Goal: Task Accomplishment & Management: Manage account settings

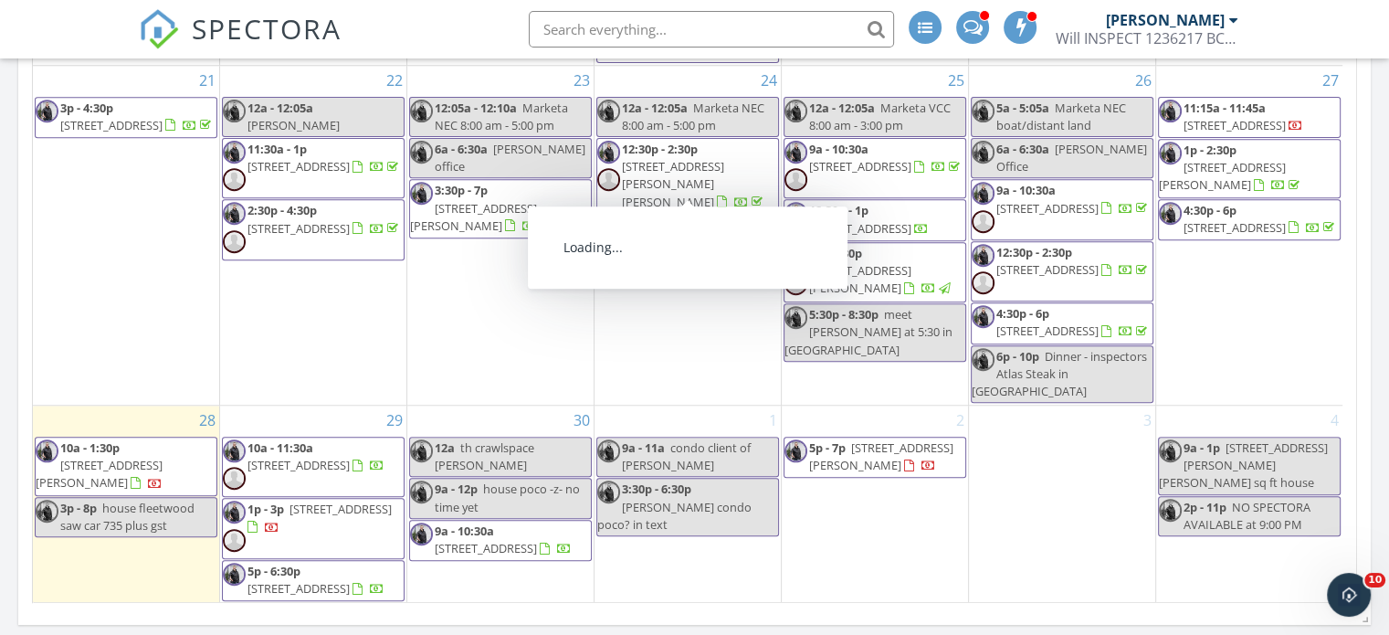
scroll to position [1545, 0]
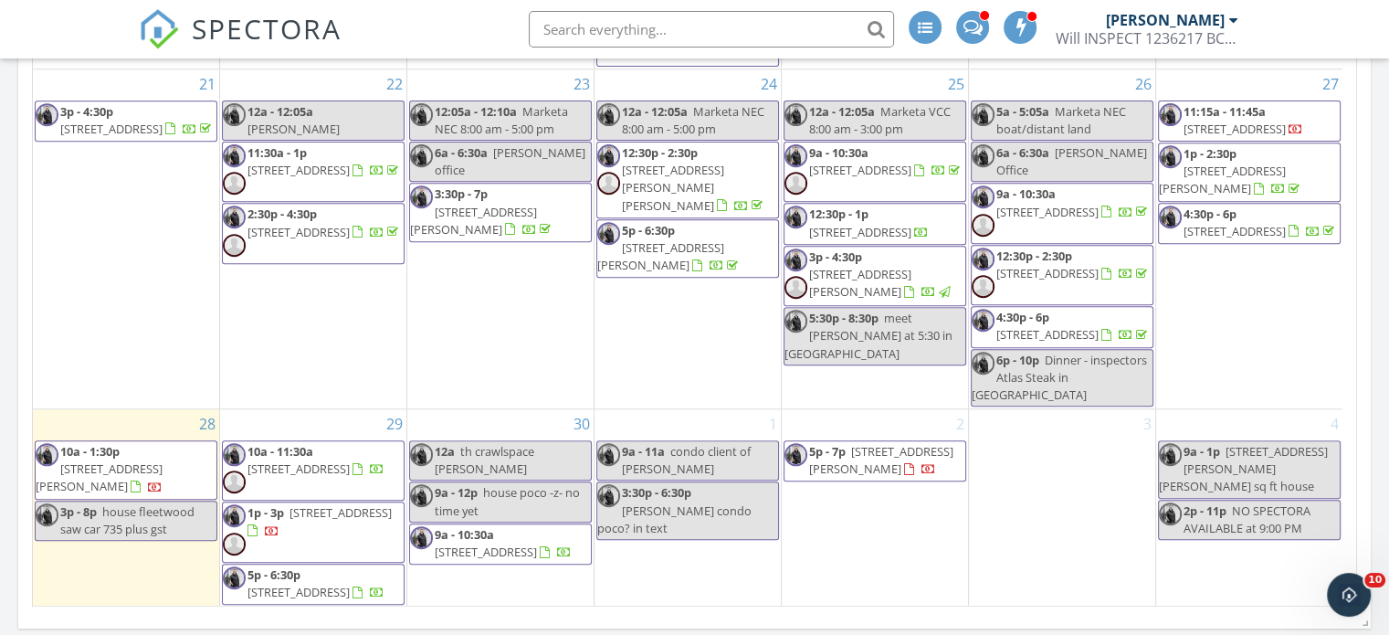
click at [152, 471] on span "10a - 1:30p 347 Fenton St, New Westminster V3M 5J1" at bounding box center [126, 470] width 181 height 54
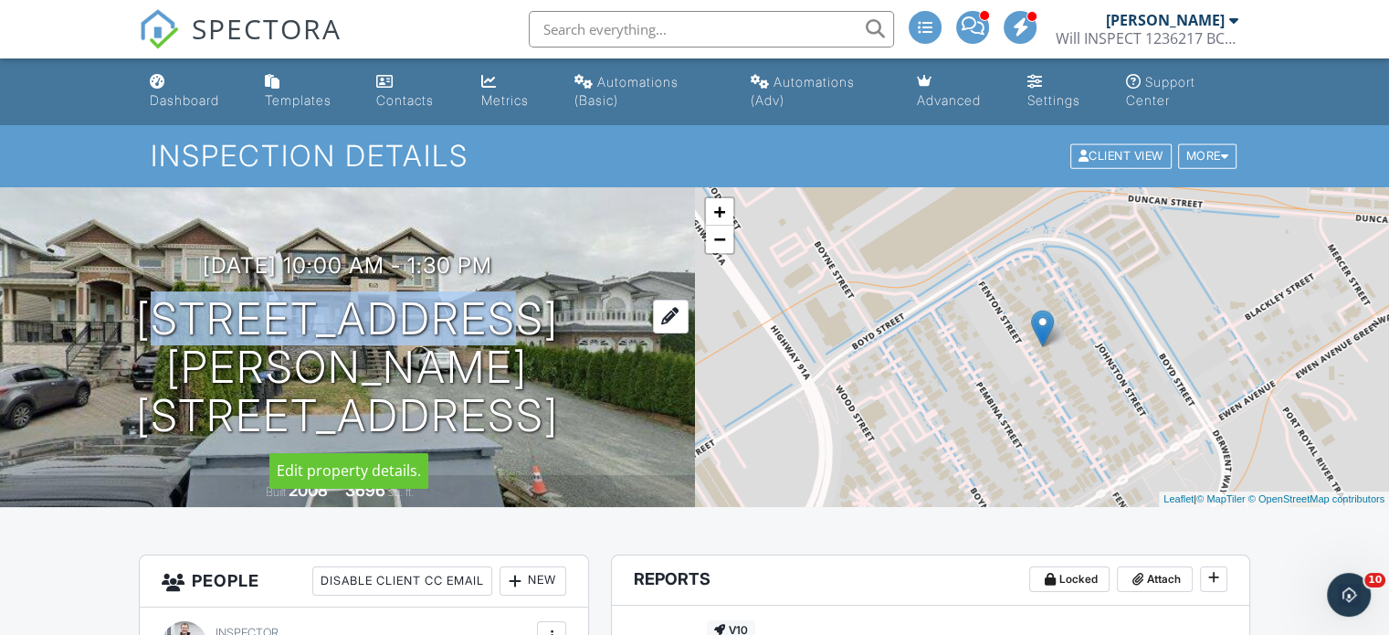
drag, startPoint x: 168, startPoint y: 302, endPoint x: 519, endPoint y: 319, distance: 351.0
click at [519, 319] on h1 "347 Fenton St New Westminster, BC V3M 5J1" at bounding box center [347, 367] width 636 height 144
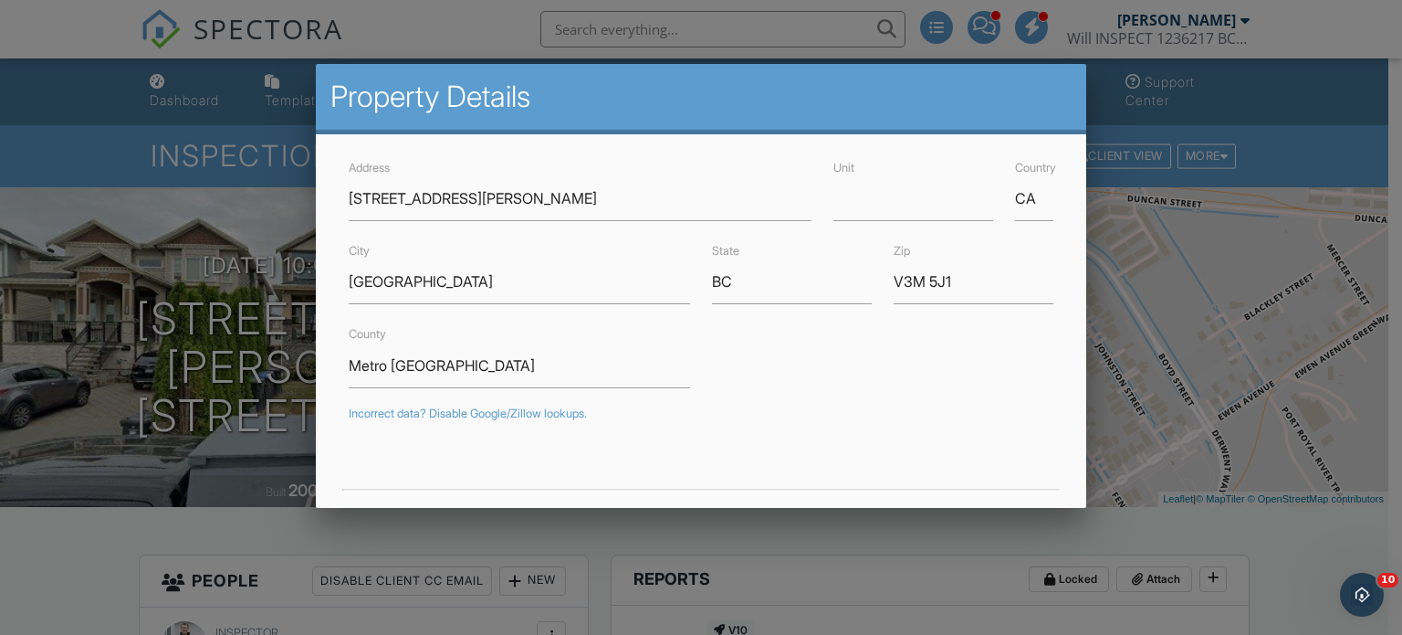
click at [135, 467] on div at bounding box center [701, 305] width 1402 height 793
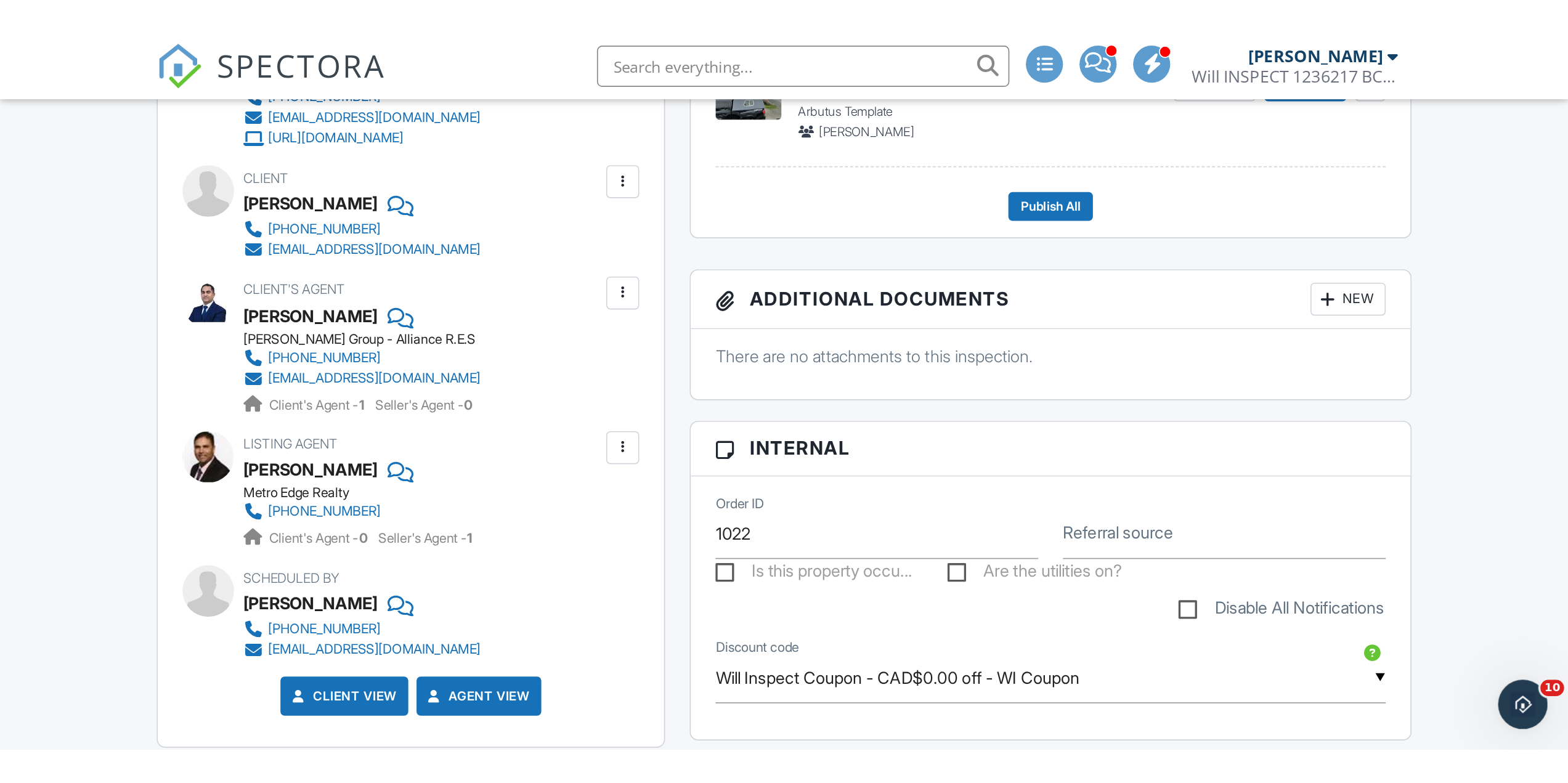
scroll to position [493, 0]
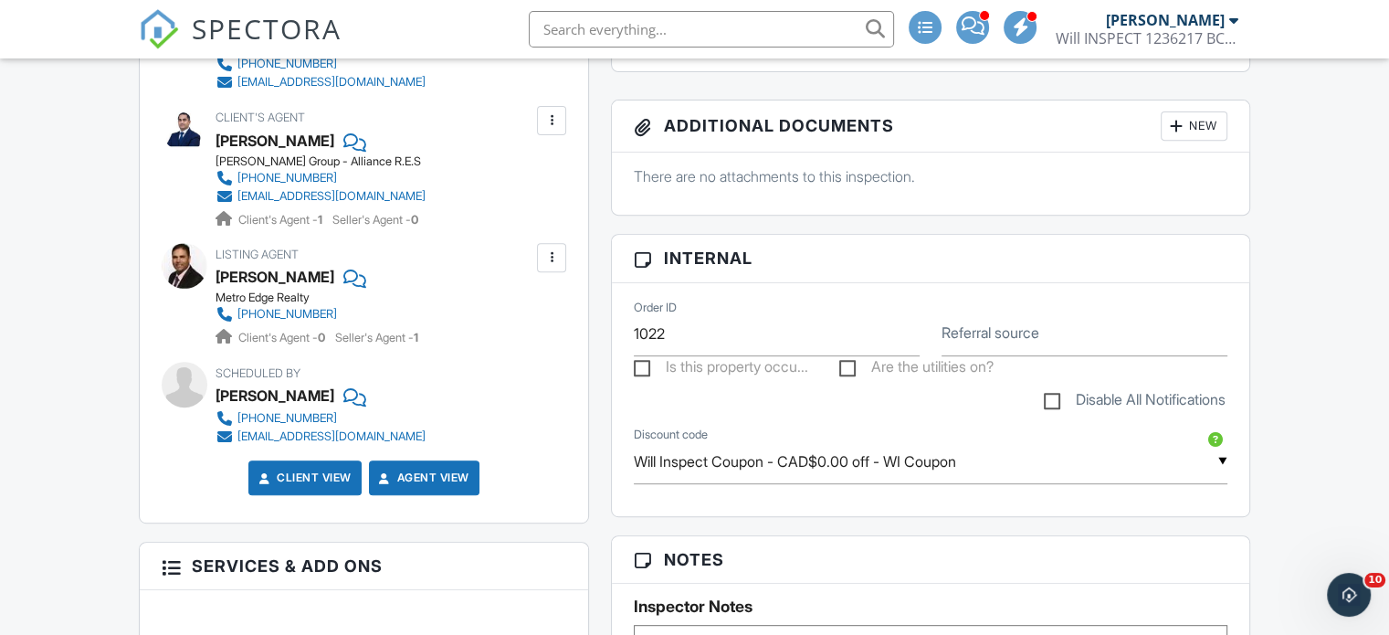
click at [343, 271] on div at bounding box center [352, 276] width 18 height 27
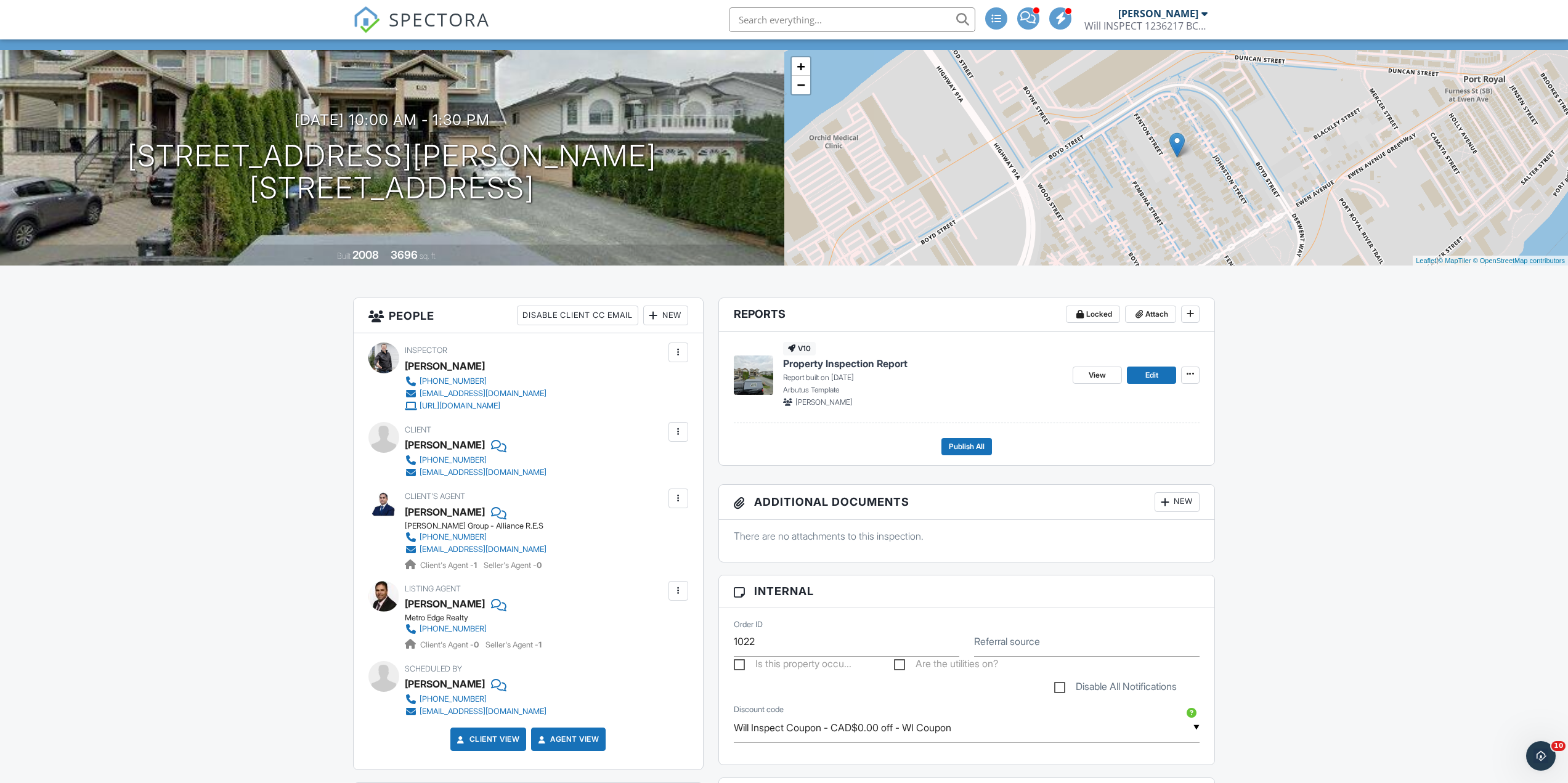
scroll to position [0, 0]
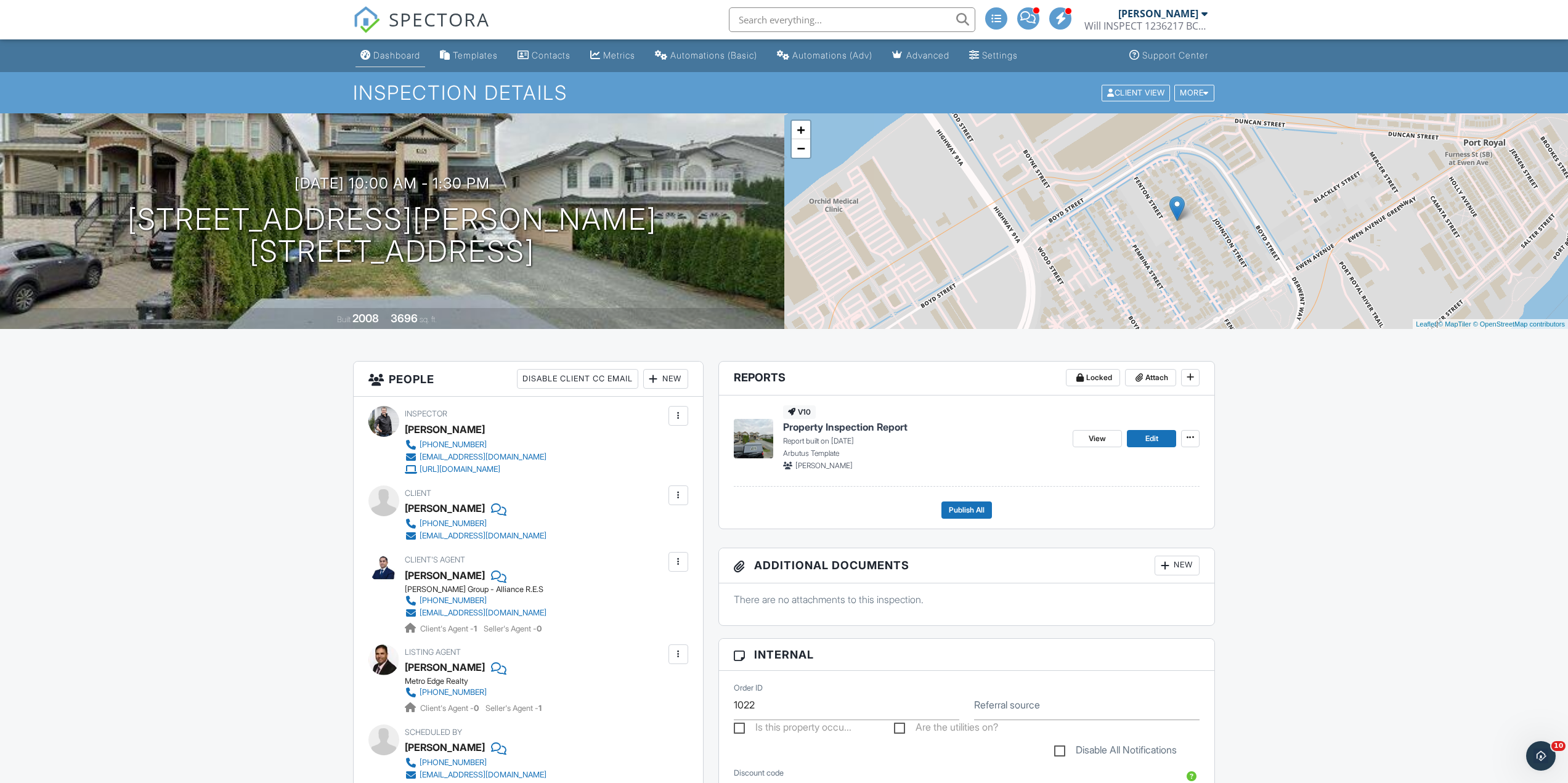
click at [390, 50] on div "Dashboard" at bounding box center [396, 55] width 47 height 11
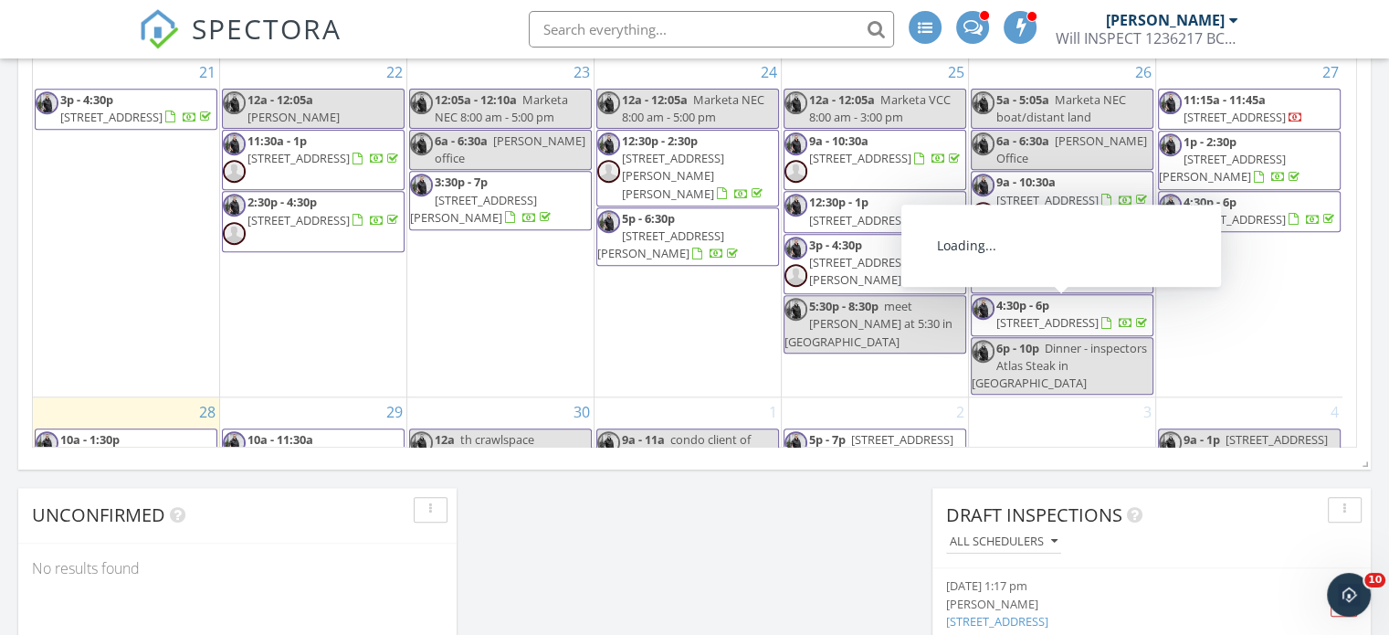
click at [1246, 227] on span "[STREET_ADDRESS]" at bounding box center [1234, 219] width 102 height 16
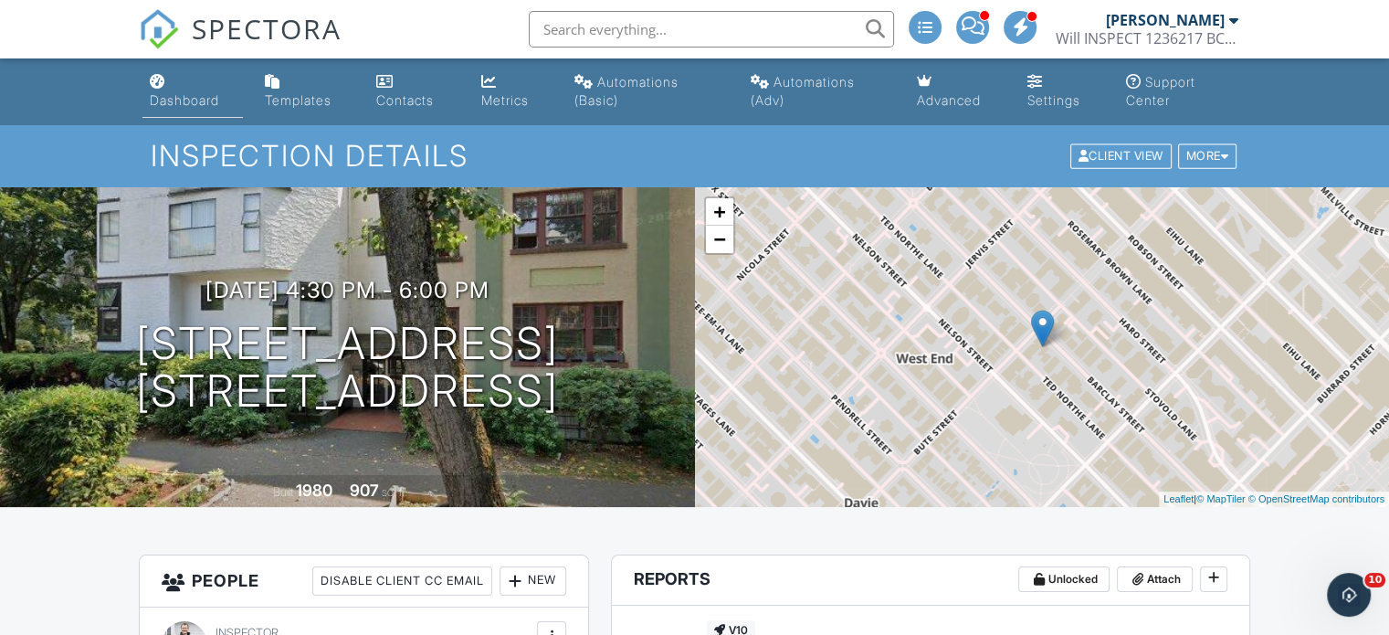
click at [171, 85] on link "Dashboard" at bounding box center [192, 92] width 100 height 52
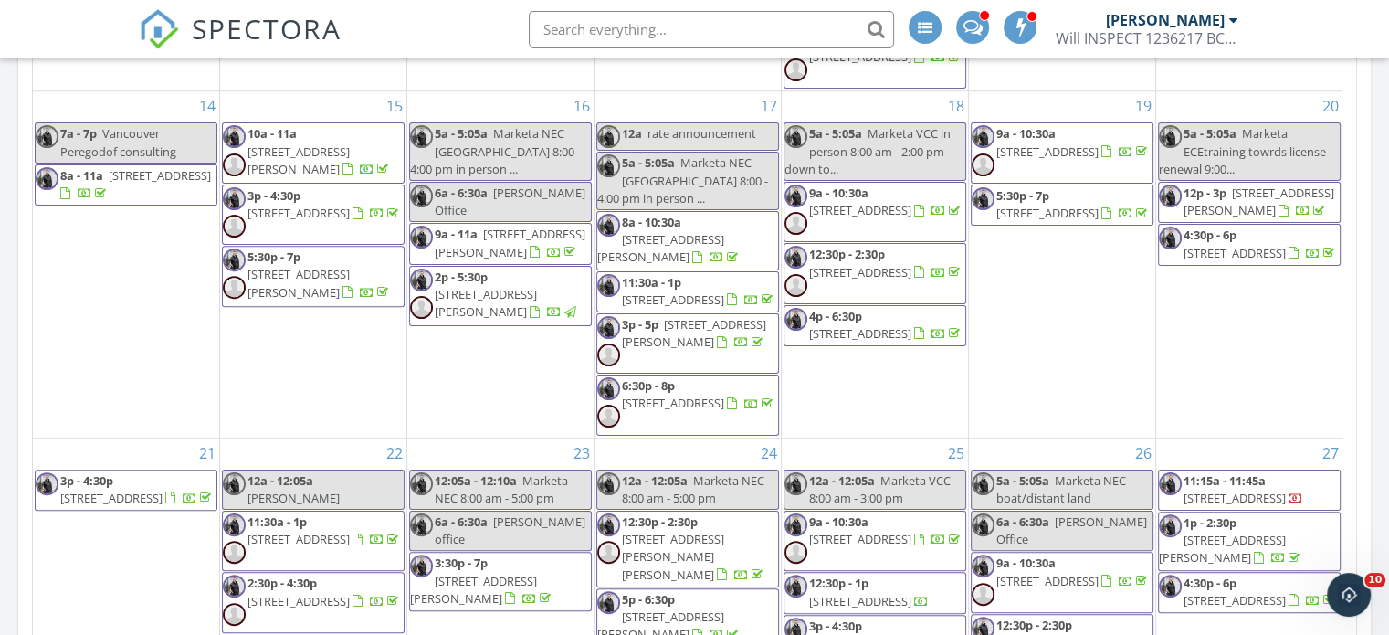
scroll to position [1704, 0]
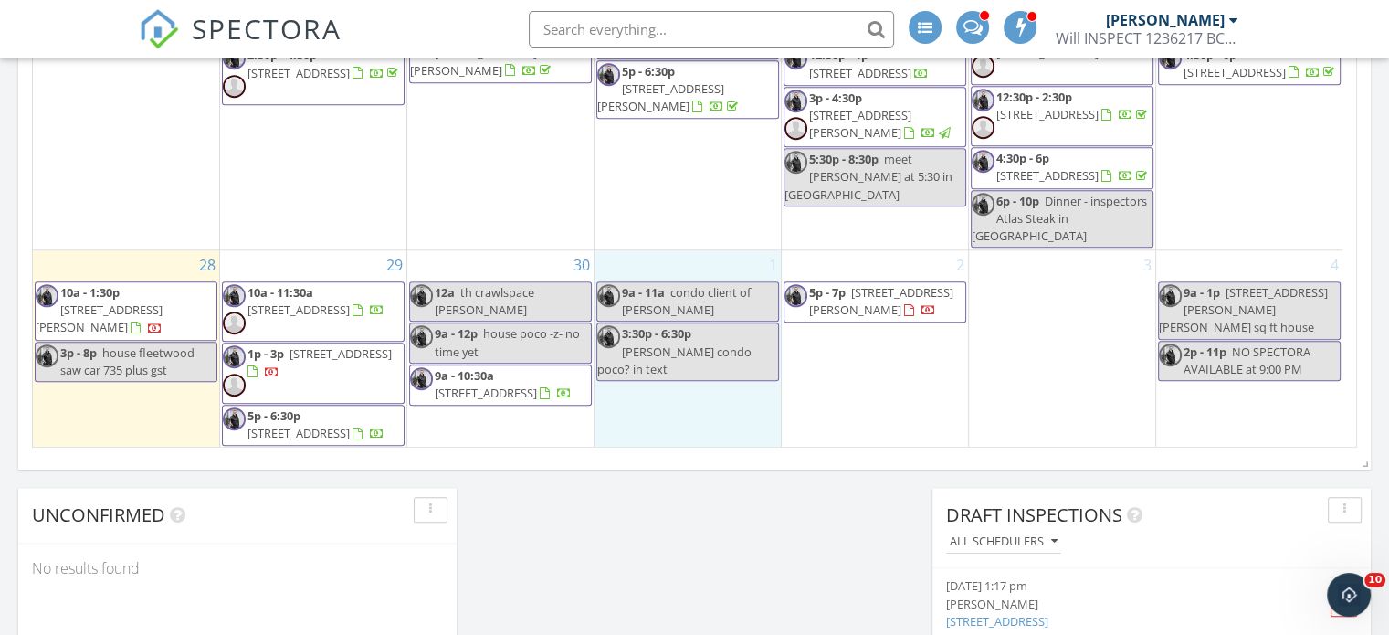
click at [645, 377] on div "1 9a - 11a condo client of [PERSON_NAME] 3:30p - 6:30p [PERSON_NAME] poco? in t…" at bounding box center [687, 348] width 186 height 197
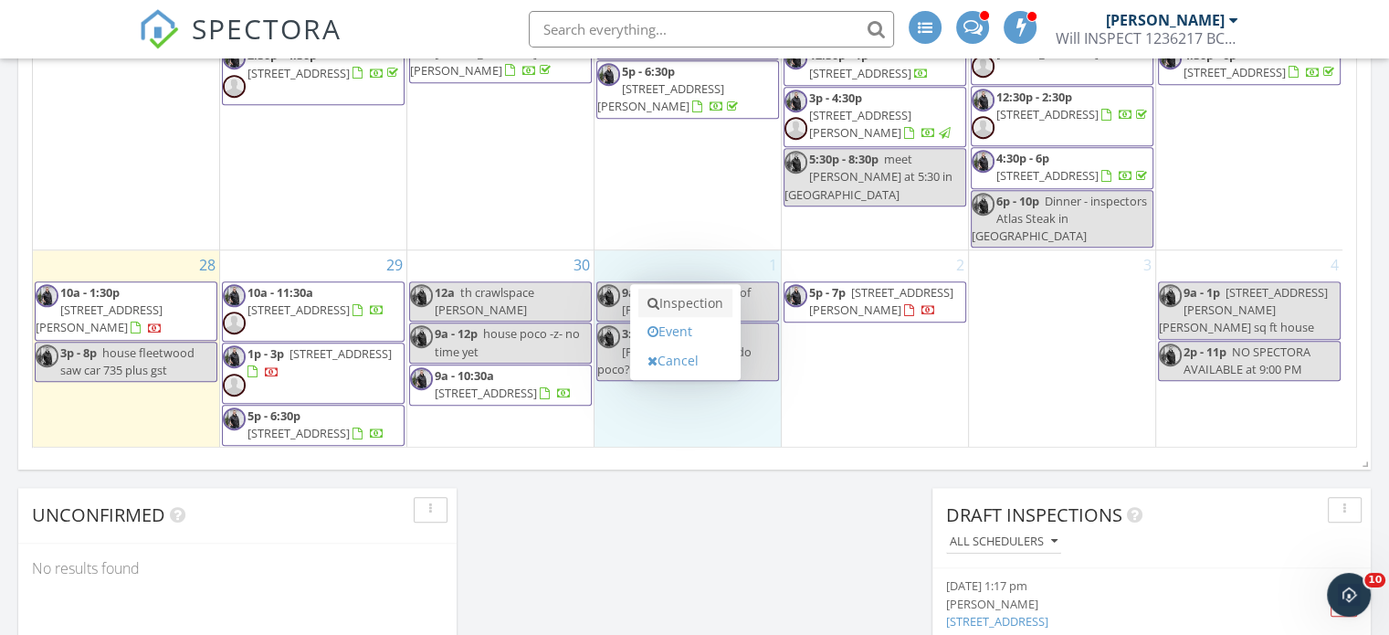
click at [691, 294] on link "Inspection" at bounding box center [685, 303] width 94 height 29
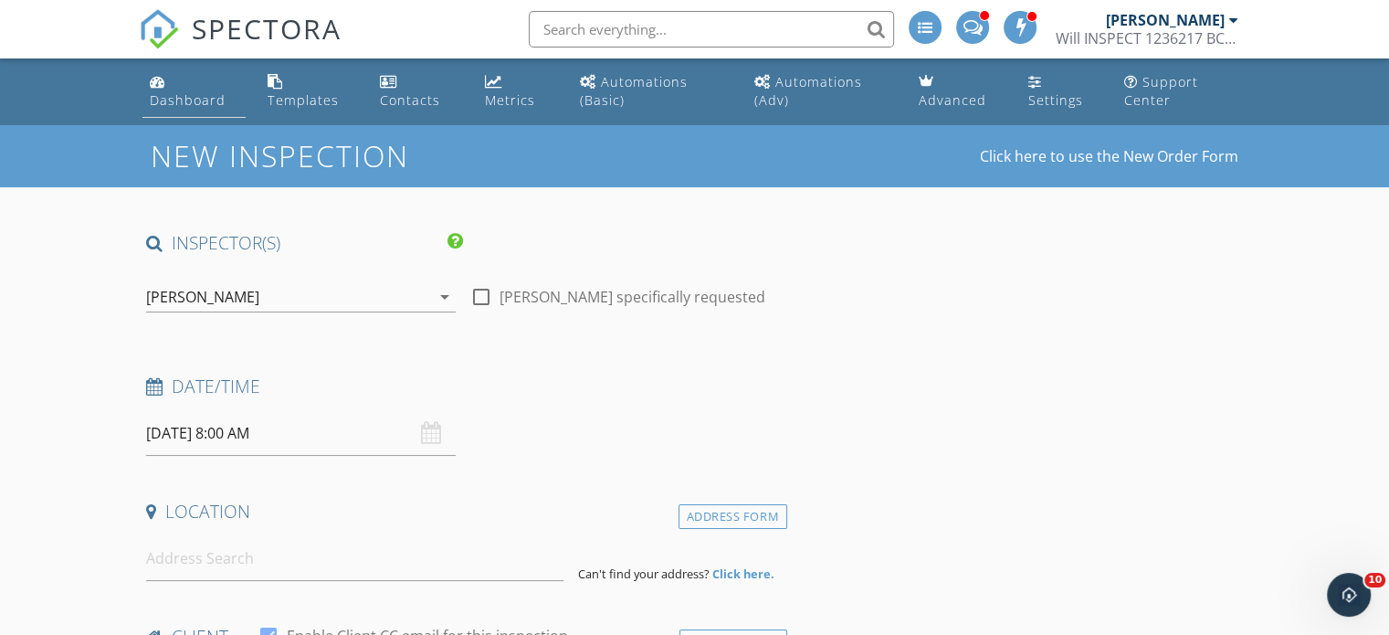
click at [214, 94] on div "Dashboard" at bounding box center [188, 99] width 76 height 17
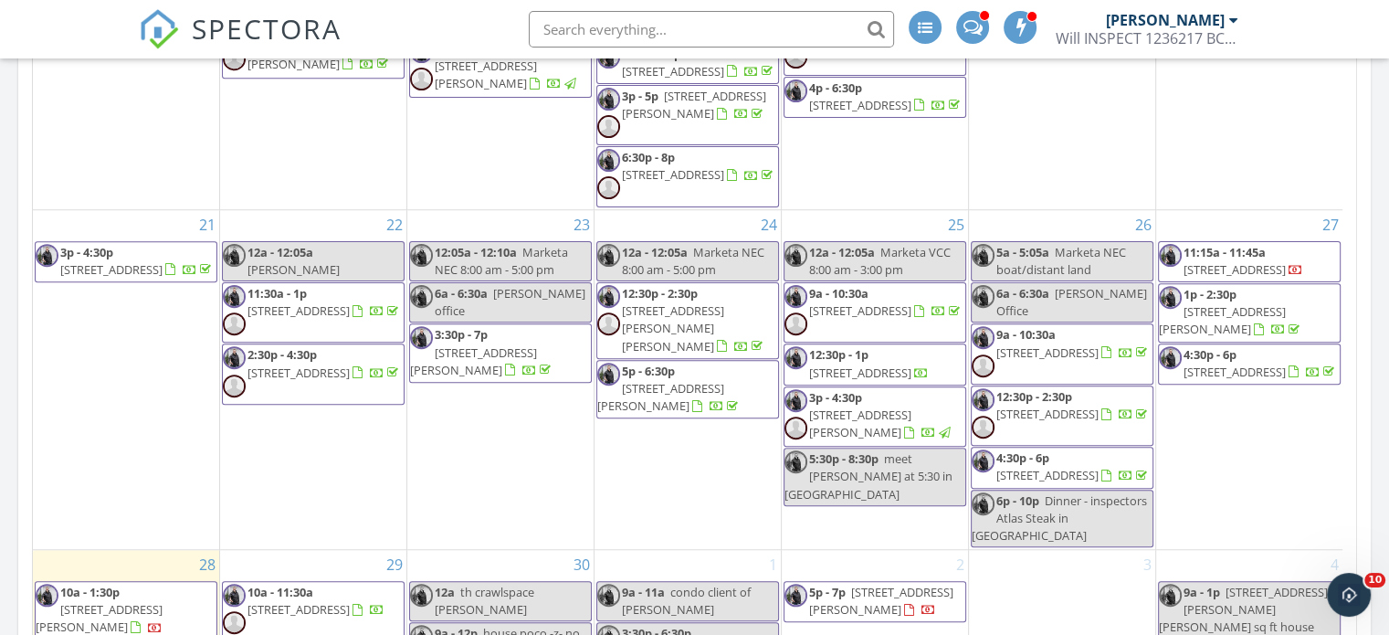
scroll to position [1647, 0]
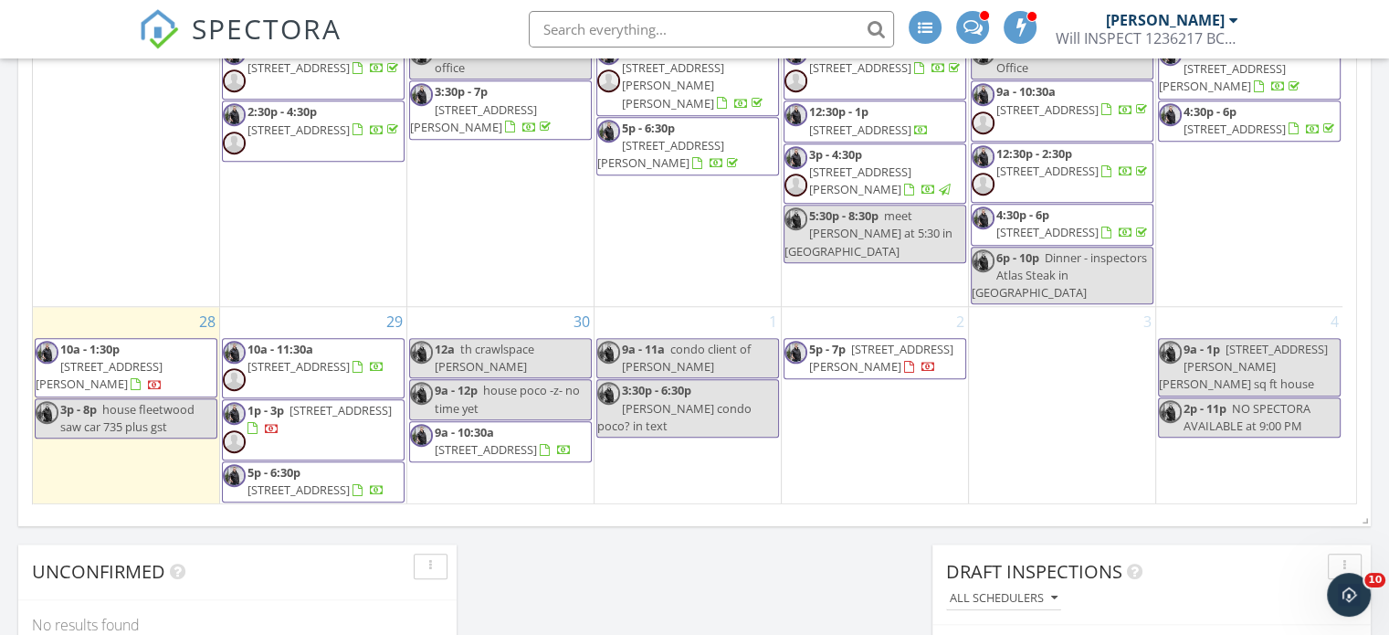
click at [660, 420] on div "1 9a - 11a condo client of [PERSON_NAME] 3:30p - 6:30p [PERSON_NAME] poco? in t…" at bounding box center [687, 405] width 186 height 197
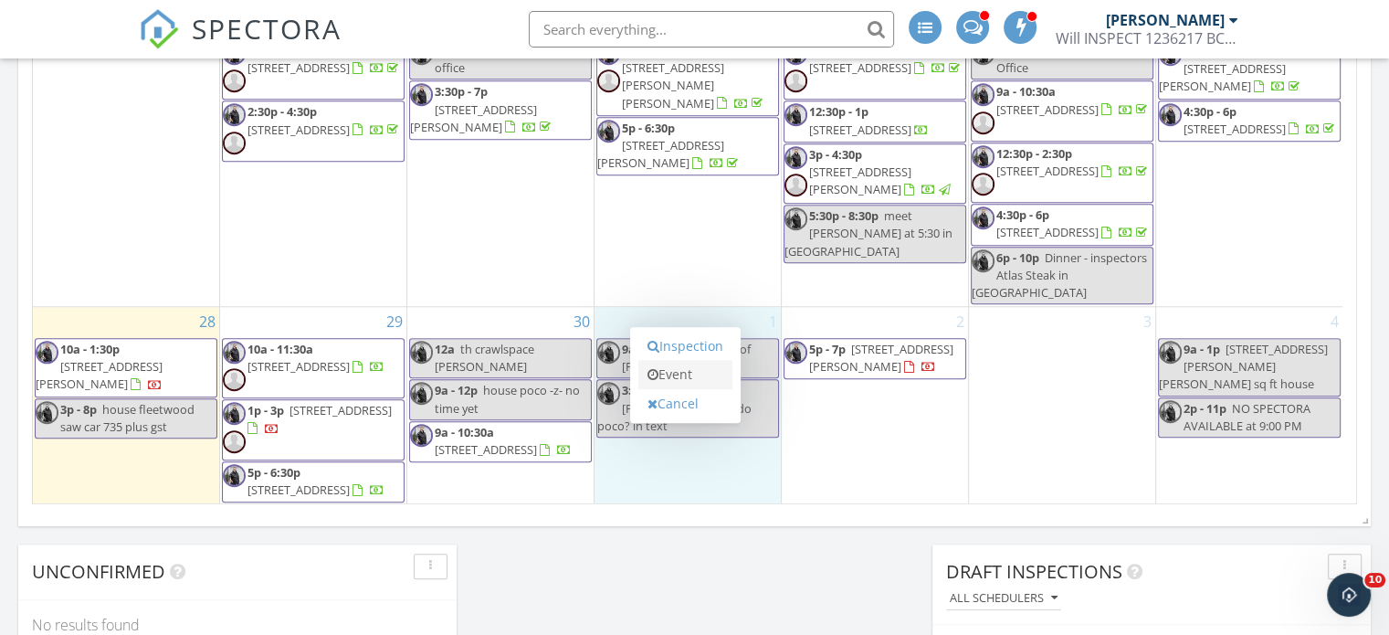
click at [670, 370] on link "Event" at bounding box center [685, 374] width 94 height 29
select select "9"
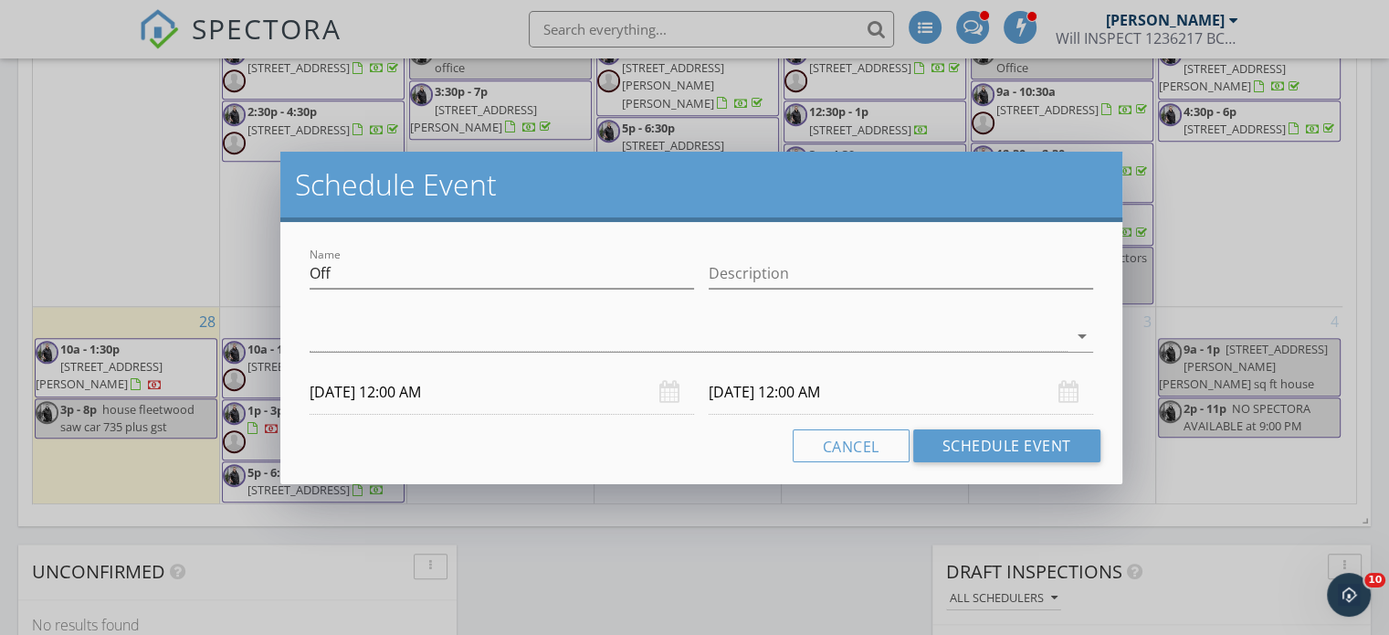
click at [413, 385] on input "10/01/2025 12:00 AM" at bounding box center [502, 392] width 384 height 45
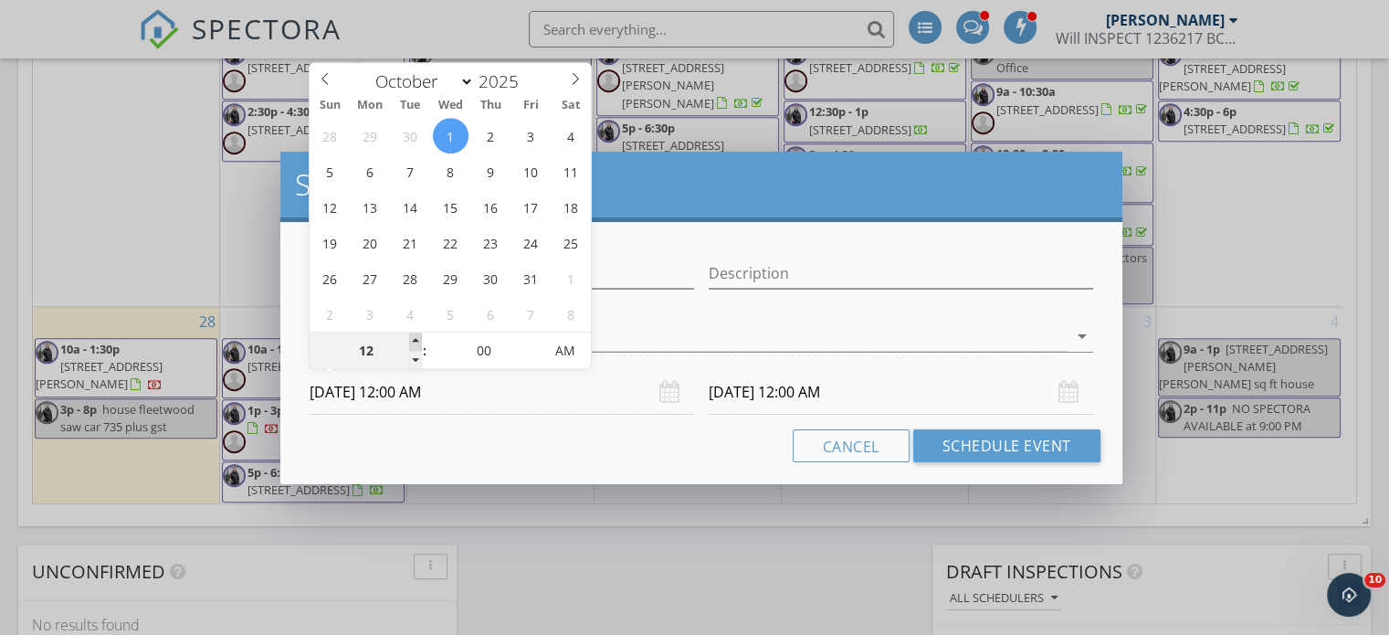
type input "01"
type input "10/01/2025 1:00 AM"
click at [421, 339] on span at bounding box center [415, 341] width 13 height 18
type input "10/02/2025 1:00 AM"
type input "10/01/2025 1:00 PM"
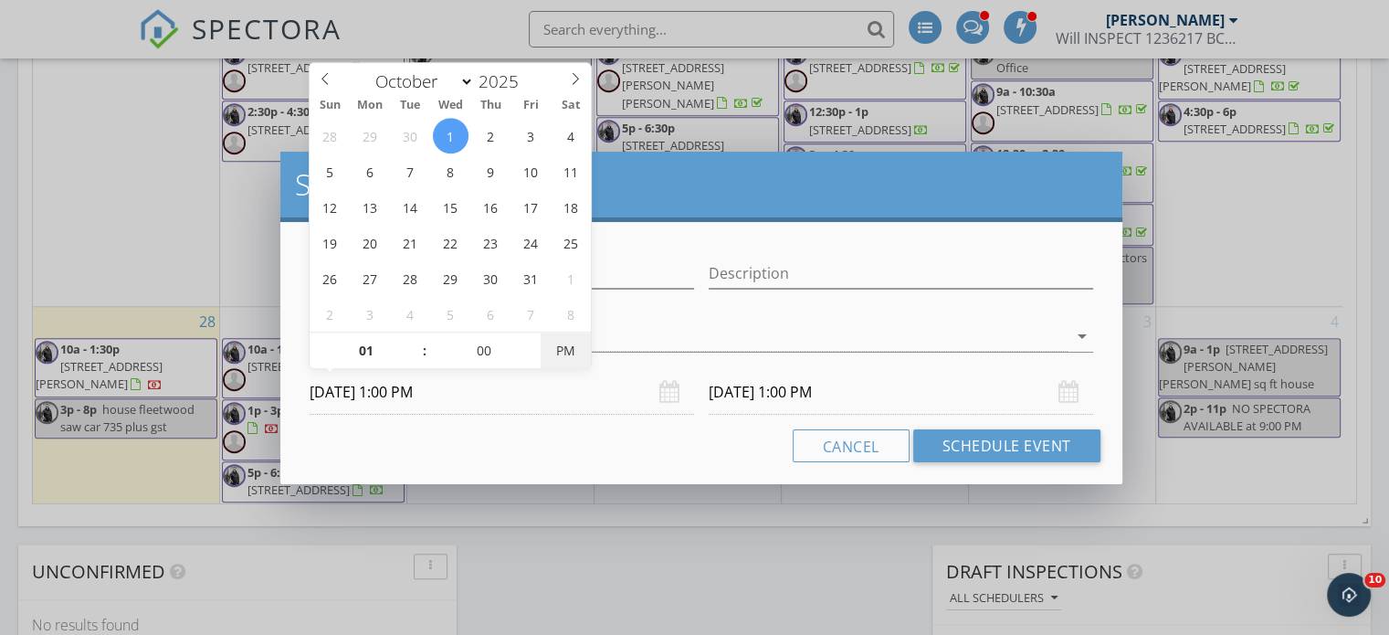
click at [572, 346] on span "PM" at bounding box center [566, 350] width 50 height 37
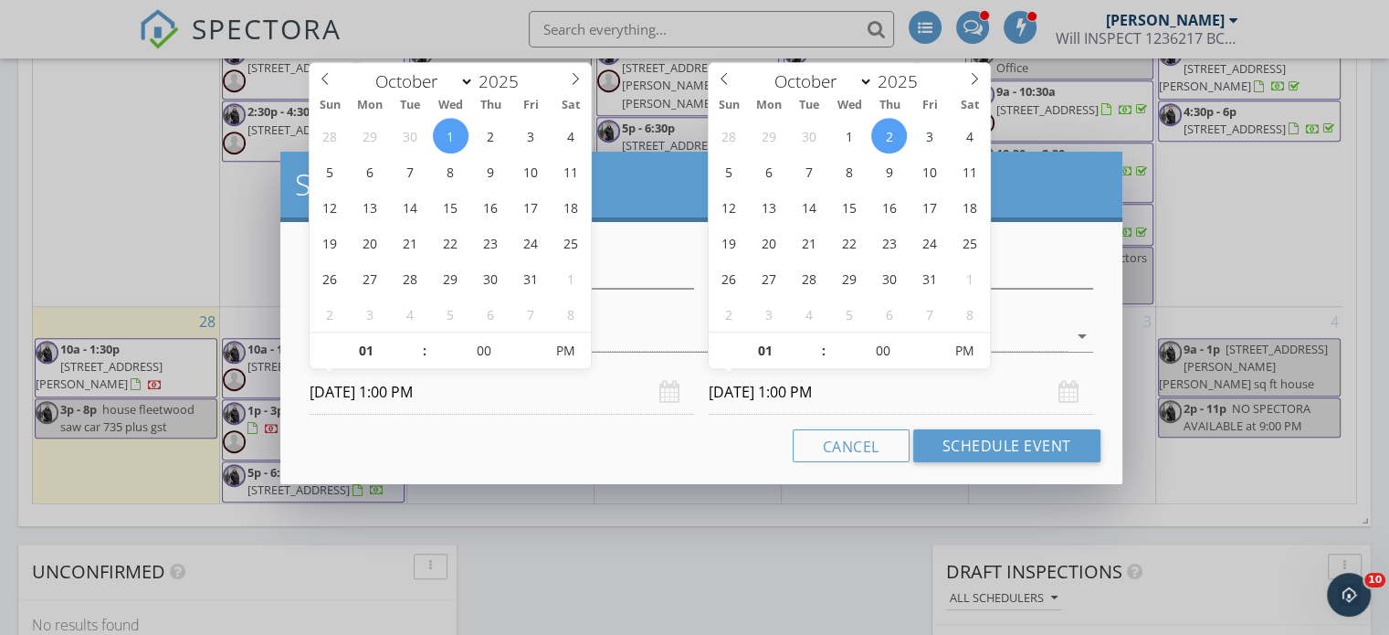
click at [802, 394] on input "10/02/2025 1:00 PM" at bounding box center [901, 392] width 384 height 45
type input "10/01/2025 1:00 PM"
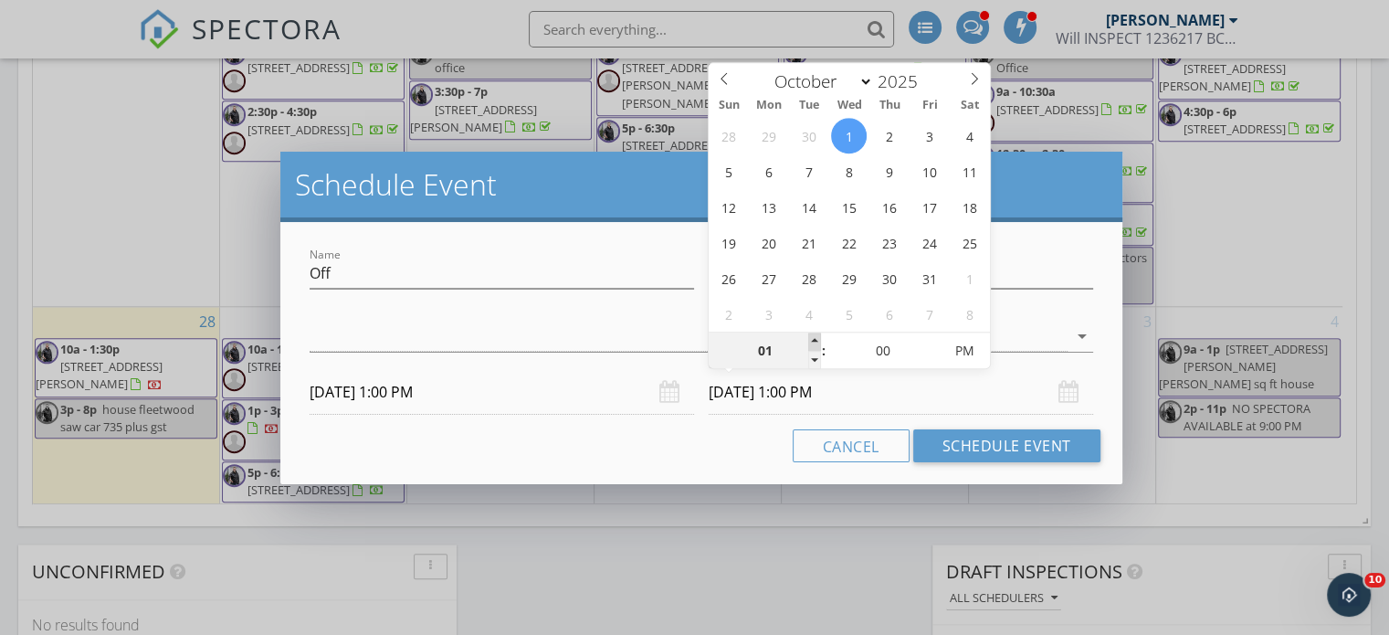
type input "02"
type input "10/01/2025 2:00 PM"
click at [813, 332] on span at bounding box center [814, 341] width 13 height 18
type input "03"
type input "10/01/2025 3:00 PM"
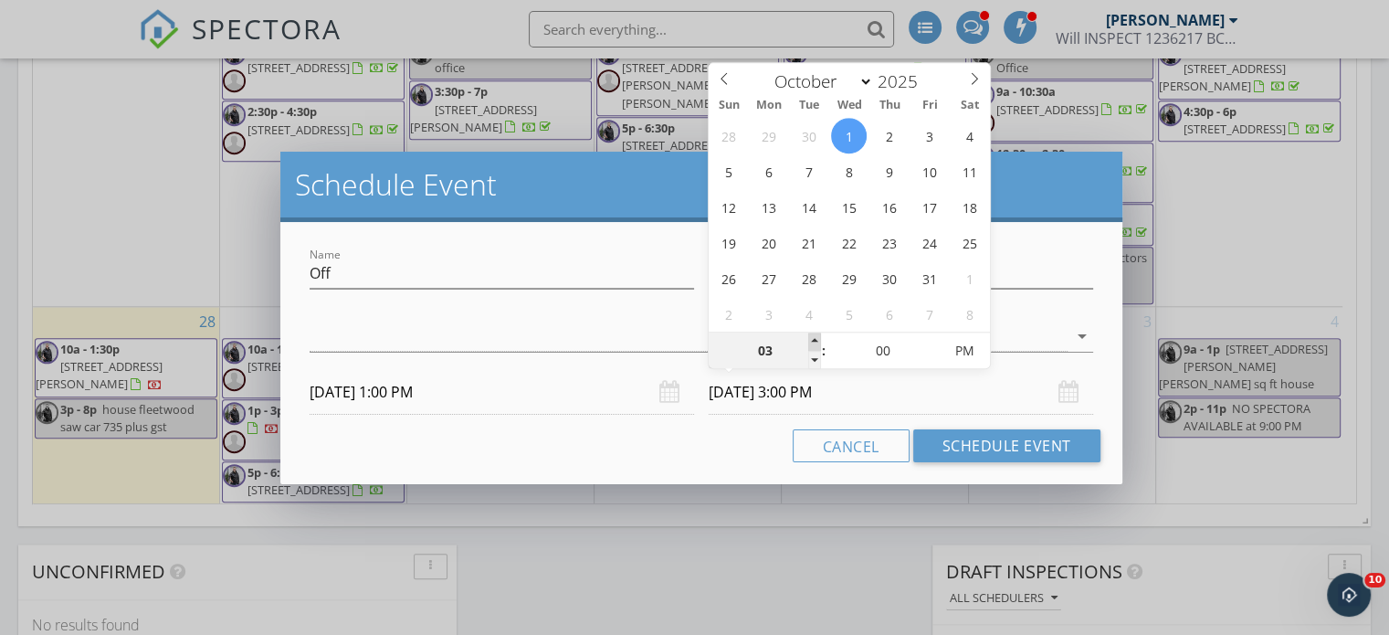
click at [812, 340] on span at bounding box center [814, 341] width 13 height 18
drag, startPoint x: 369, startPoint y: 276, endPoint x: 0, endPoint y: 226, distance: 372.3
click at [0, 226] on div "Schedule Event Name Off Description check_box_outline_blank Jack Kao check_box_…" at bounding box center [694, 317] width 1389 height 635
type input "Condo Richmonnd ."
click at [1085, 333] on icon "arrow_drop_down" at bounding box center [1082, 336] width 22 height 22
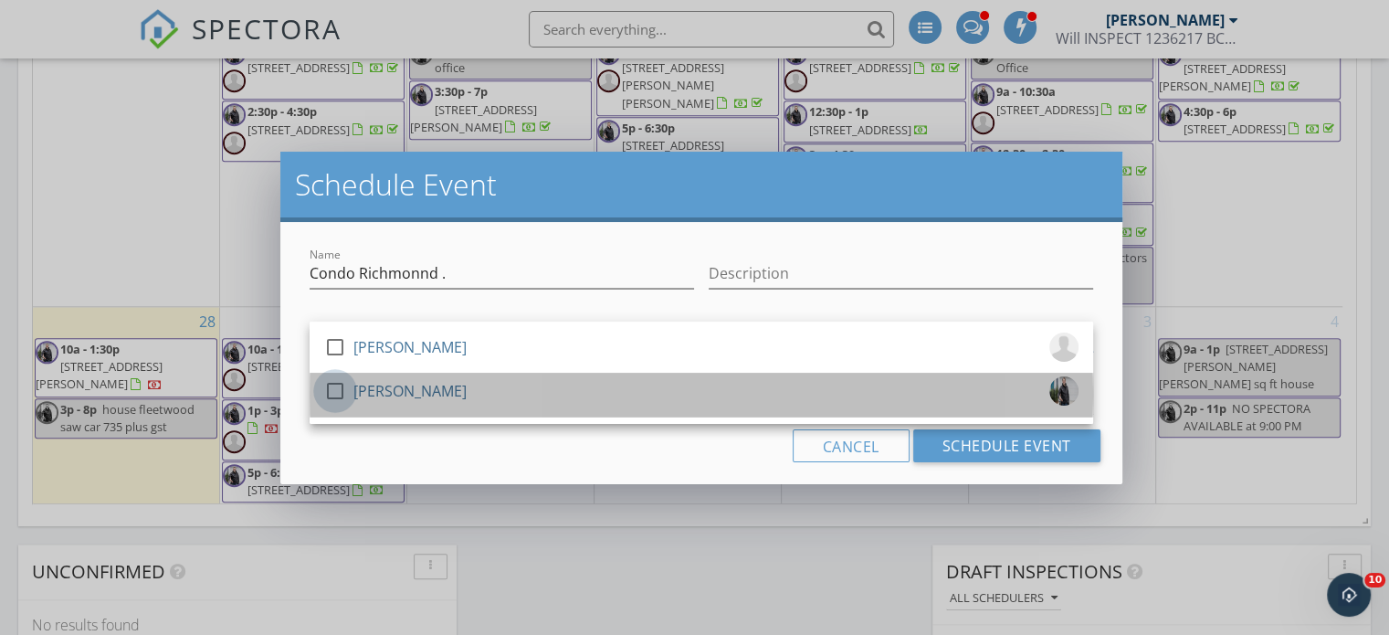
click at [334, 388] on div at bounding box center [335, 390] width 31 height 31
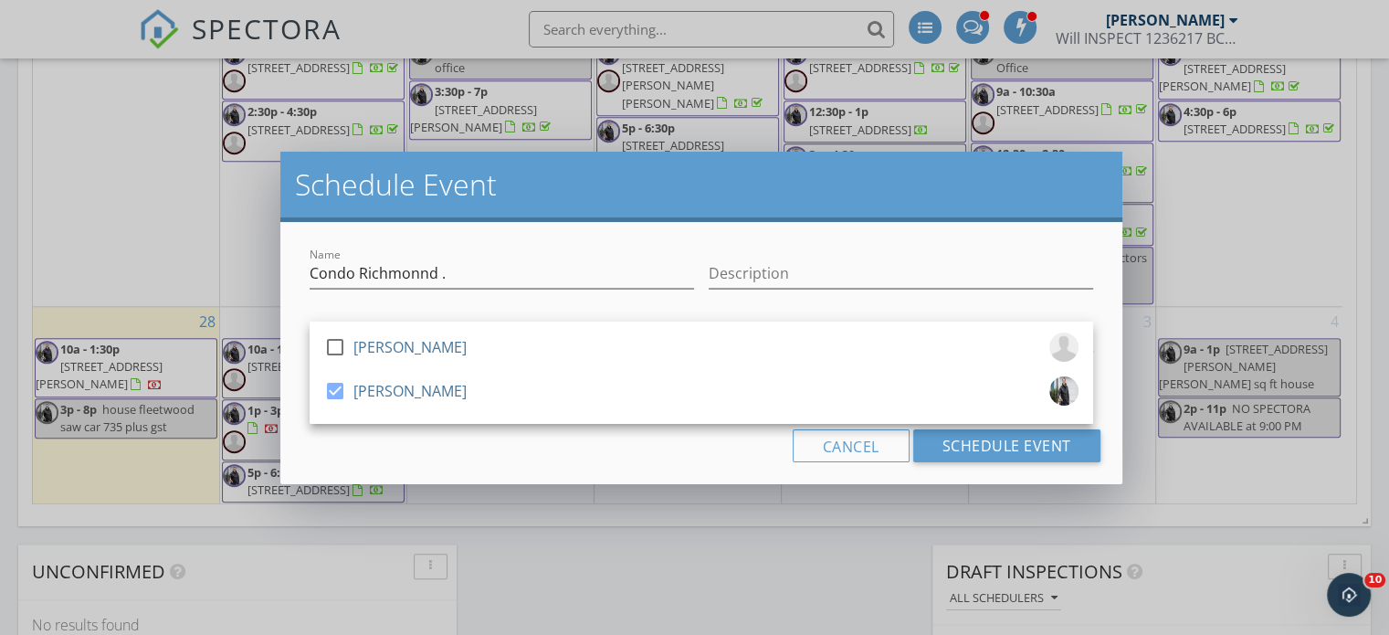
click at [617, 182] on h2 "Schedule Event" at bounding box center [701, 184] width 813 height 37
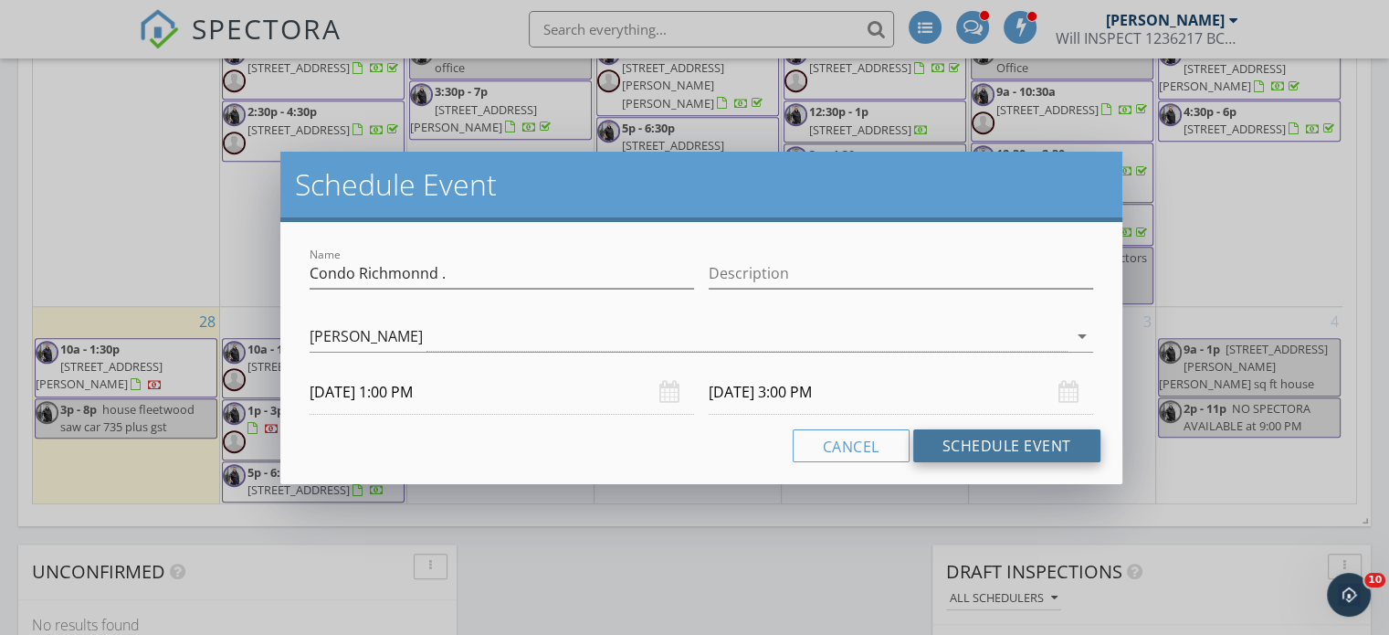
drag, startPoint x: 1027, startPoint y: 443, endPoint x: 1018, endPoint y: 452, distance: 12.9
click at [1026, 443] on button "Schedule Event" at bounding box center [1006, 445] width 187 height 33
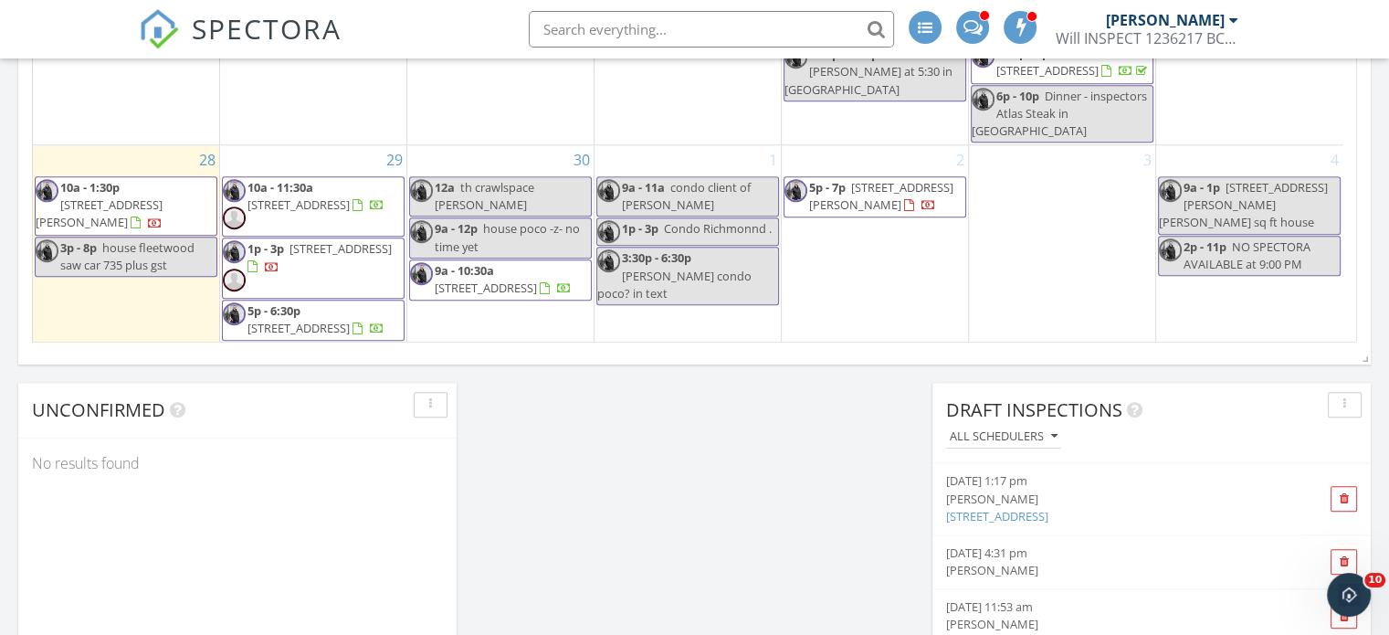
scroll to position [161, 0]
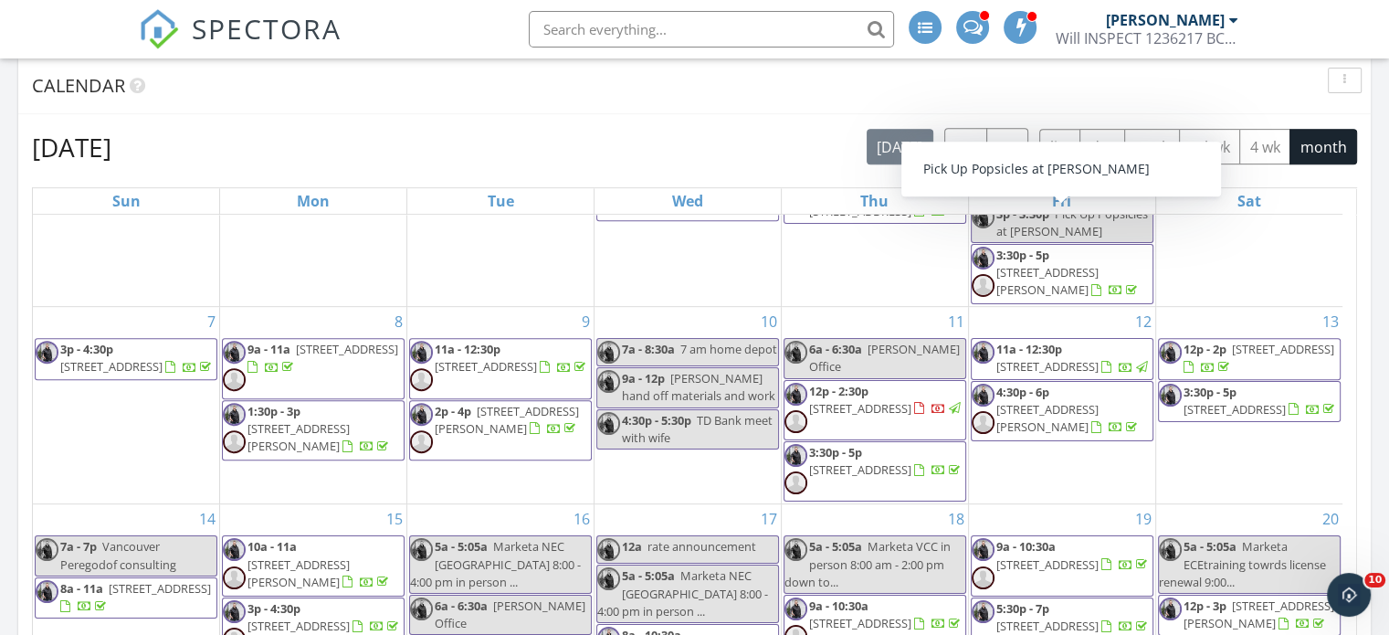
scroll to position [973, 0]
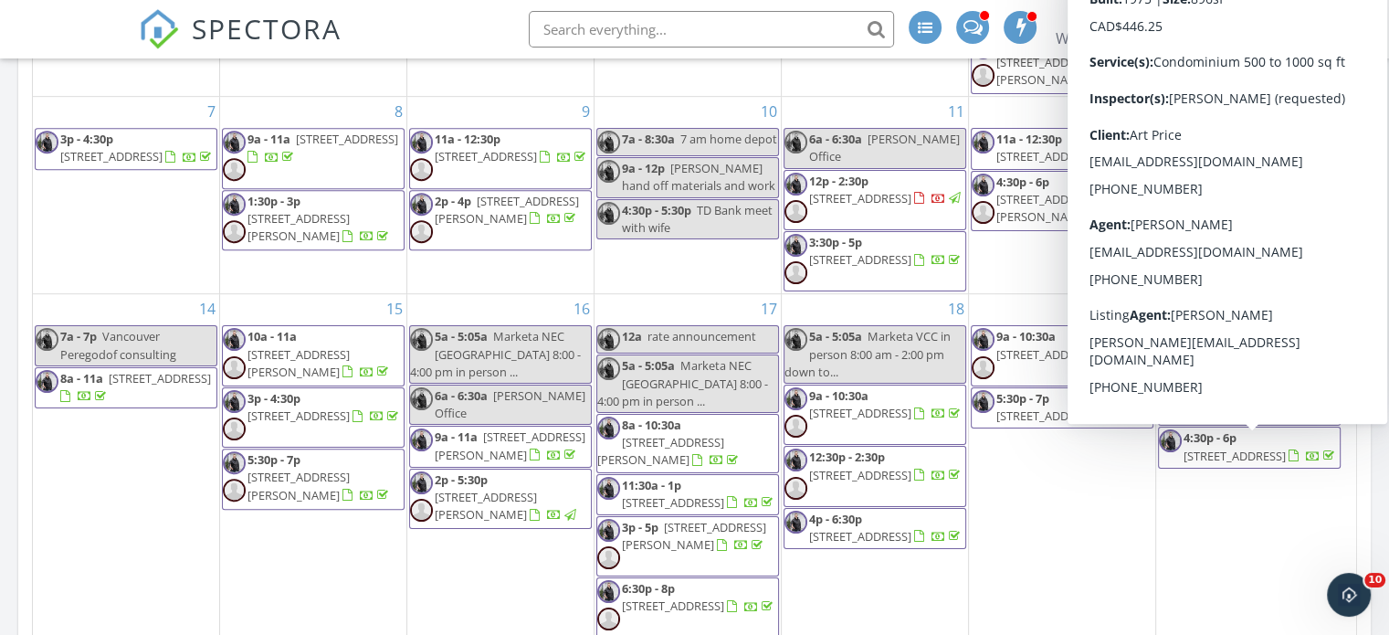
click at [1245, 461] on span "5340 Hastings St 109, Burnaby V5B 1R1" at bounding box center [1234, 455] width 102 height 16
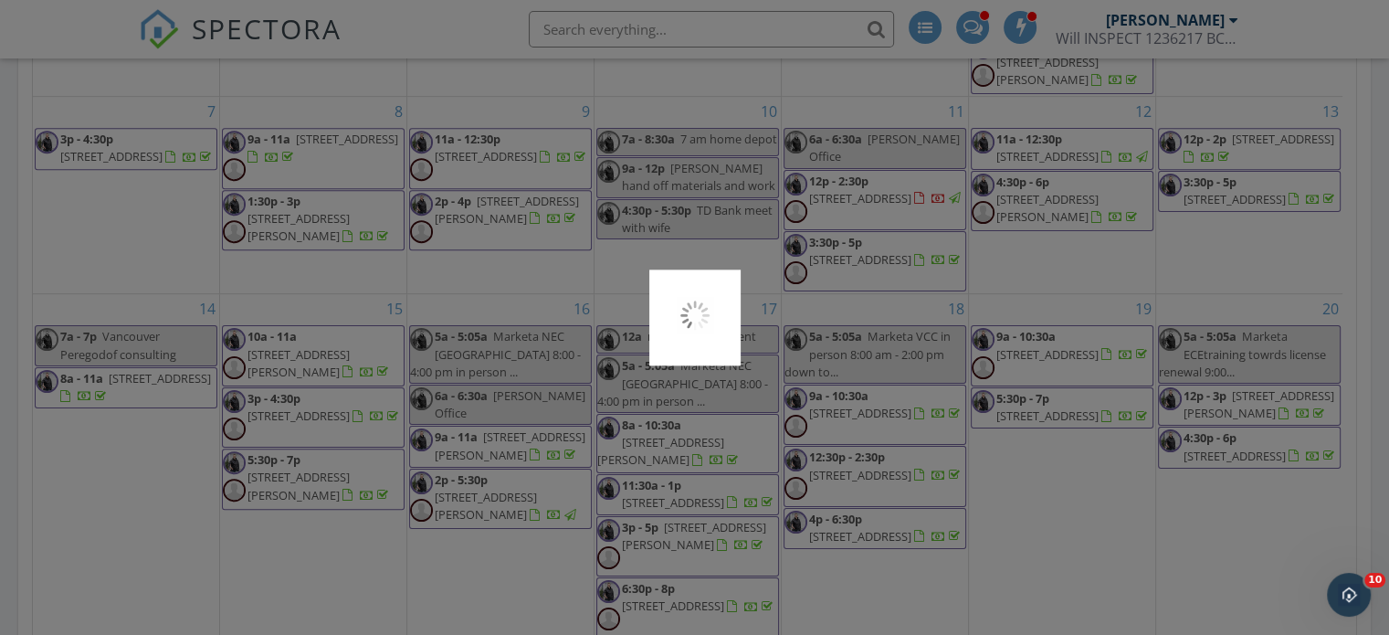
click at [1048, 493] on div at bounding box center [694, 317] width 1389 height 635
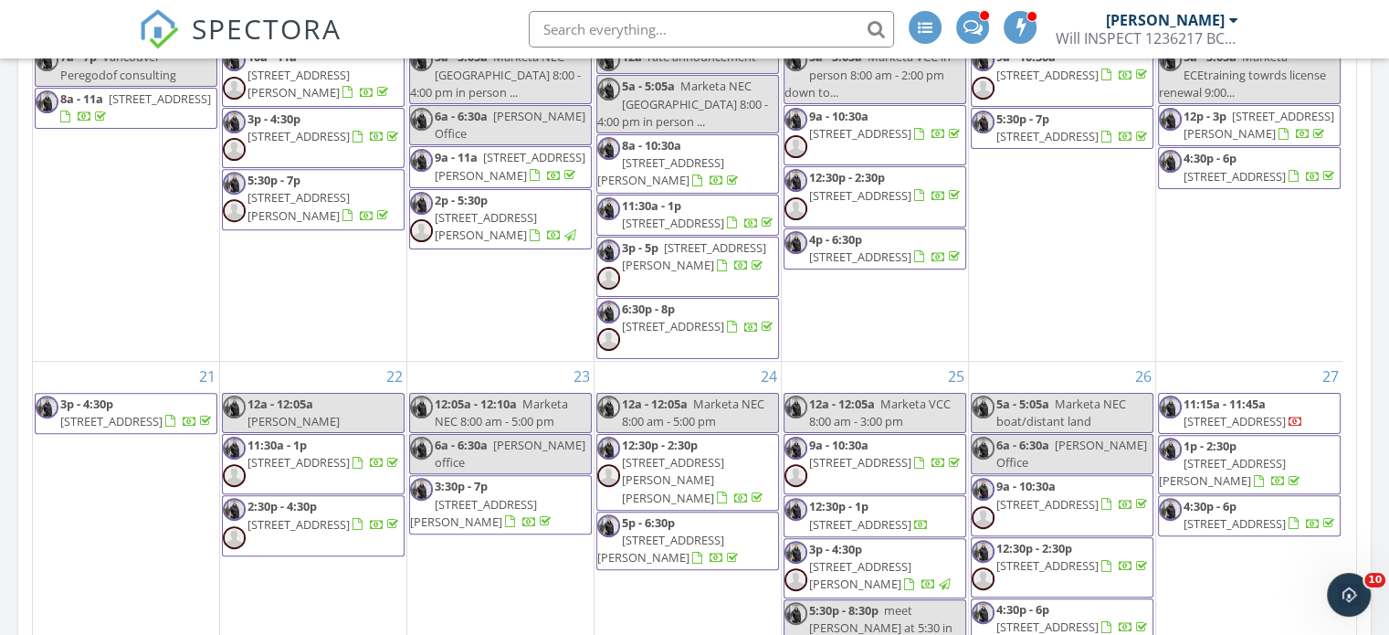
scroll to position [1948, 0]
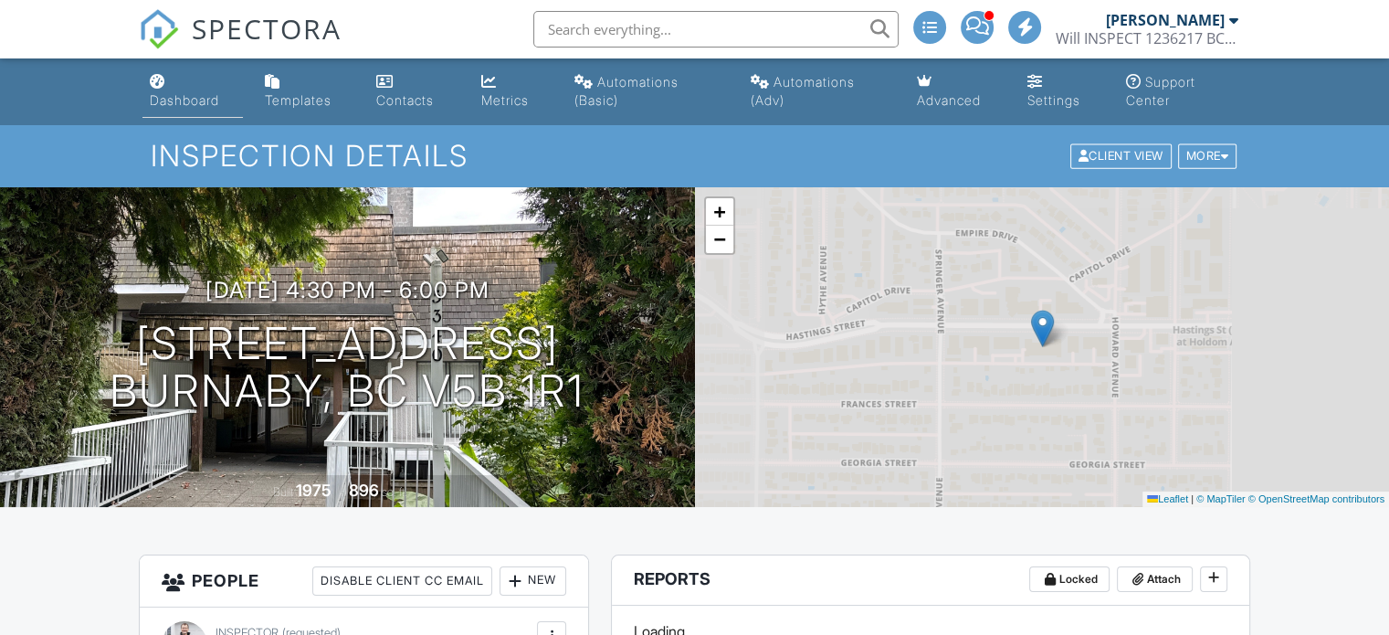
click at [215, 94] on div "Dashboard" at bounding box center [184, 100] width 69 height 16
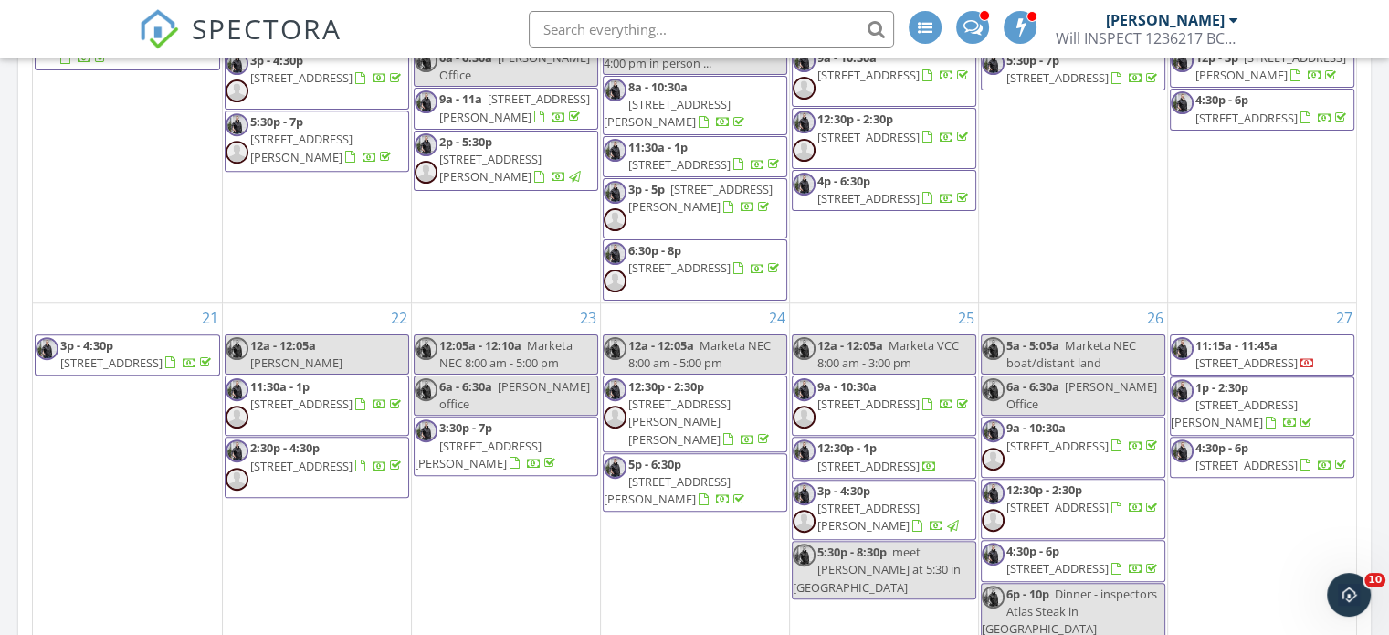
scroll to position [1486, 0]
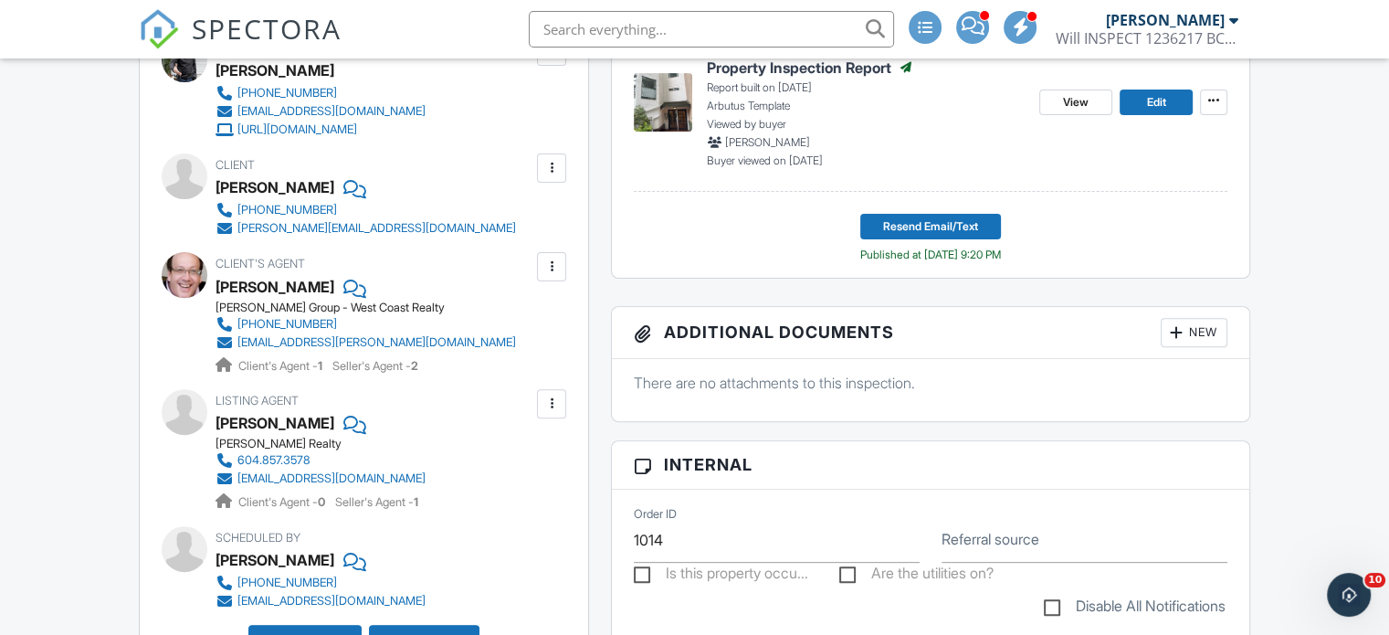
click at [343, 420] on div at bounding box center [352, 422] width 18 height 27
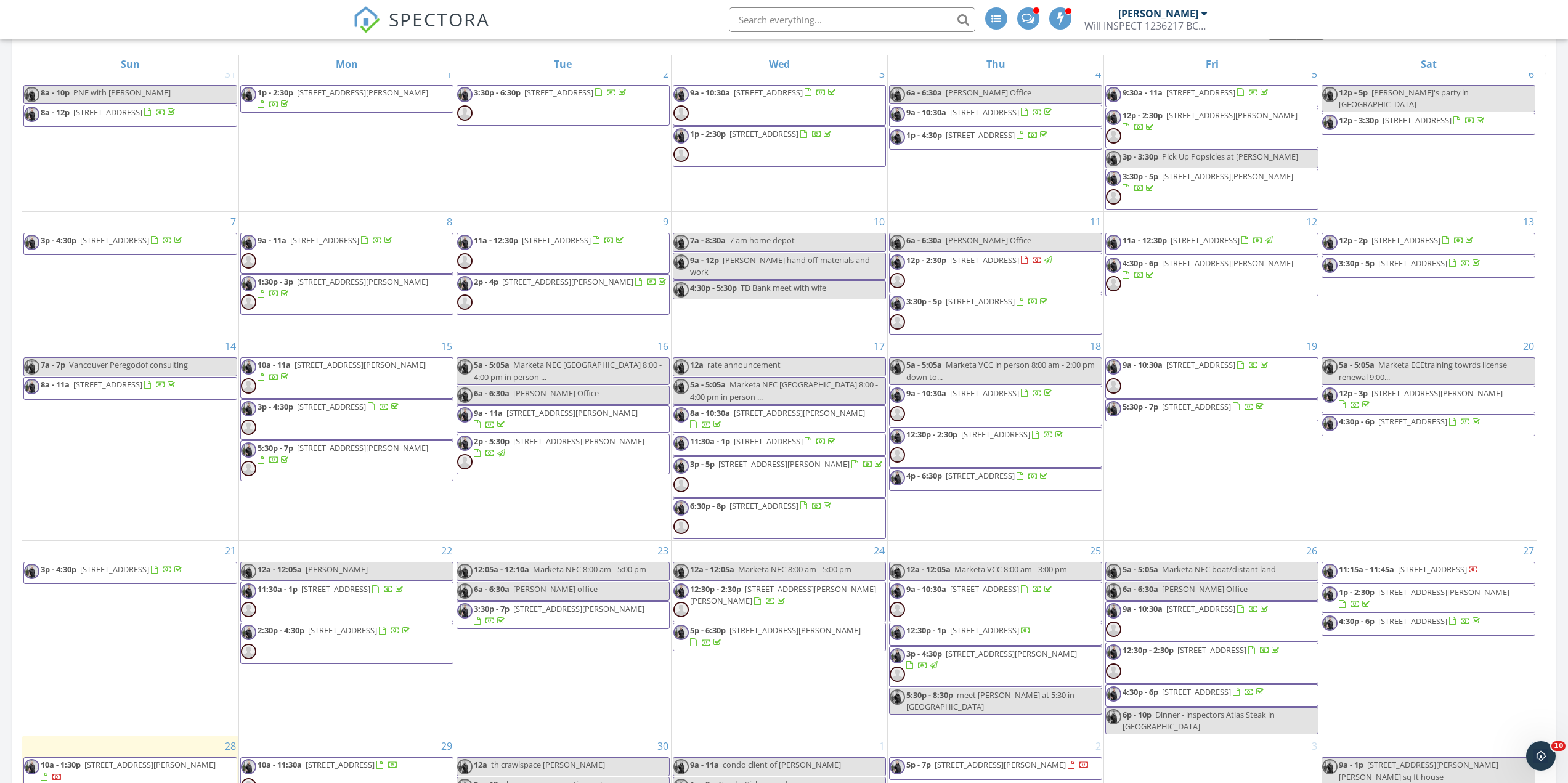
scroll to position [730, 0]
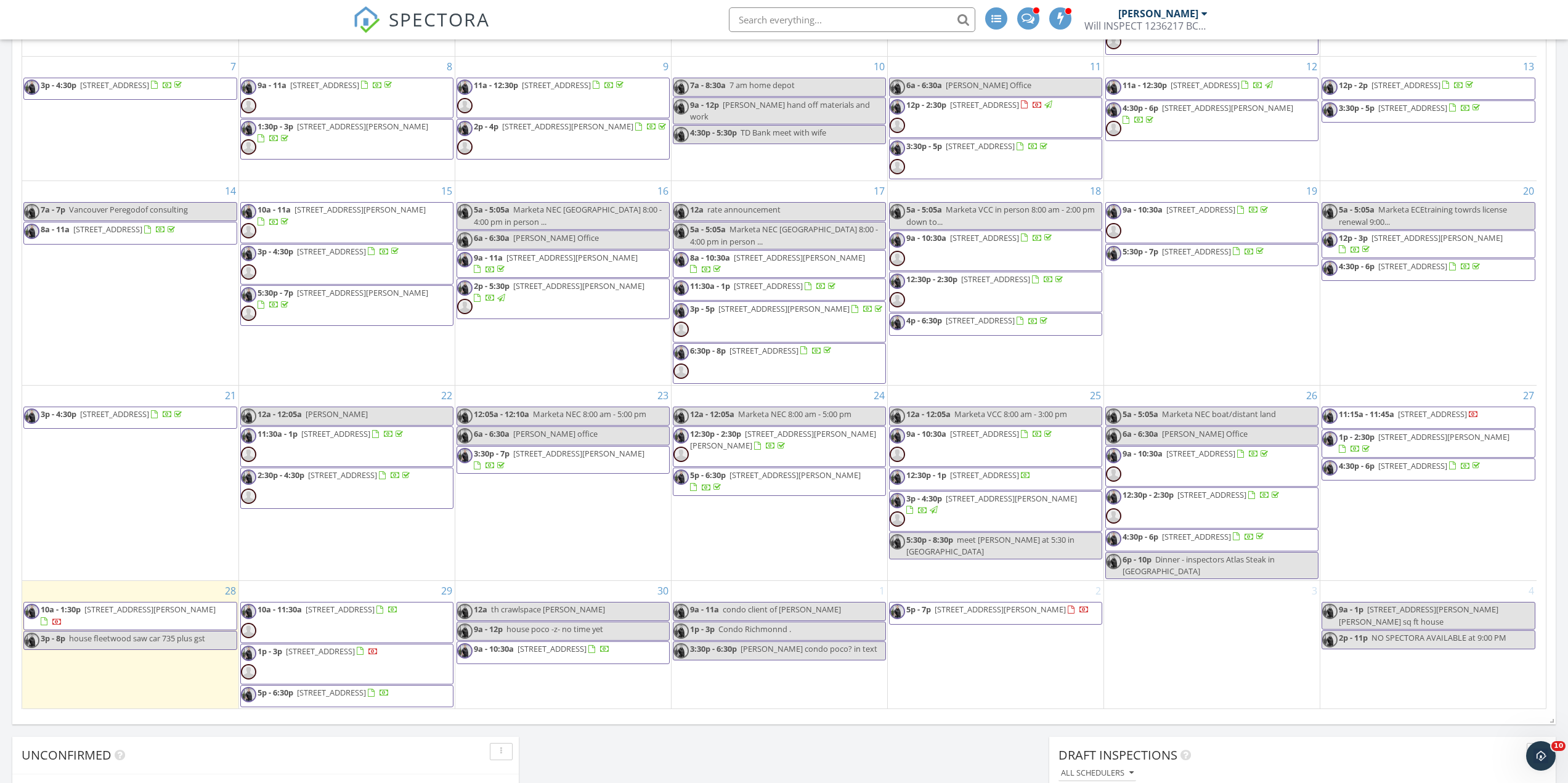
drag, startPoint x: 1394, startPoint y: 489, endPoint x: 1396, endPoint y: 478, distance: 11.2
click at [1396, 478] on span "4:30p - 6p 936 Bute St PH3, Vancouver V6E 1Y8" at bounding box center [1401, 469] width 160 height 18
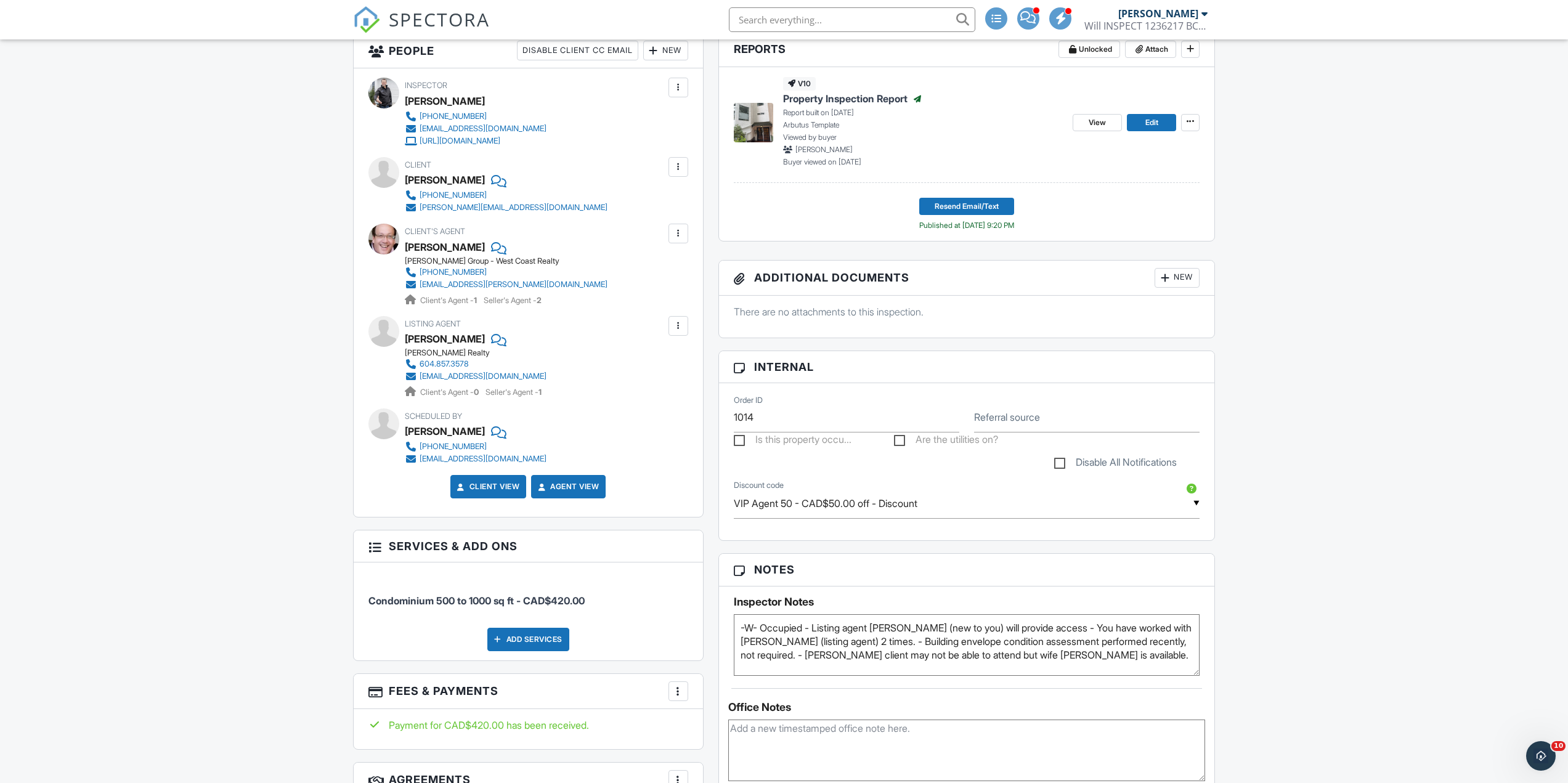
click at [491, 340] on div at bounding box center [497, 338] width 12 height 18
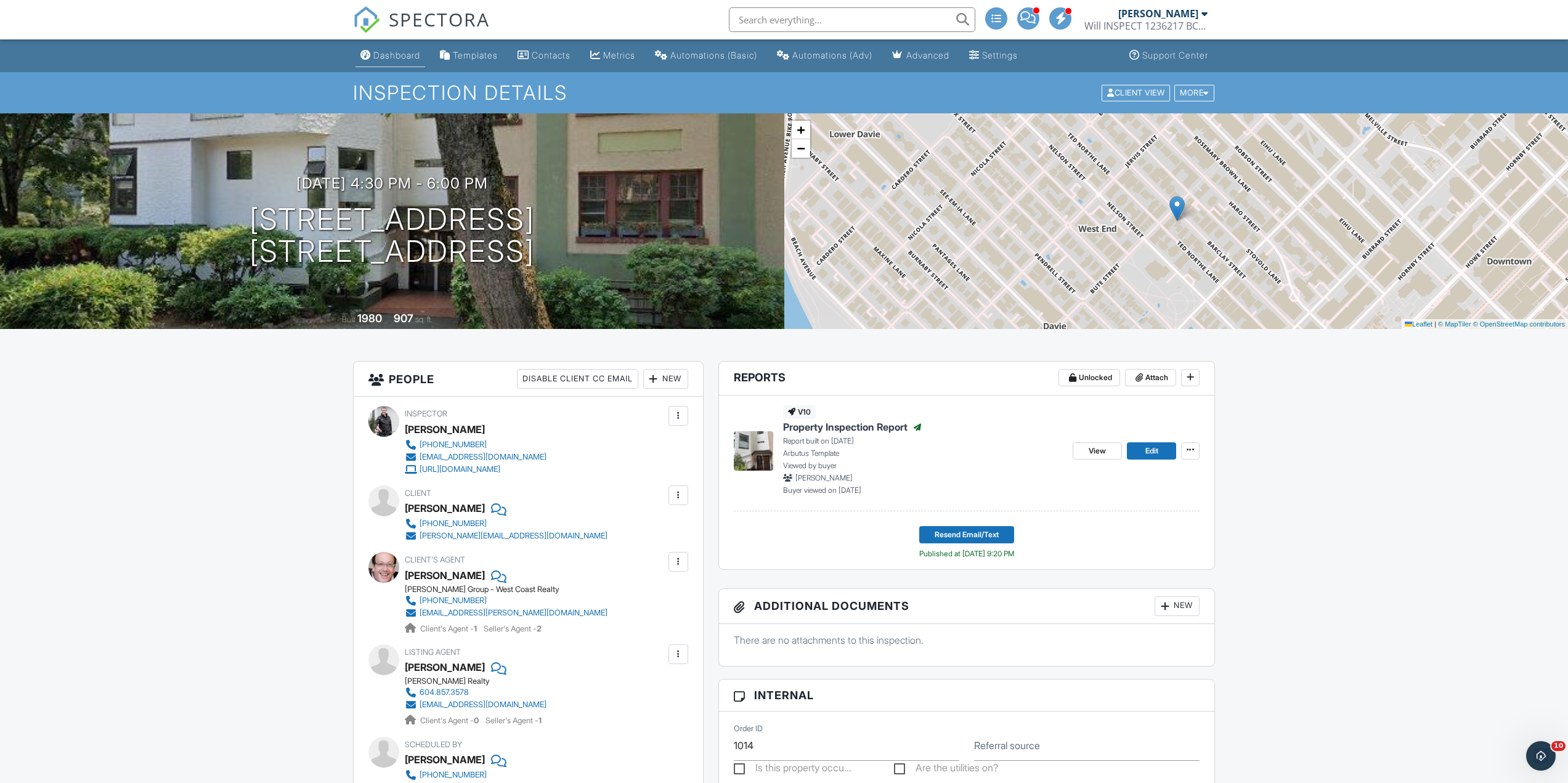
click at [379, 39] on div "SPECTORA" at bounding box center [421, 20] width 137 height 39
click at [389, 60] on div "Dashboard" at bounding box center [396, 55] width 47 height 11
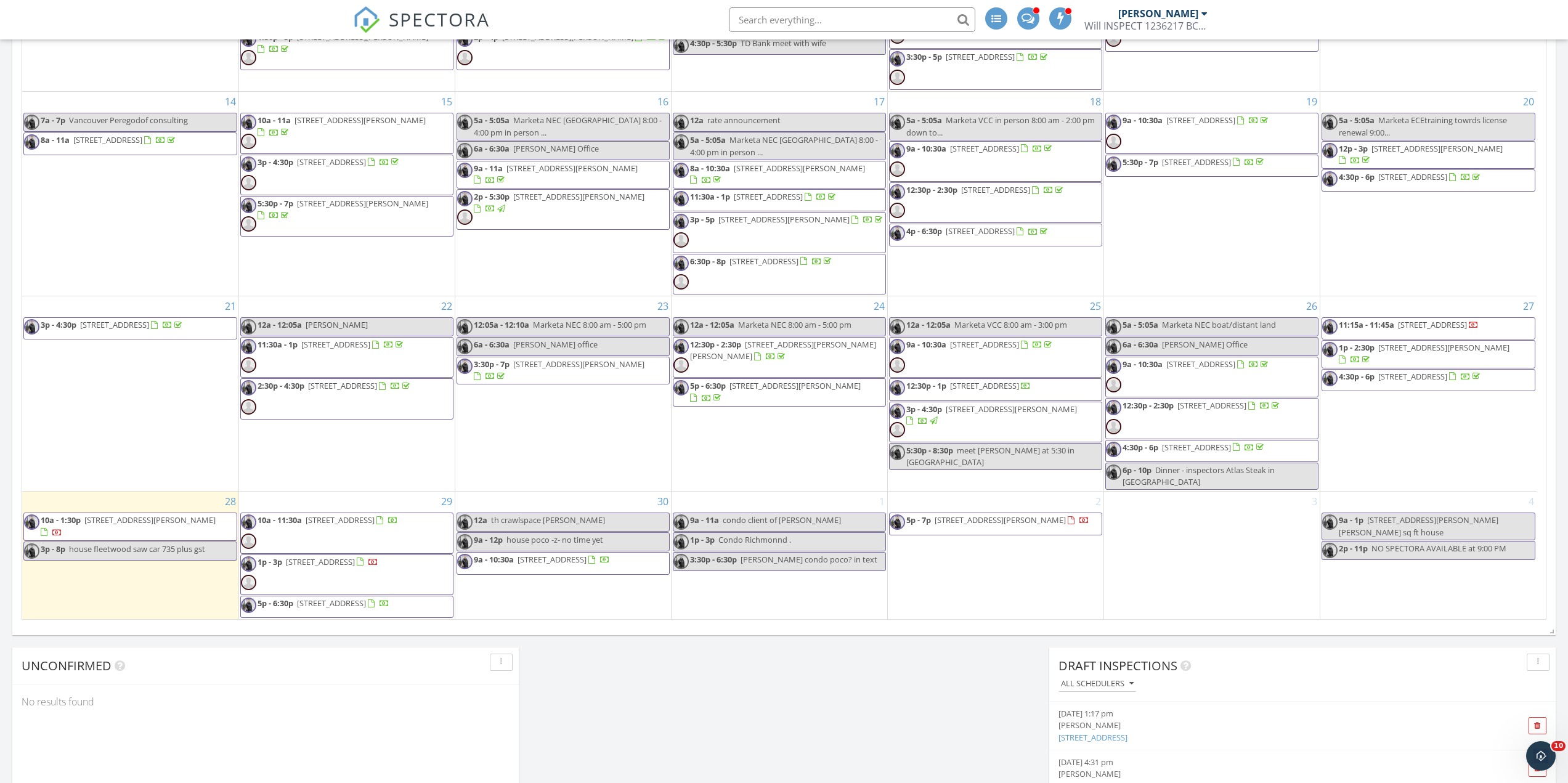
scroll to position [820, 0]
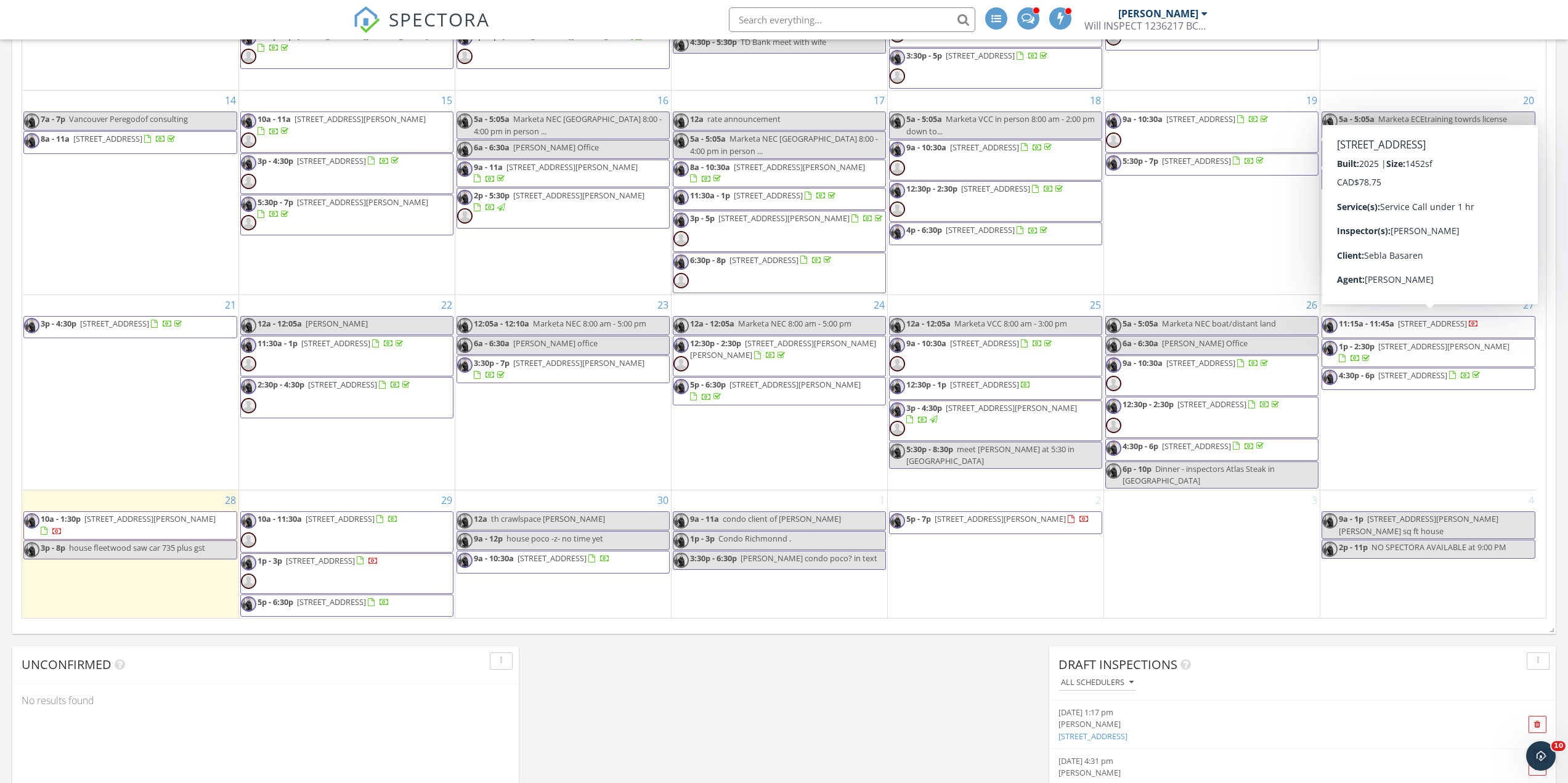
click at [1409, 328] on span "11:15a - 11:45a [STREET_ADDRESS]" at bounding box center [1400, 327] width 157 height 18
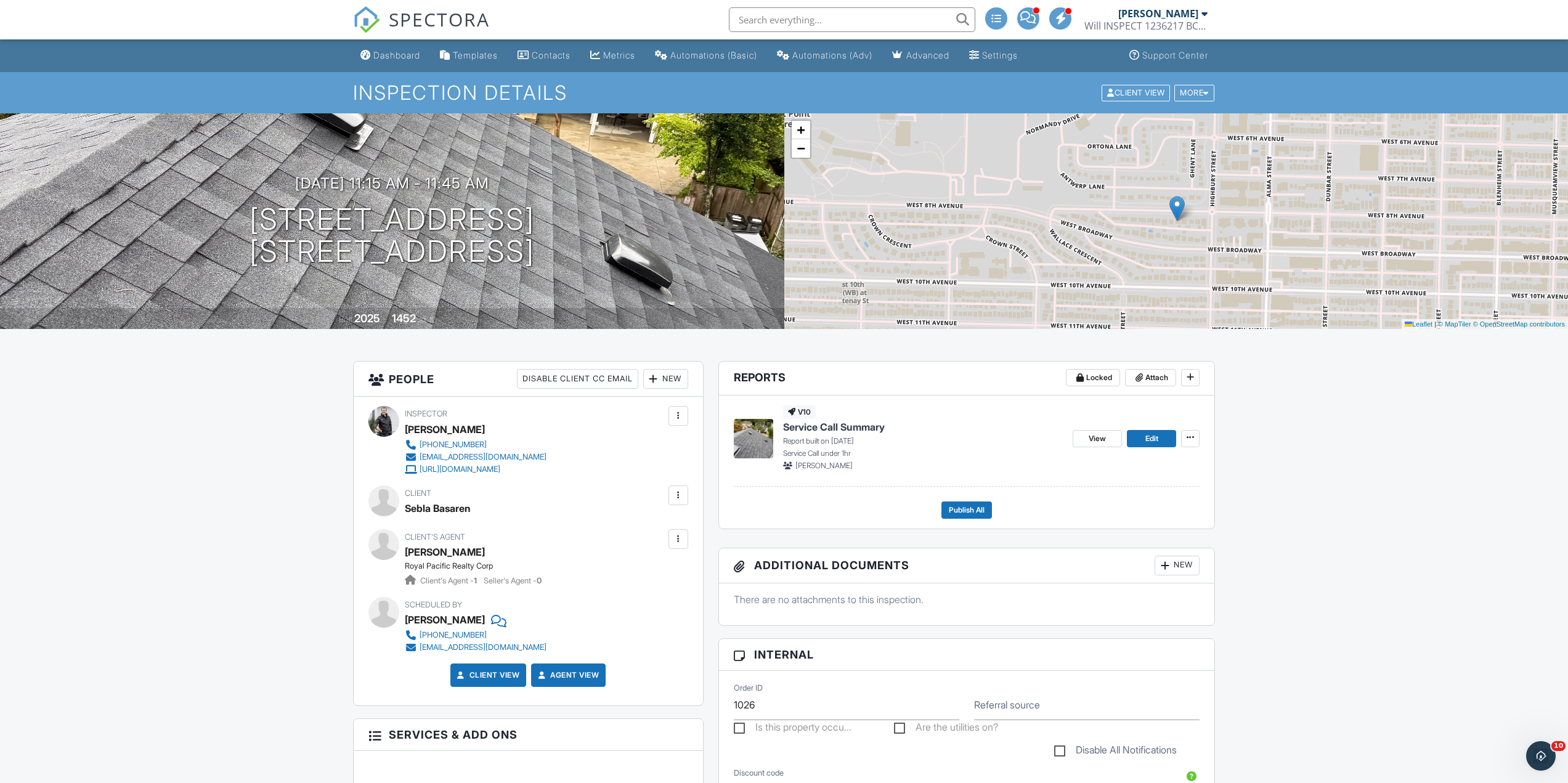
click at [772, 429] on img at bounding box center [753, 439] width 39 height 39
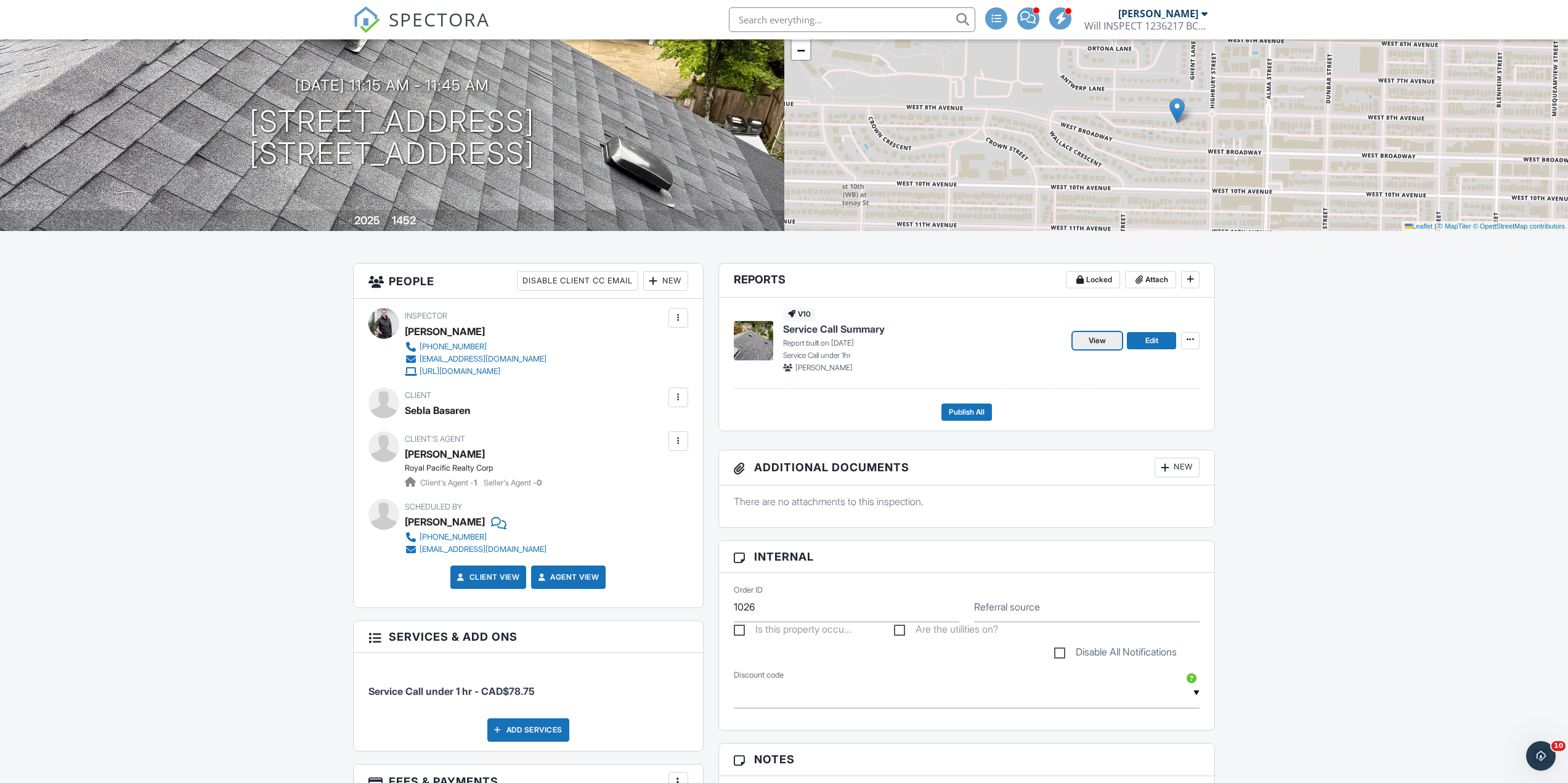
click at [1091, 338] on span "View" at bounding box center [1097, 341] width 18 height 12
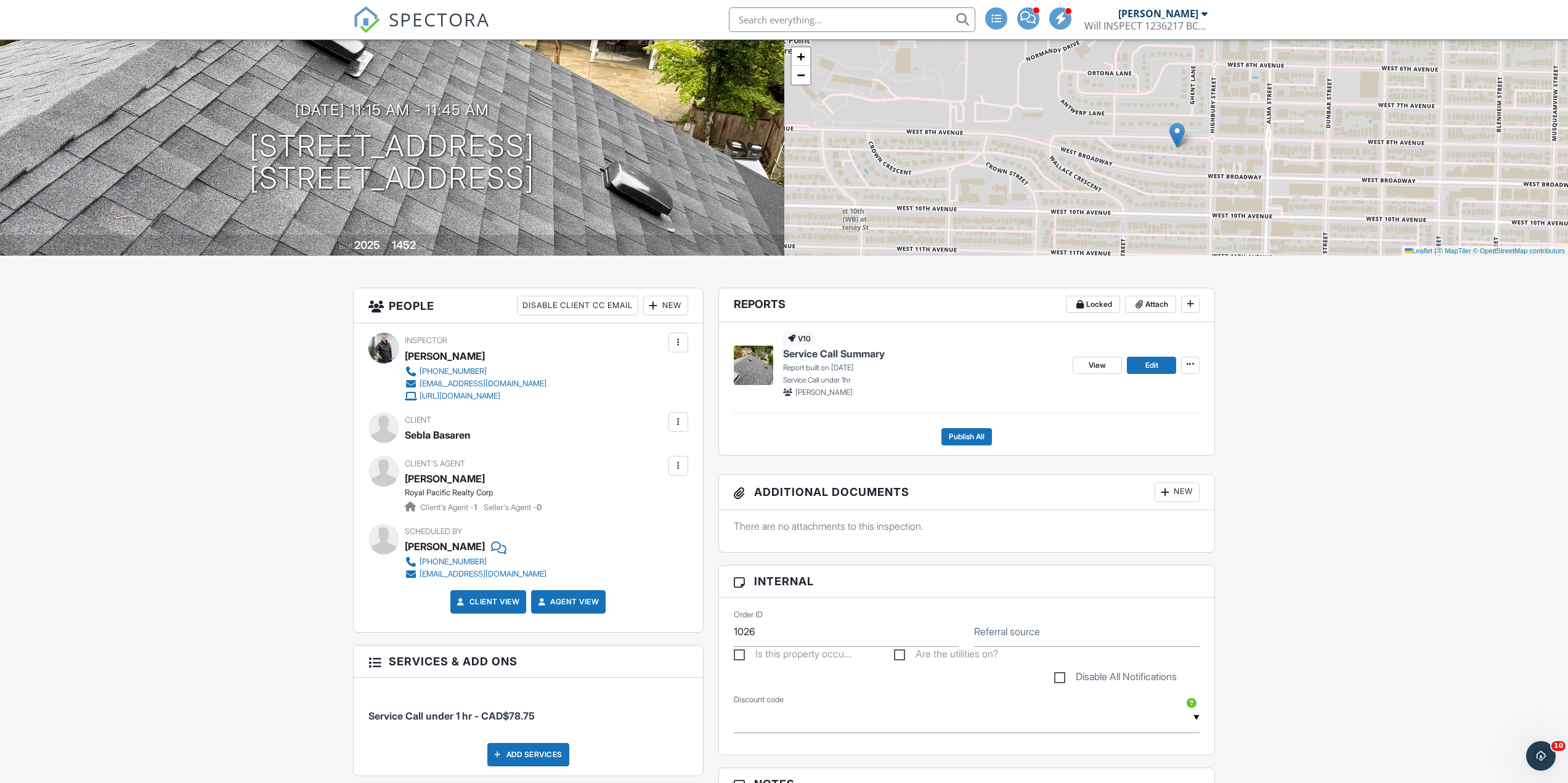
scroll to position [165, 0]
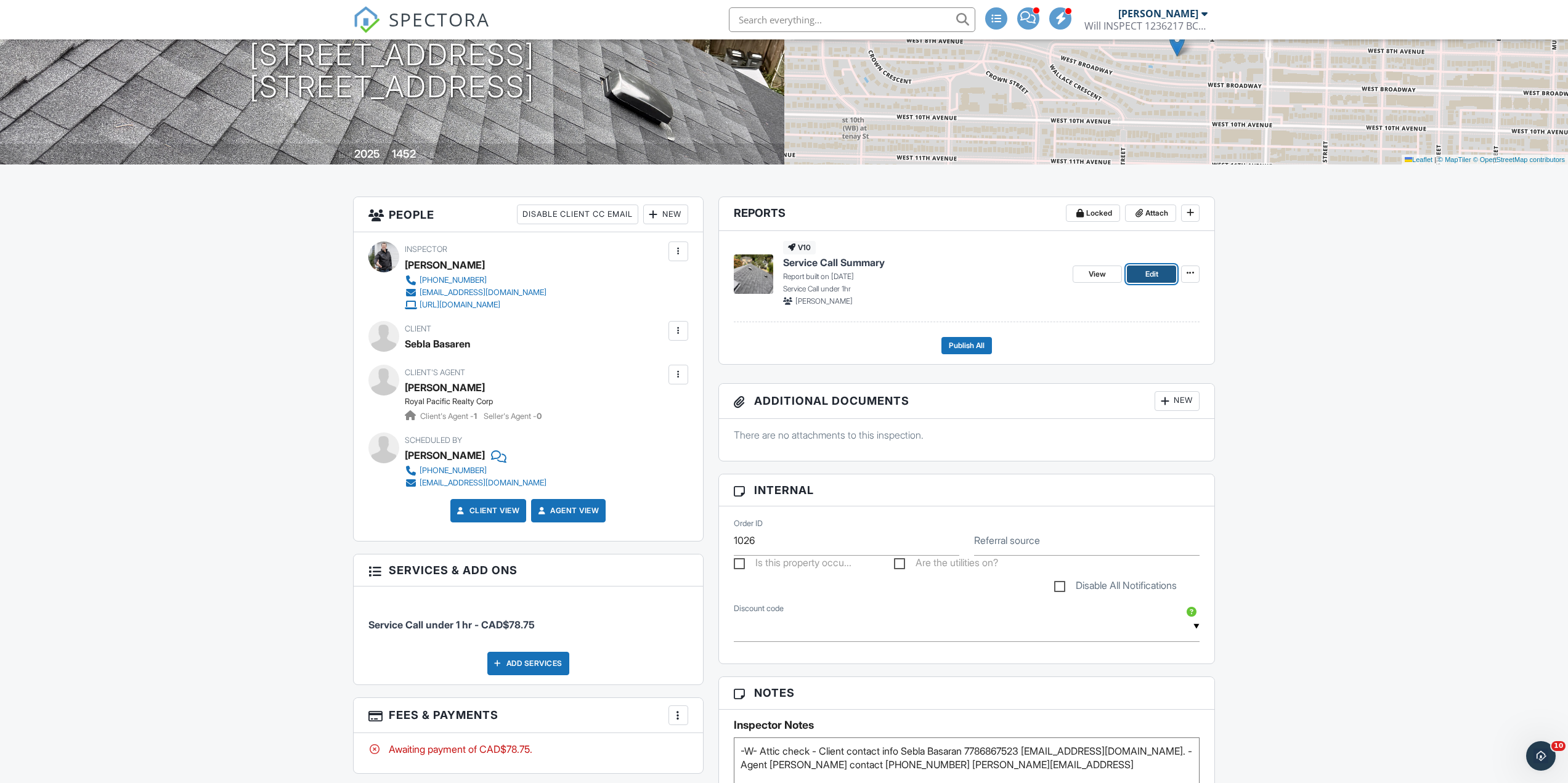
click at [1141, 273] on link "Edit" at bounding box center [1151, 275] width 49 height 18
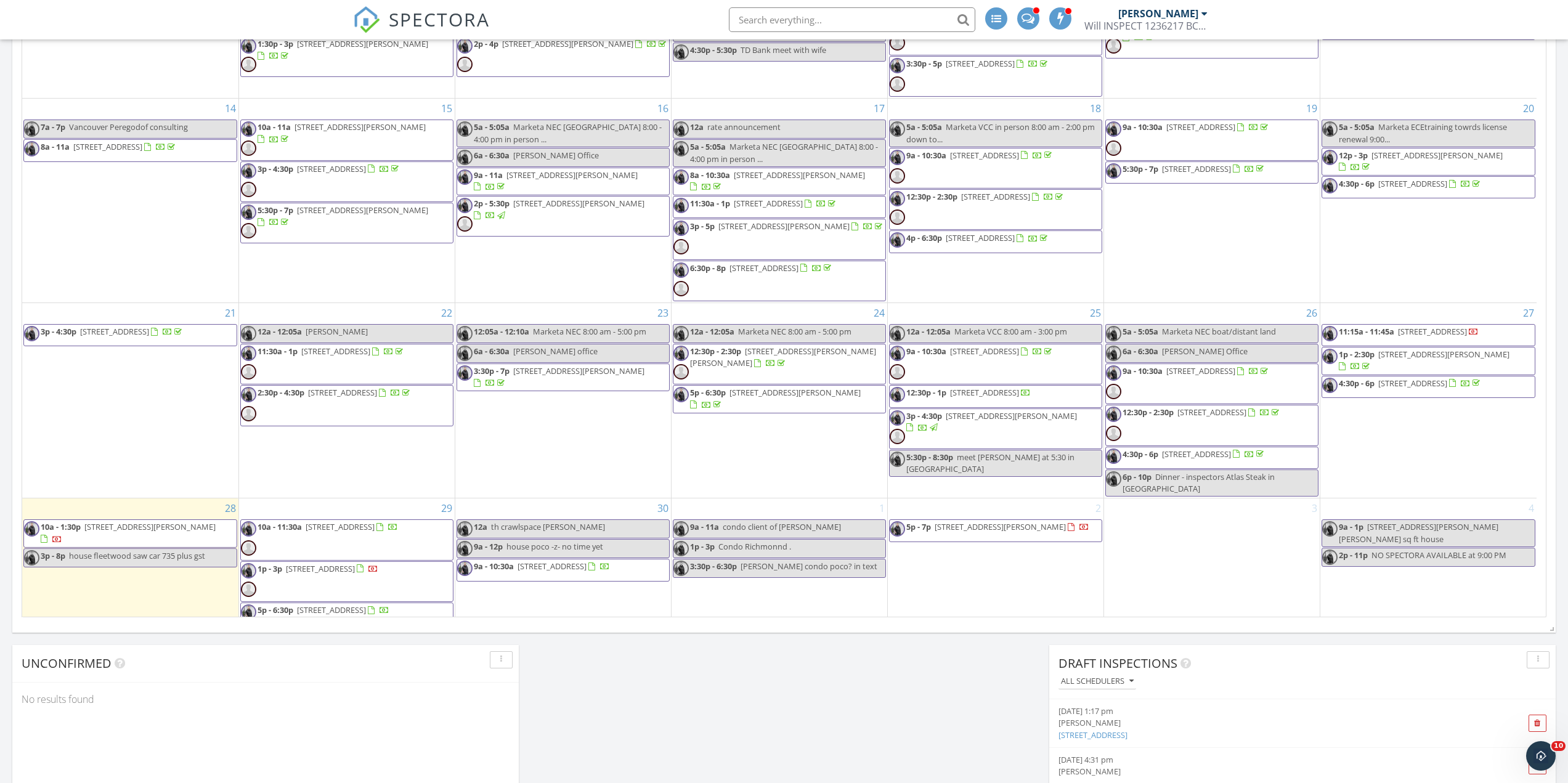
scroll to position [24, 0]
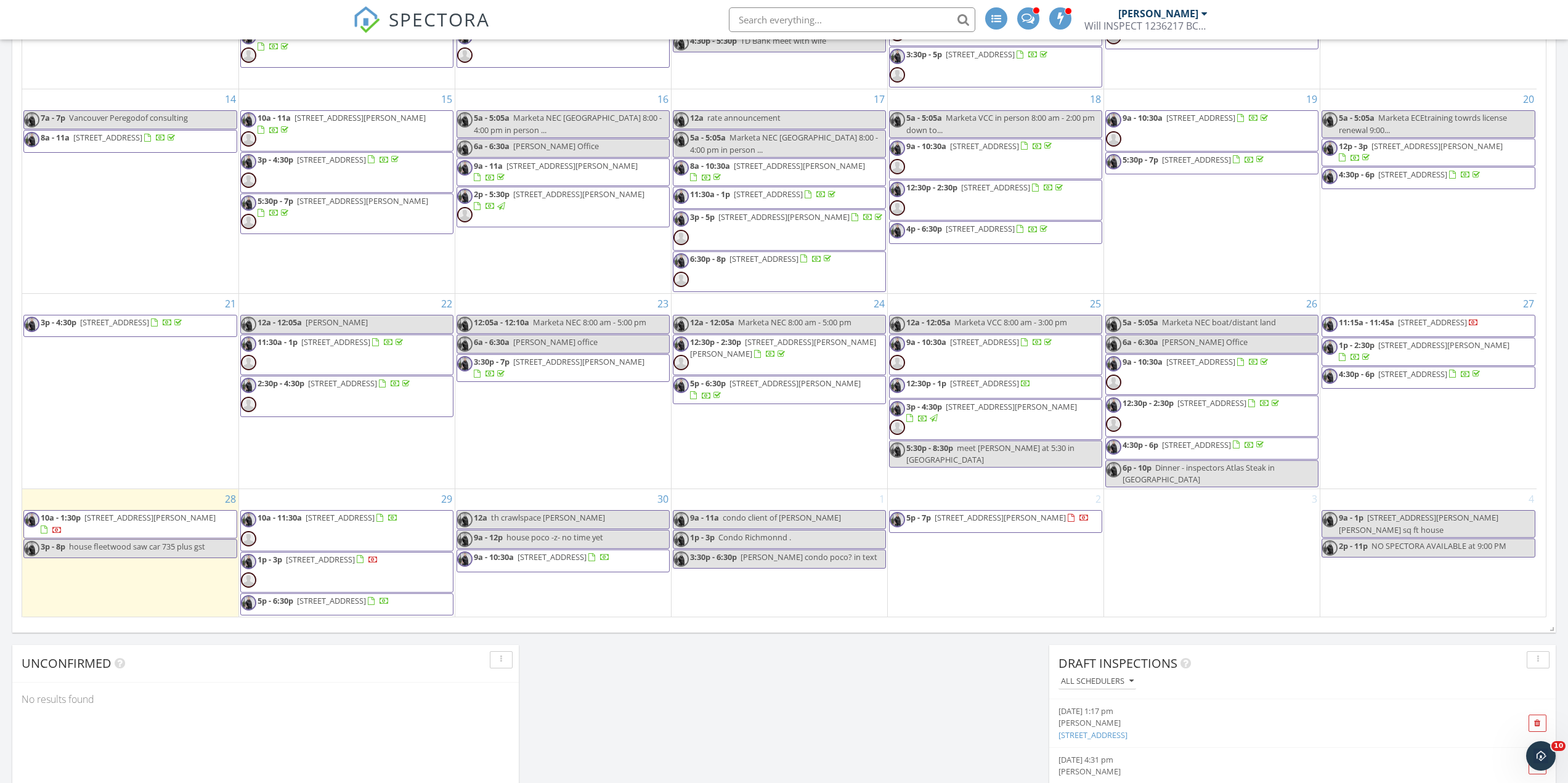
click at [507, 597] on div "30 12a th crawlspace [PERSON_NAME] 9a - 12p house poco -z- no time yet 9a - 10:…" at bounding box center [563, 553] width 216 height 128
click at [561, 564] on link "Event" at bounding box center [561, 564] width 63 height 20
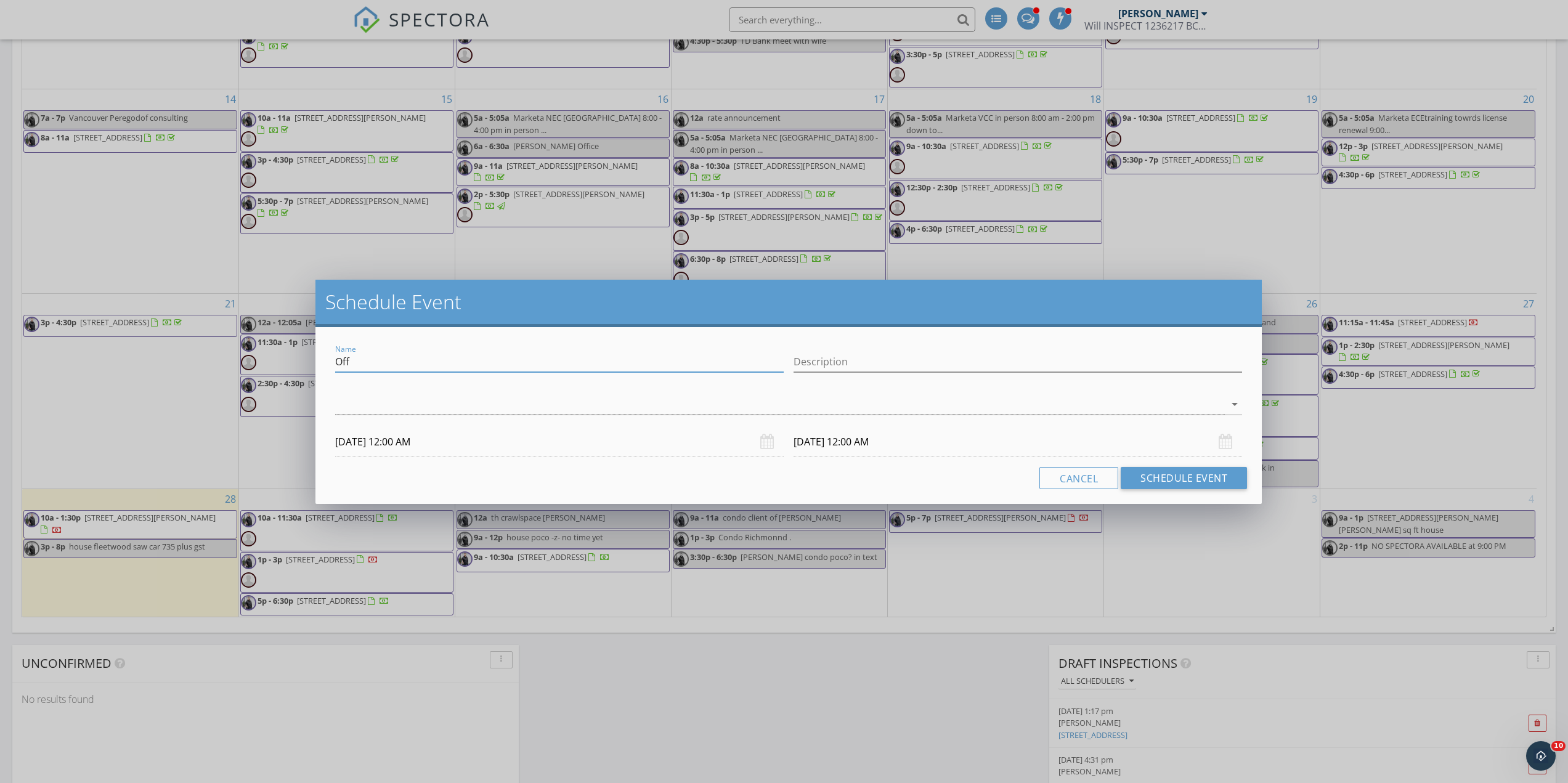
drag, startPoint x: 372, startPoint y: 358, endPoint x: 158, endPoint y: 349, distance: 214.2
click at [158, 350] on div "Schedule Event Name Off Description arrow_drop_down 09/30/2025 12:00 AM 10/01/2…" at bounding box center [784, 392] width 1568 height 783
type input "Kayla Bal agent for Sierra, check out moisture again in the unit and possibly c…"
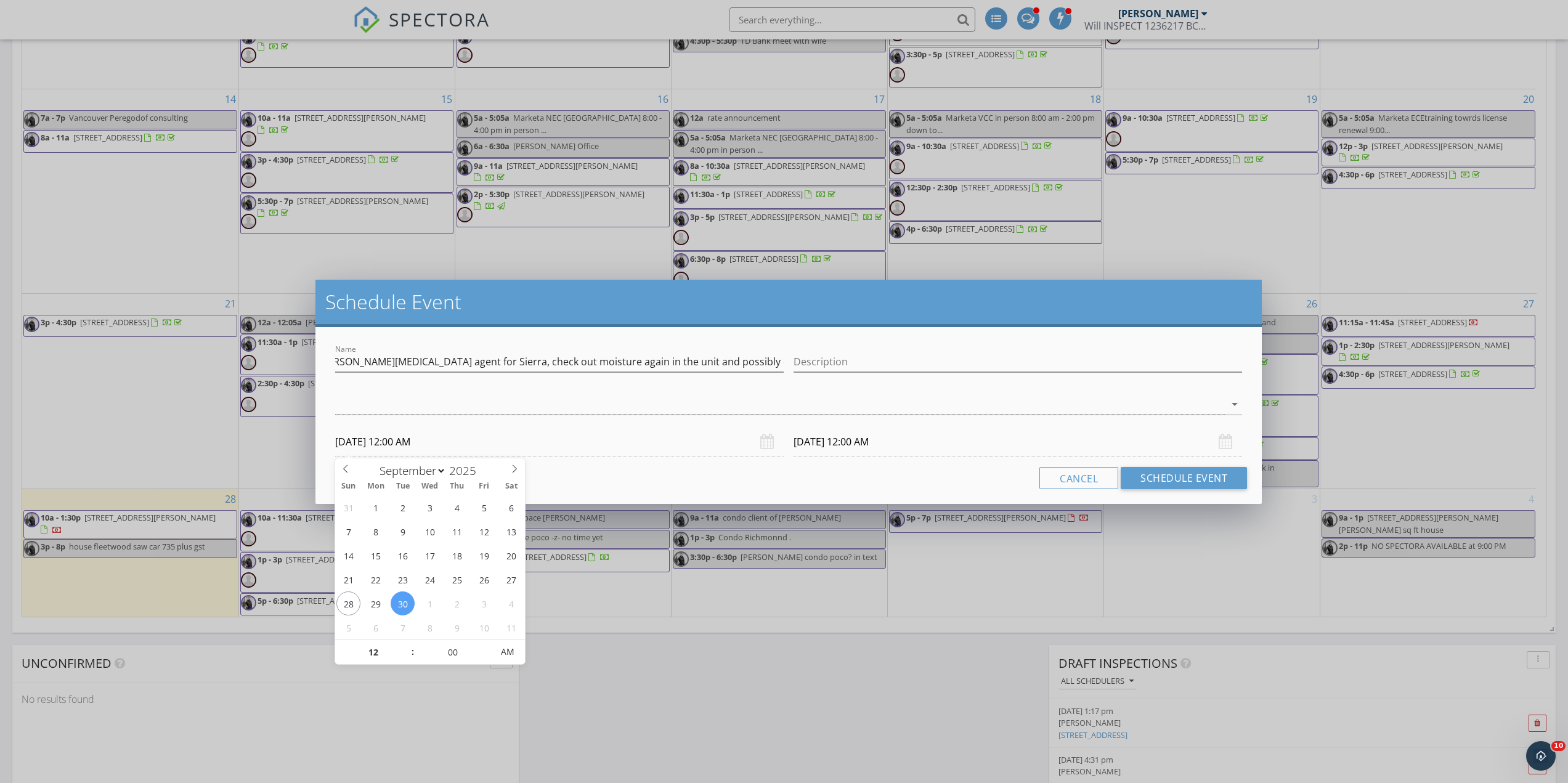
scroll to position [0, 0]
click at [630, 431] on input "09/30/2025 12:00 AM" at bounding box center [559, 442] width 449 height 30
type input "01"
type input "09/30/2025 1:00 AM"
click at [408, 643] on span at bounding box center [406, 647] width 9 height 12
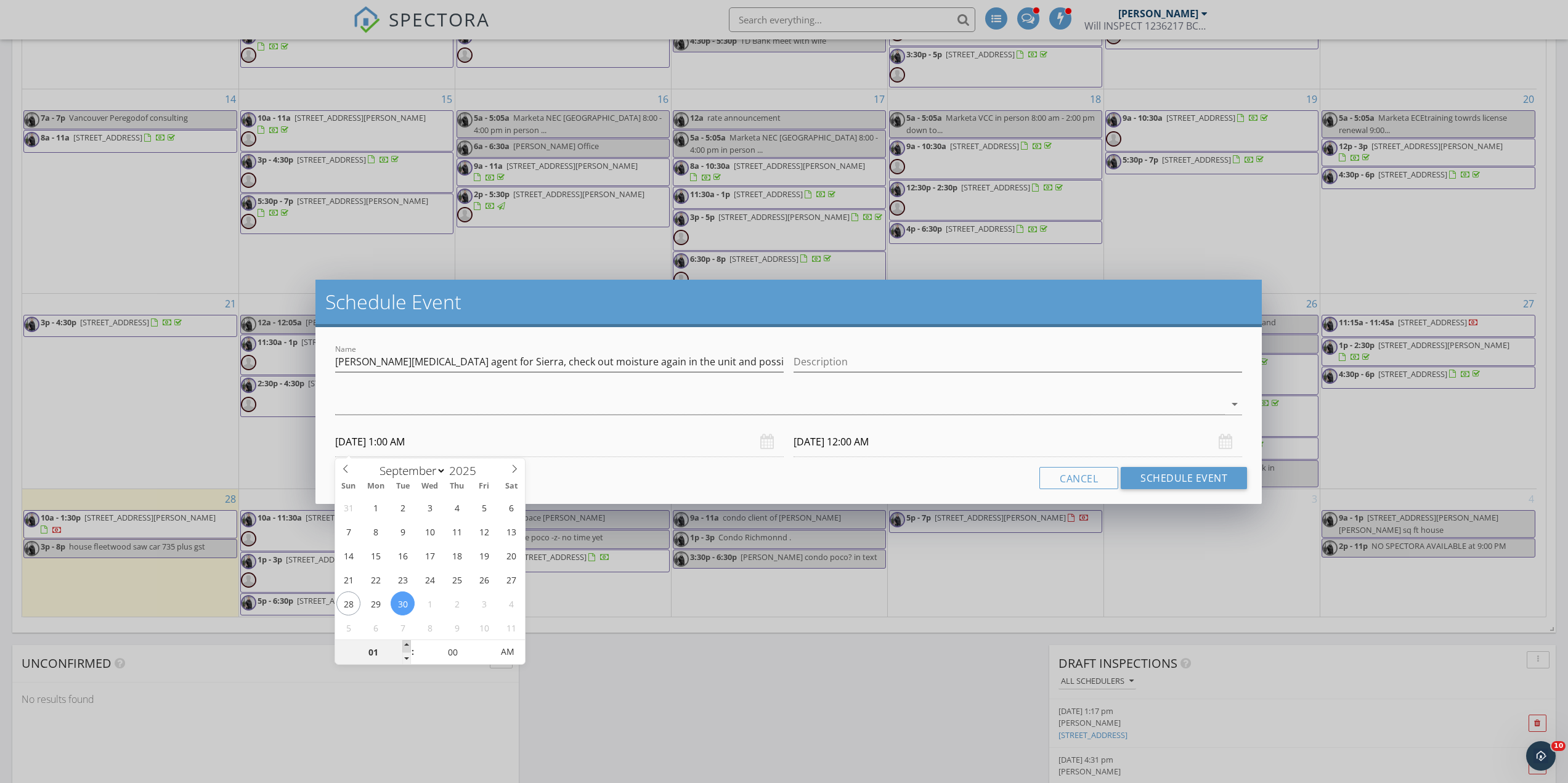
type input "10/01/2025 1:00 AM"
type input "02"
type input "09/30/2025 2:00 AM"
click at [408, 643] on span at bounding box center [406, 647] width 9 height 12
type input "03"
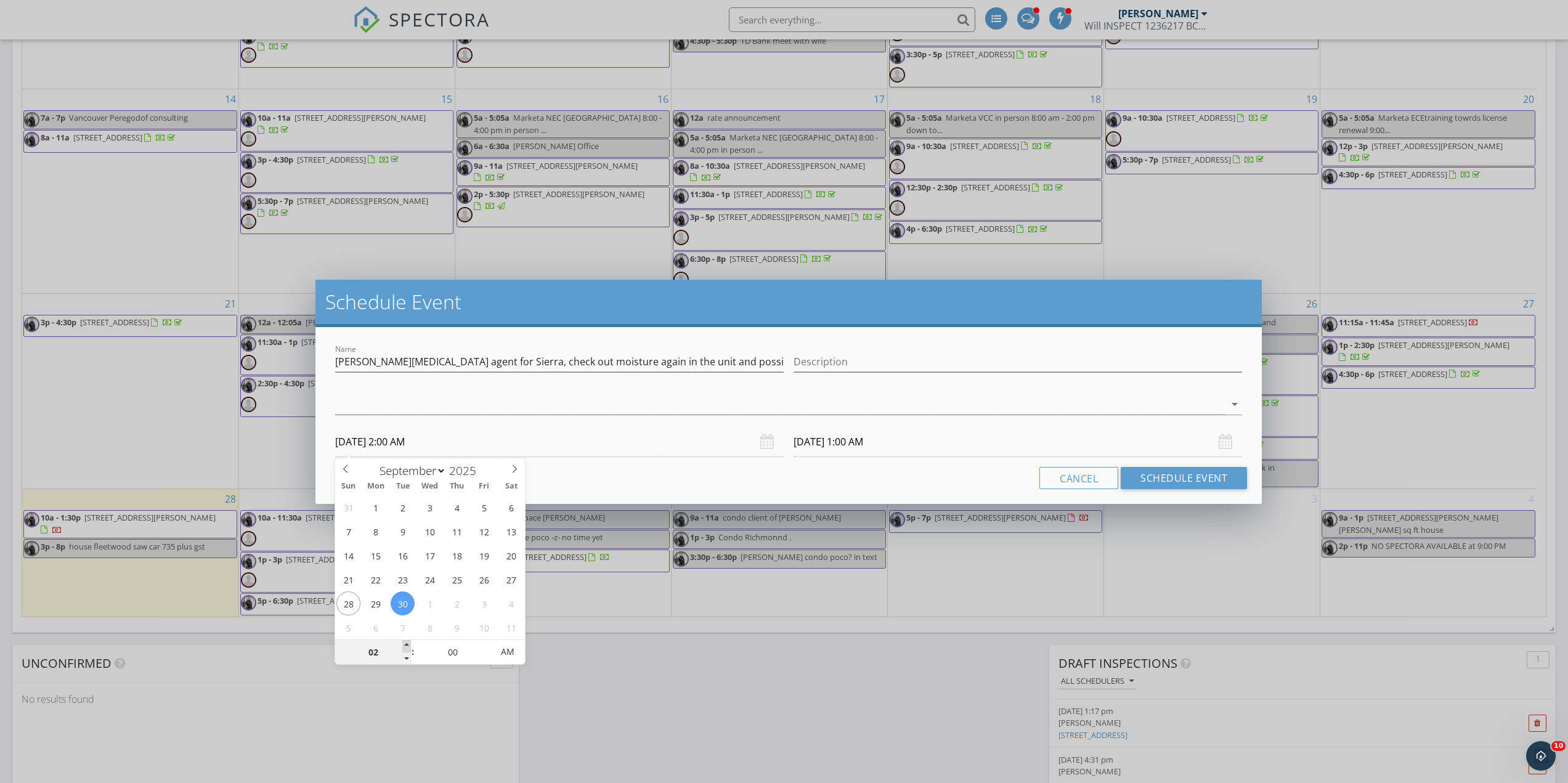
type input "09/30/2025 3:00 AM"
click at [408, 643] on span at bounding box center [406, 647] width 9 height 12
type input "04"
type input "09/30/2025 4:00 AM"
click at [408, 643] on span at bounding box center [406, 647] width 9 height 12
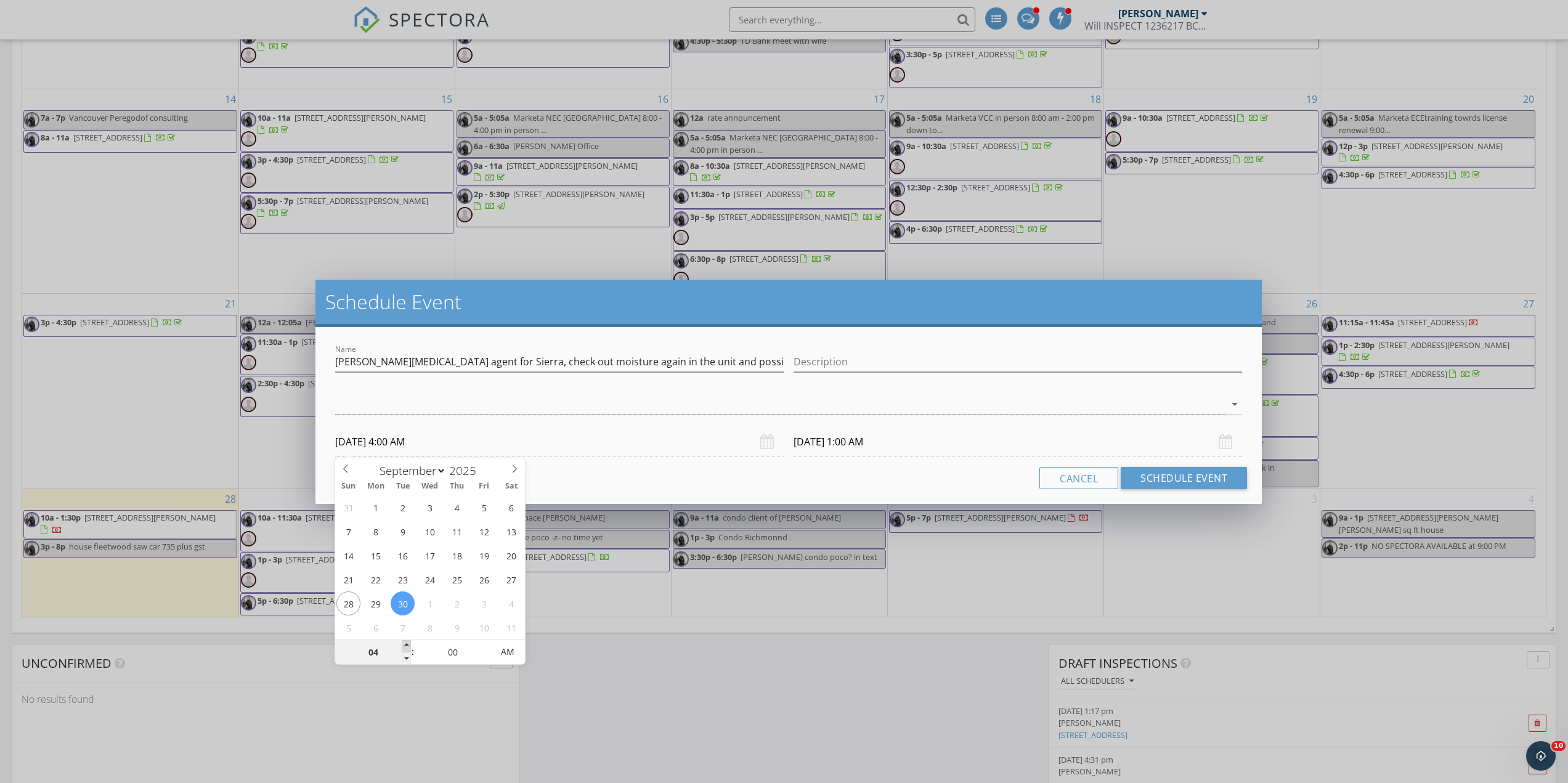
type input "05"
type input "09/30/2025 5:00 AM"
click at [408, 643] on span at bounding box center [406, 647] width 9 height 12
type input "06"
type input "09/30/2025 6:00 AM"
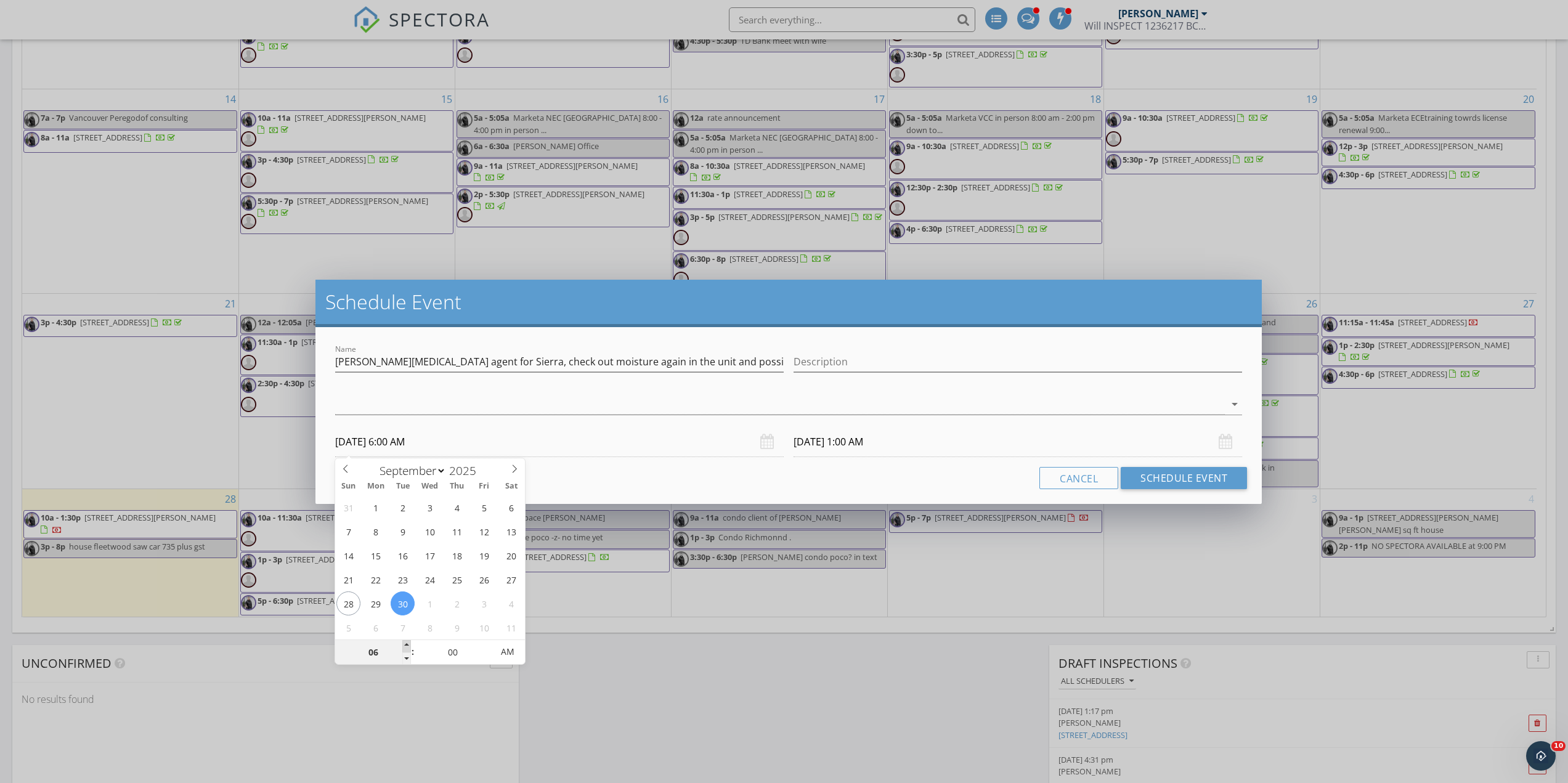
click at [408, 643] on span at bounding box center [406, 647] width 9 height 12
type input "07"
type input "09/30/2025 7:00 AM"
click at [408, 643] on span at bounding box center [406, 647] width 9 height 12
type input "08"
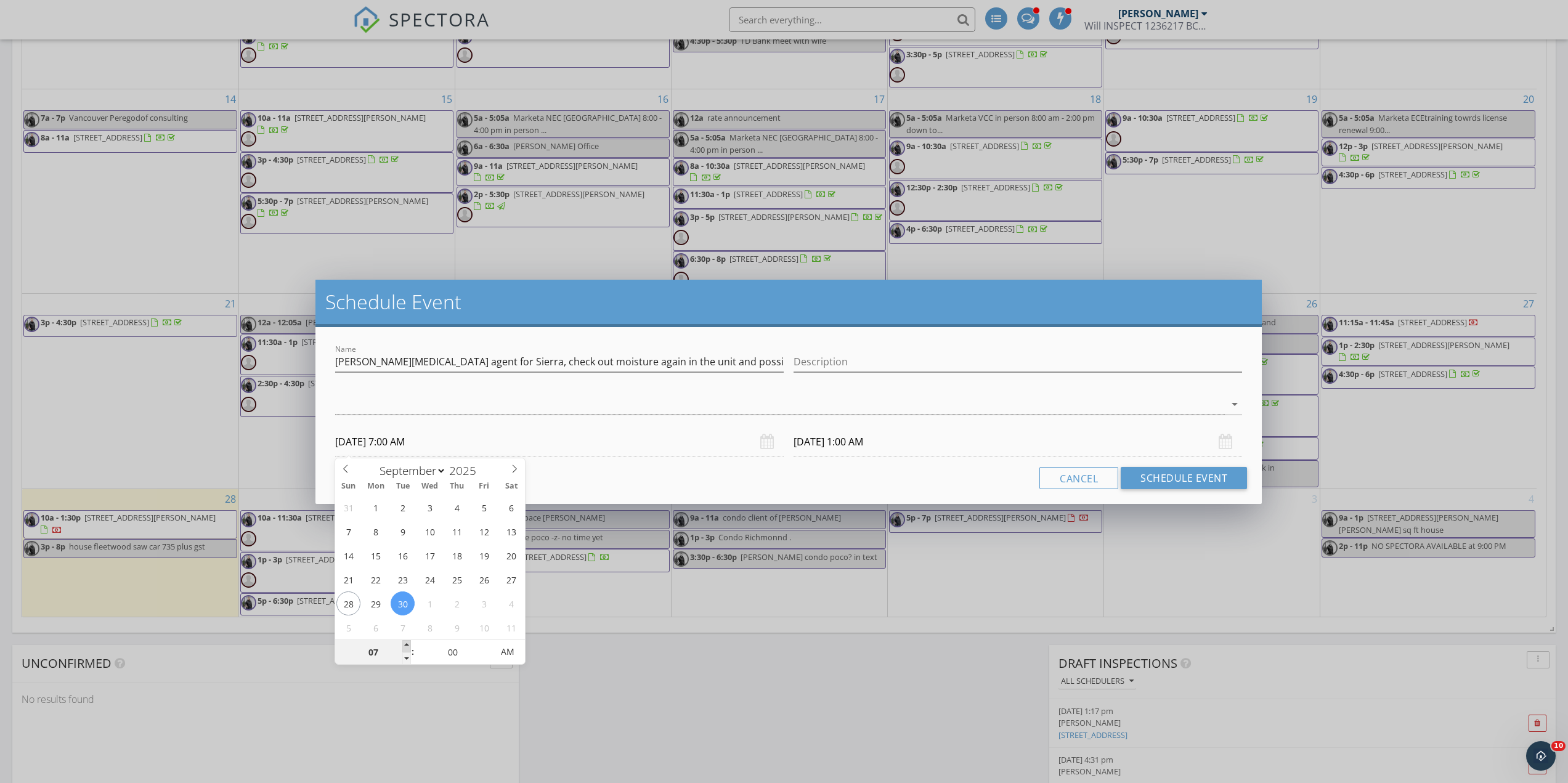
type input "09/30/2025 8:00 AM"
click at [408, 643] on span at bounding box center [406, 647] width 9 height 12
type input "09"
type input "09/30/2025 9:00 AM"
click at [408, 643] on span at bounding box center [406, 647] width 9 height 12
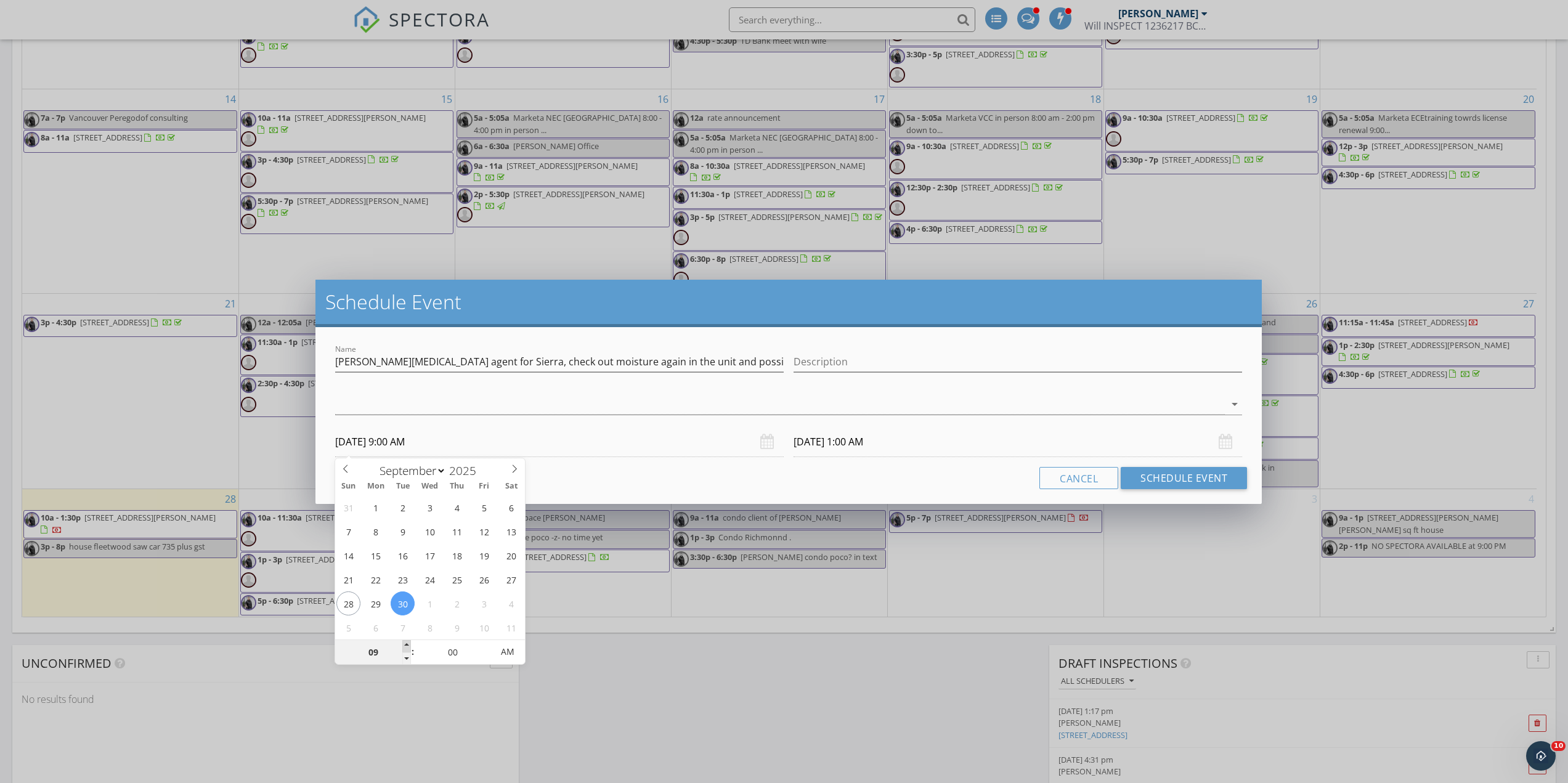
type input "10"
type input "09/30/2025 10:00 AM"
click at [408, 643] on span at bounding box center [406, 647] width 9 height 12
type input "[DATE] 10:00 AM"
type input "11"
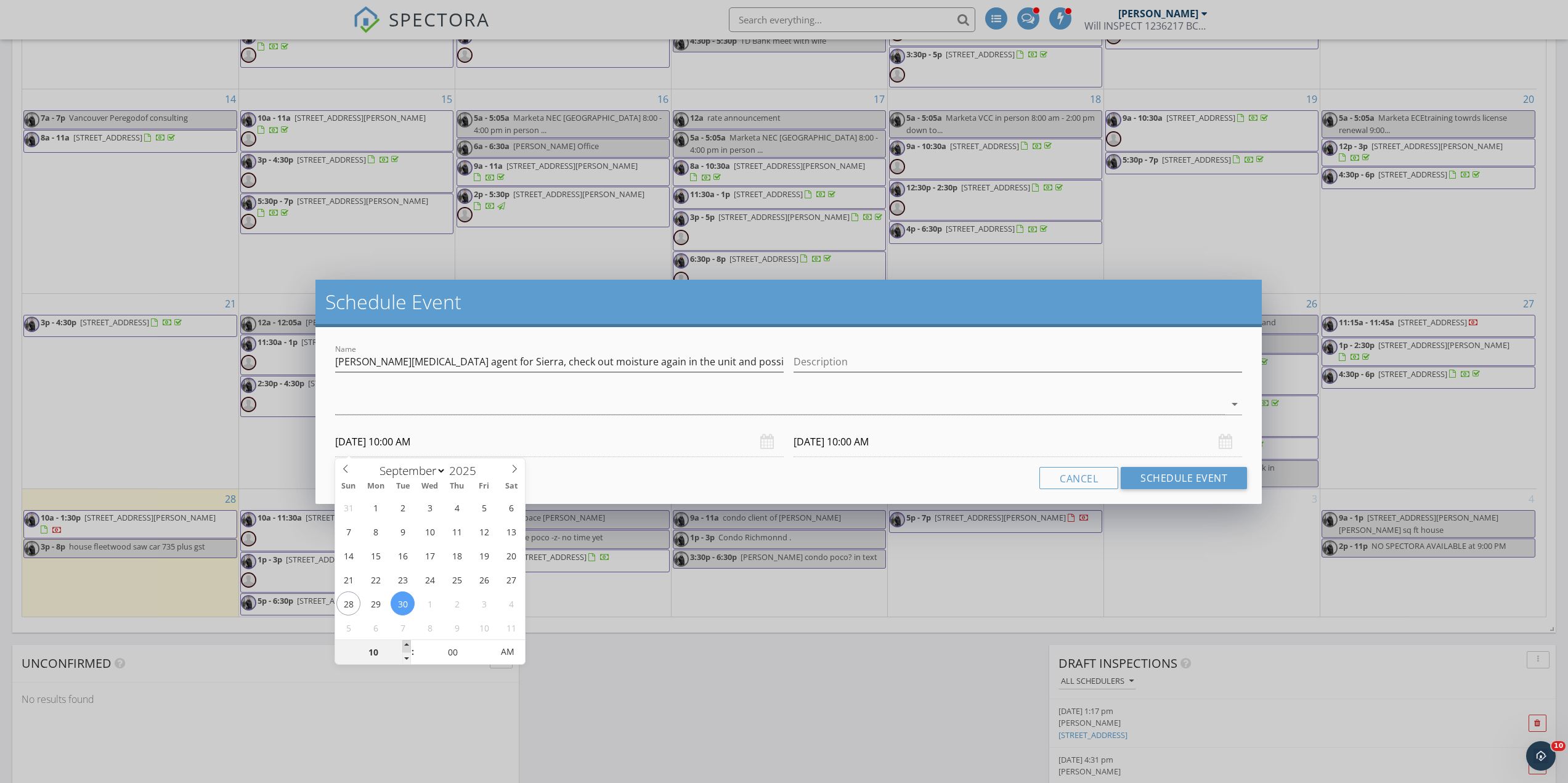
type input "09/30/2025 11:00 AM"
click at [408, 643] on span at bounding box center [406, 647] width 9 height 12
type input "[DATE] 11:00 AM"
type input "05"
type input "09/30/2025 11:05 AM"
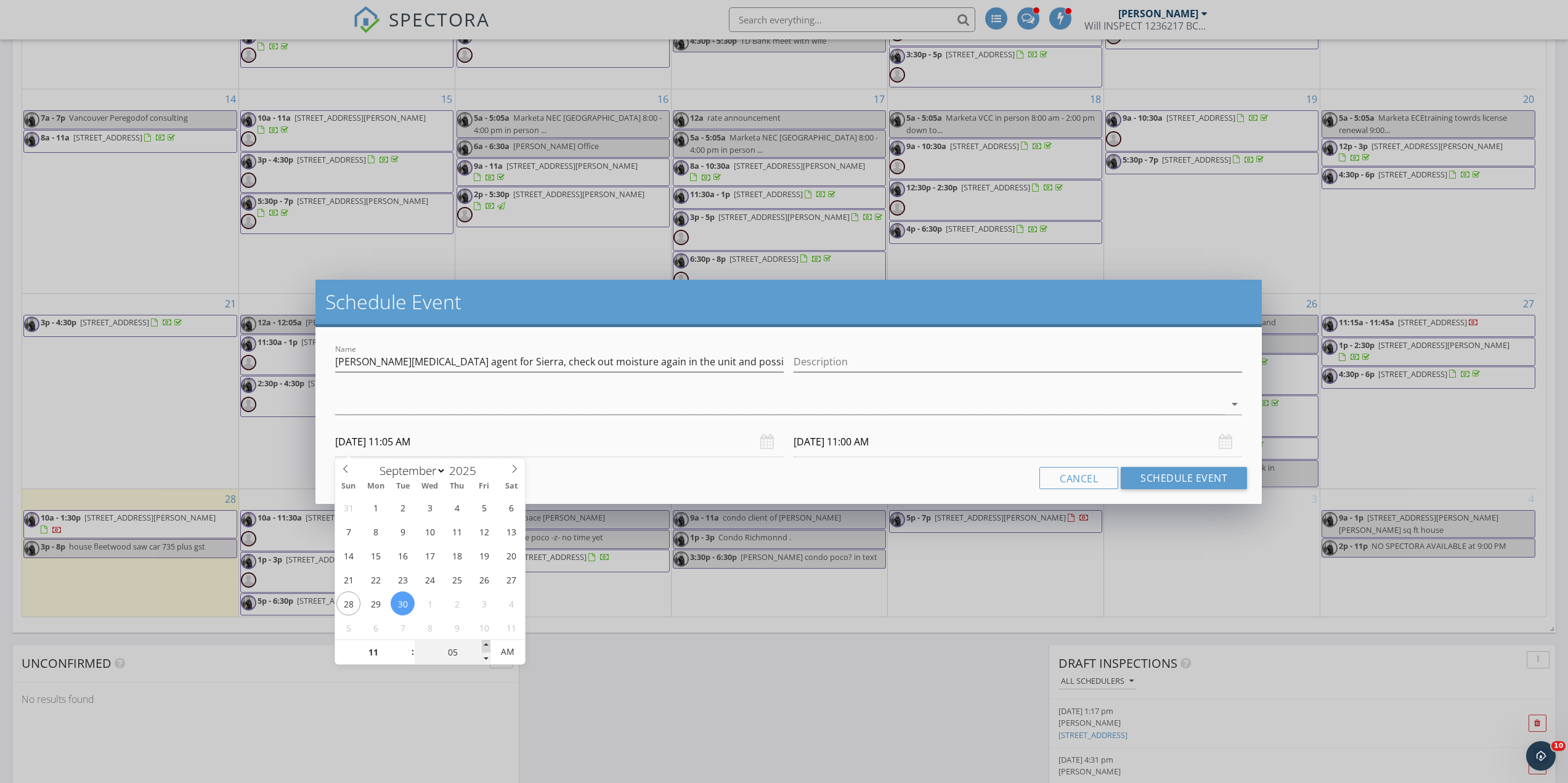
click at [485, 641] on span at bounding box center [486, 647] width 9 height 12
type input "10"
type input "09/30/2025 11:10 AM"
click at [485, 641] on span at bounding box center [486, 647] width 9 height 12
type input "10/01/2025 11:10 AM"
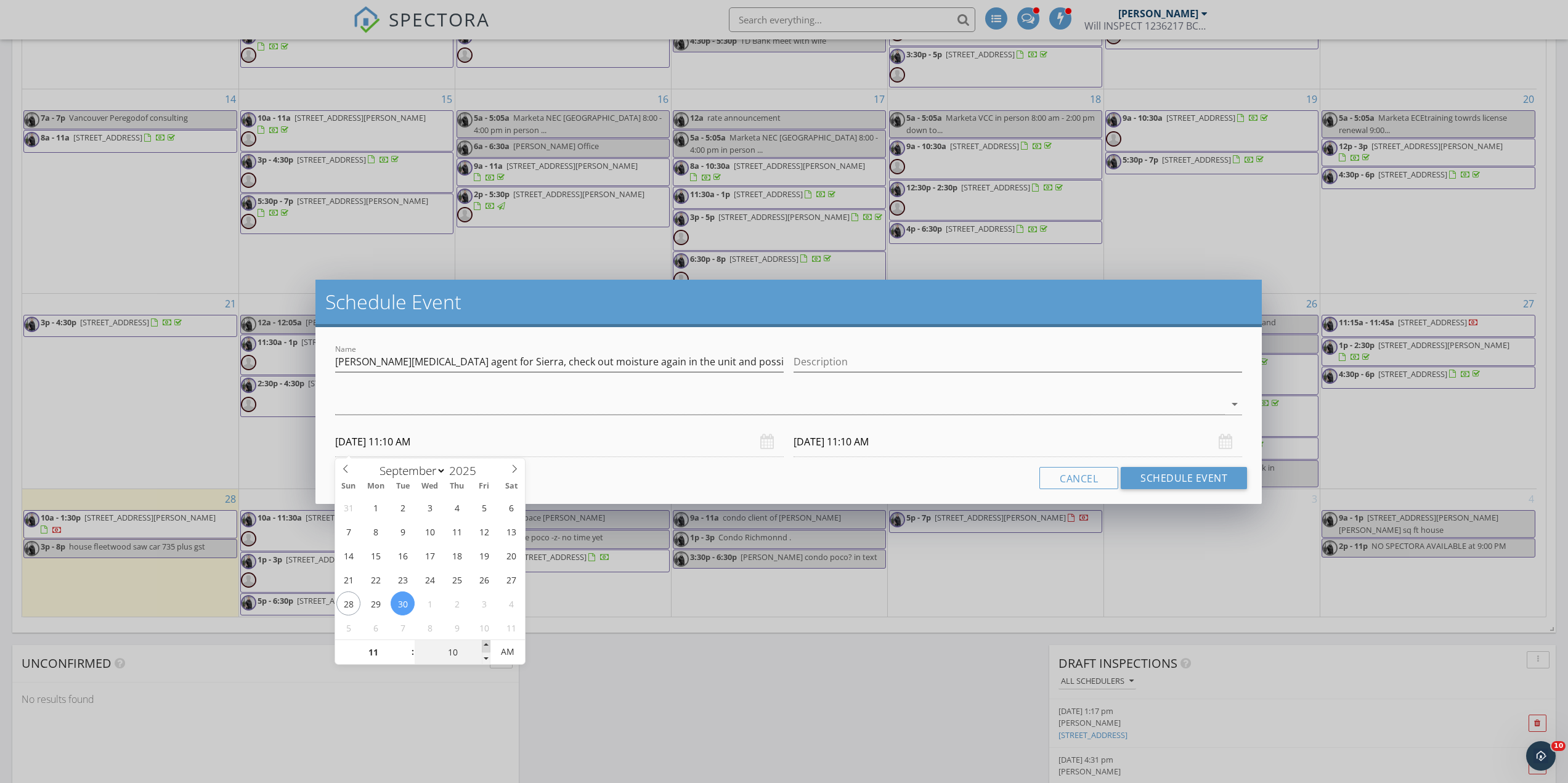
type input "15"
type input "09/30/2025 11:15 AM"
click at [485, 641] on span at bounding box center [486, 647] width 9 height 12
type input "20"
type input "09/30/2025 11:20 AM"
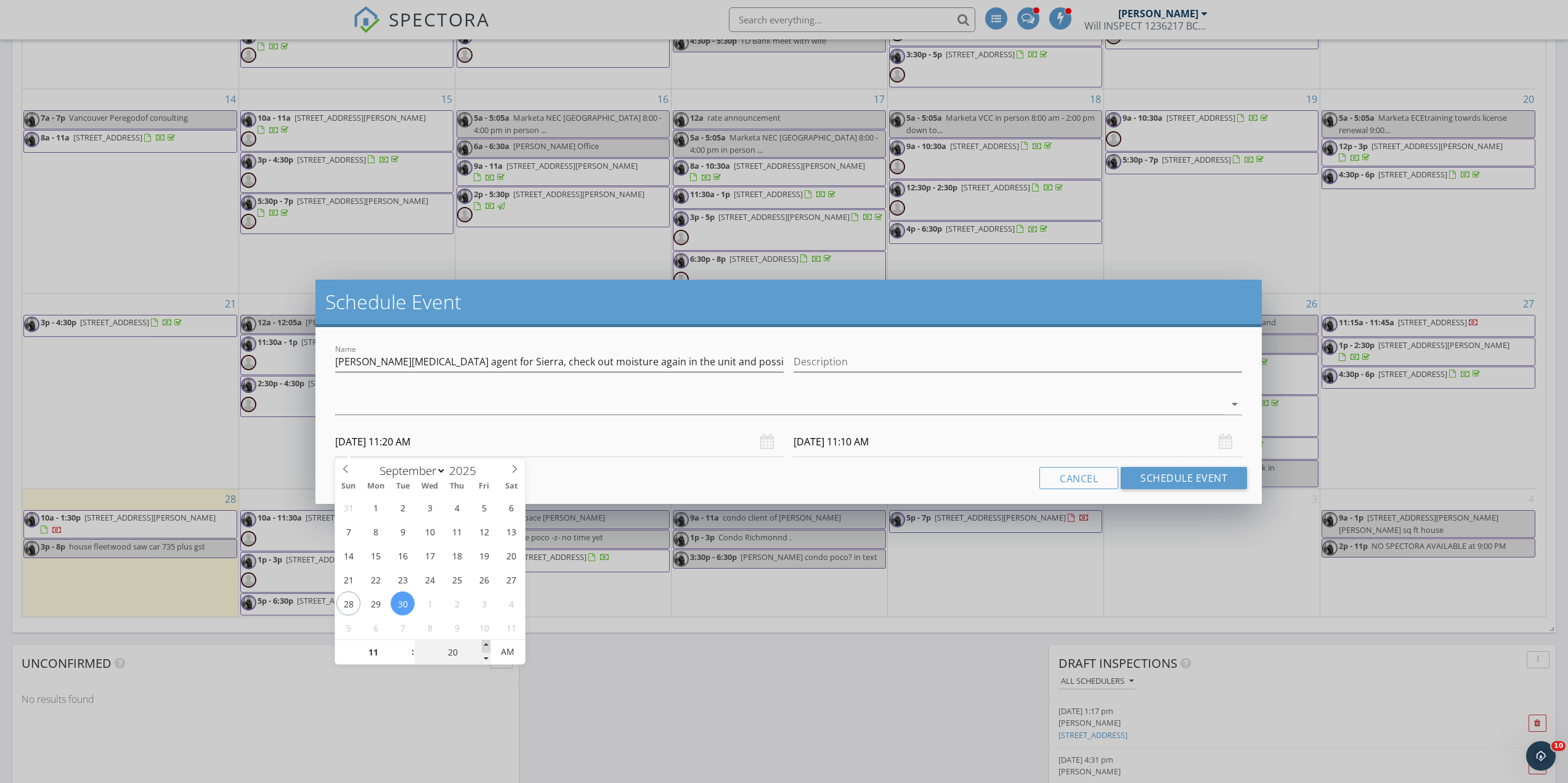
click at [485, 641] on span at bounding box center [486, 647] width 9 height 12
type input "25"
type input "09/30/2025 11:25 AM"
click at [485, 641] on span at bounding box center [486, 647] width 9 height 12
type input "30"
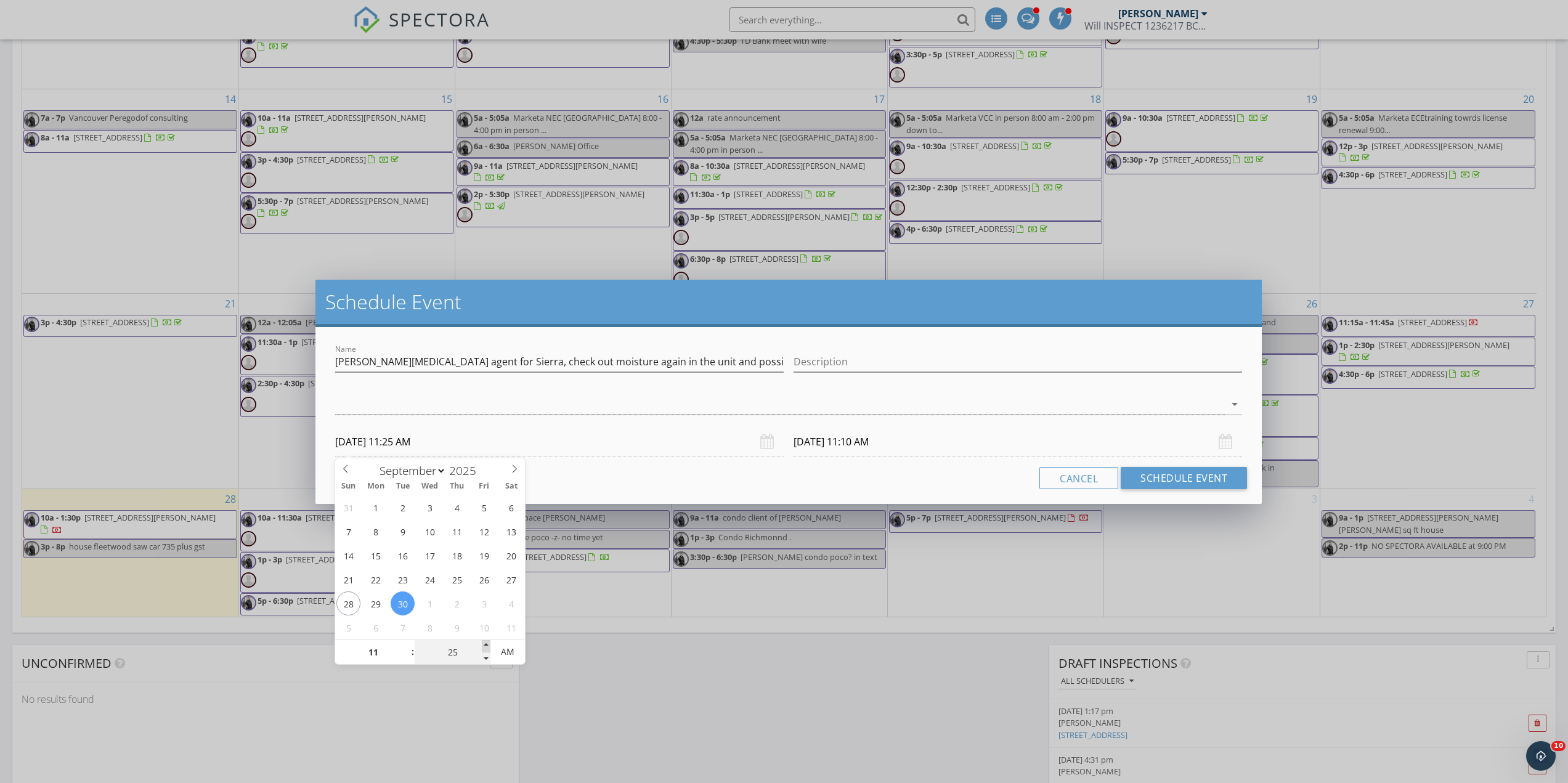
type input "09/30/2025 11:30 AM"
click at [485, 641] on span at bounding box center [486, 647] width 9 height 12
type input "35"
type input "09/30/2025 11:35 AM"
click at [485, 641] on span at bounding box center [486, 647] width 9 height 12
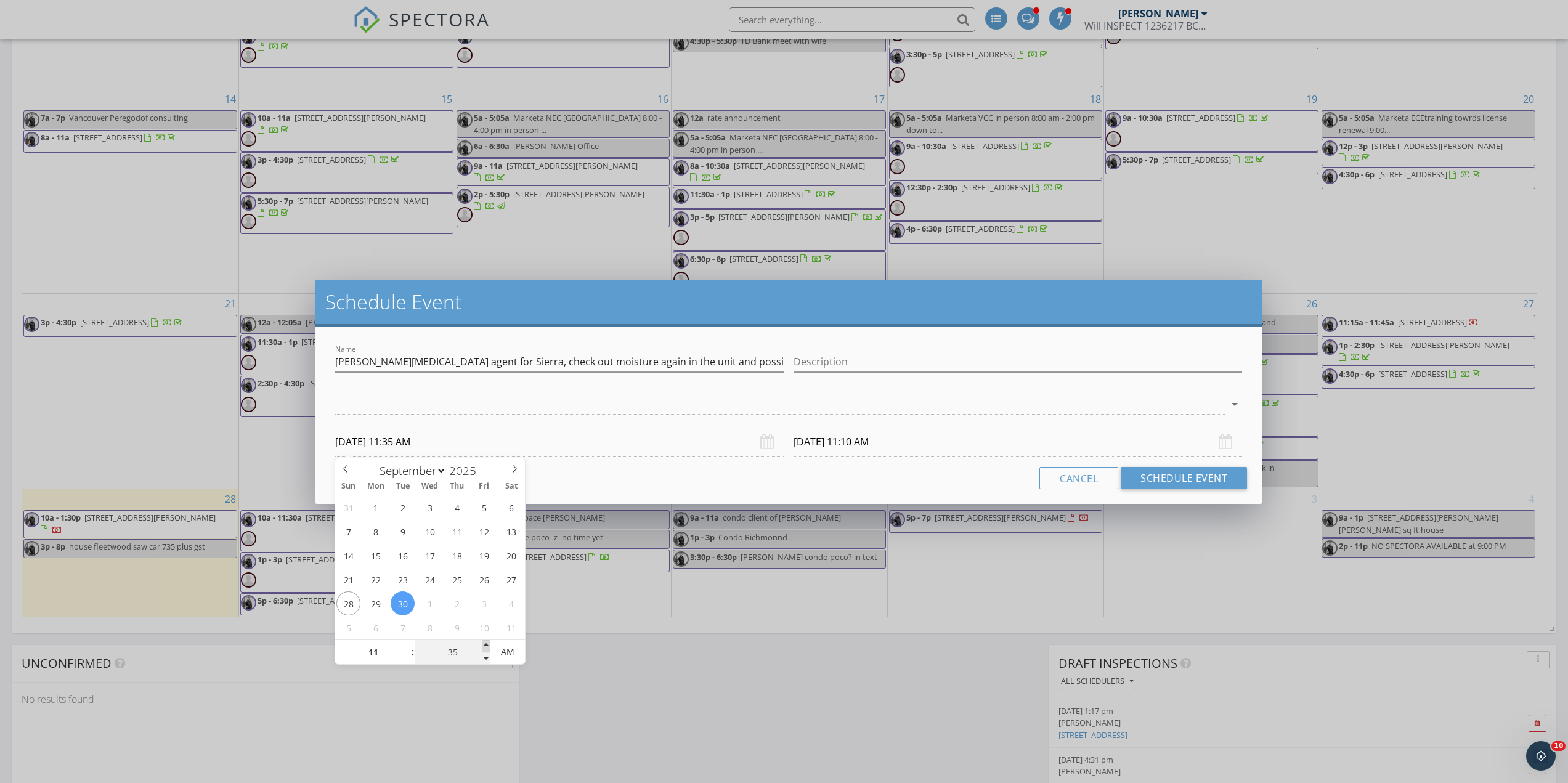
type input "40"
type input "09/30/2025 11:40 AM"
click at [485, 641] on span at bounding box center [486, 647] width 9 height 12
type input "10/01/2025 11:40 AM"
type input "35"
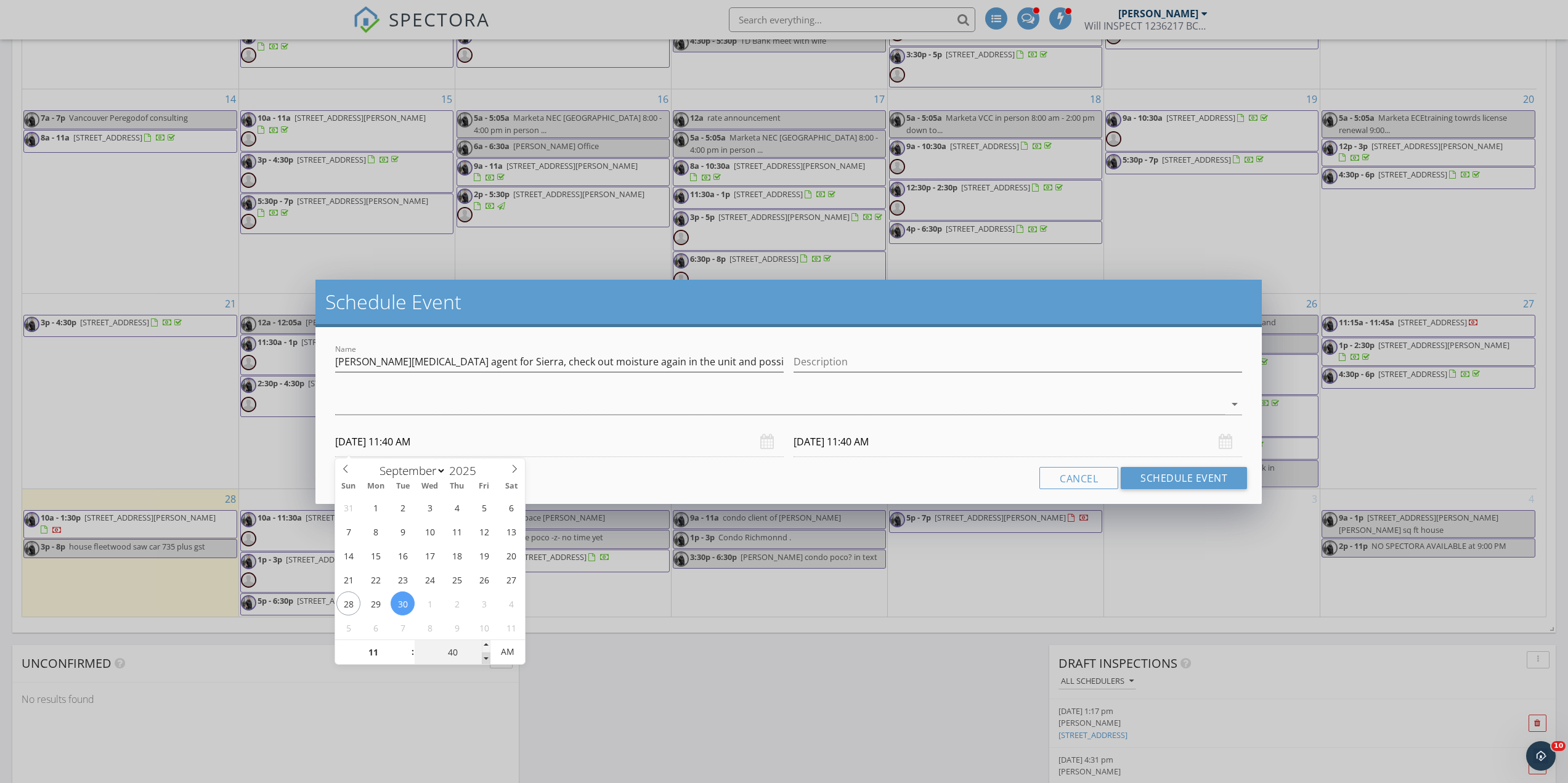
type input "09/30/2025 11:35 AM"
click at [488, 656] on span at bounding box center [486, 659] width 9 height 12
type input "35"
type input "10/01/2025 11:35 AM"
type input "30"
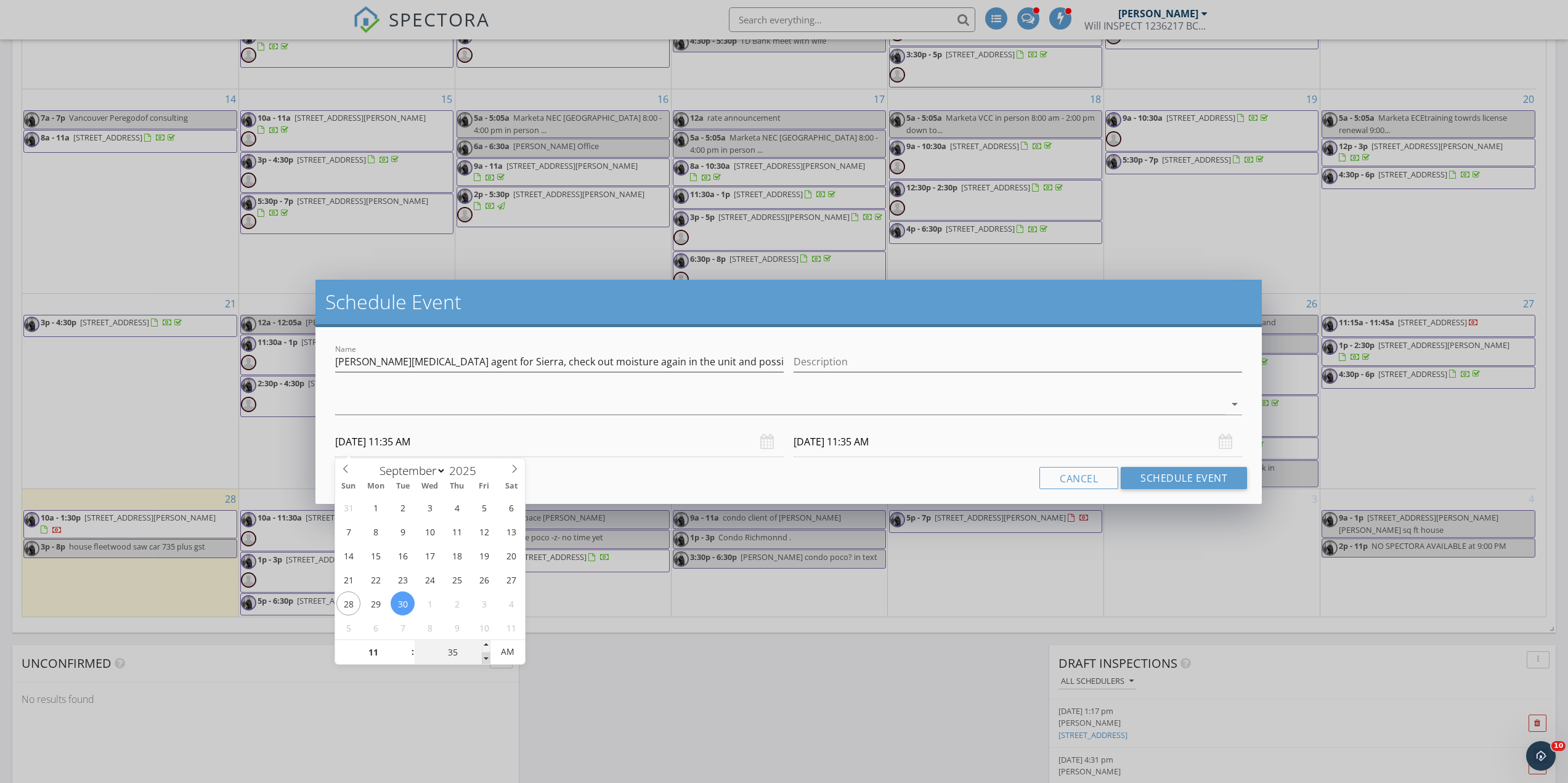
type input "09/30/2025 11:30 AM"
click at [488, 656] on span at bounding box center [486, 659] width 9 height 12
type input "30"
type input "10/01/2025 11:30 AM"
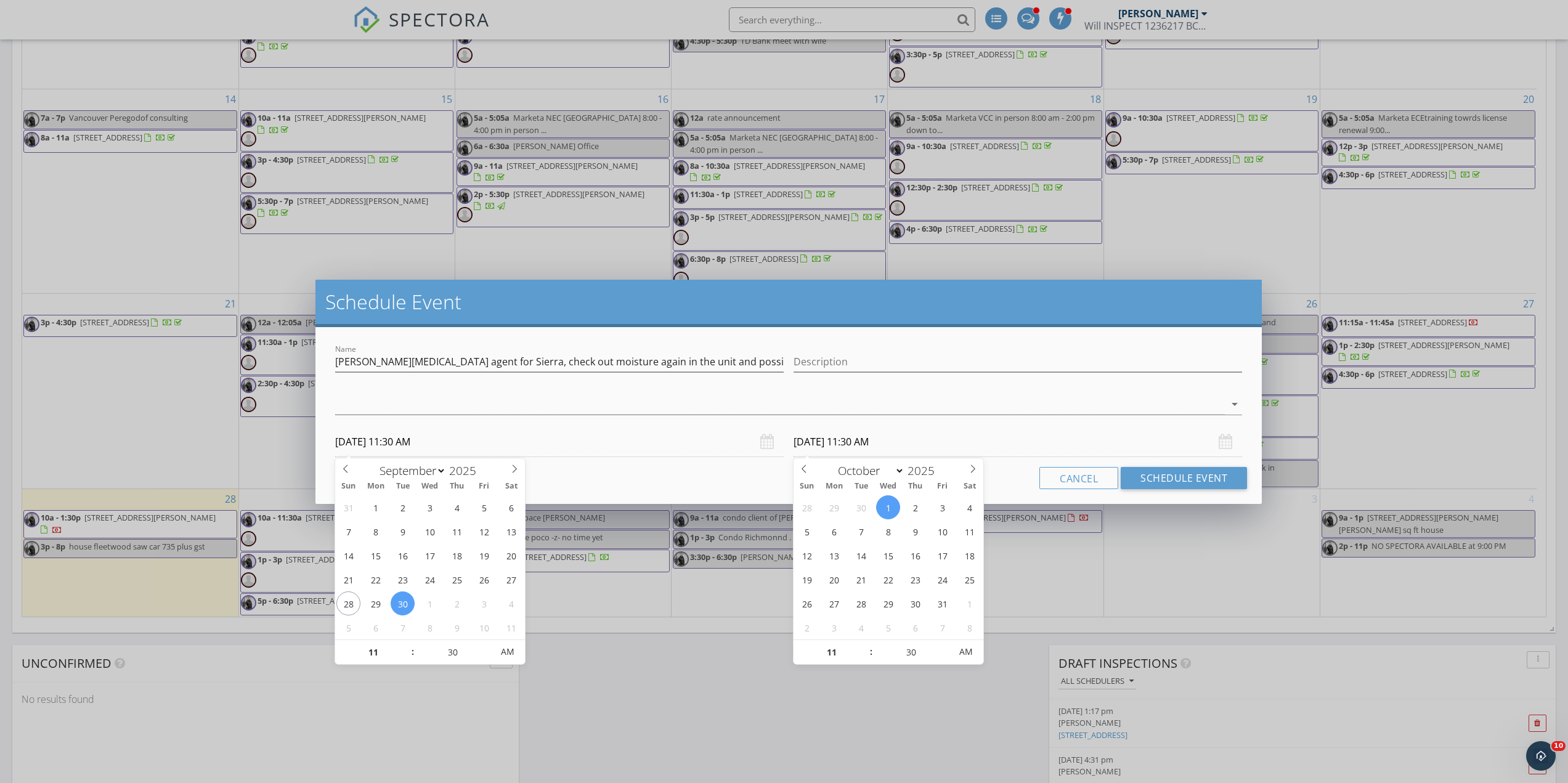
click at [843, 443] on input "10/01/2025 11:30 AM" at bounding box center [1017, 442] width 449 height 30
type input "12"
type input "10/01/2025 12:30 PM"
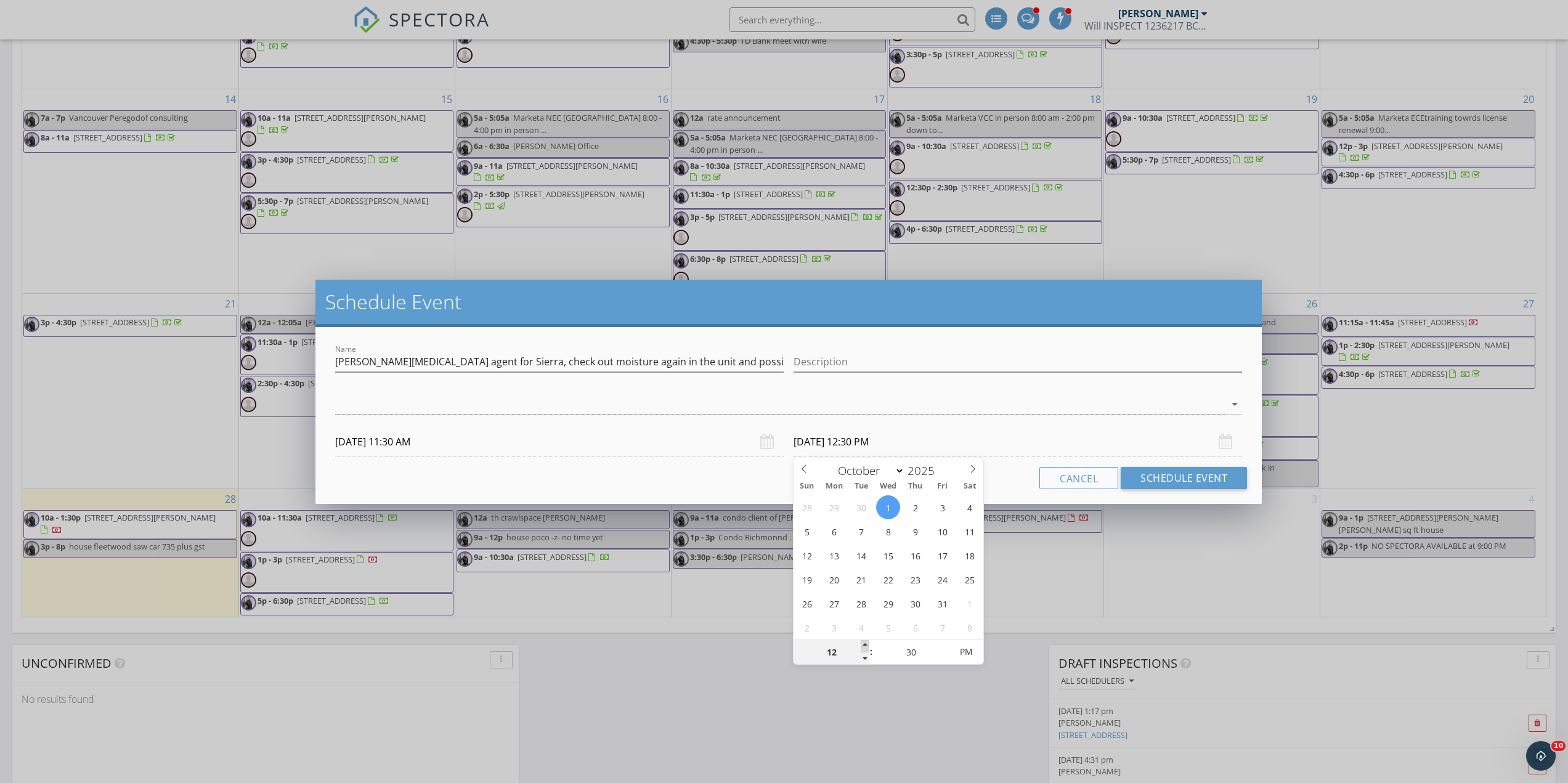
click at [863, 645] on span at bounding box center [865, 647] width 9 height 12
type input "01"
type input "10/01/2025 1:30 PM"
click at [863, 645] on span at bounding box center [865, 647] width 9 height 12
type input "02"
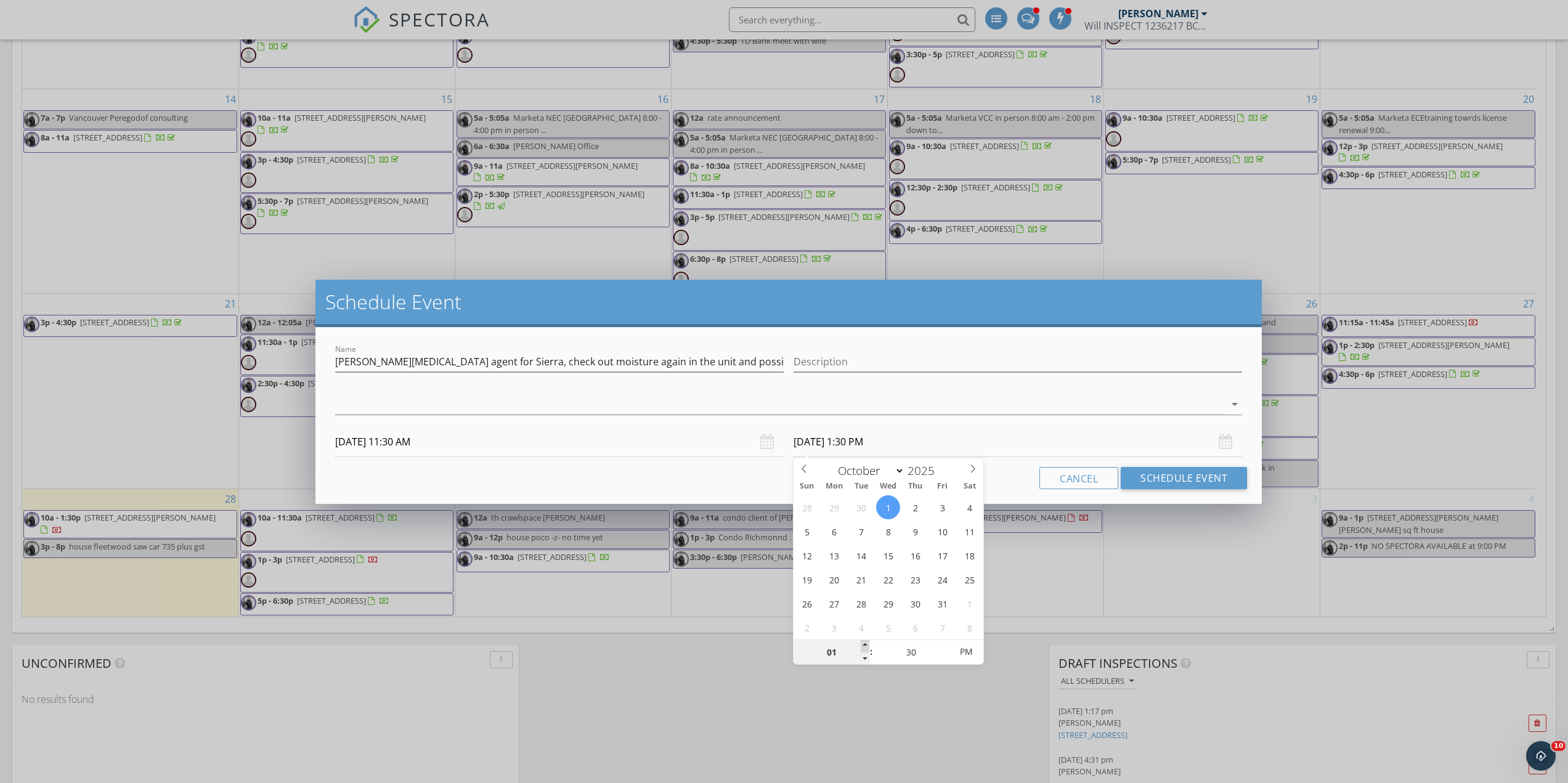
type input "10/01/2025 2:30 PM"
click at [865, 641] on span at bounding box center [865, 647] width 9 height 12
type input "03"
type input "10/01/2025 3:30 PM"
click at [865, 641] on span at bounding box center [865, 647] width 9 height 12
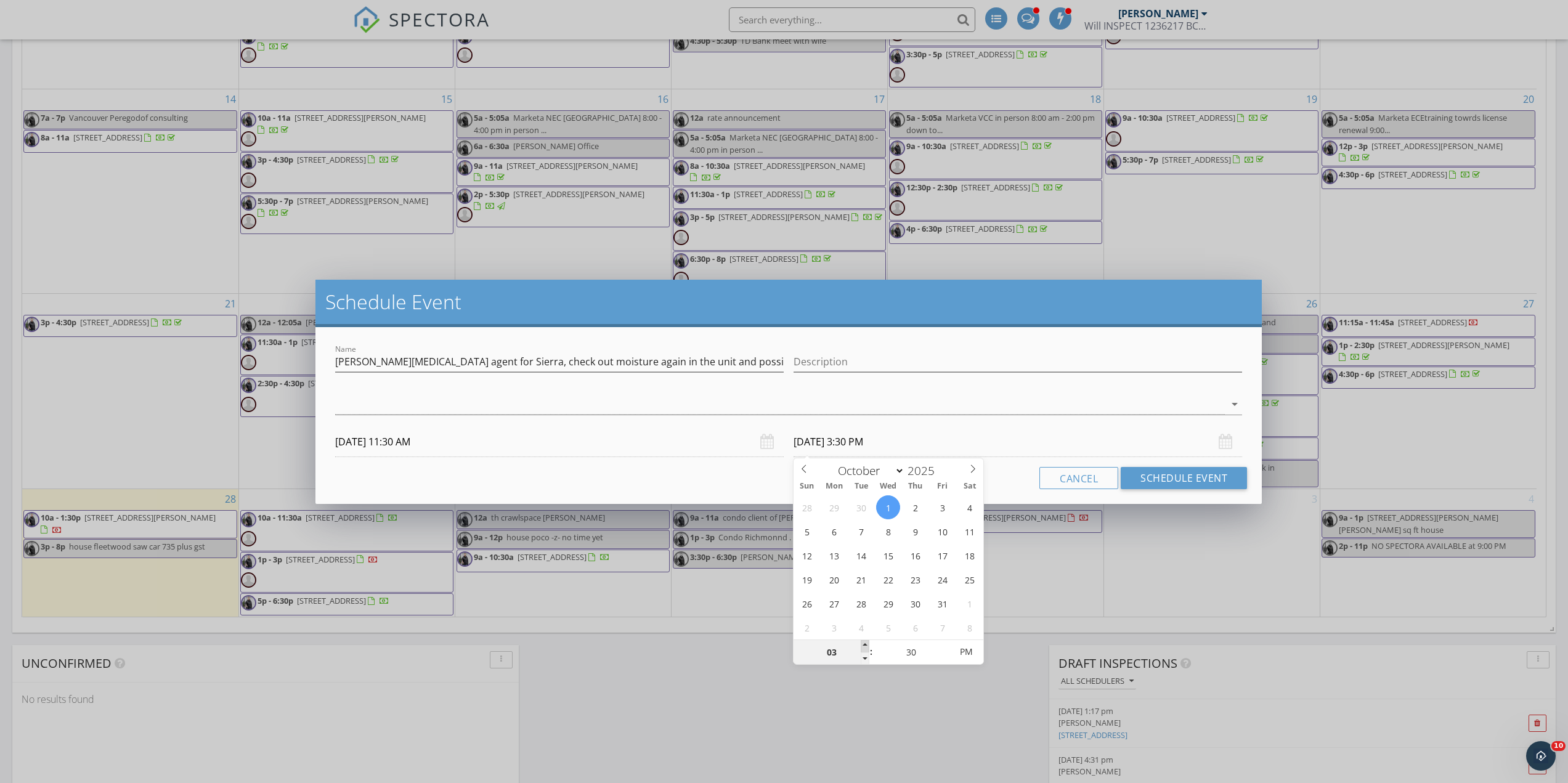
type input "04"
type input "10/01/2025 4:30 PM"
click at [865, 641] on span at bounding box center [865, 647] width 9 height 12
type input "05"
type input "10/01/2025 5:30 PM"
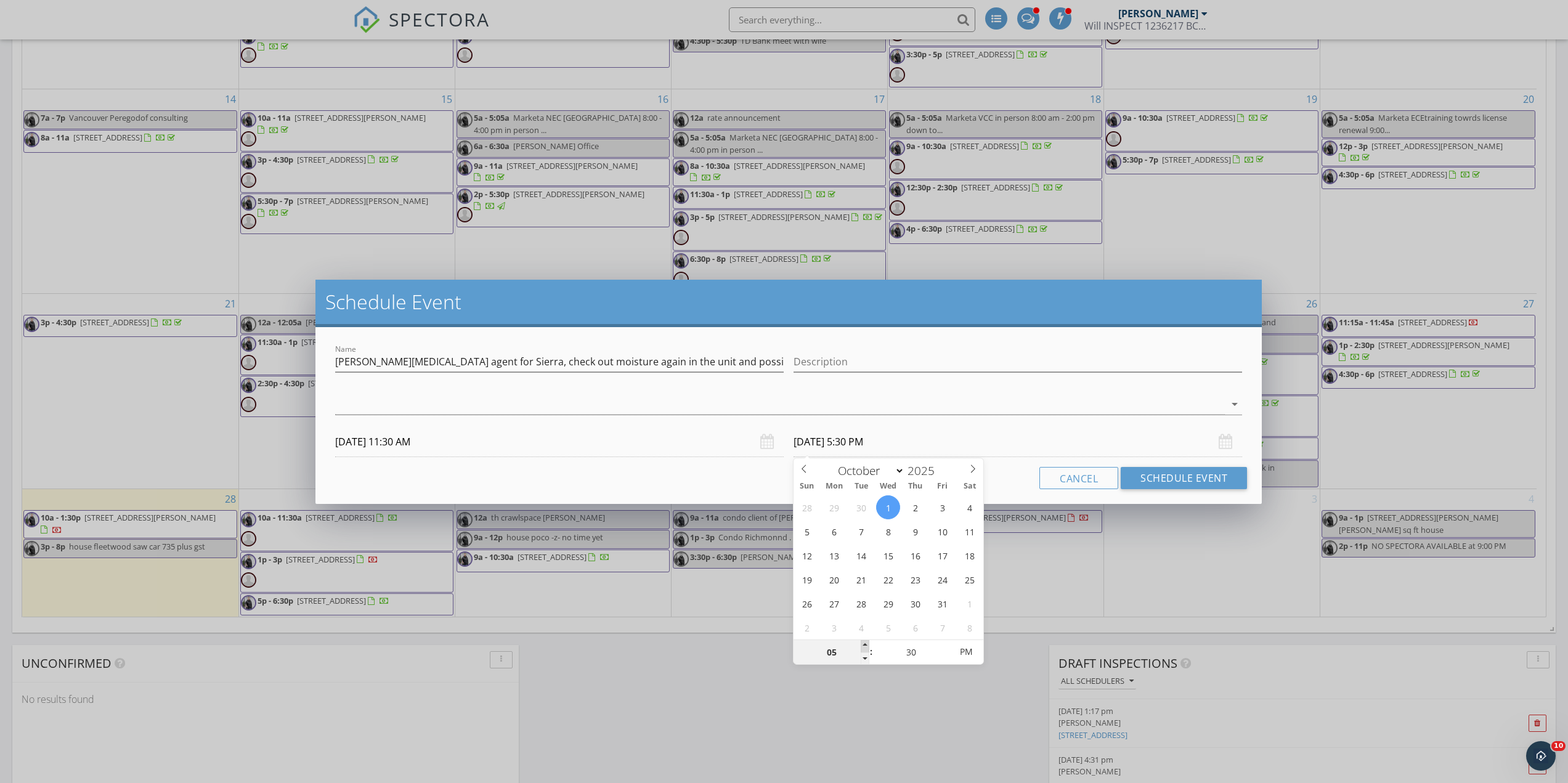
click at [865, 641] on span at bounding box center [865, 647] width 9 height 12
type input "06"
type input "10/01/2025 6:30 PM"
click at [865, 641] on span at bounding box center [865, 647] width 9 height 12
type input "07"
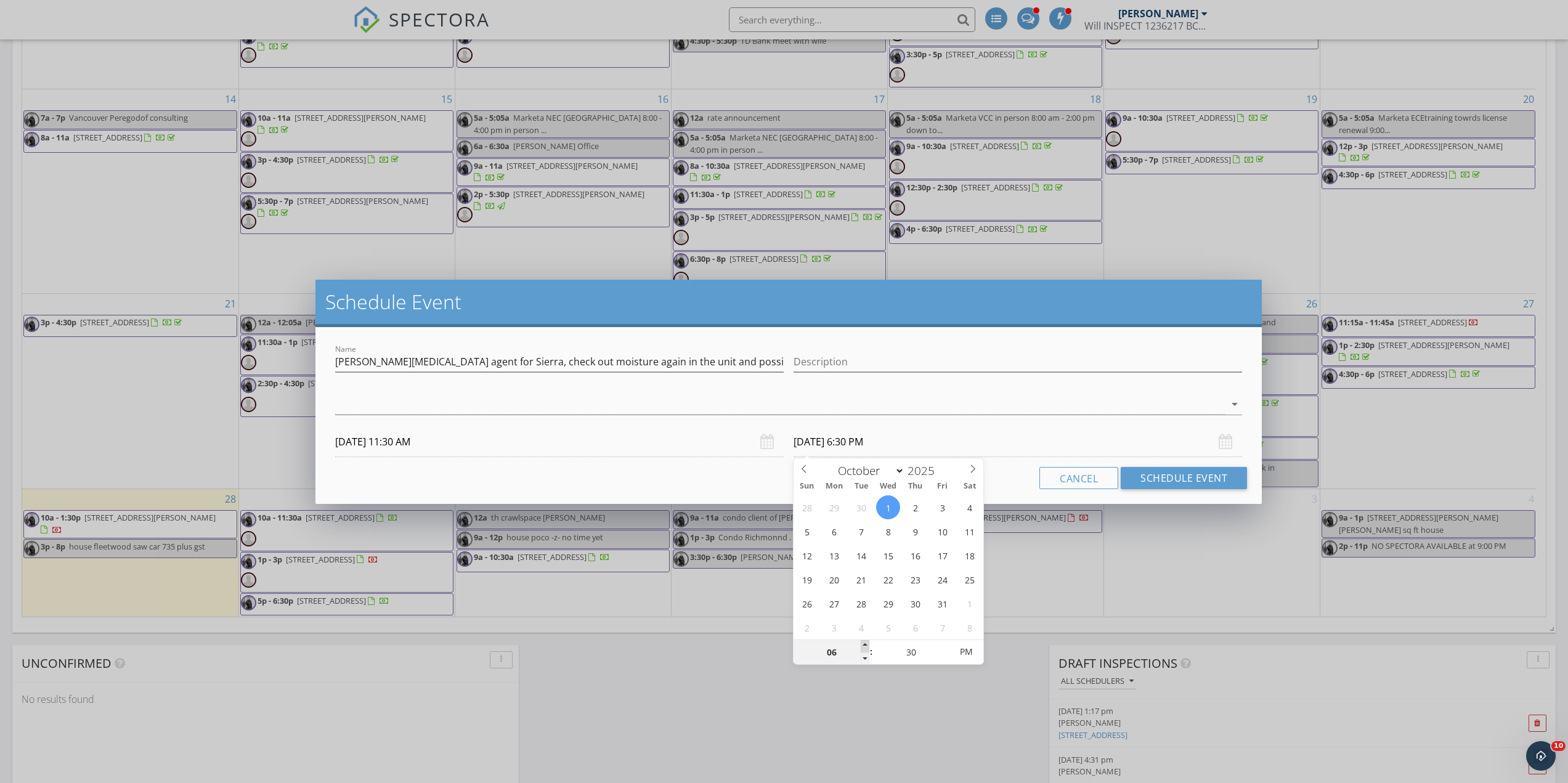
type input "10/01/2025 7:30 PM"
click at [865, 641] on span at bounding box center [865, 647] width 9 height 12
type input "08"
type input "10/01/2025 8:30 PM"
click at [865, 641] on span at bounding box center [865, 647] width 9 height 12
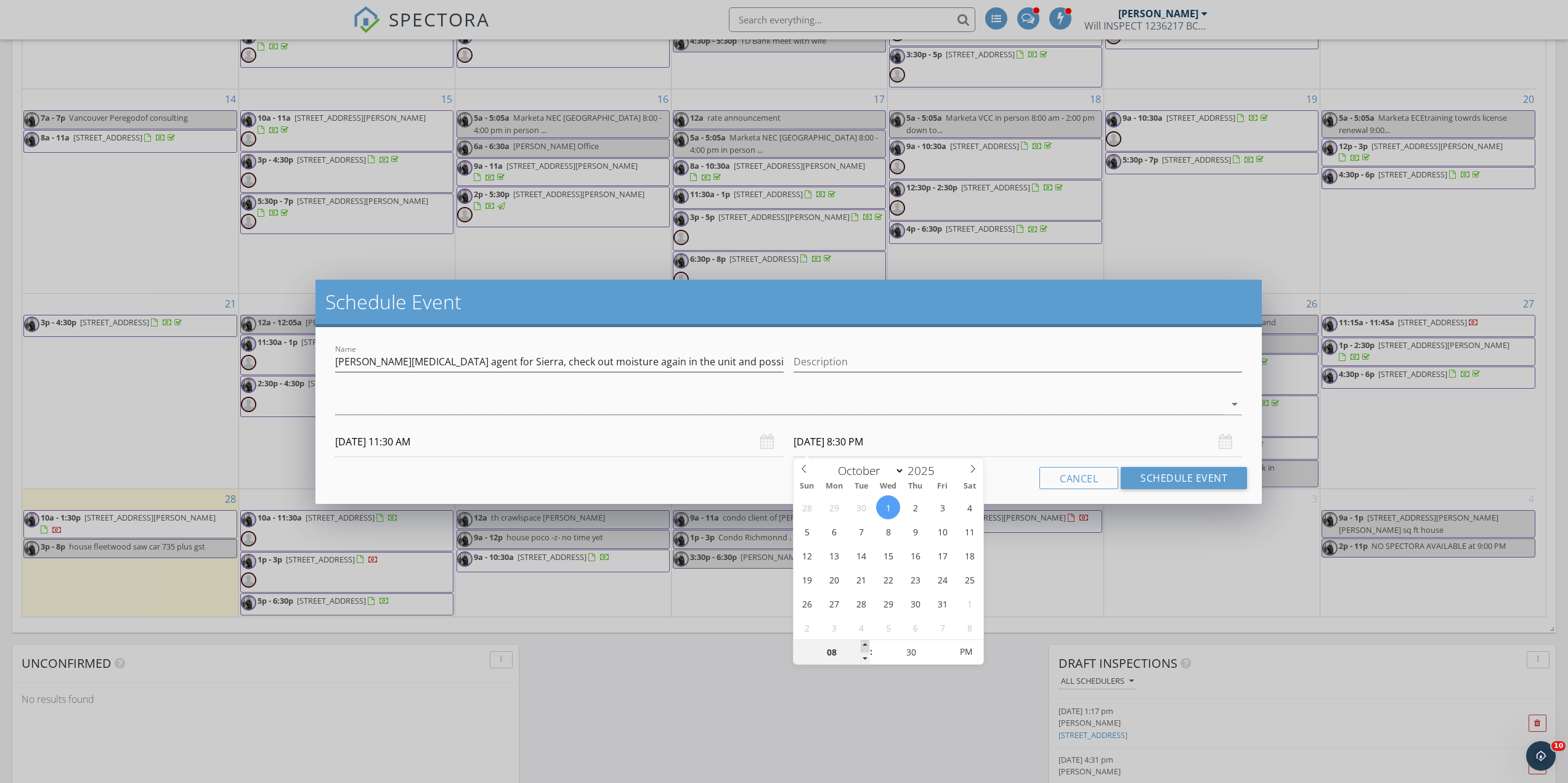
type input "09"
type input "10/01/2025 9:30 PM"
click at [865, 641] on span at bounding box center [865, 647] width 9 height 12
type input "10"
type input "10/01/2025 10:30 PM"
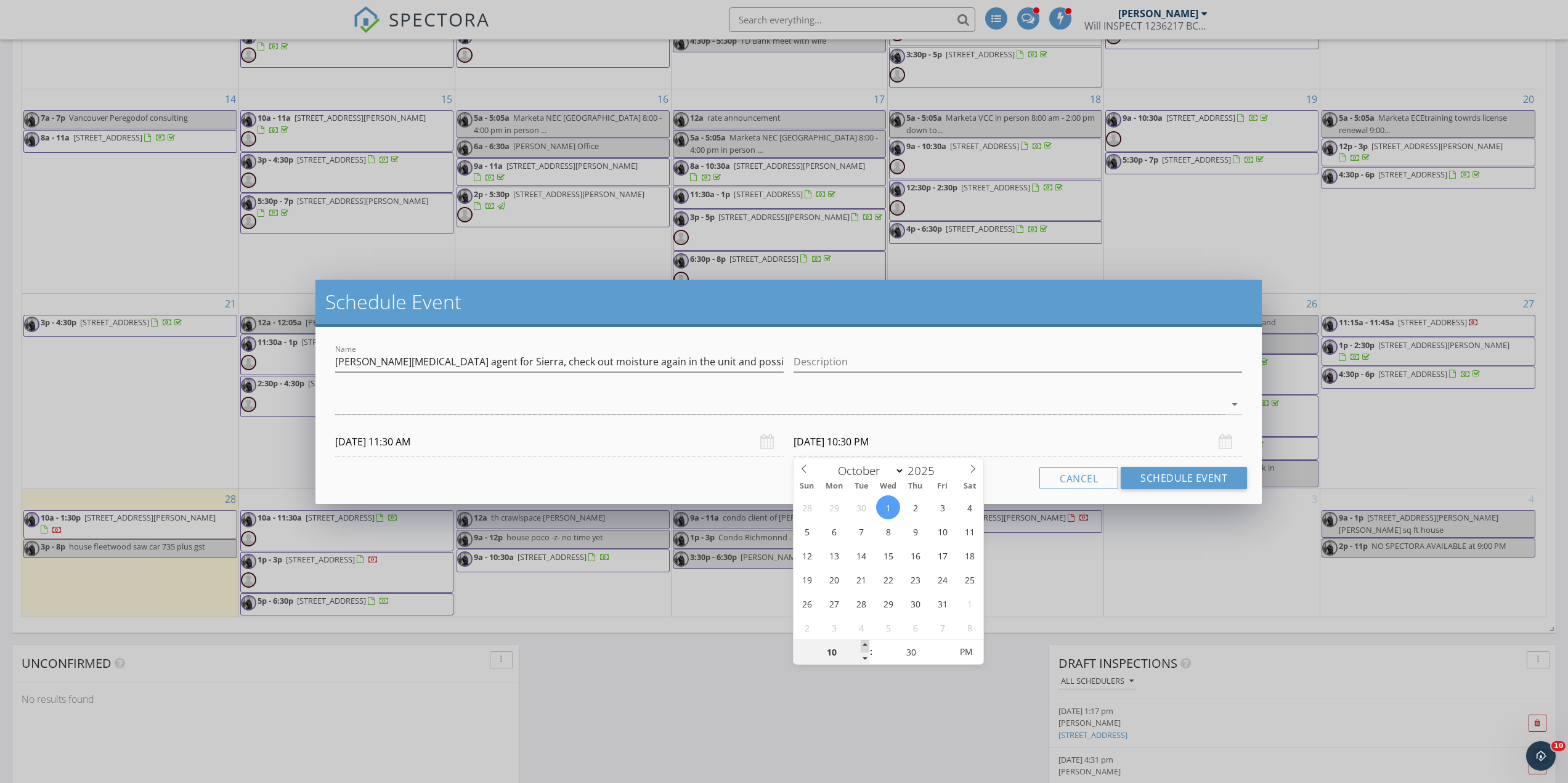
click at [865, 641] on span at bounding box center [865, 647] width 9 height 12
type input "11"
type input "10/01/2025 11:30 PM"
click at [865, 641] on span at bounding box center [865, 647] width 9 height 12
type input "12"
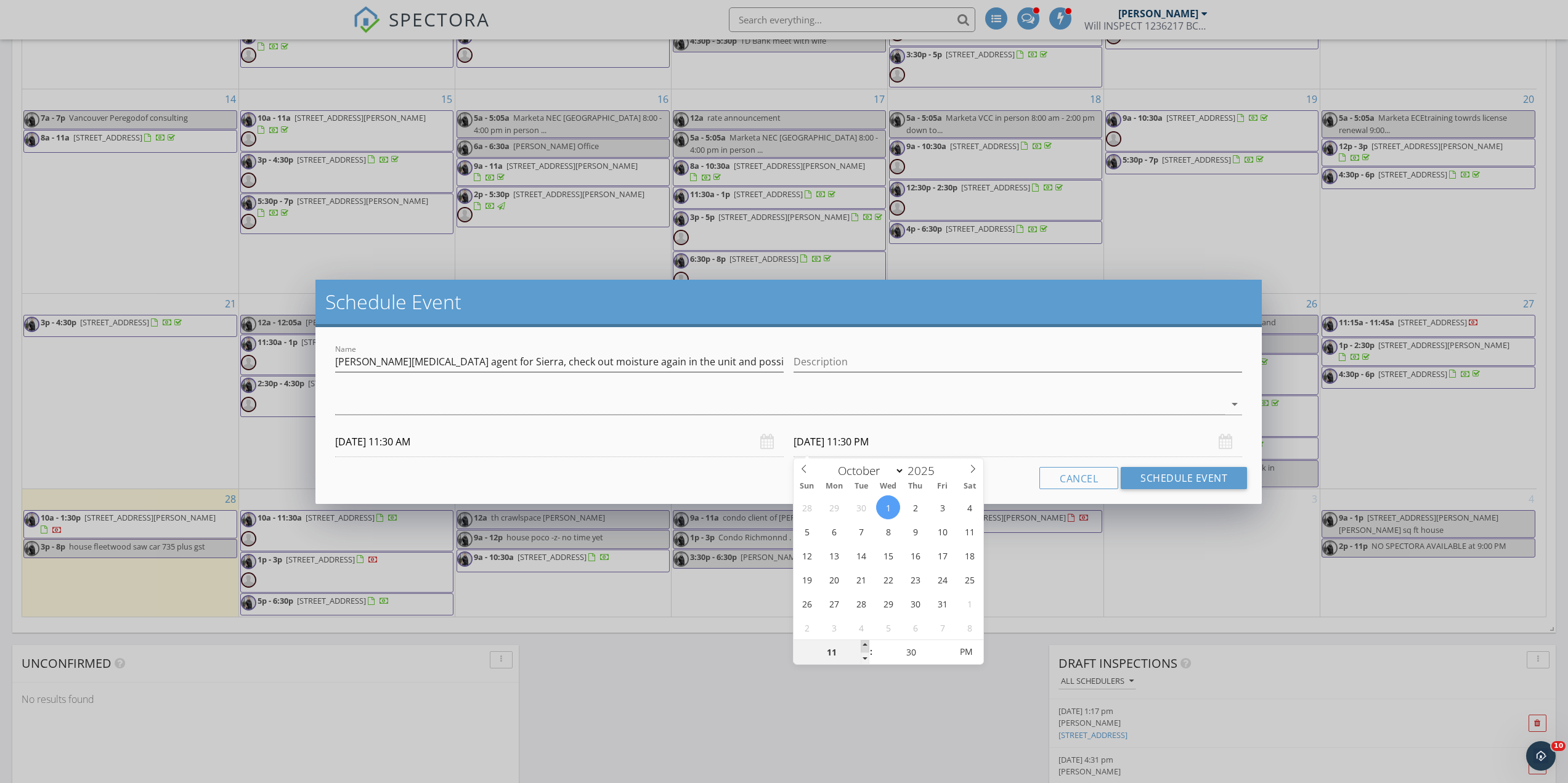
type input "10/01/2025 12:30 AM"
click at [865, 641] on span at bounding box center [865, 647] width 9 height 12
type input "01"
type input "10/01/2025 1:30 AM"
click at [865, 641] on span at bounding box center [865, 647] width 9 height 12
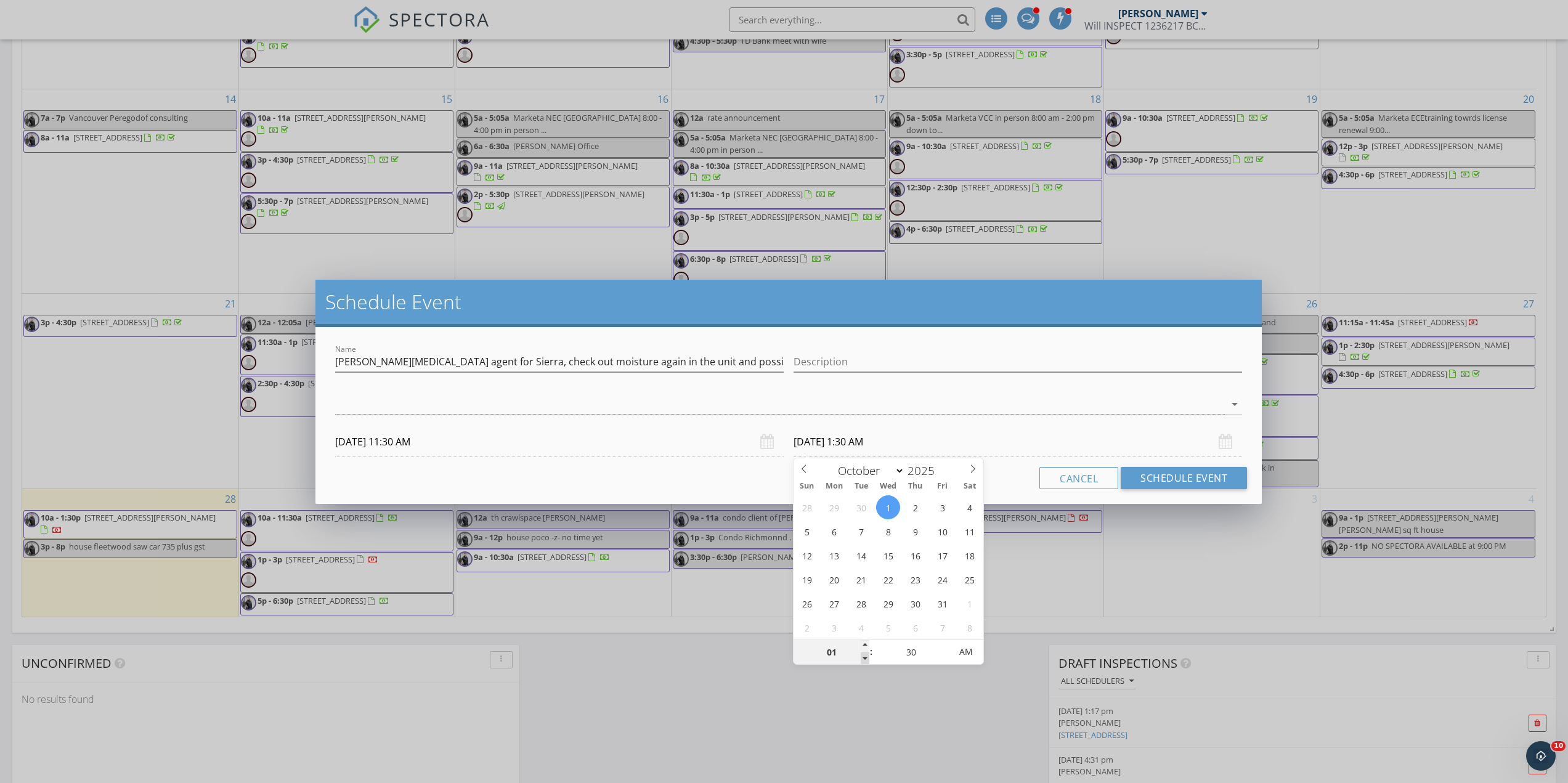
type input "12"
type input "10/01/2025 12:30 AM"
click at [863, 654] on span at bounding box center [865, 659] width 9 height 12
type input "25"
type input "10/01/2025 12:25 AM"
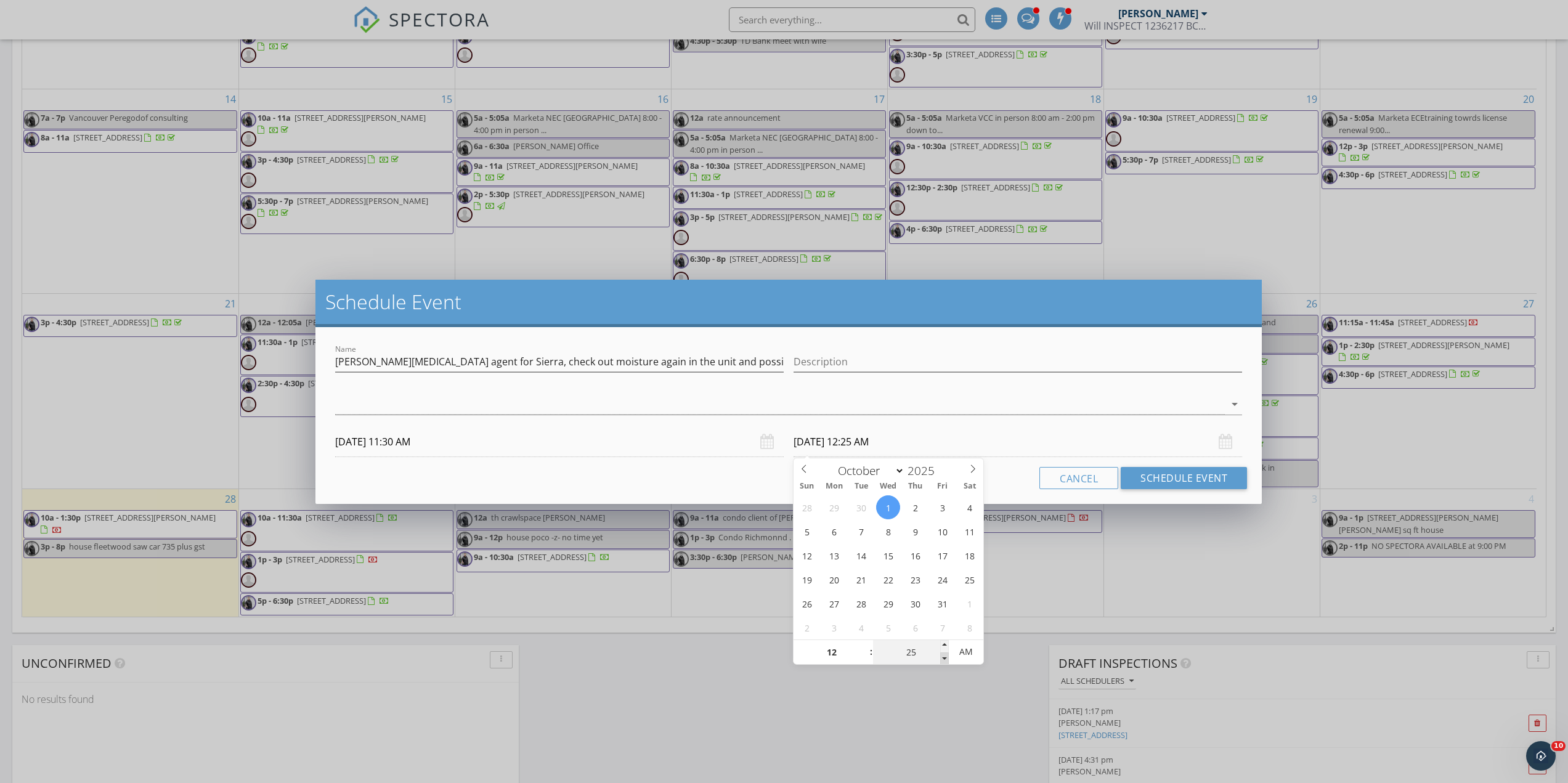
click at [948, 659] on span at bounding box center [944, 659] width 9 height 12
type input "20"
type input "10/01/2025 12:20 AM"
click at [948, 659] on span at bounding box center [944, 659] width 9 height 12
type input "15"
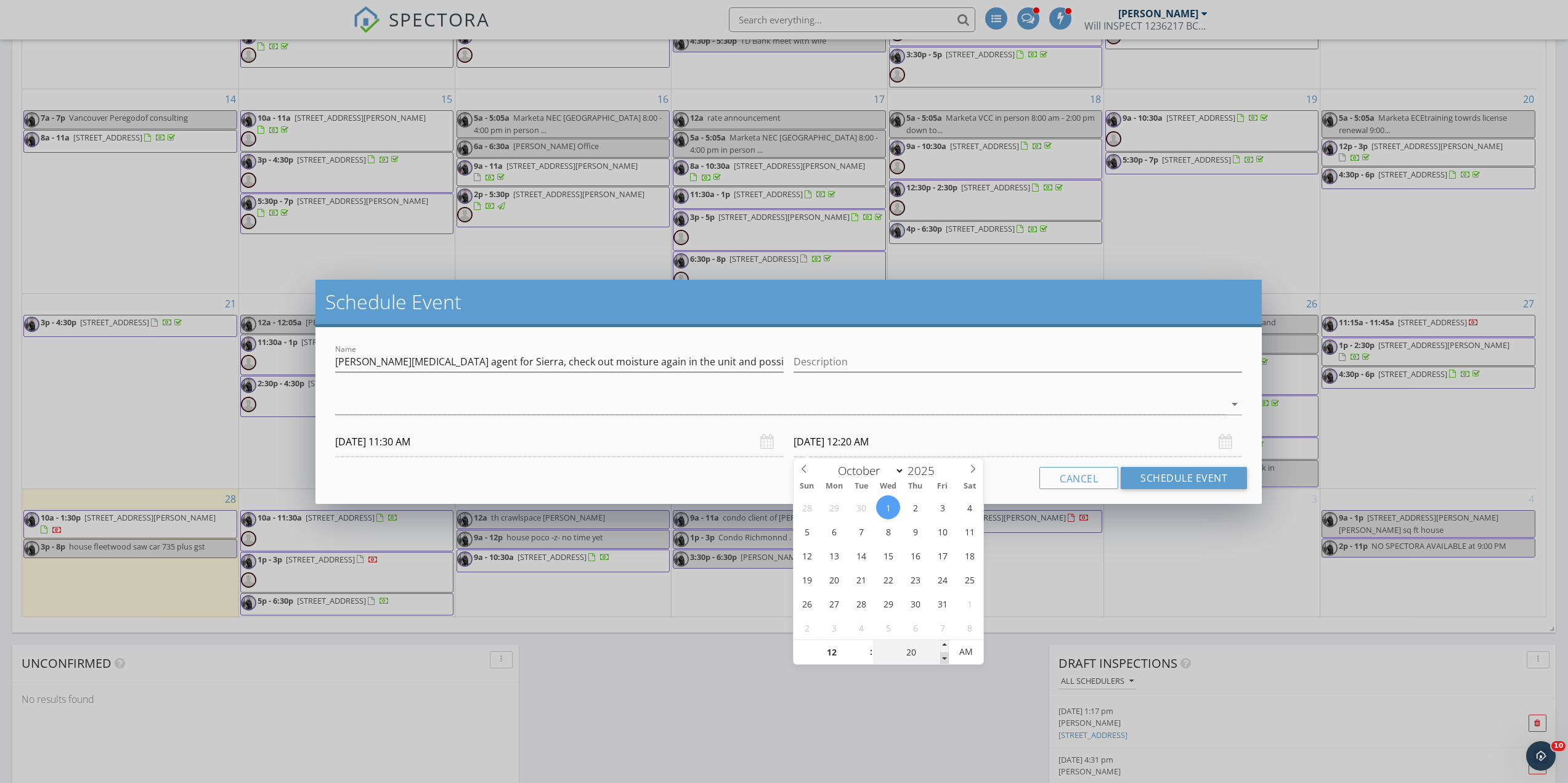
type input "10/01/2025 12:15 AM"
click at [947, 659] on span at bounding box center [944, 659] width 9 height 12
type input "10"
type input "10/01/2025 12:10 AM"
click at [947, 659] on span at bounding box center [944, 659] width 9 height 12
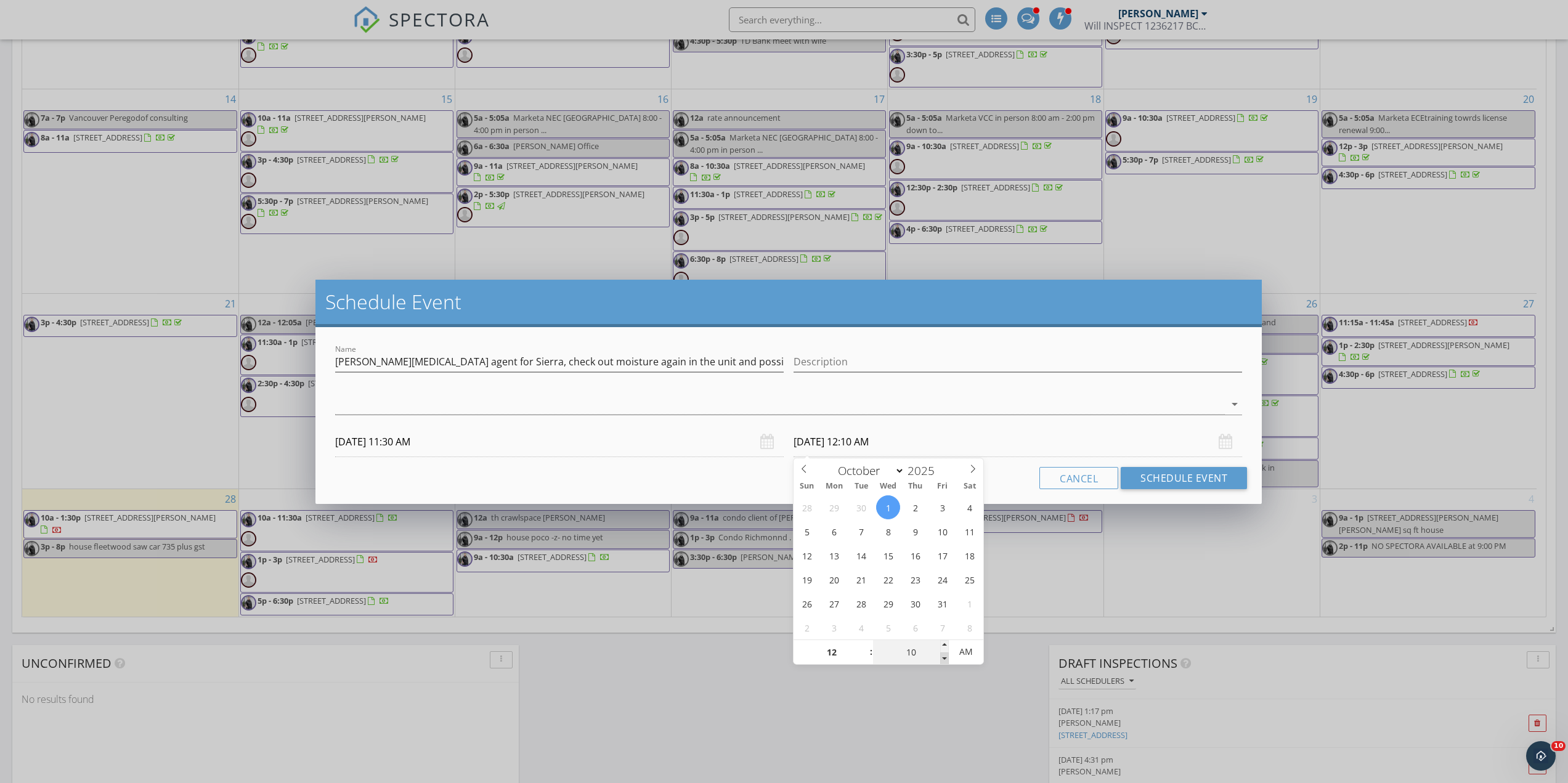
type input "05"
type input "10/01/2025 12:05 AM"
click at [947, 659] on span at bounding box center [944, 659] width 9 height 12
type input "00"
click at [947, 659] on span at bounding box center [944, 659] width 9 height 12
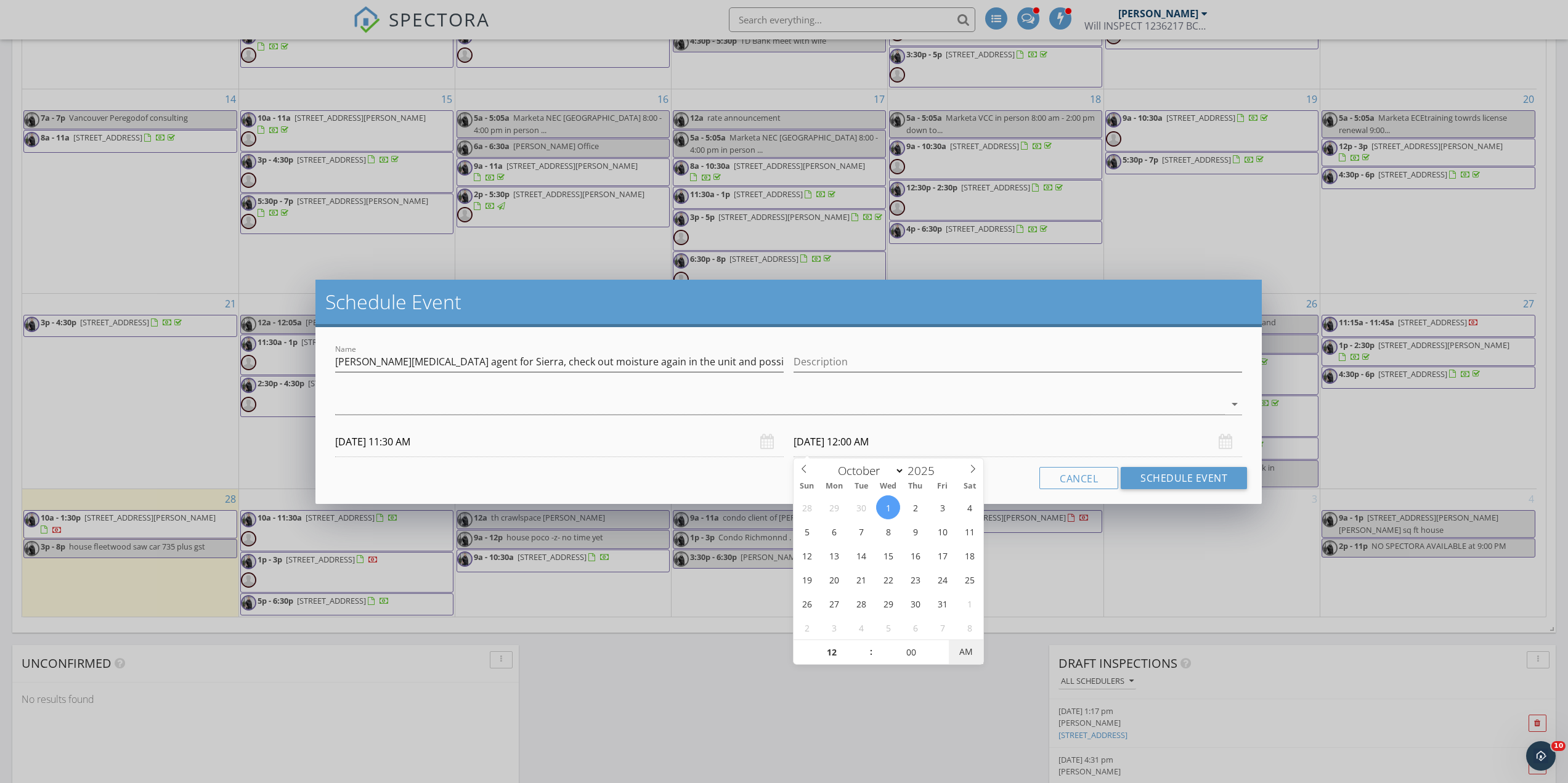
type input "10/01/2025 12:00 PM"
click at [970, 653] on span "PM" at bounding box center [965, 652] width 34 height 25
select select "8"
type input "09/30/2025 12:00 PM"
click at [1160, 480] on button "Schedule Event" at bounding box center [1183, 478] width 126 height 22
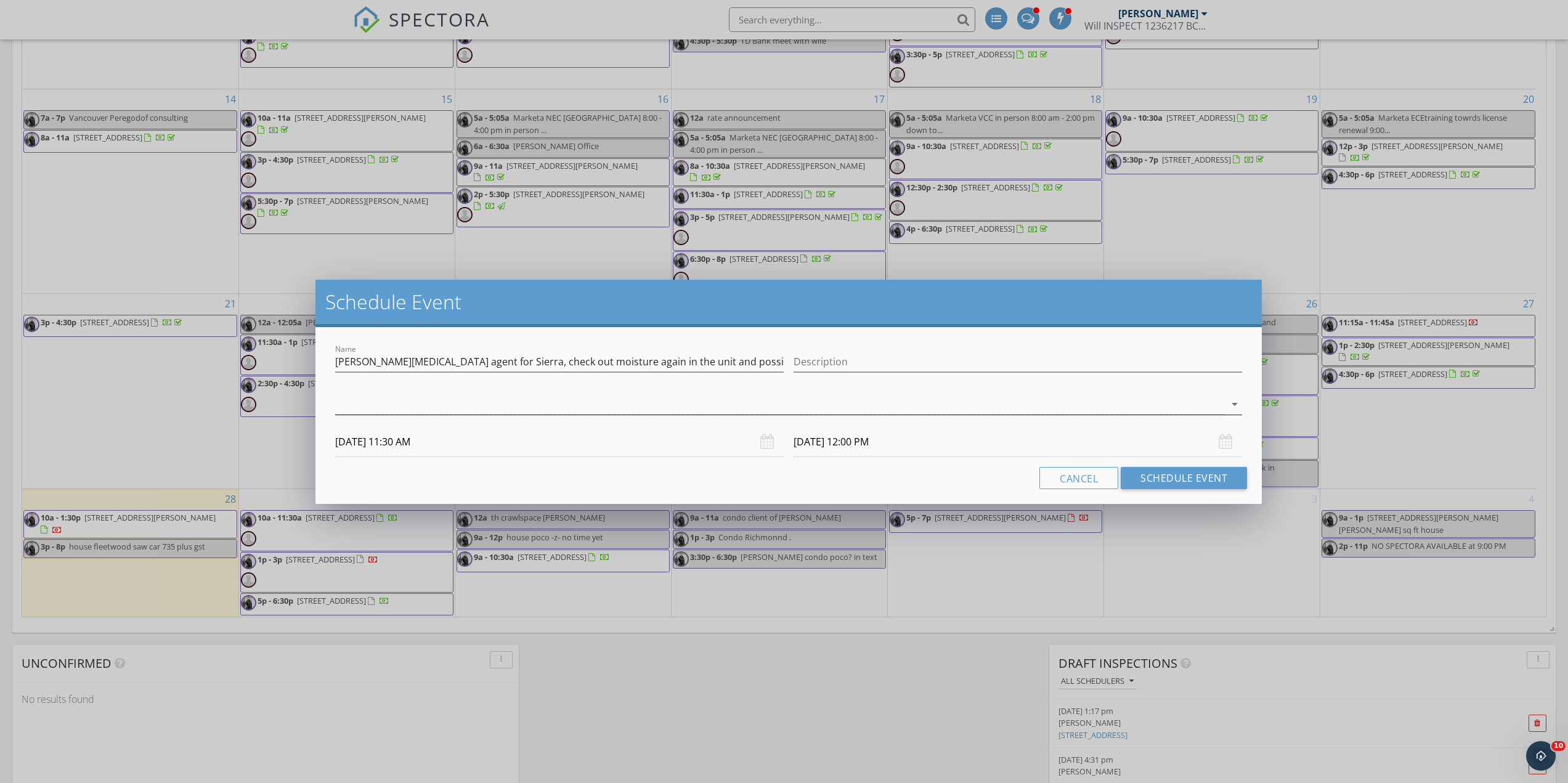
click at [408, 404] on div at bounding box center [780, 404] width 889 height 20
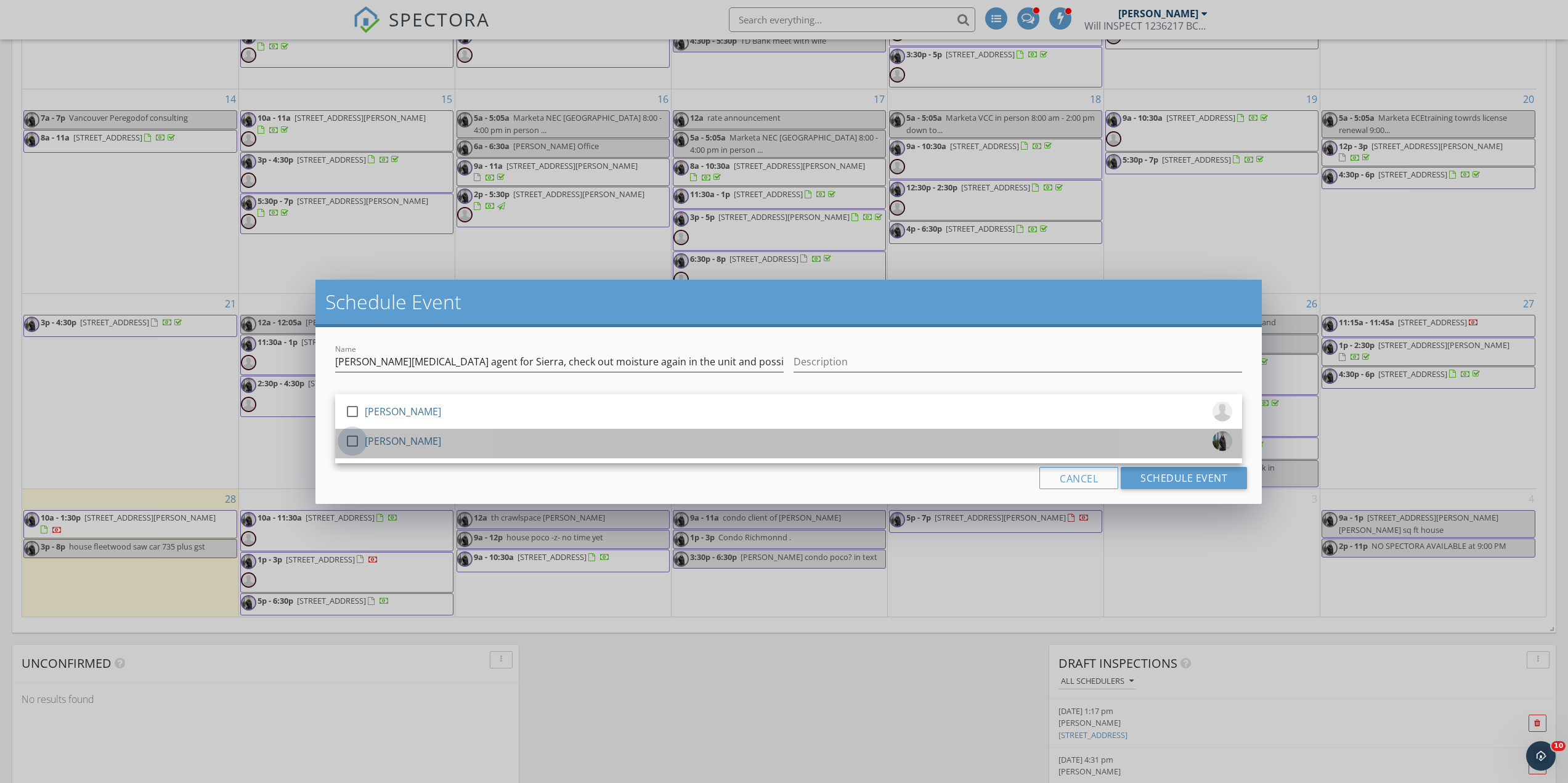
click at [353, 444] on div at bounding box center [352, 441] width 21 height 21
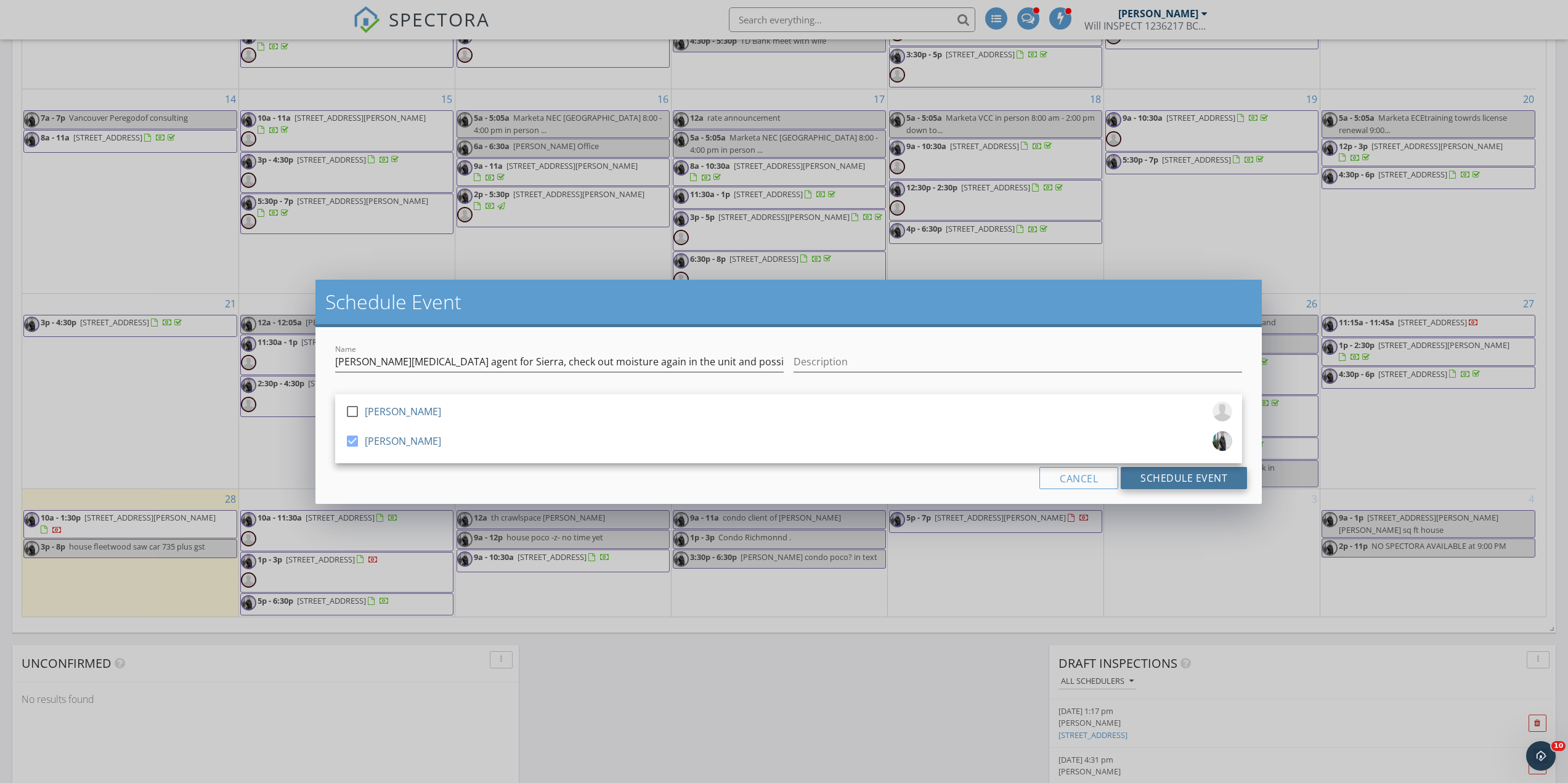
click at [1206, 470] on button "Schedule Event" at bounding box center [1183, 478] width 126 height 22
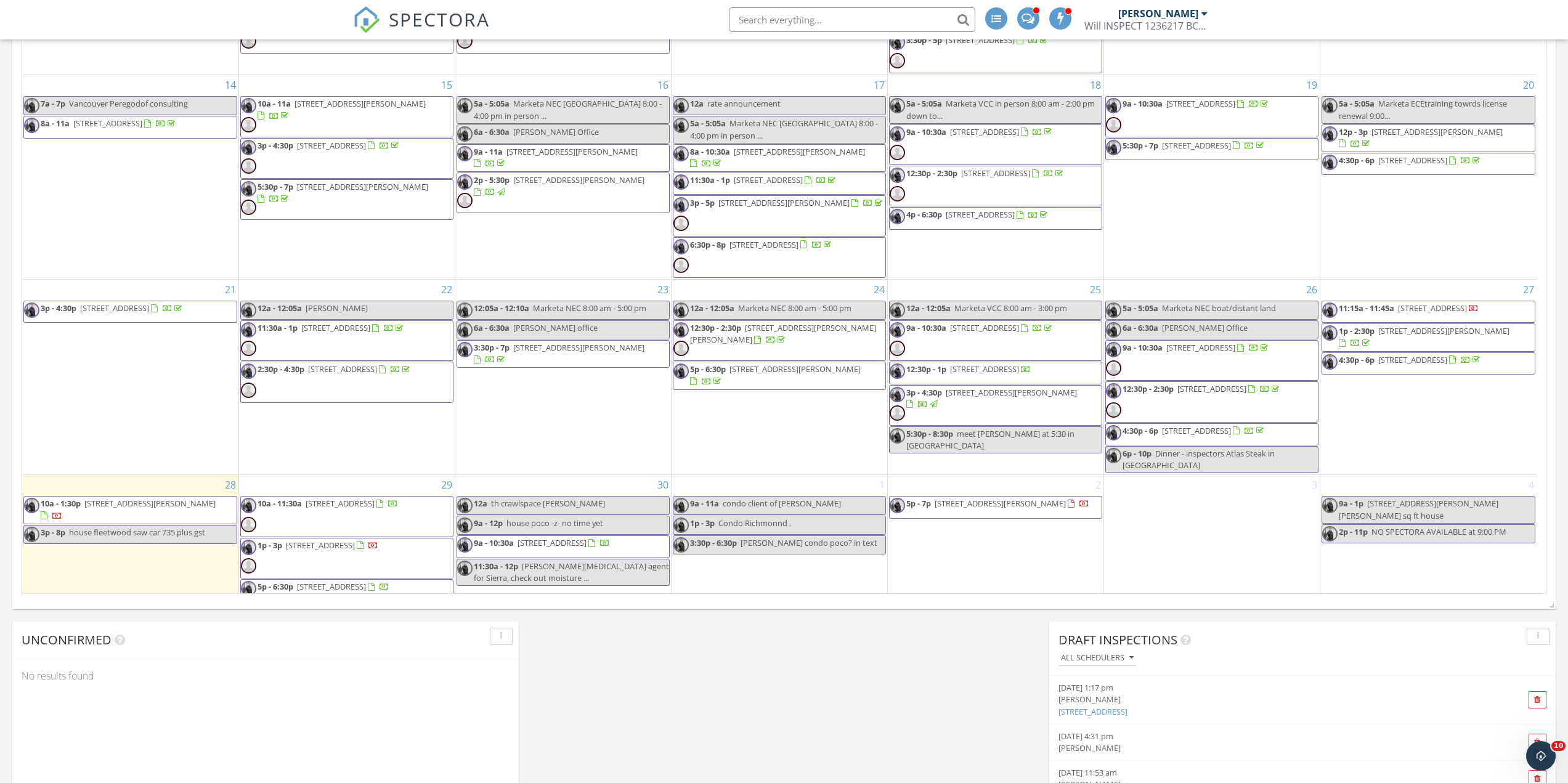
scroll to position [24, 0]
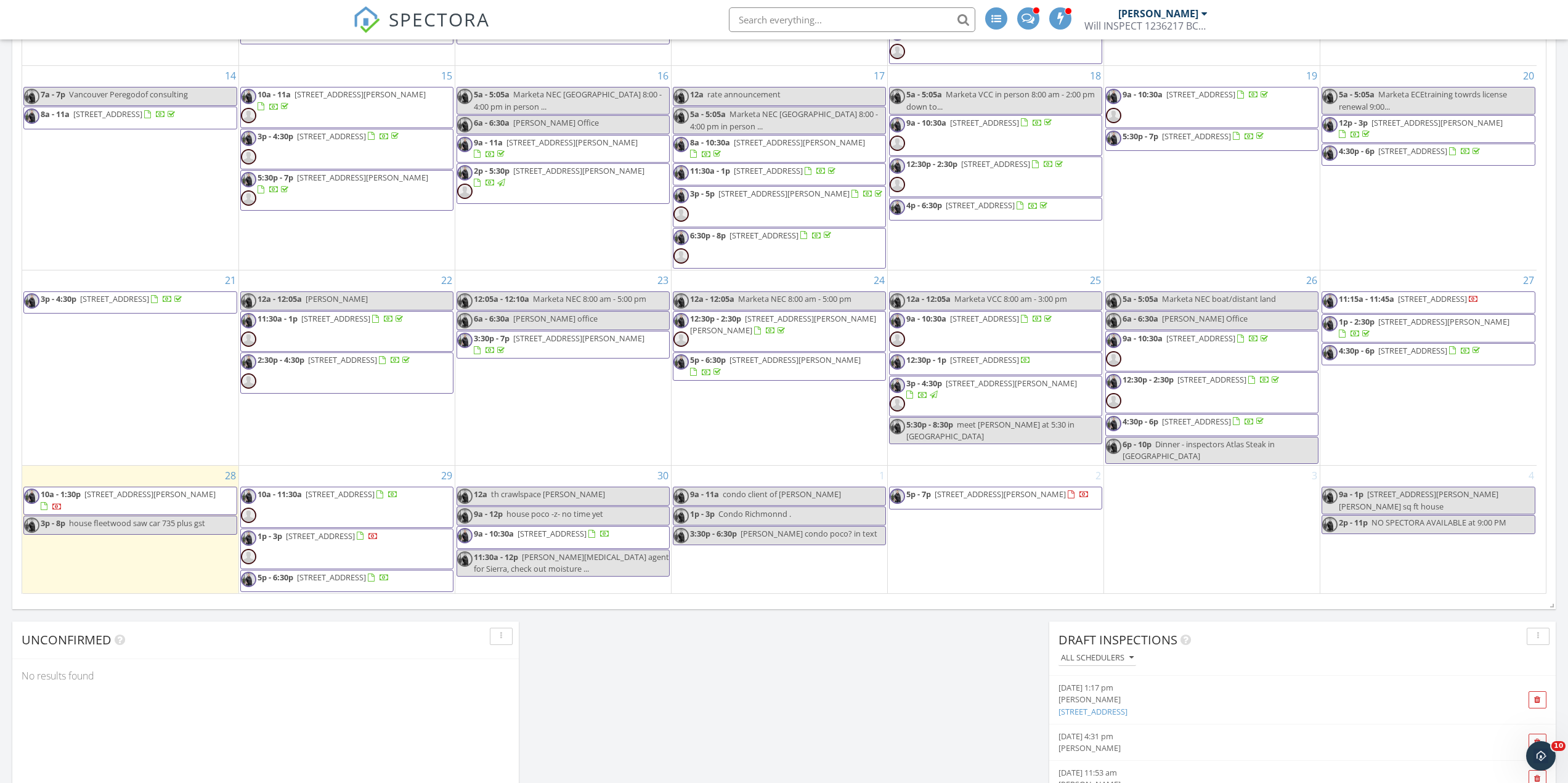
click at [716, 562] on div "1 9a - 11a condo client of alison 1p - 3p Condo Richmonnd . 3:30p - 6:30p hassa…" at bounding box center [779, 529] width 216 height 128
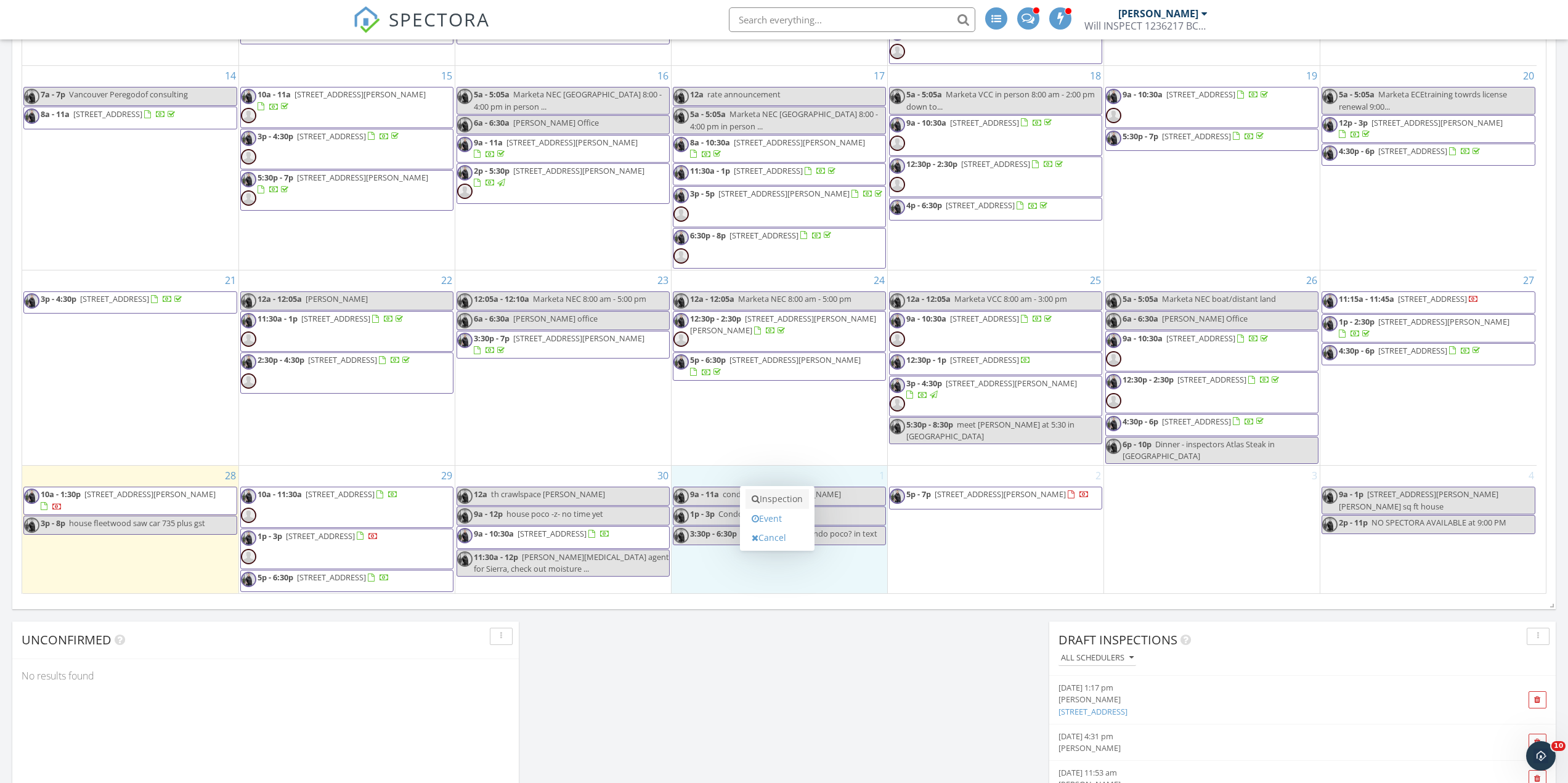
click at [780, 495] on link "Inspection" at bounding box center [777, 499] width 63 height 20
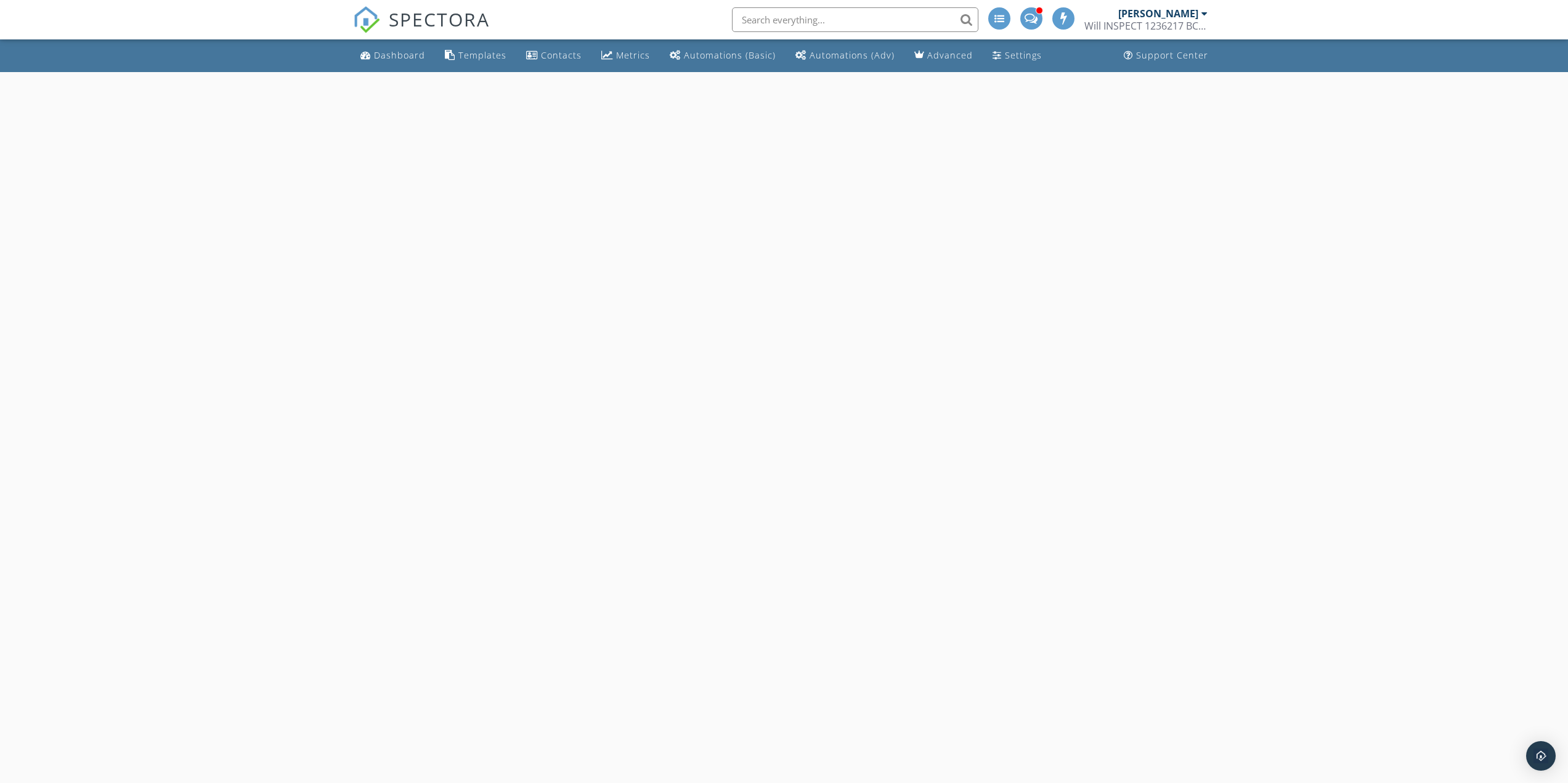
select select "9"
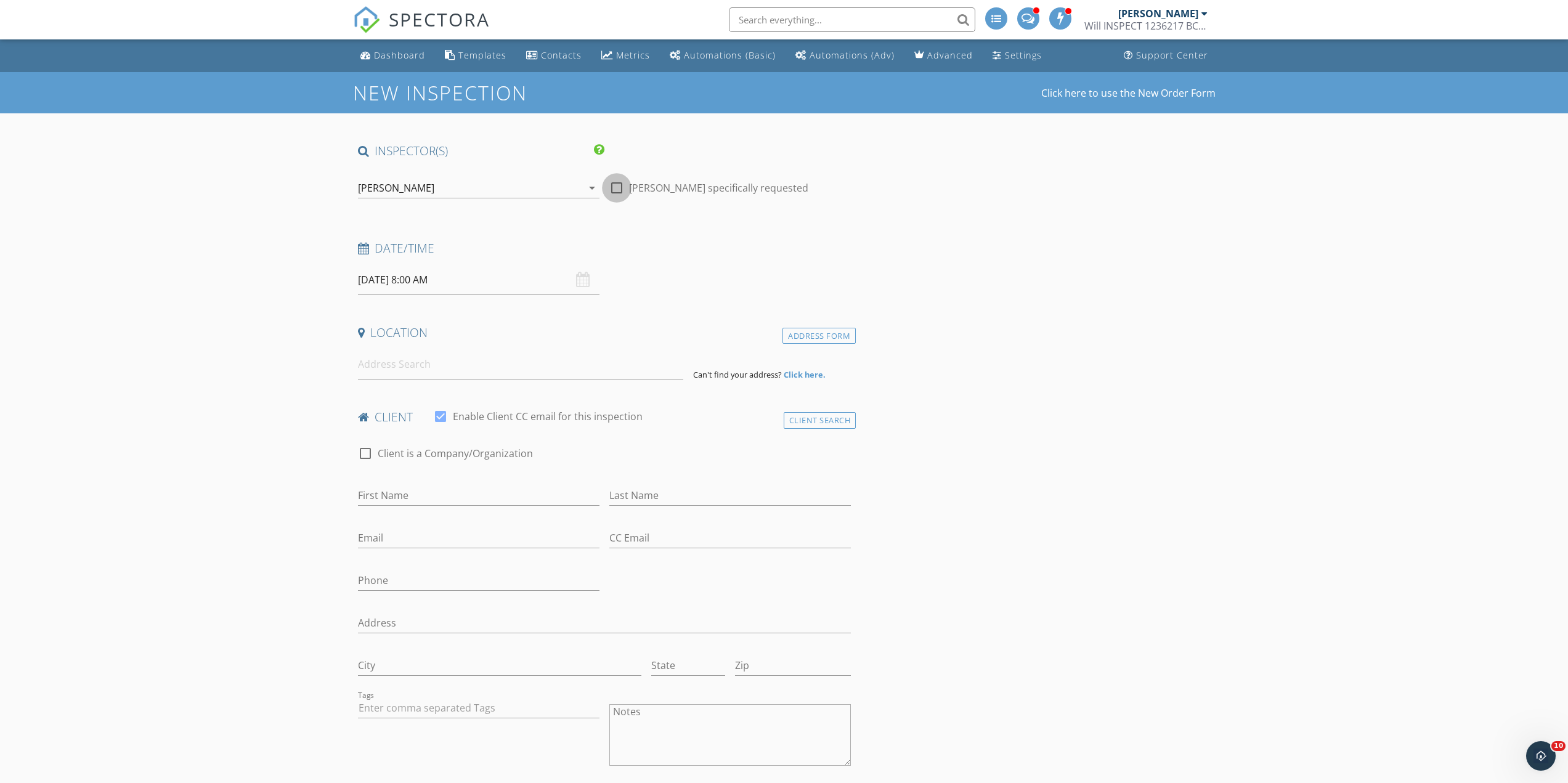
click at [613, 190] on div at bounding box center [616, 188] width 21 height 21
checkbox input "true"
click at [406, 276] on input "10/01/2025 8:00 AM" at bounding box center [478, 280] width 242 height 30
type input "09"
type input "10/01/2025 9:00 AM"
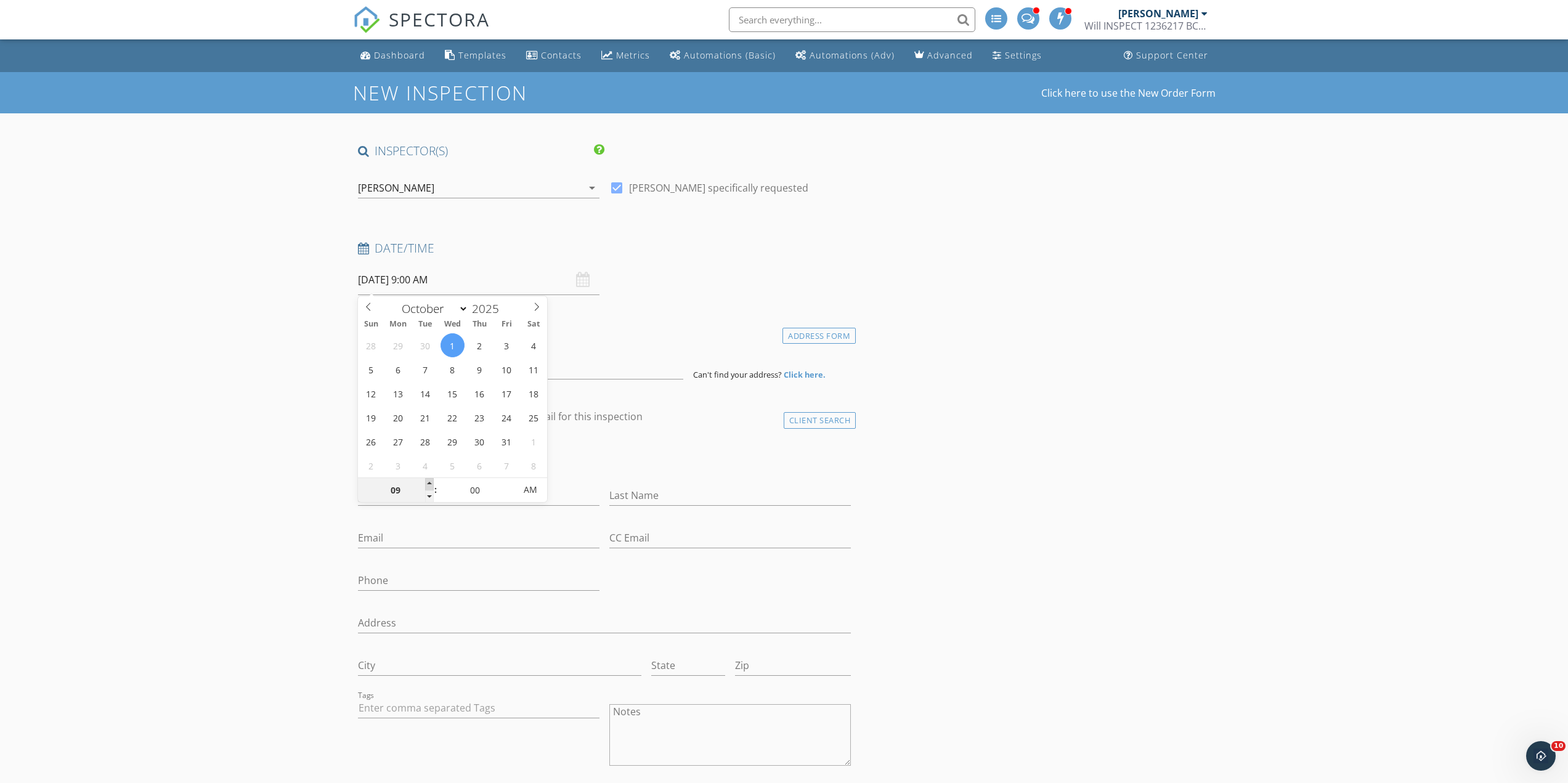
click at [428, 484] on span at bounding box center [429, 485] width 9 height 12
type input "10"
type input "10/01/2025 10:00 AM"
click at [428, 484] on span at bounding box center [429, 485] width 9 height 12
type input "11"
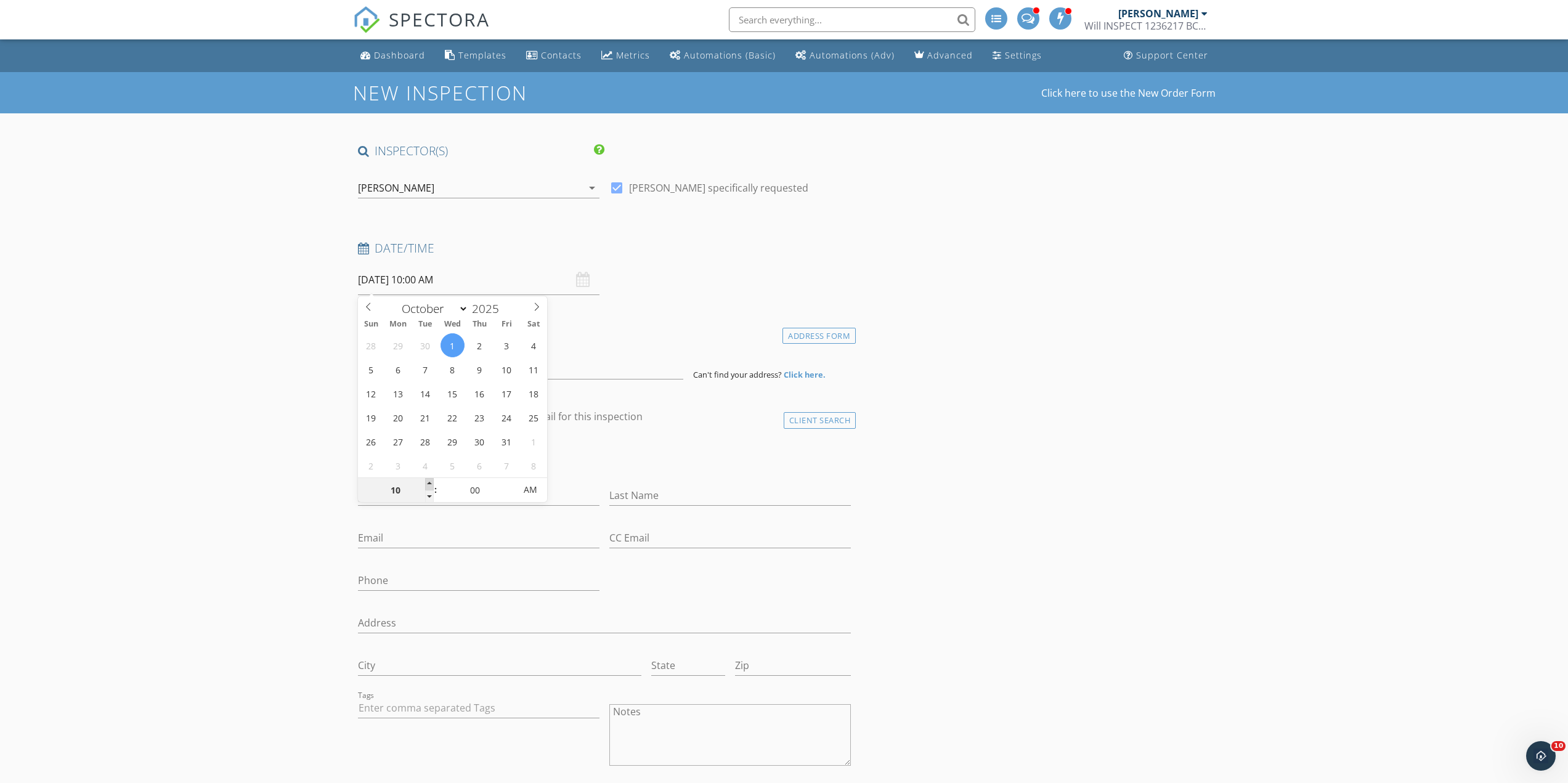
type input "10/01/2025 11:00 AM"
click at [428, 484] on span at bounding box center [429, 485] width 9 height 12
type input "12"
type input "10/01/2025 12:00 PM"
click at [428, 484] on span at bounding box center [429, 485] width 9 height 12
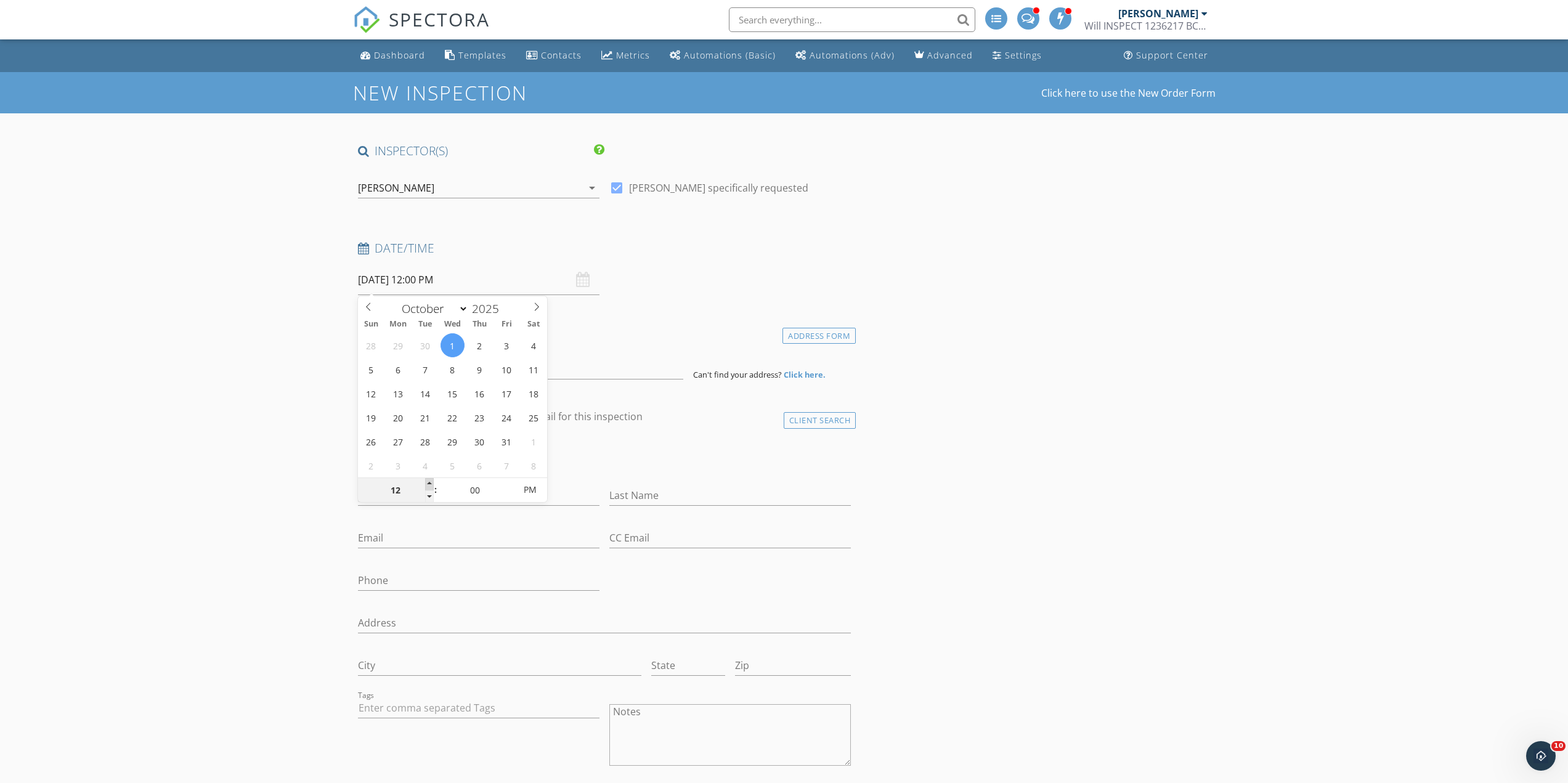
type input "01"
type input "10/01/2025 1:00 PM"
click at [428, 484] on span at bounding box center [429, 485] width 9 height 12
type input "02"
type input "10/01/2025 2:00 PM"
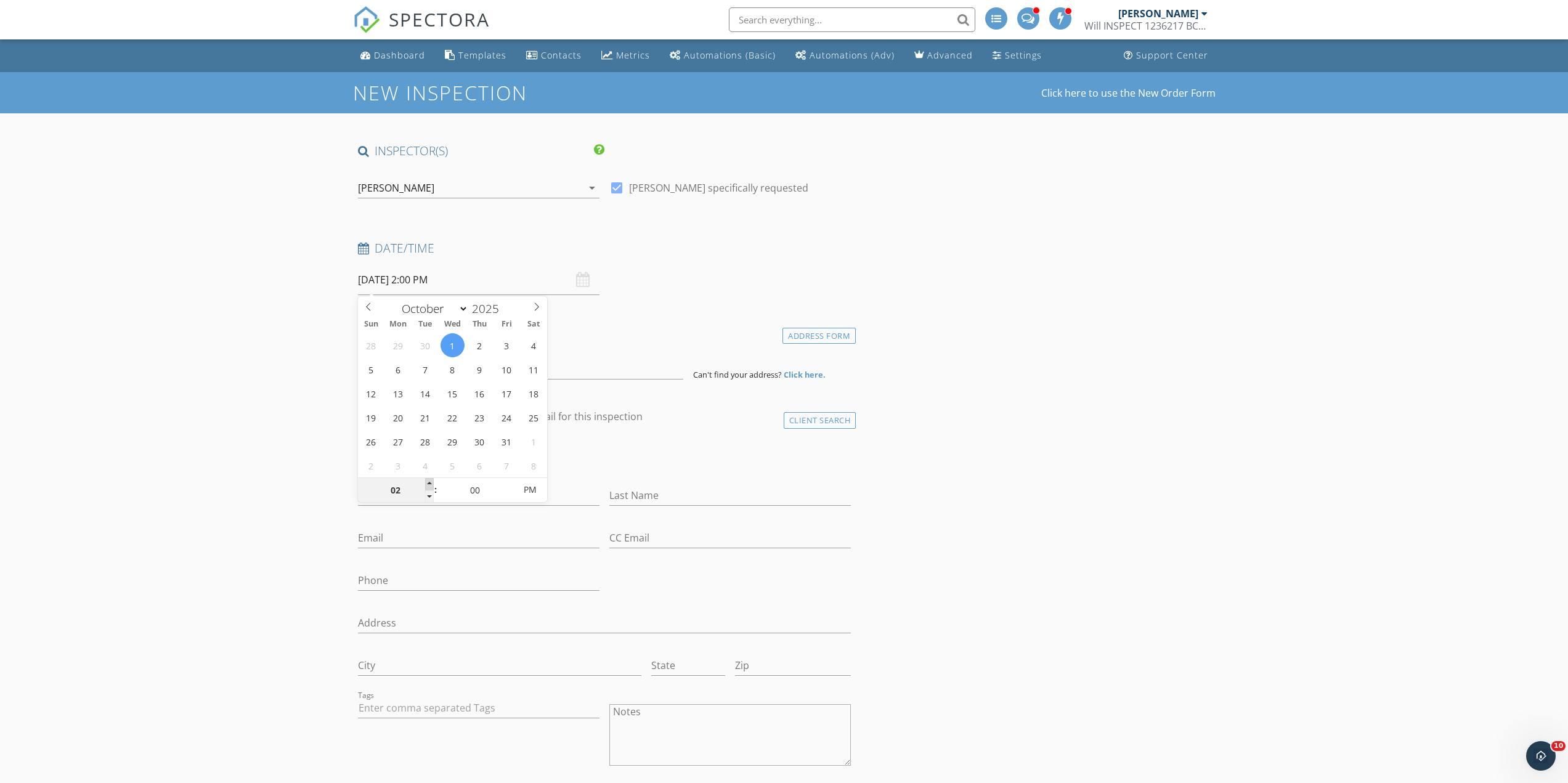
click at [428, 484] on span at bounding box center [429, 485] width 9 height 12
type input "03"
type input "10/01/2025 3:00 PM"
click at [428, 484] on span at bounding box center [429, 485] width 9 height 12
type input "05"
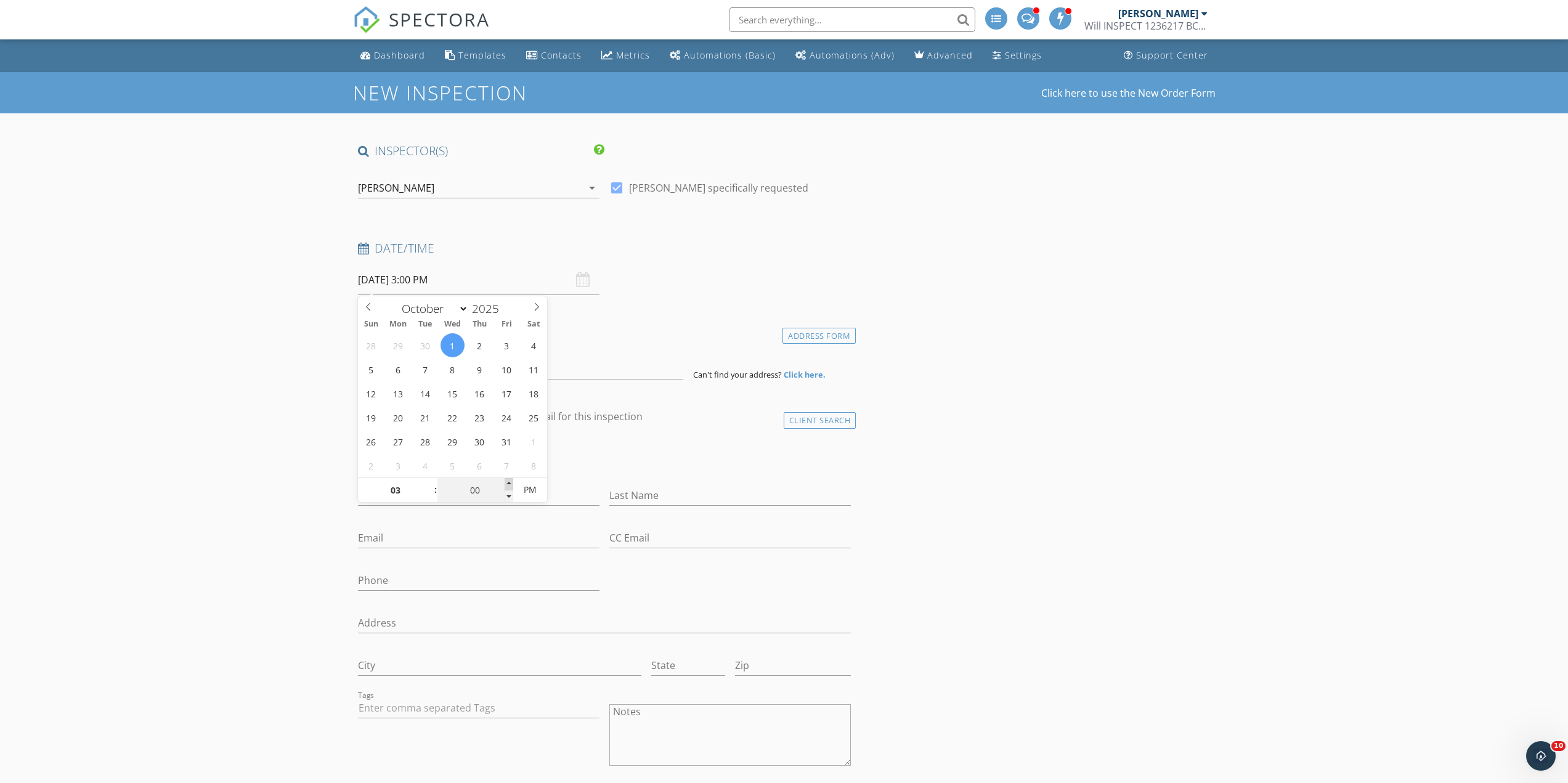
type input "10/01/2025 3:05 PM"
click at [509, 483] on span at bounding box center [509, 485] width 9 height 12
type input "10"
type input "10/01/2025 3:10 PM"
click at [509, 483] on span at bounding box center [509, 485] width 9 height 12
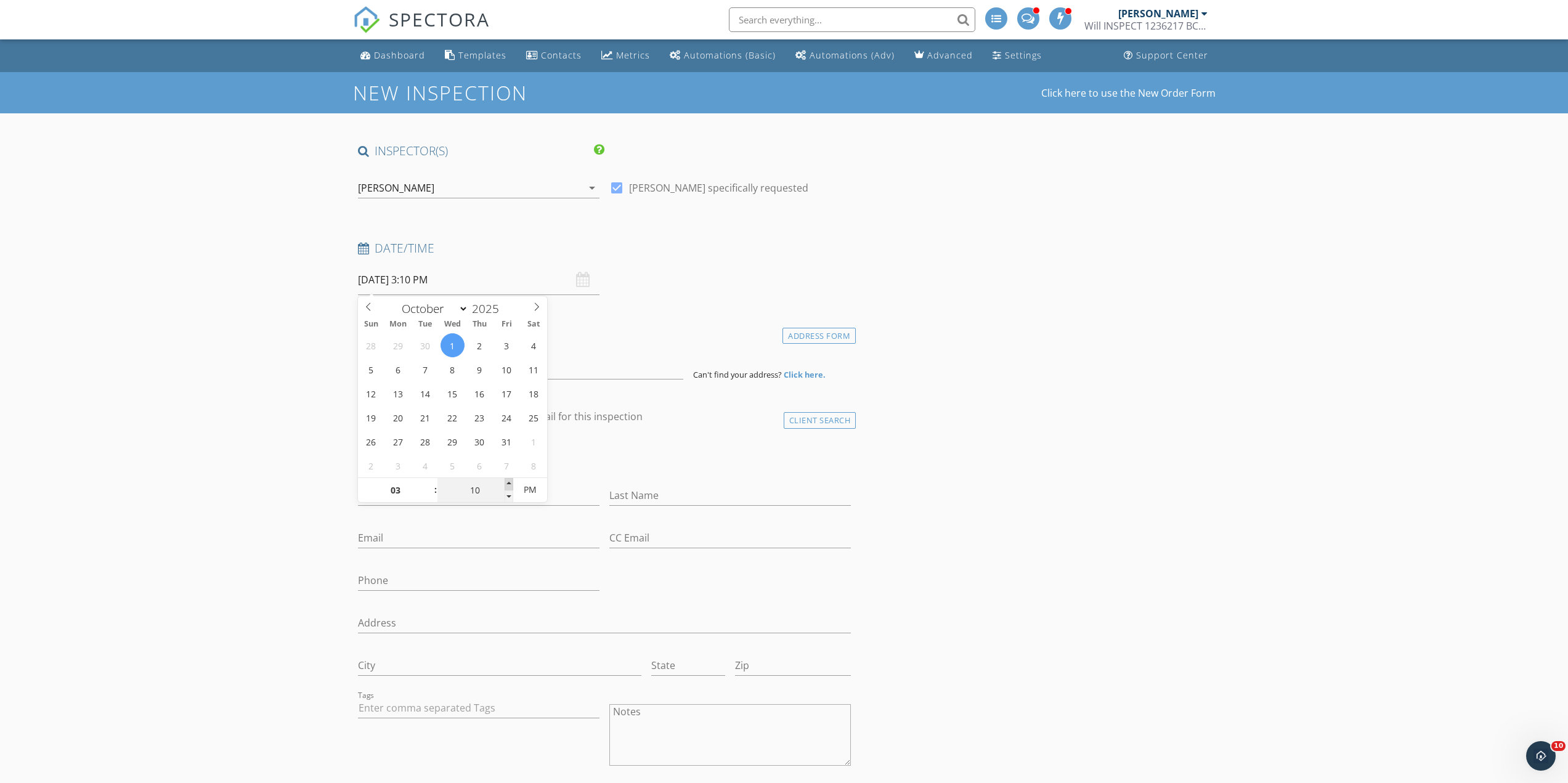
type input "15"
type input "10/01/2025 3:15 PM"
click at [509, 483] on span at bounding box center [509, 485] width 9 height 12
type input "20"
type input "10/01/2025 3:20 PM"
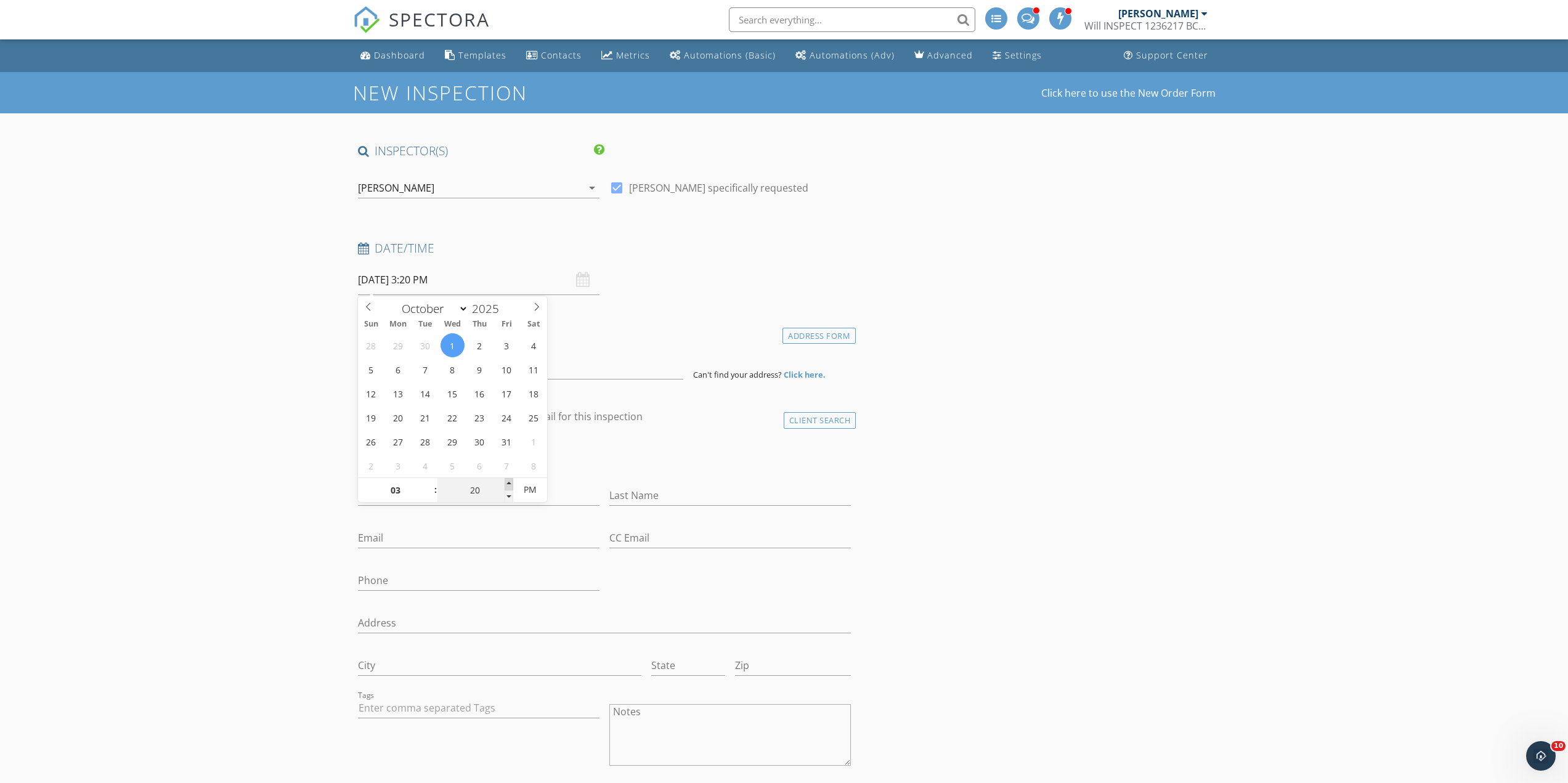
click at [509, 483] on span at bounding box center [509, 485] width 9 height 12
type input "25"
type input "10/01/2025 3:25 PM"
click at [509, 483] on span at bounding box center [509, 485] width 9 height 12
type input "30"
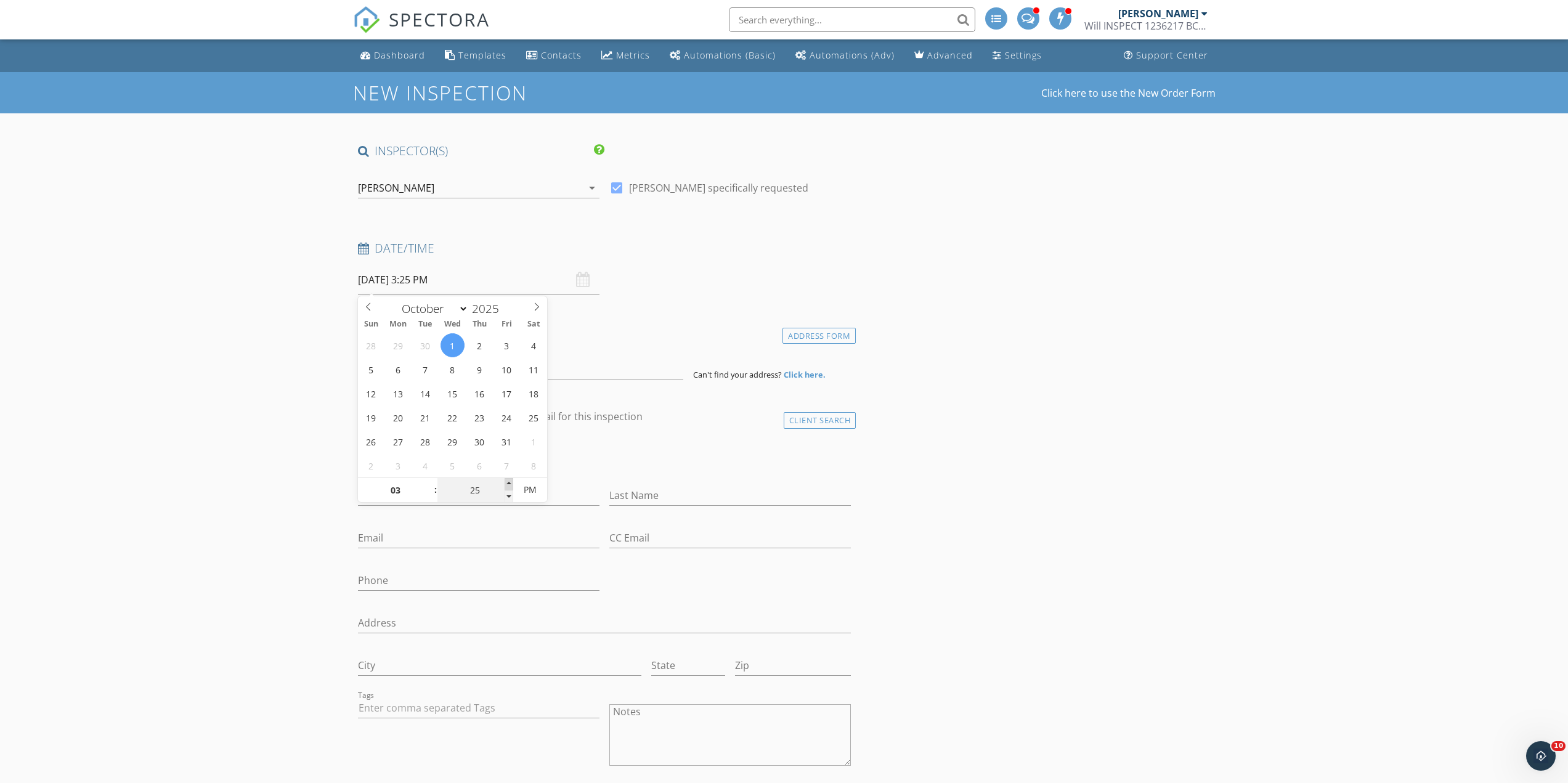
type input "10/01/2025 3:30 PM"
click at [509, 483] on span at bounding box center [509, 485] width 9 height 12
click at [482, 531] on input "Email" at bounding box center [478, 538] width 242 height 20
click at [417, 372] on input at bounding box center [520, 364] width 325 height 30
type input "S"
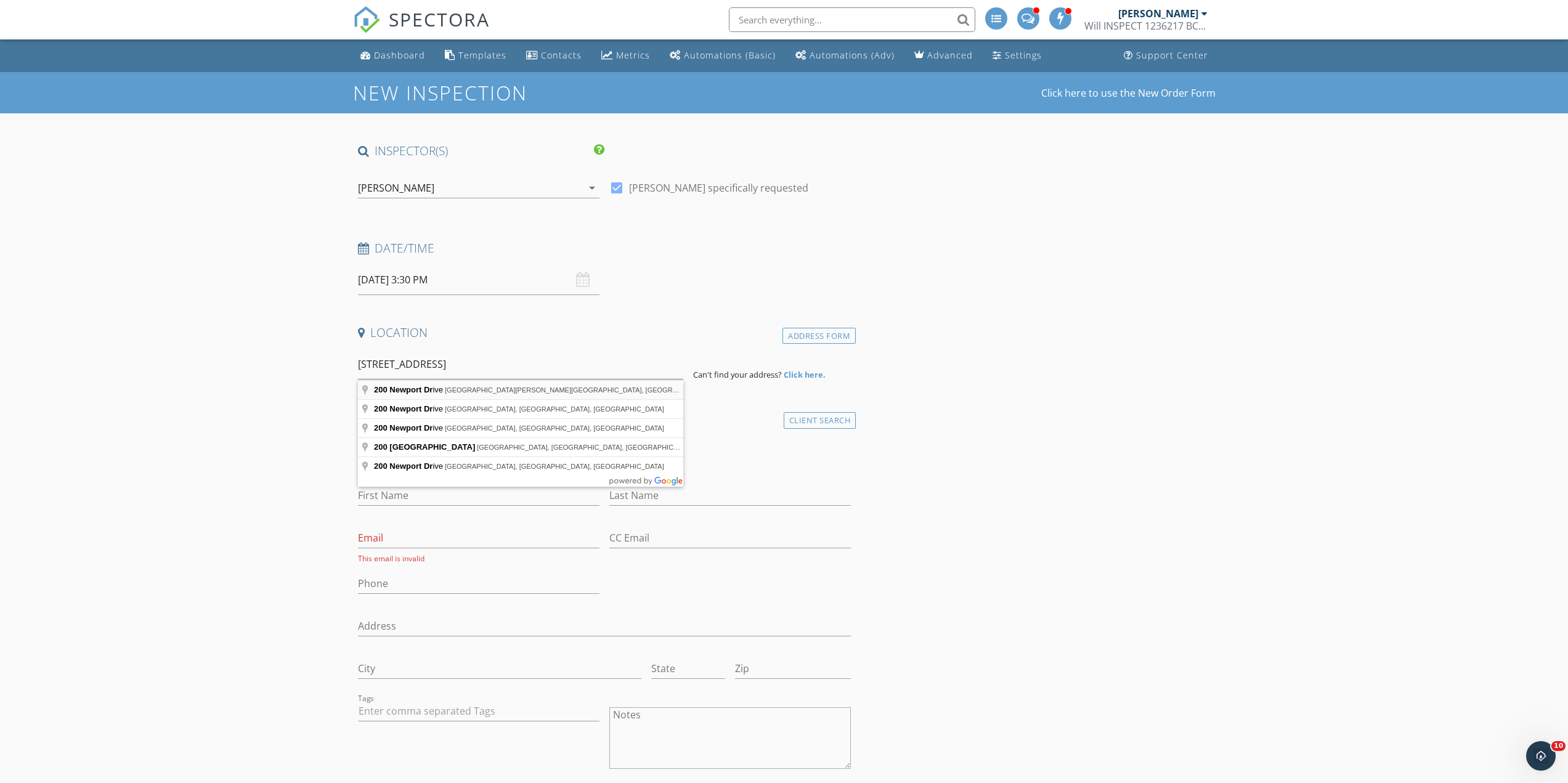
type input "200 Newport Drive, Port Moody, BC, Canada"
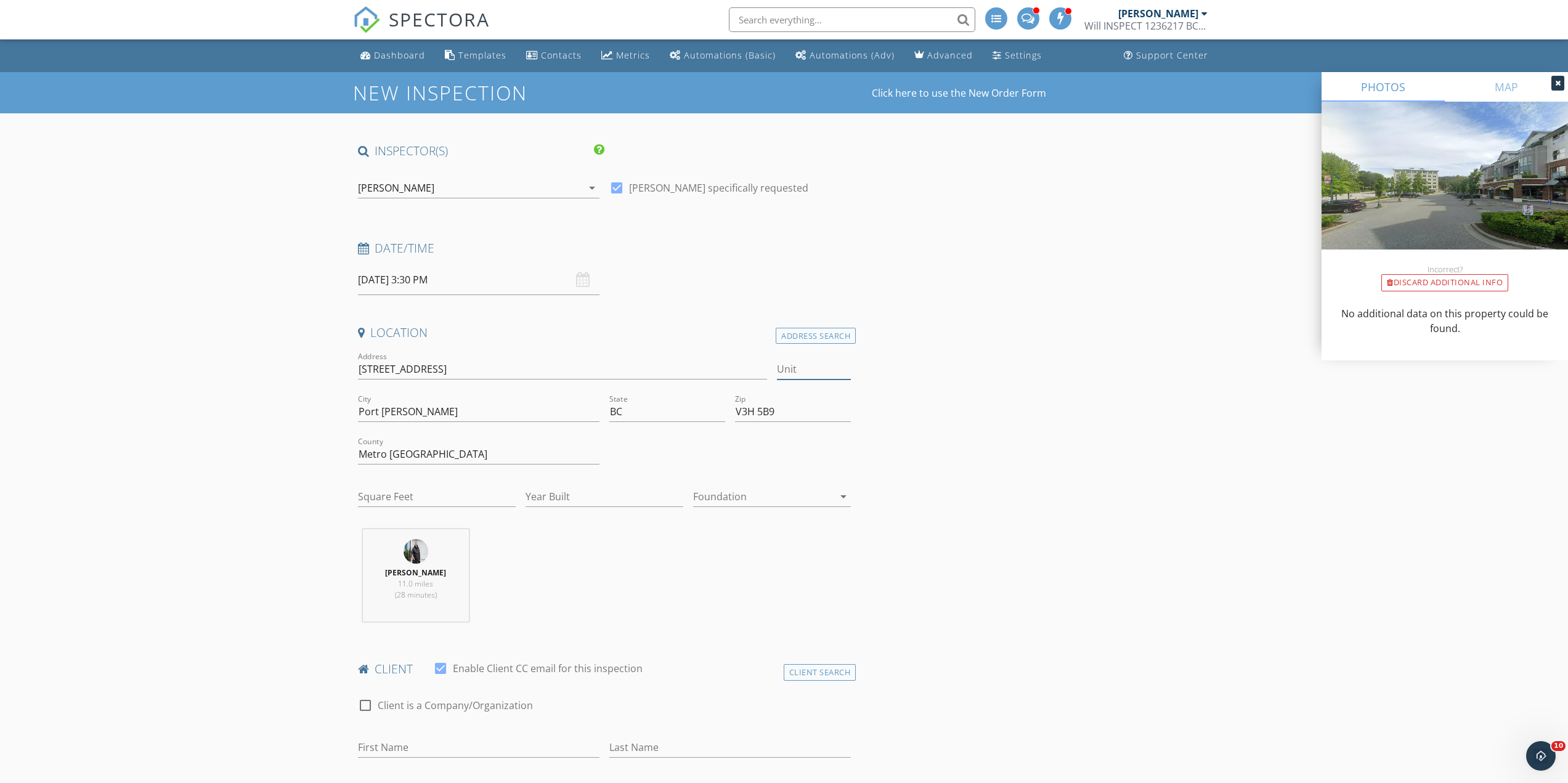
click at [797, 372] on input "Unit" at bounding box center [814, 369] width 74 height 20
type input "701"
click at [401, 497] on input "Square Feet" at bounding box center [437, 497] width 158 height 20
drag, startPoint x: 515, startPoint y: 368, endPoint x: 351, endPoint y: 365, distance: 164.0
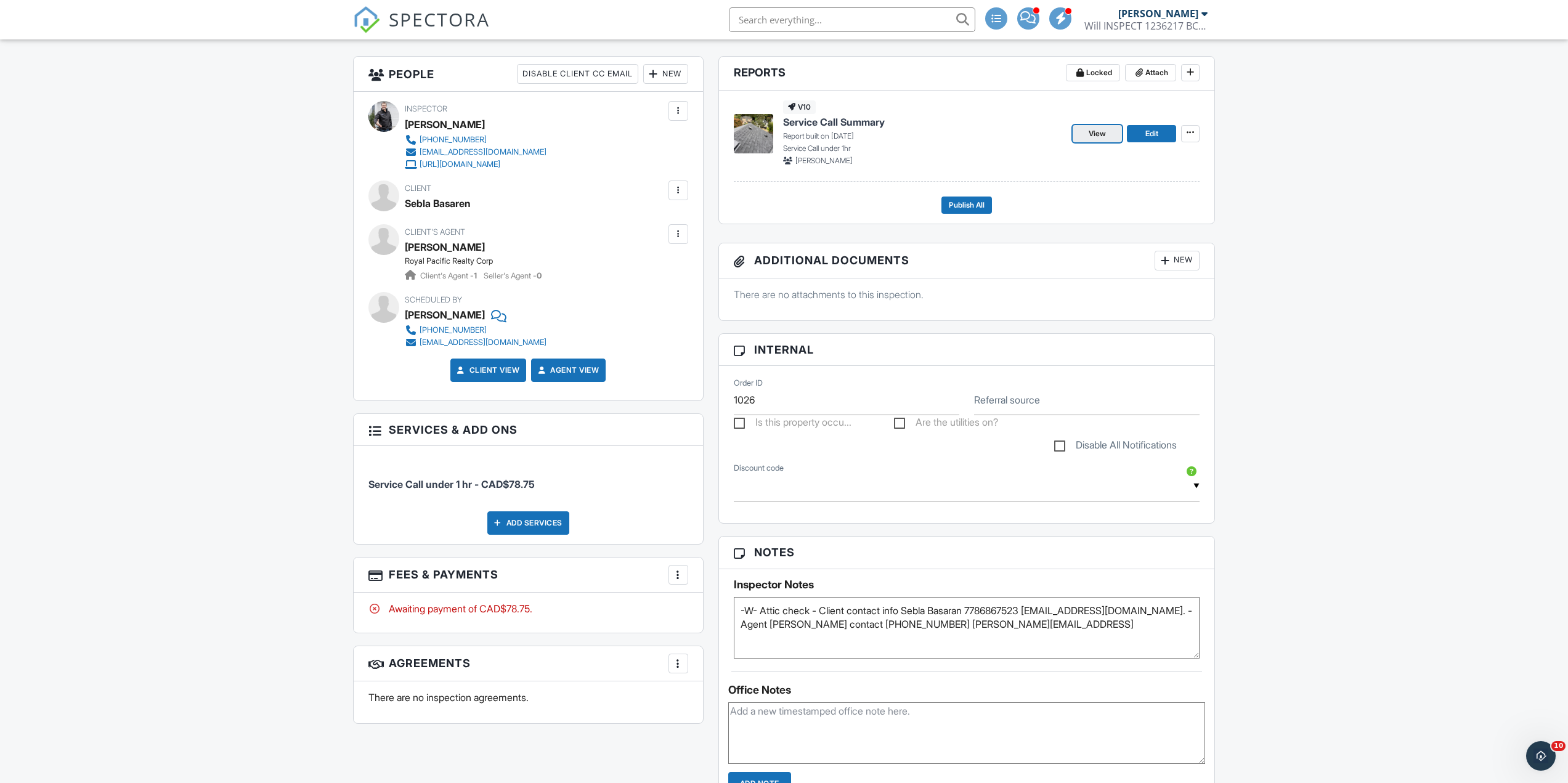
click at [1076, 128] on link "View" at bounding box center [1097, 134] width 49 height 18
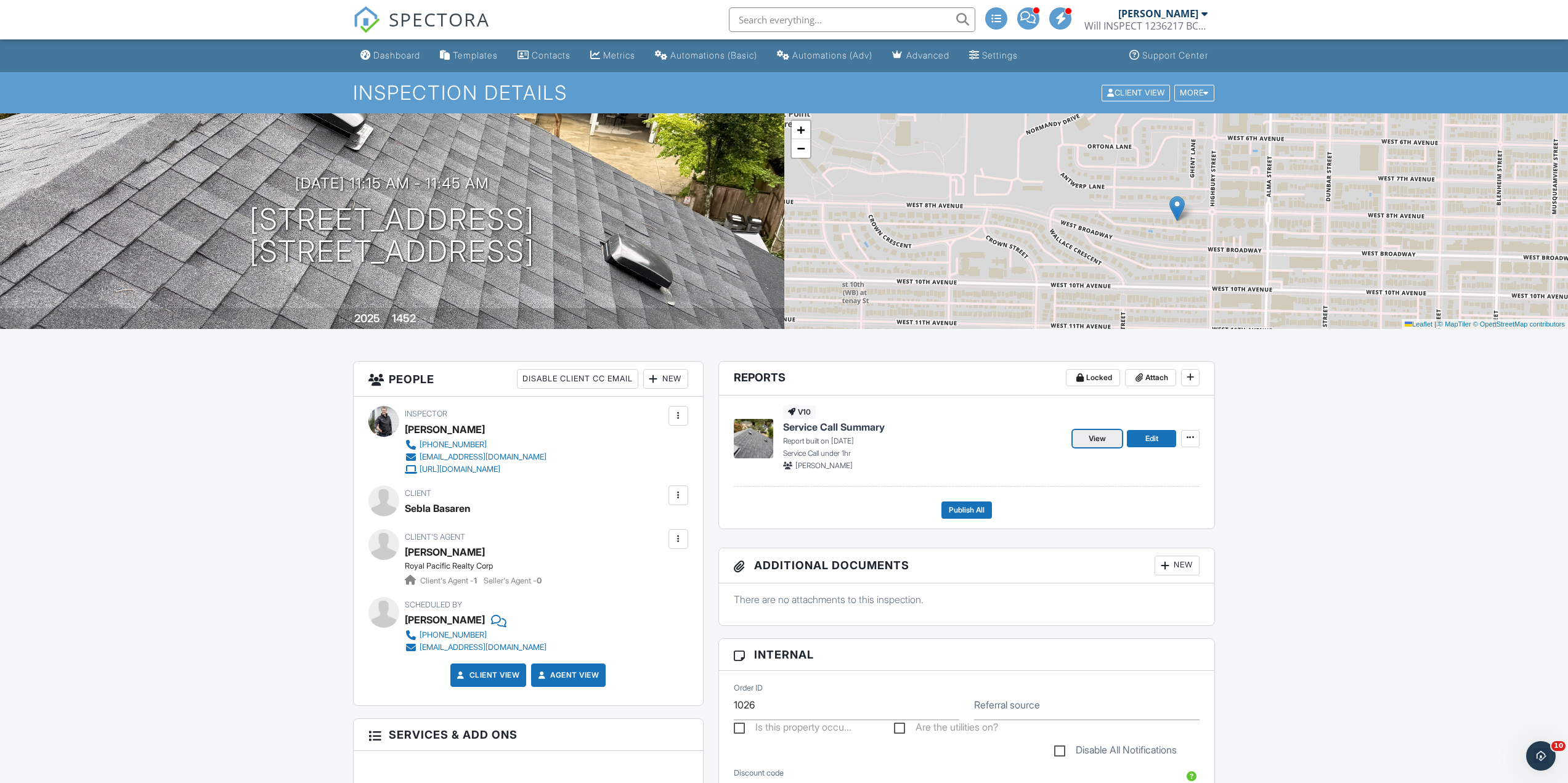
click at [1101, 437] on span "View" at bounding box center [1097, 439] width 18 height 12
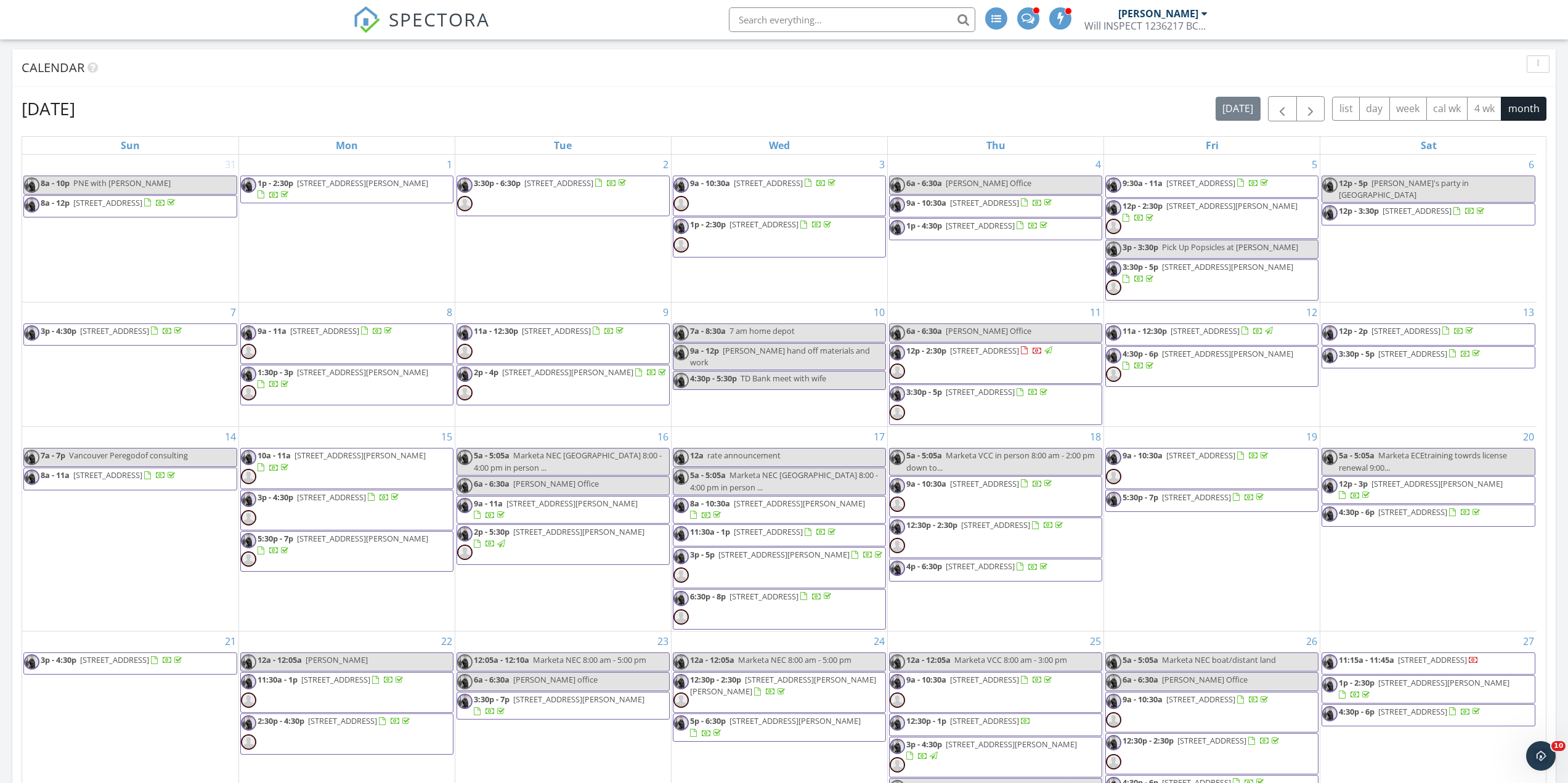
scroll to position [24, 0]
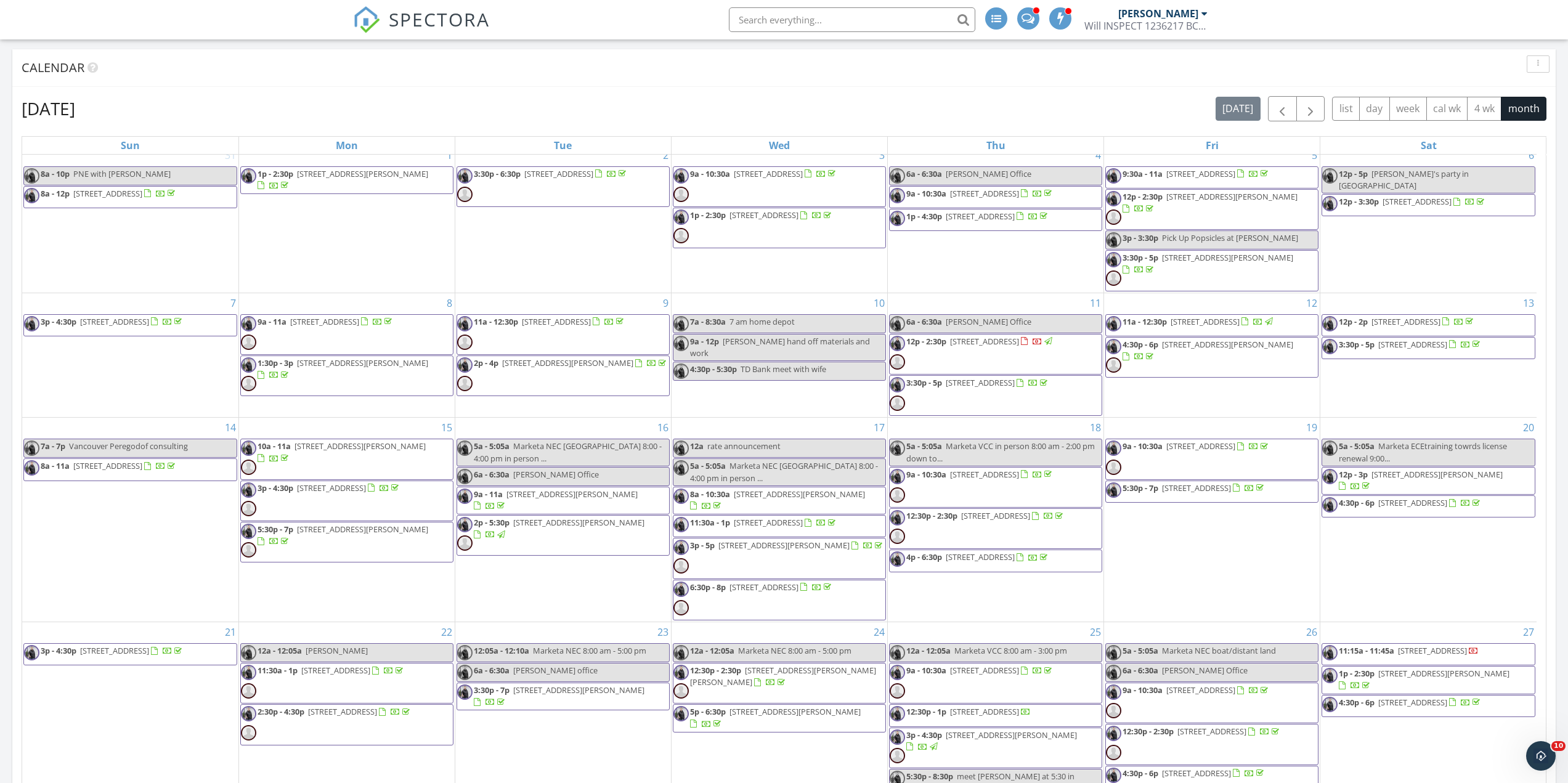
click at [1380, 657] on span "11:15a - 11:45a 3836 W 8th Ave 1, Vancouver V6R 1Z4" at bounding box center [1400, 654] width 157 height 18
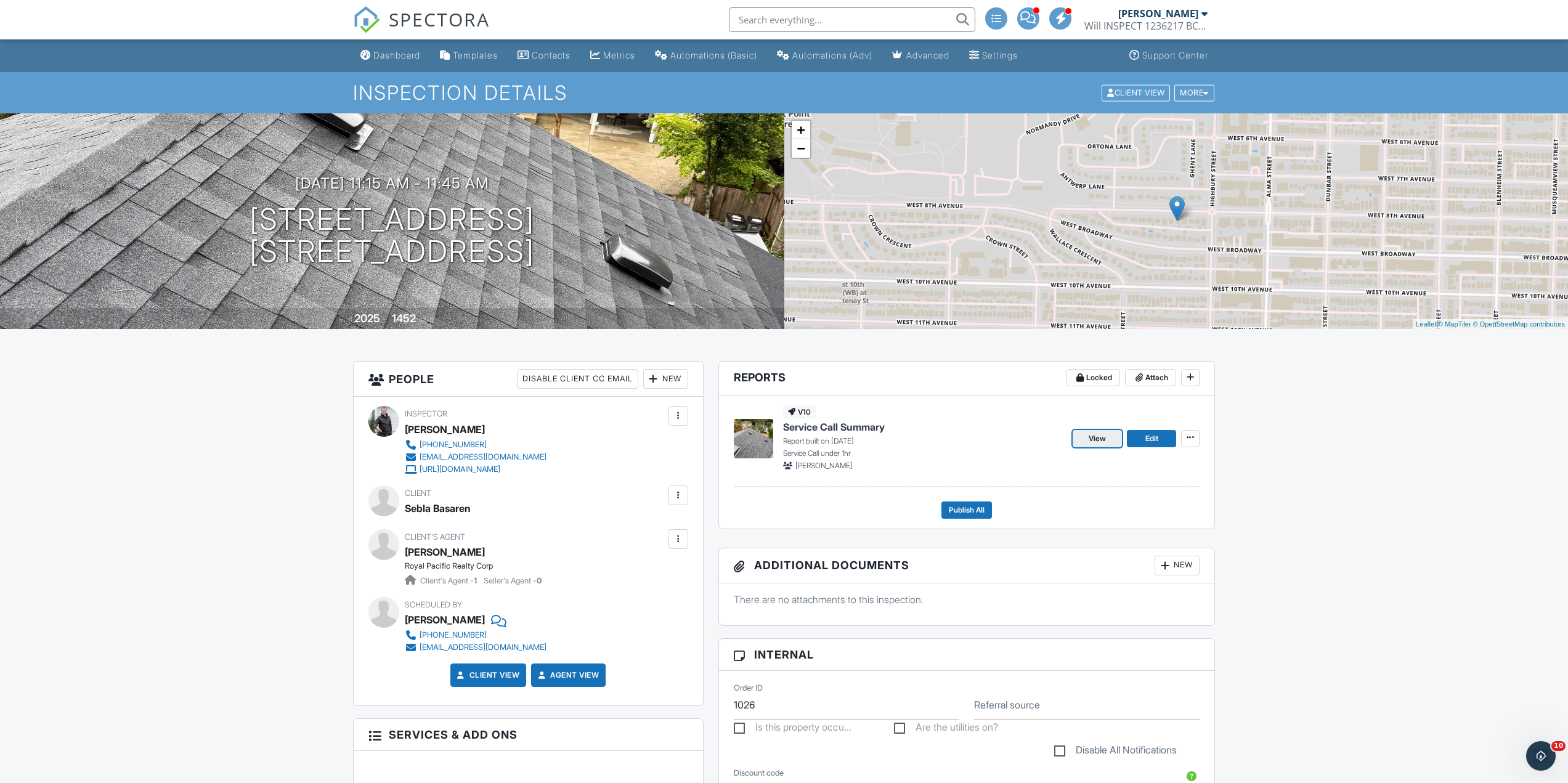
click at [1092, 439] on span "View" at bounding box center [1097, 439] width 18 height 12
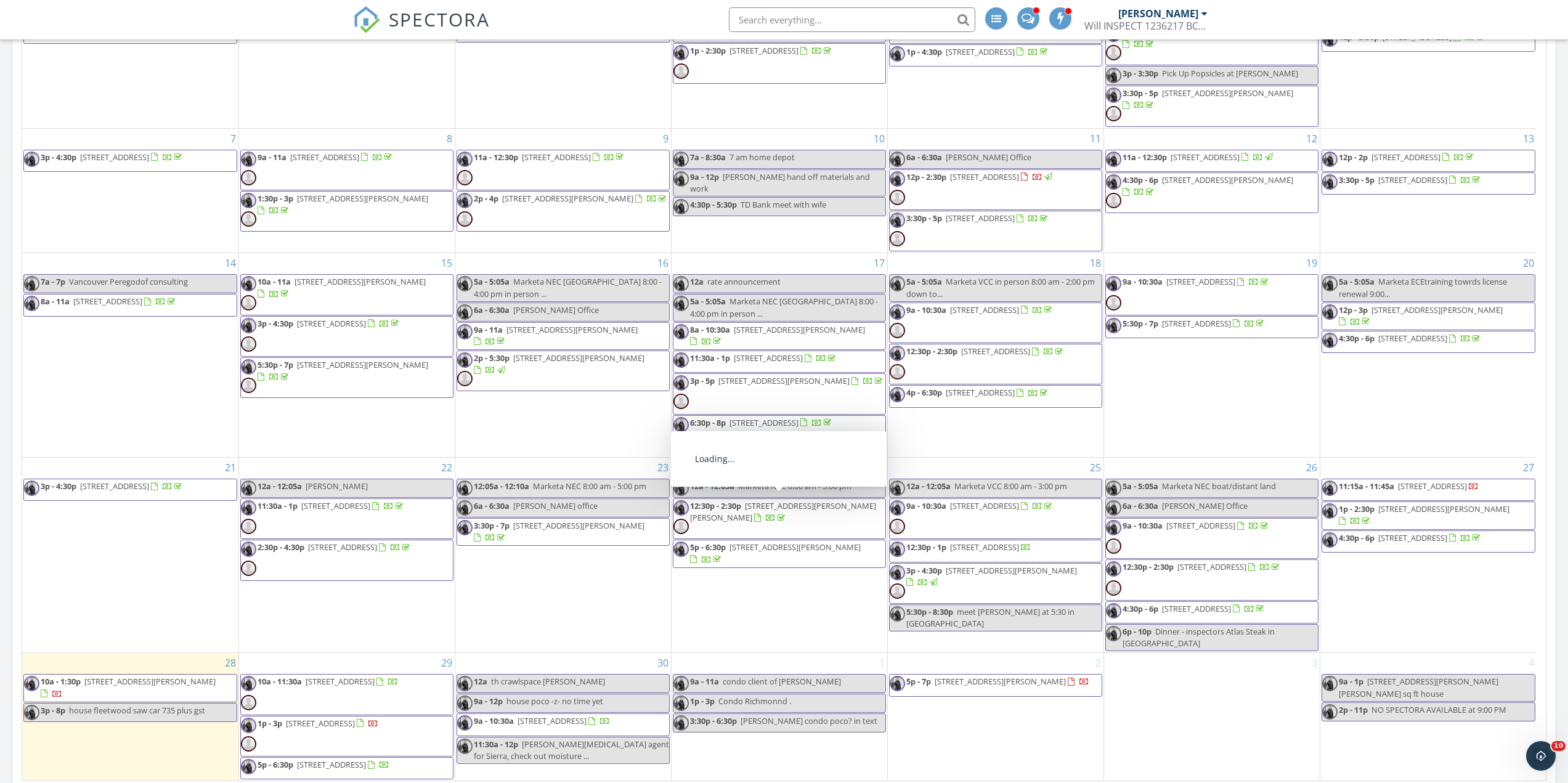
scroll to position [24, 0]
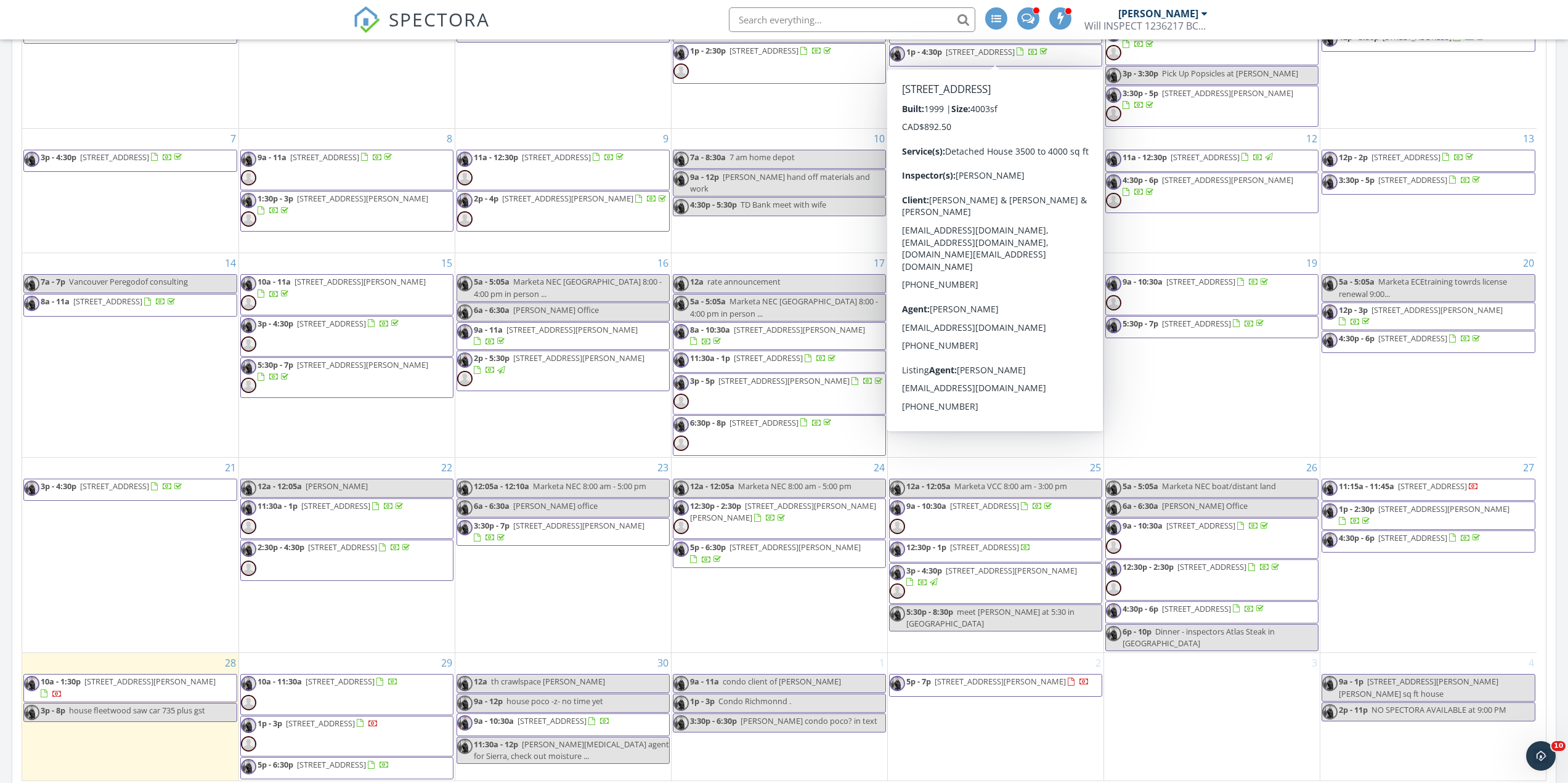
click at [495, 0] on html "SPECTORA William Soldat Will INSPECT 1236217 BC LTD Role: Inspector Change Role…" at bounding box center [784, 431] width 1568 height 2176
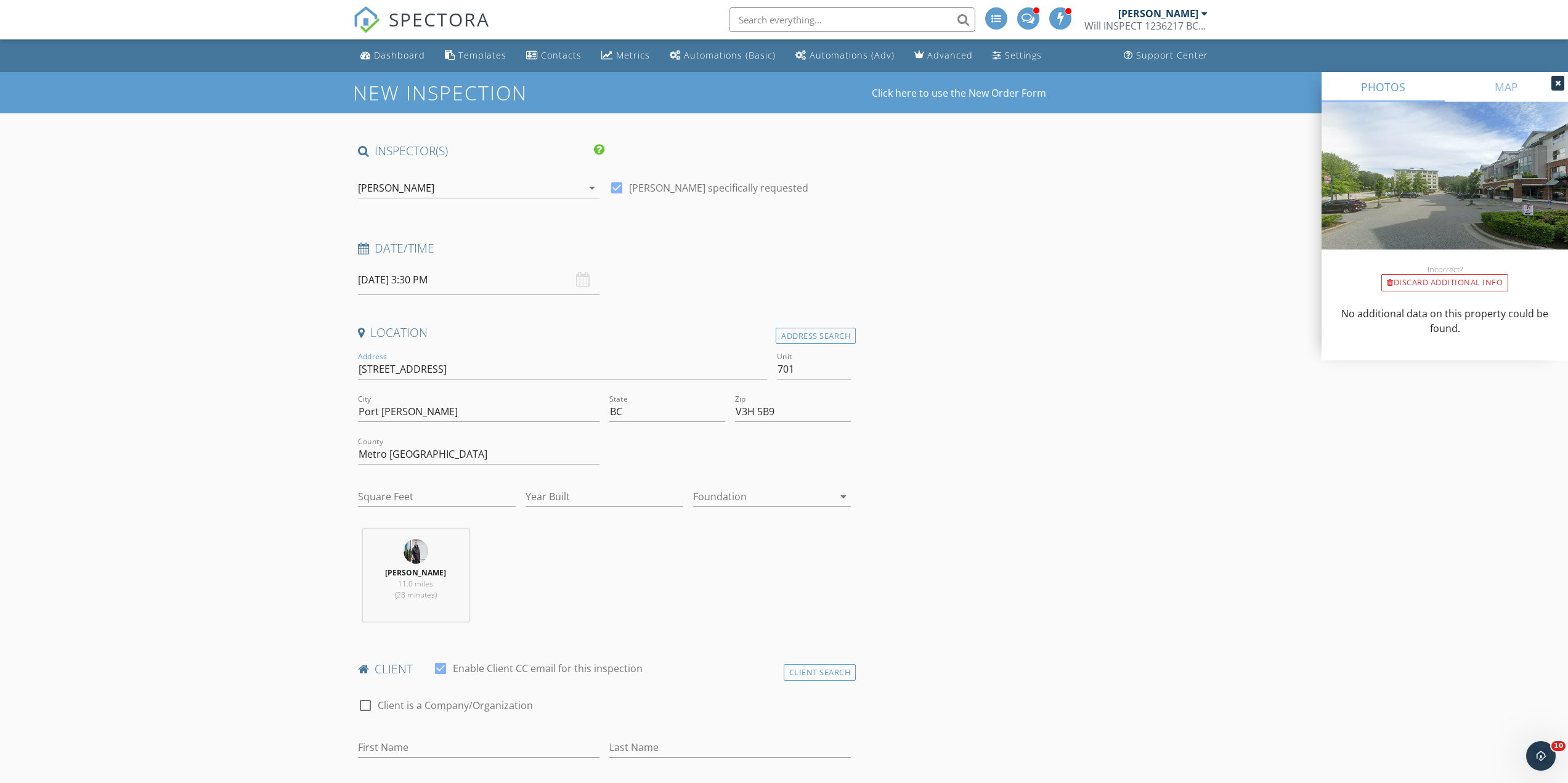
drag, startPoint x: 455, startPoint y: 374, endPoint x: 355, endPoint y: 367, distance: 100.2
click at [355, 367] on div "Address [STREET_ADDRESS]" at bounding box center [563, 371] width 420 height 43
drag, startPoint x: 354, startPoint y: 367, endPoint x: 432, endPoint y: 367, distance: 78.0
click at [432, 367] on input "200 Newport Dr" at bounding box center [562, 369] width 410 height 20
drag, startPoint x: 461, startPoint y: 359, endPoint x: 358, endPoint y: 365, distance: 103.2
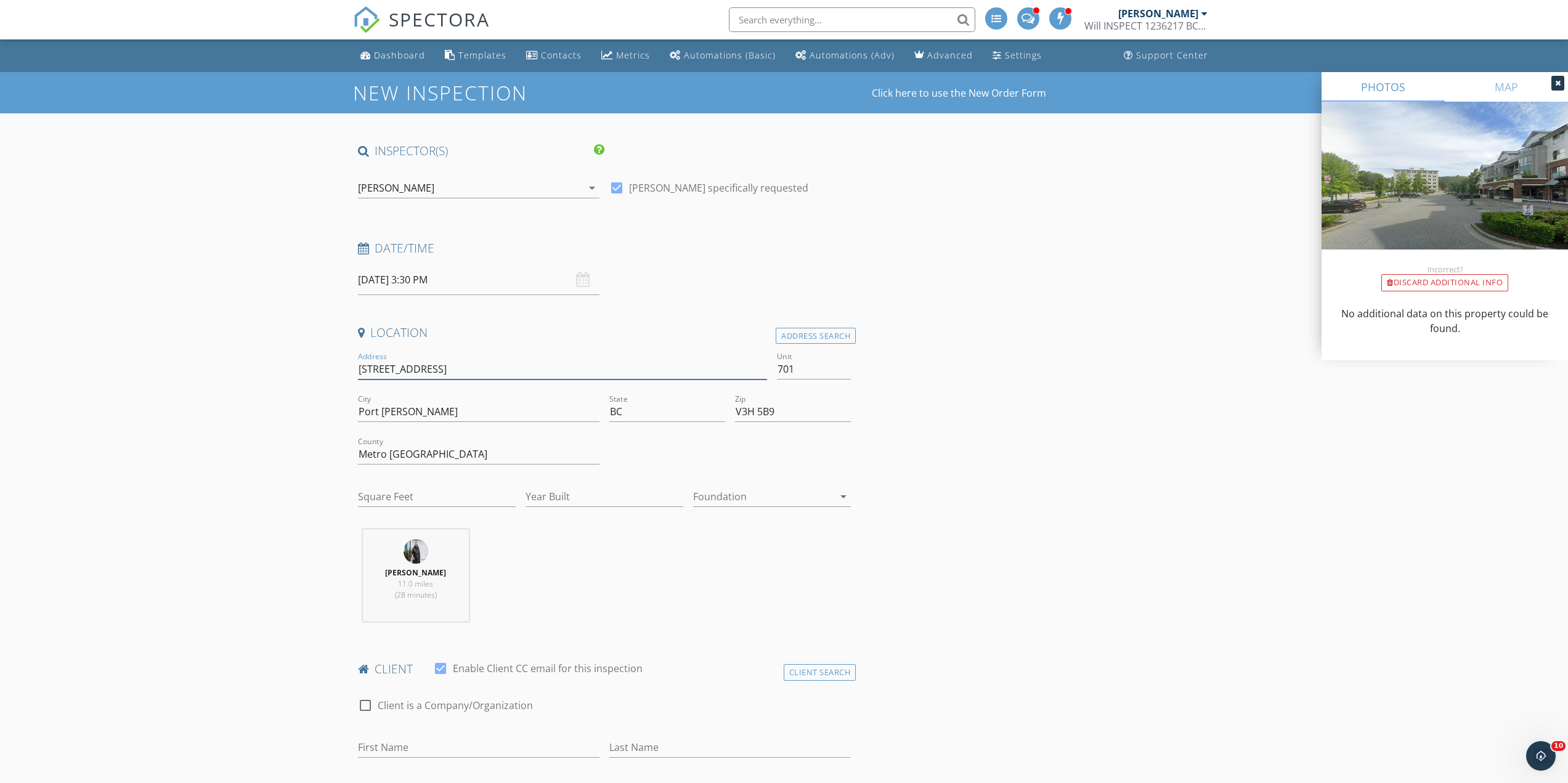
click at [358, 365] on input "200 Newport Dr" at bounding box center [562, 369] width 410 height 20
click at [532, 501] on input "Year Built" at bounding box center [605, 497] width 158 height 20
type input "1997"
click at [408, 487] on input "Square Feet" at bounding box center [437, 497] width 158 height 20
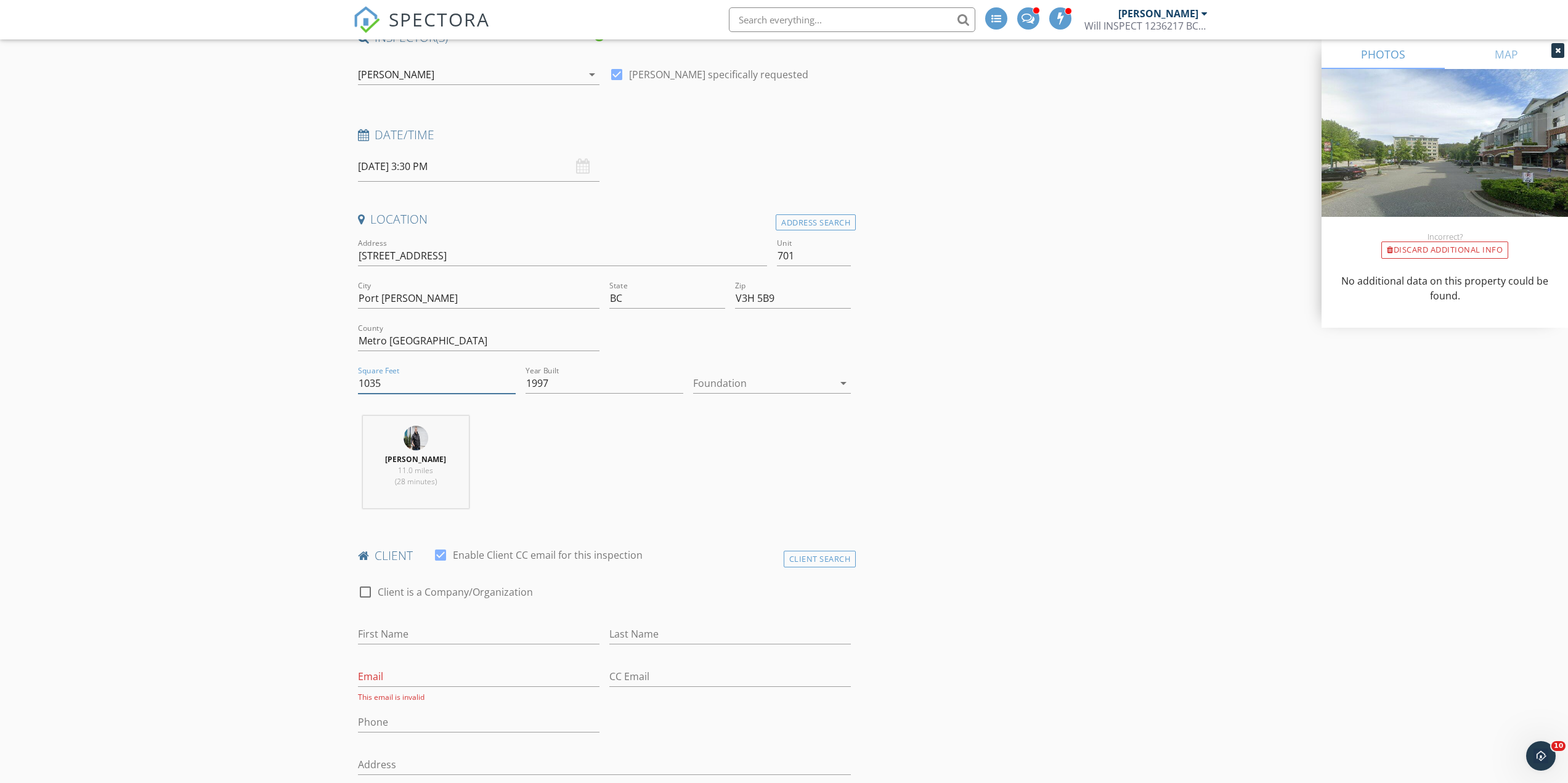
scroll to position [165, 0]
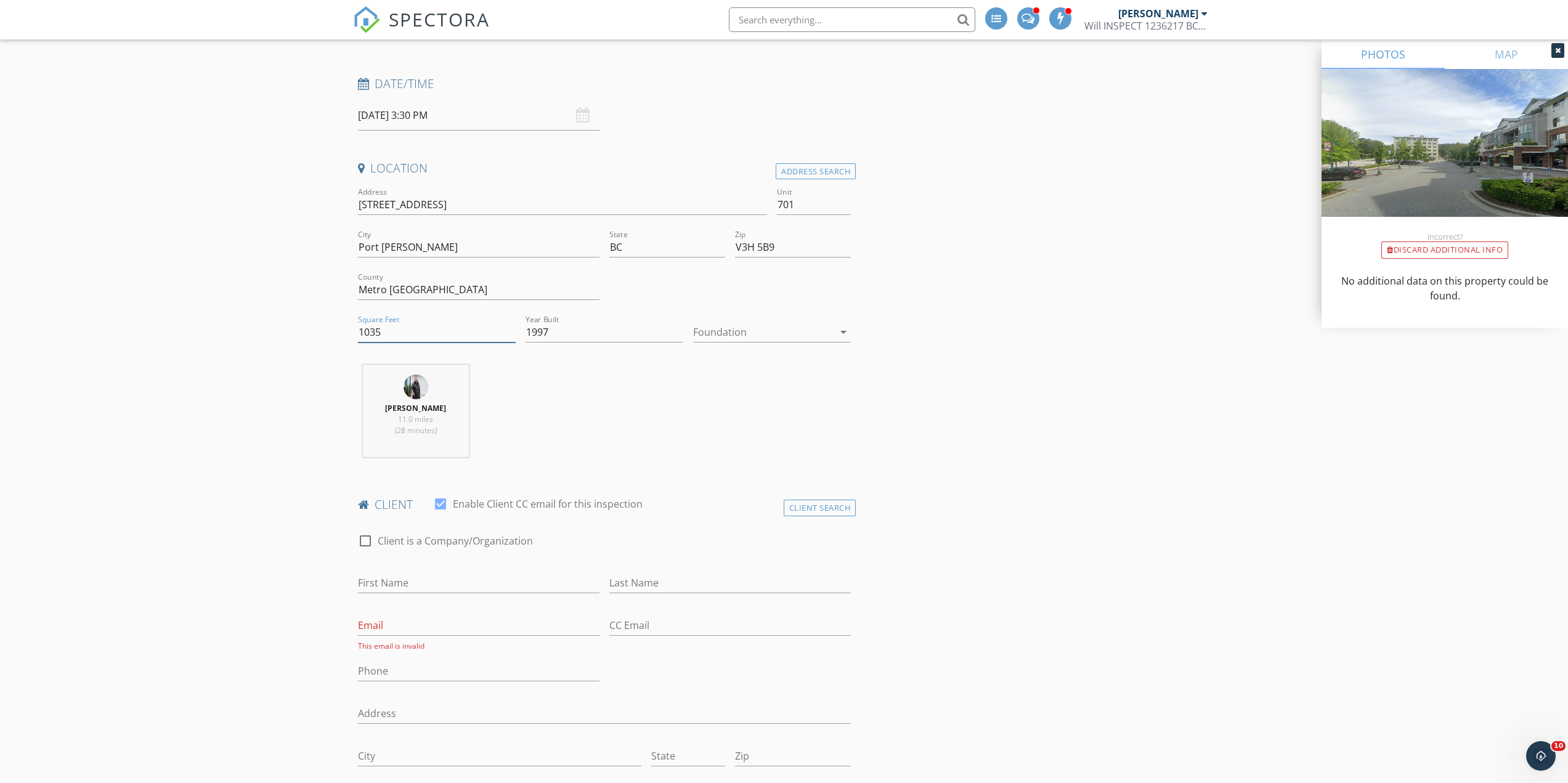
type input "1035"
click at [404, 583] on input "First Name" at bounding box center [478, 583] width 242 height 20
type input "Shaun"
click at [620, 580] on input "Last Name" at bounding box center [730, 583] width 242 height 20
type input "Ariyan"
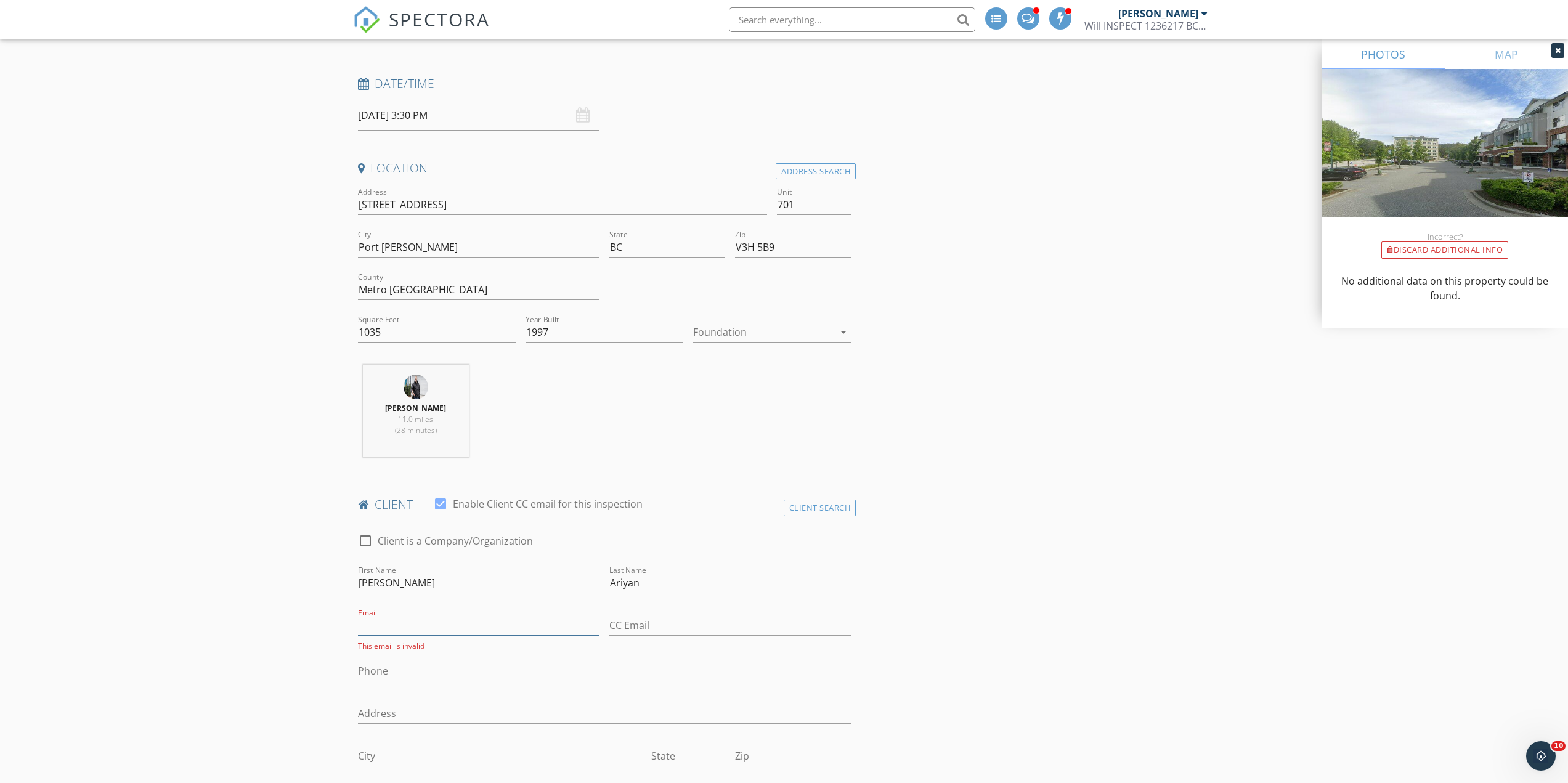
click at [390, 630] on input "Email" at bounding box center [478, 626] width 242 height 20
type input "shaun.ariyan@gmail.com"
click at [370, 666] on input "Phone" at bounding box center [478, 668] width 242 height 20
type input "604-240-4123"
click at [385, 715] on input "Address" at bounding box center [604, 711] width 493 height 20
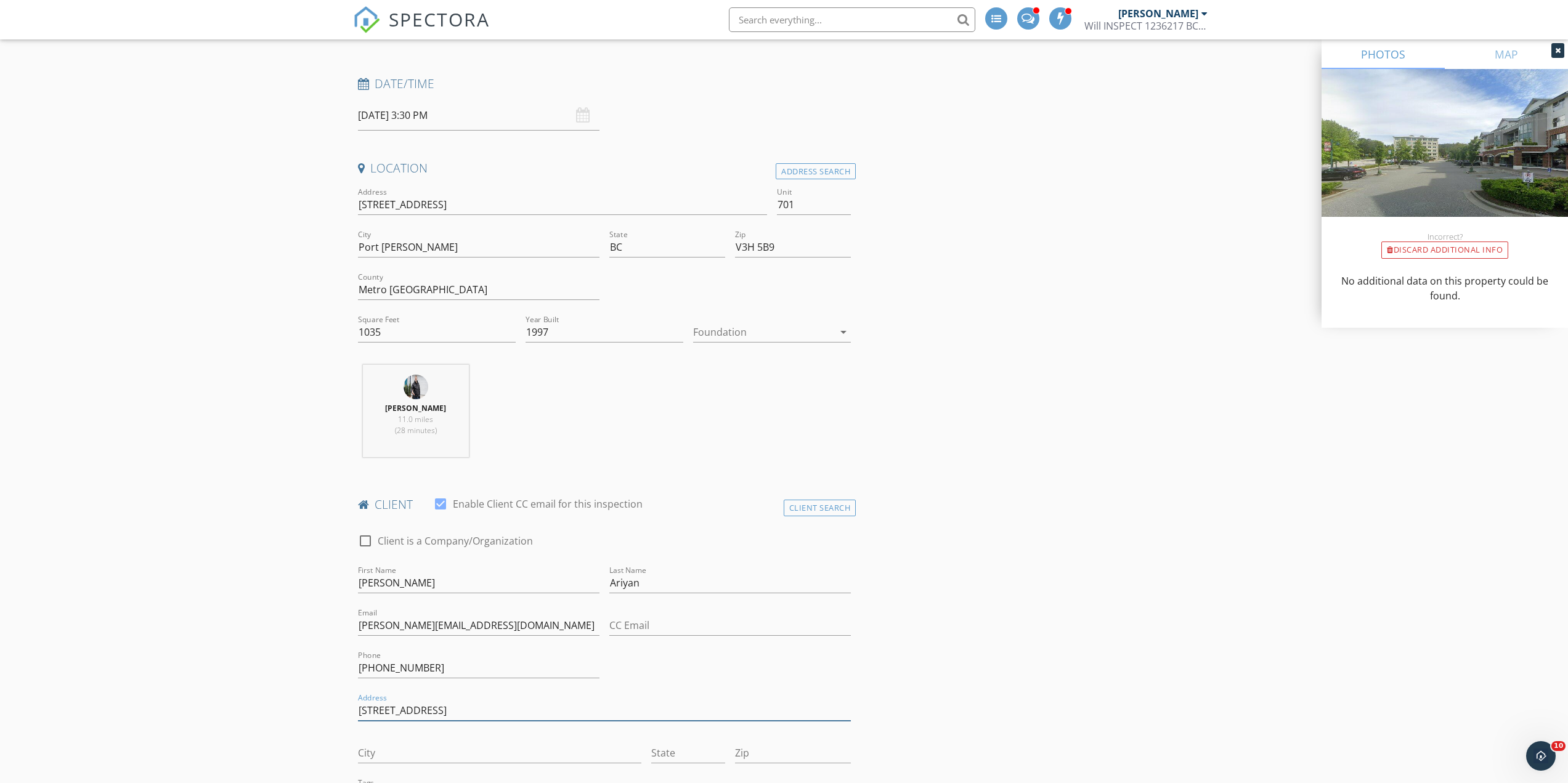
click at [432, 712] on input "1401-110 Brew street" at bounding box center [604, 711] width 493 height 20
click at [436, 710] on input "1401-110 Brew street" at bounding box center [604, 711] width 493 height 20
type input "1401-110 Brew Street"
click at [429, 732] on div at bounding box center [604, 730] width 493 height 7
click at [402, 753] on input "City" at bounding box center [499, 753] width 283 height 20
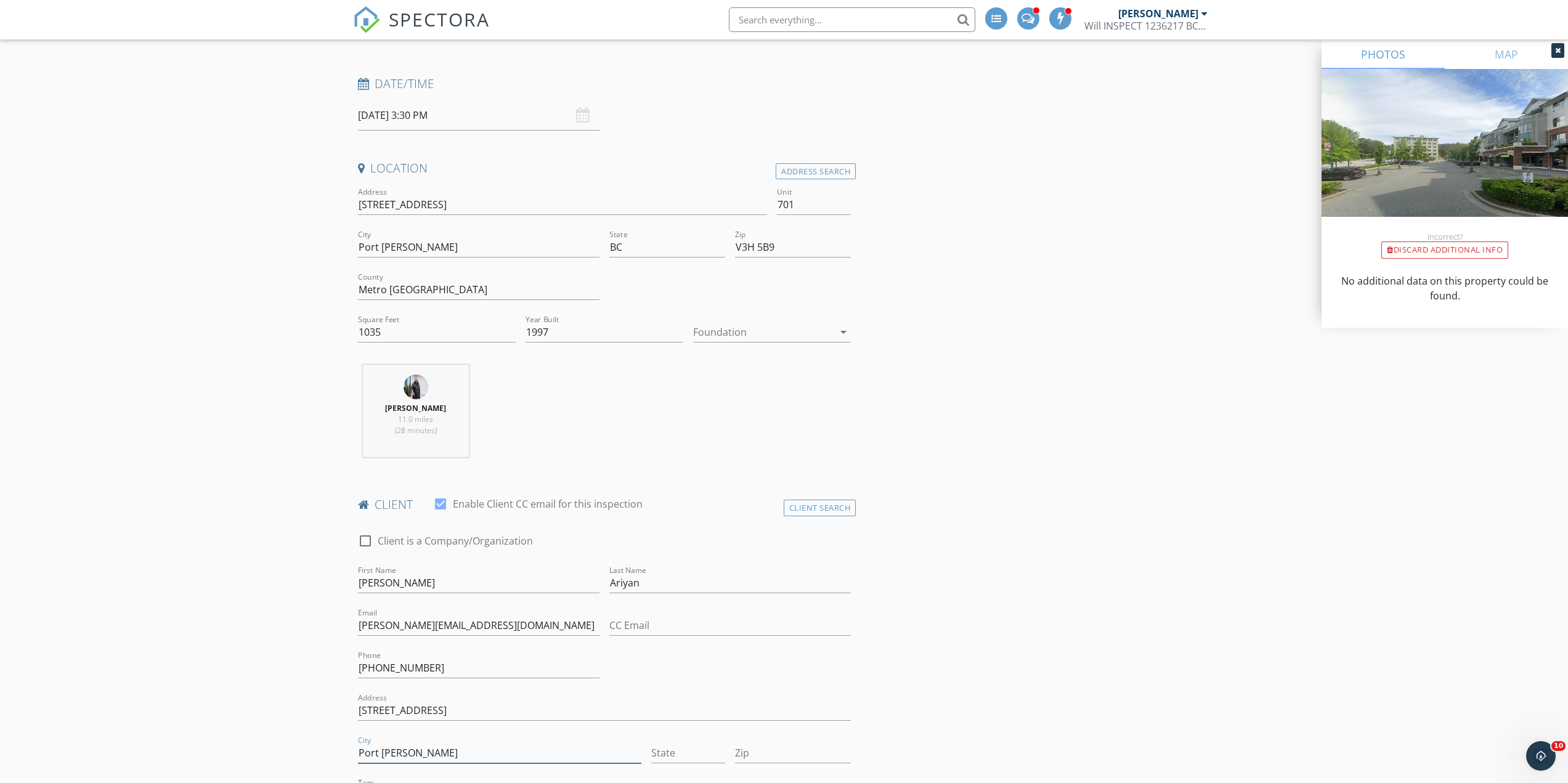
type input "Port Moody"
click at [667, 759] on input "State" at bounding box center [688, 753] width 74 height 20
type input "BC"
click at [765, 755] on input "Zip" at bounding box center [793, 753] width 116 height 20
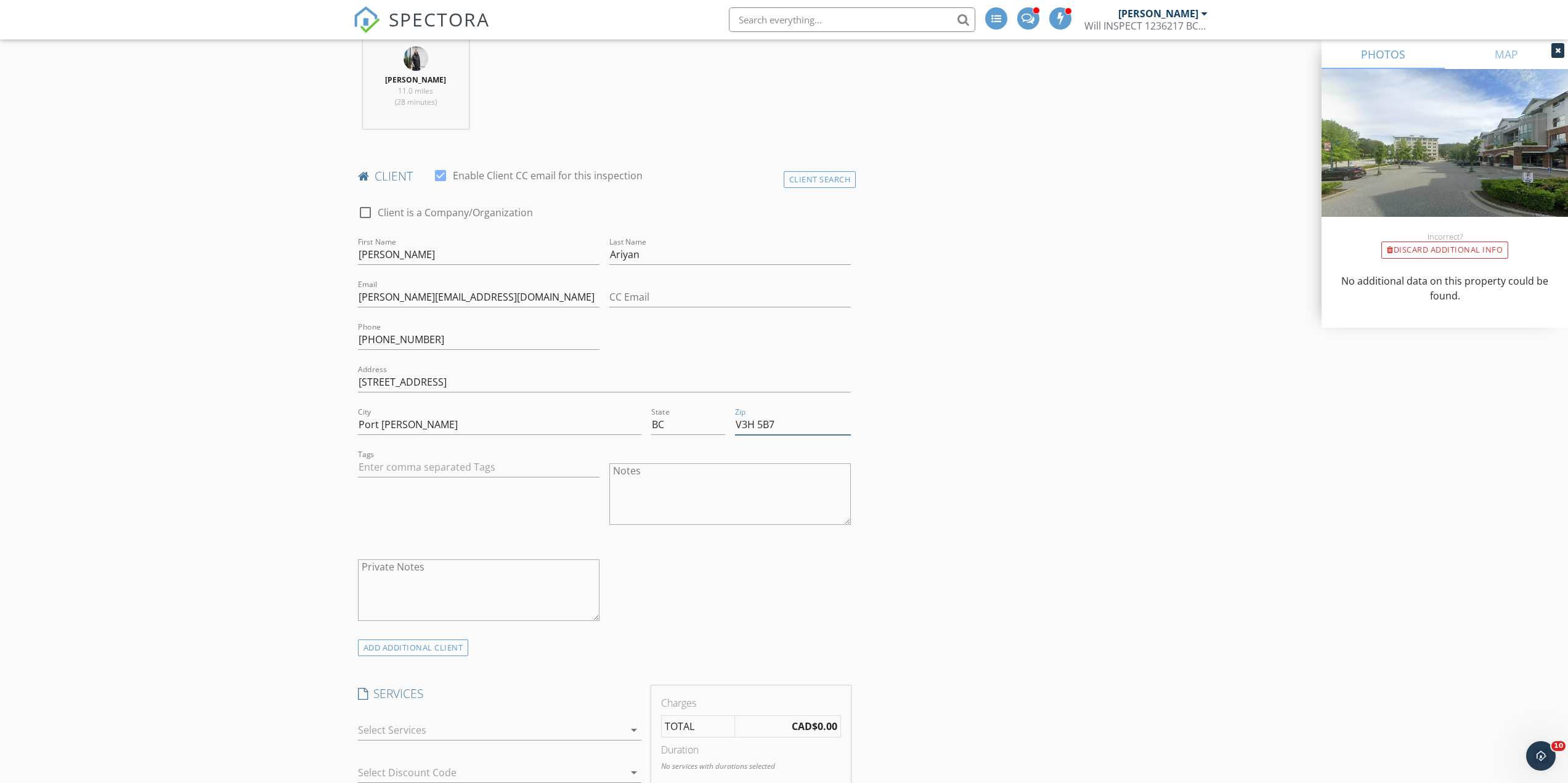
type input "V3H 5B7"
click at [636, 728] on icon "arrow_drop_down" at bounding box center [634, 730] width 15 height 15
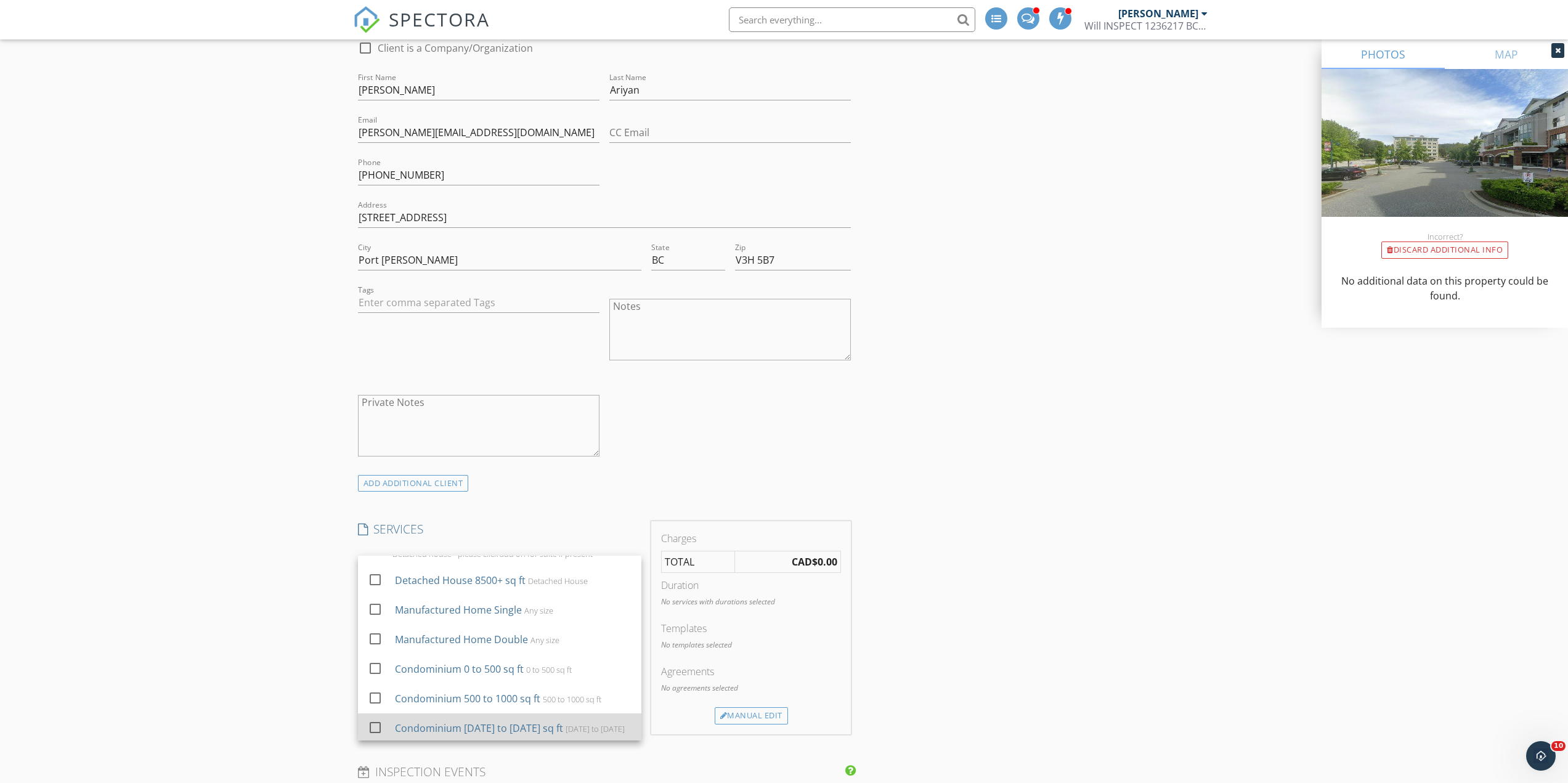
click at [378, 728] on div at bounding box center [375, 728] width 21 height 21
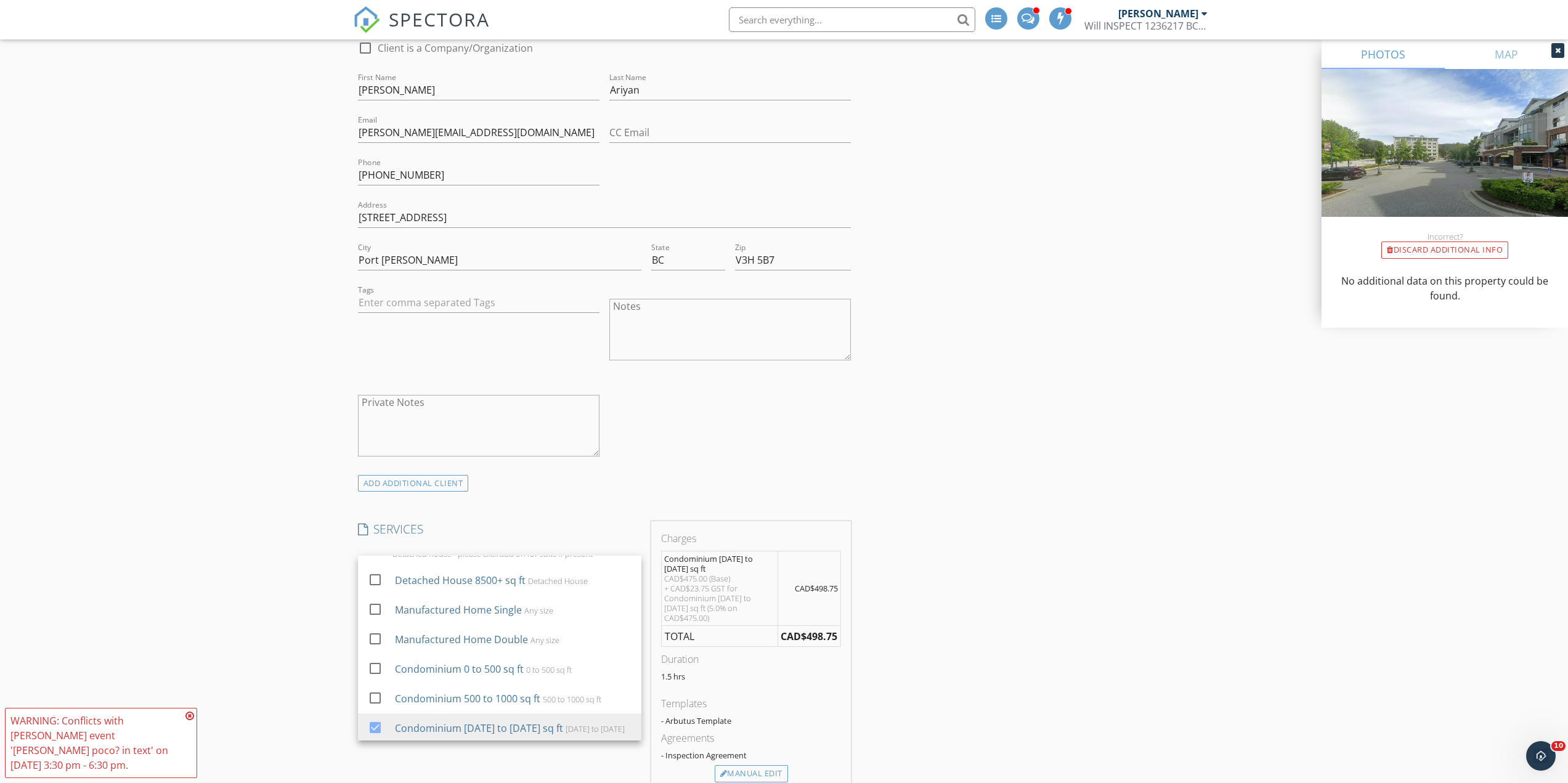
click at [326, 608] on div "New Inspection Click here to use the New Order Form INSPECTOR(S) check_box Will…" at bounding box center [784, 701] width 1568 height 2572
click at [387, 605] on div at bounding box center [482, 608] width 249 height 20
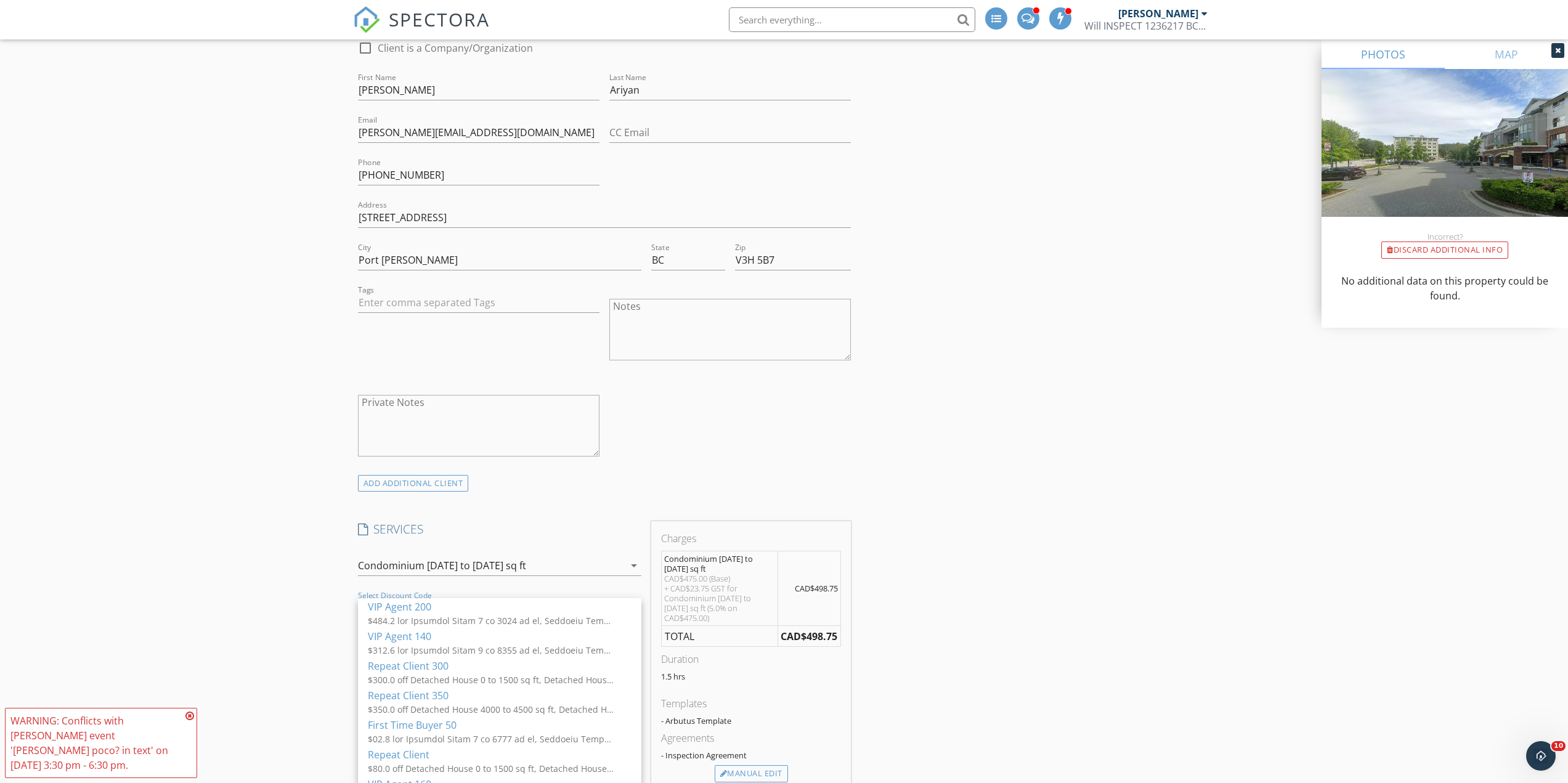
click at [339, 669] on div "New Inspection Click here to use the New Order Form INSPECTOR(S) check_box Will…" at bounding box center [784, 701] width 1568 height 2572
click at [634, 608] on icon "arrow_drop_down" at bounding box center [634, 608] width 15 height 15
click at [405, 617] on div "VIP Agent 50" at bounding box center [499, 614] width 264 height 15
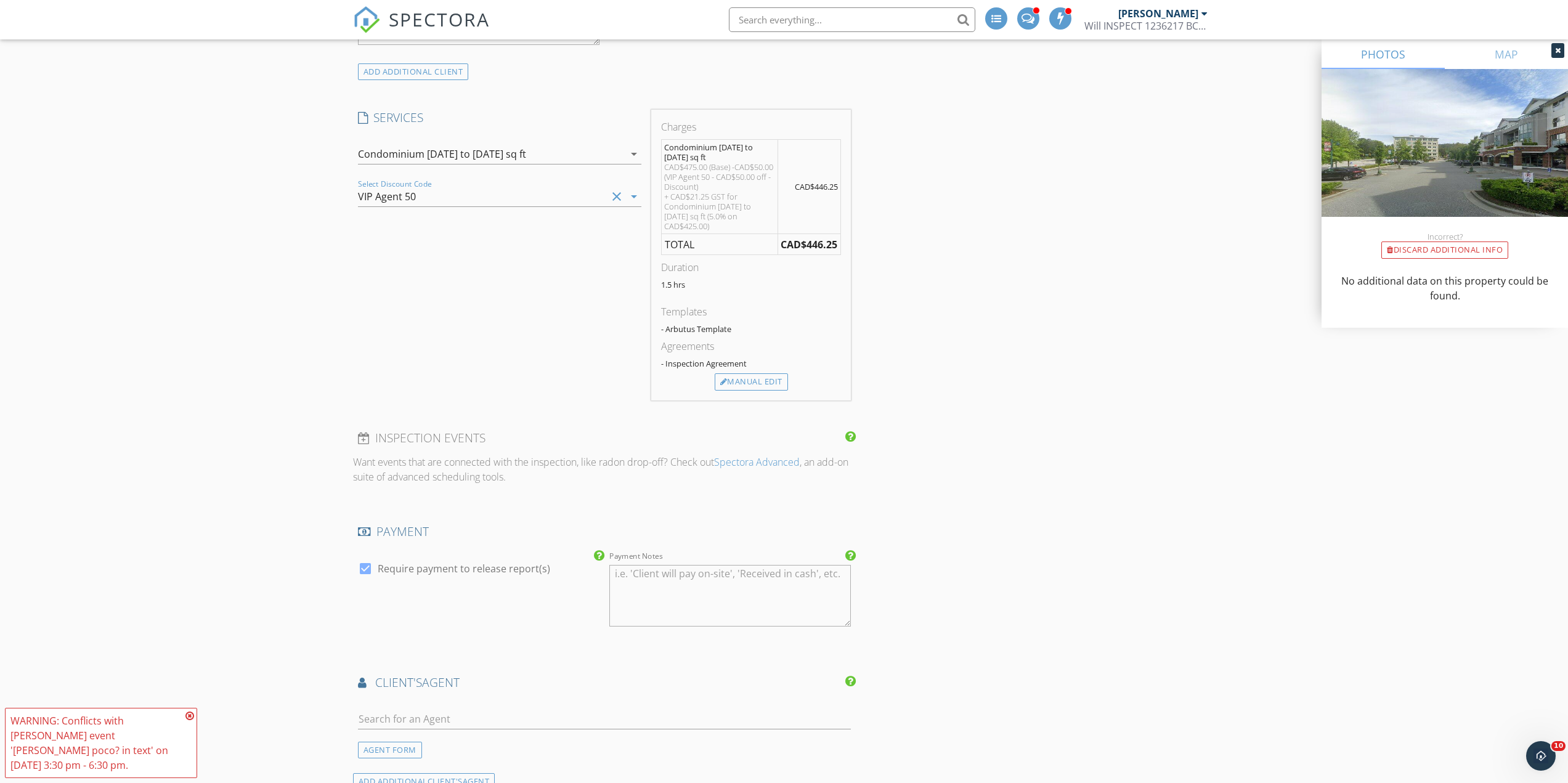
scroll to position [1315, 0]
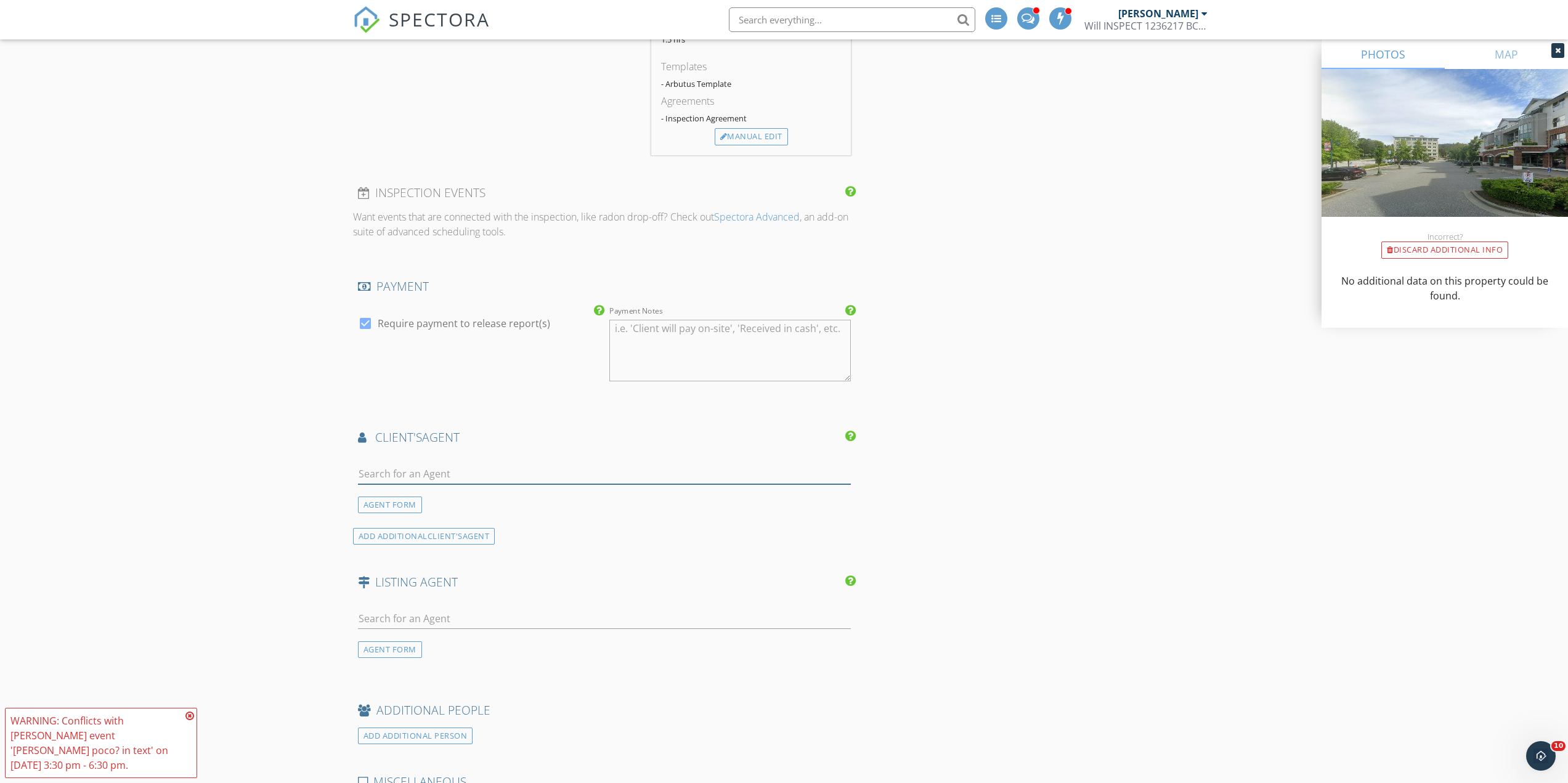
click at [393, 468] on input "text" at bounding box center [604, 475] width 493 height 20
type input "Hass"
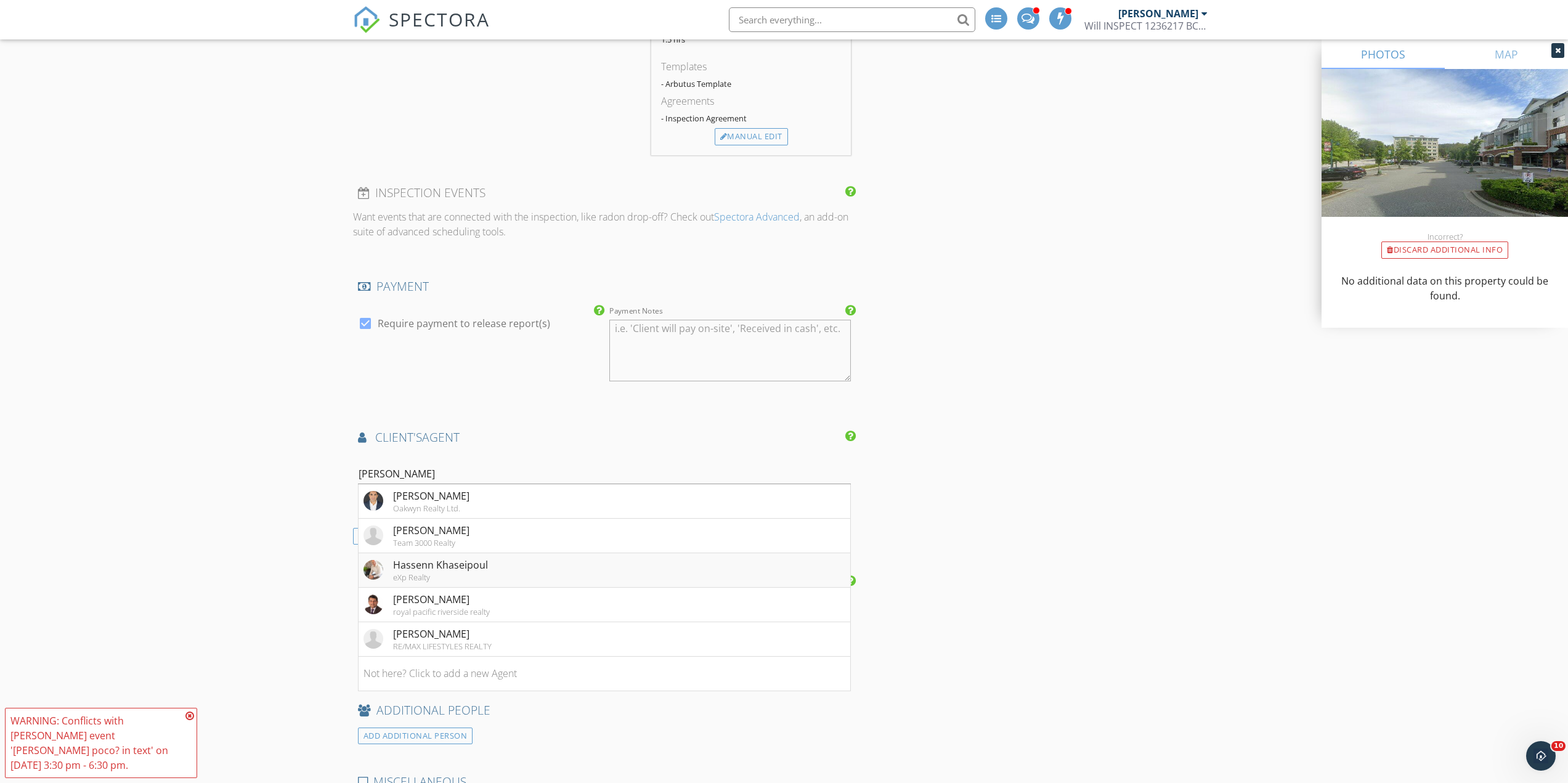
click at [439, 558] on div "Hassenn Khaseipoul" at bounding box center [441, 565] width 95 height 15
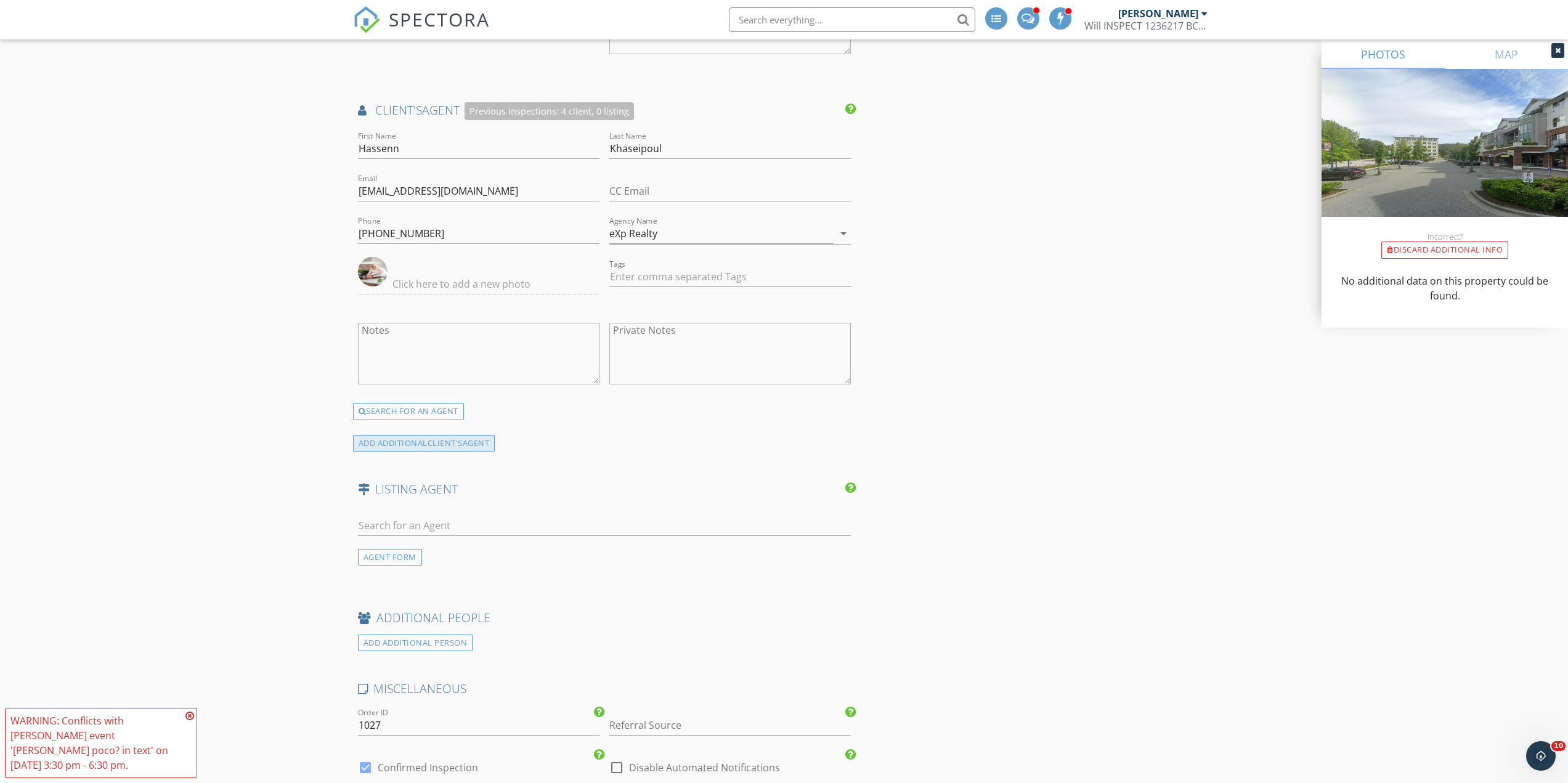
scroll to position [1644, 0]
click at [385, 514] on input "text" at bounding box center [604, 524] width 493 height 20
click at [374, 518] on input "text" at bounding box center [604, 524] width 493 height 20
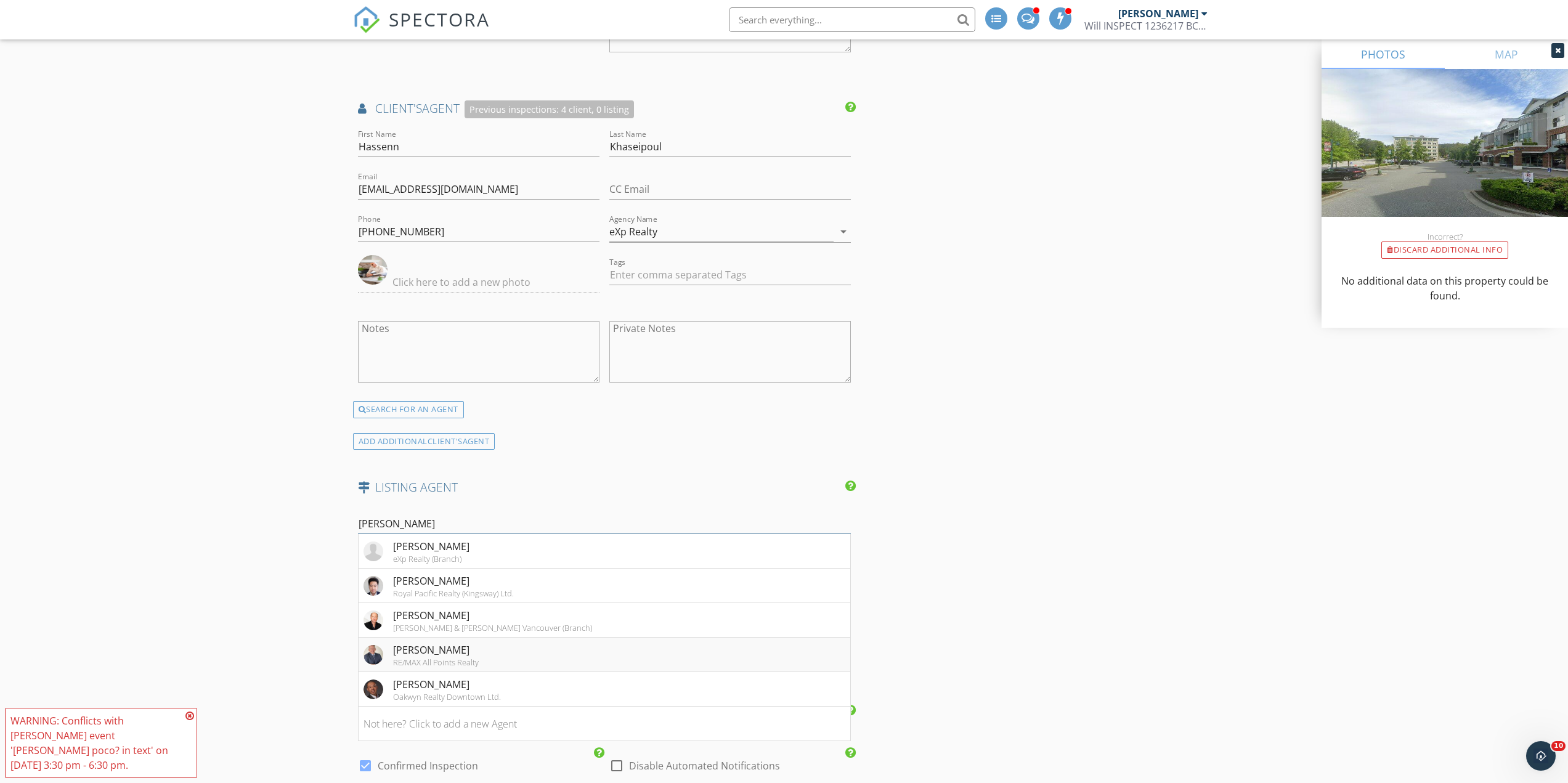
type input "christoph"
click at [432, 657] on div "RE/MAX All Points Realty" at bounding box center [436, 662] width 86 height 10
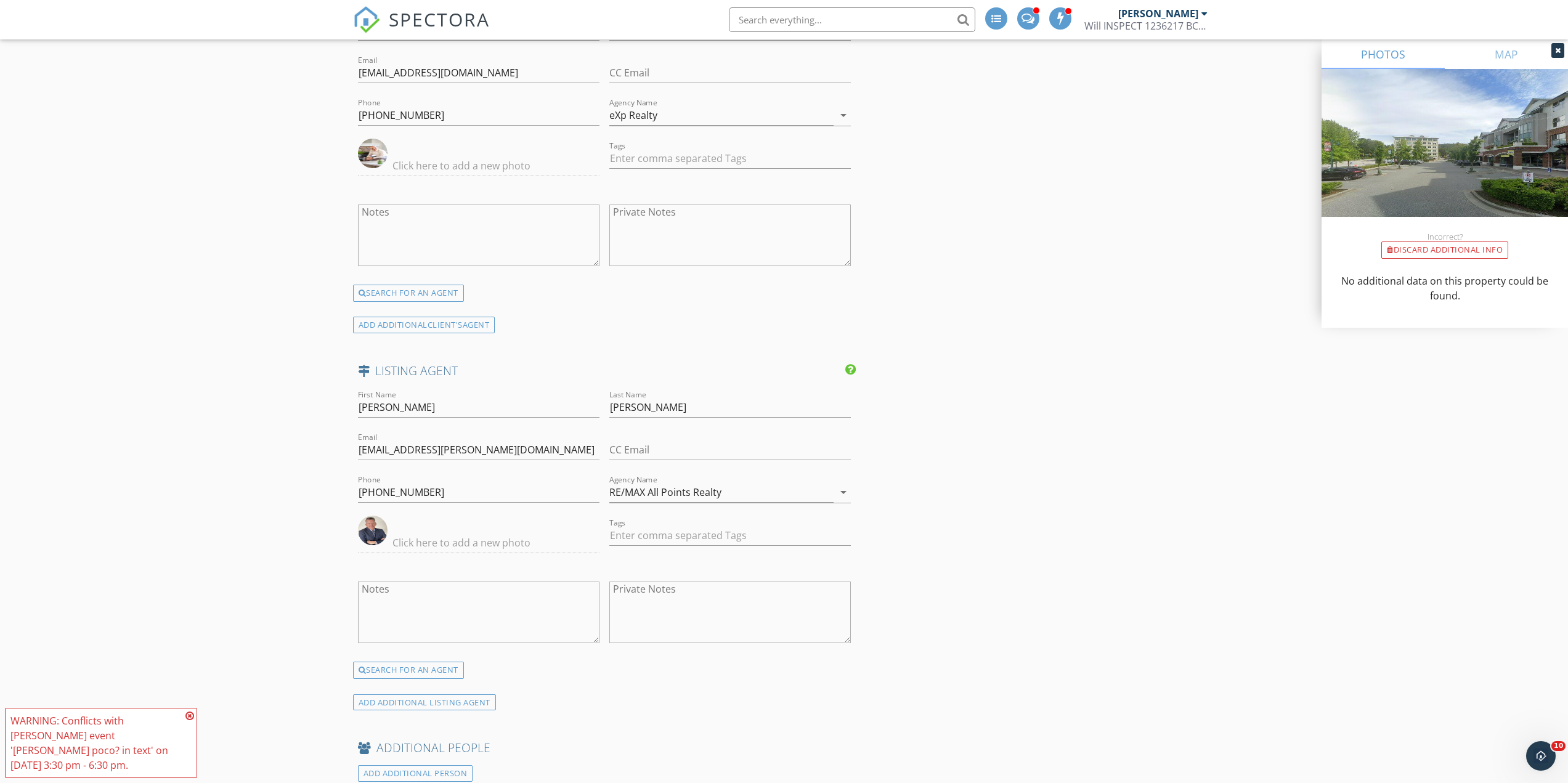
scroll to position [1808, 0]
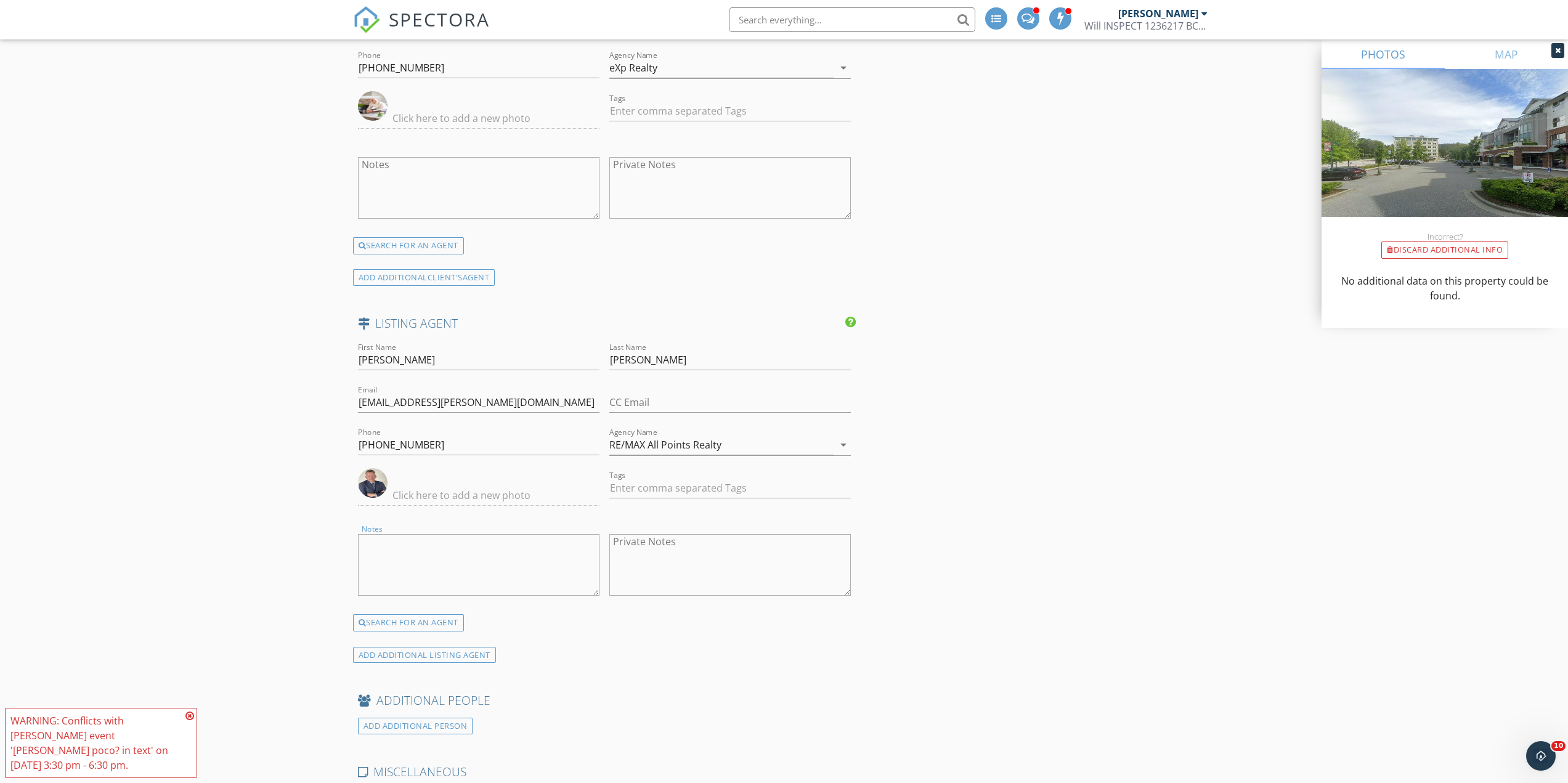
click at [408, 549] on textarea "Notes" at bounding box center [478, 565] width 242 height 61
click at [362, 535] on textarea "occupied" at bounding box center [478, 565] width 242 height 61
type textarea "-W- occupied"
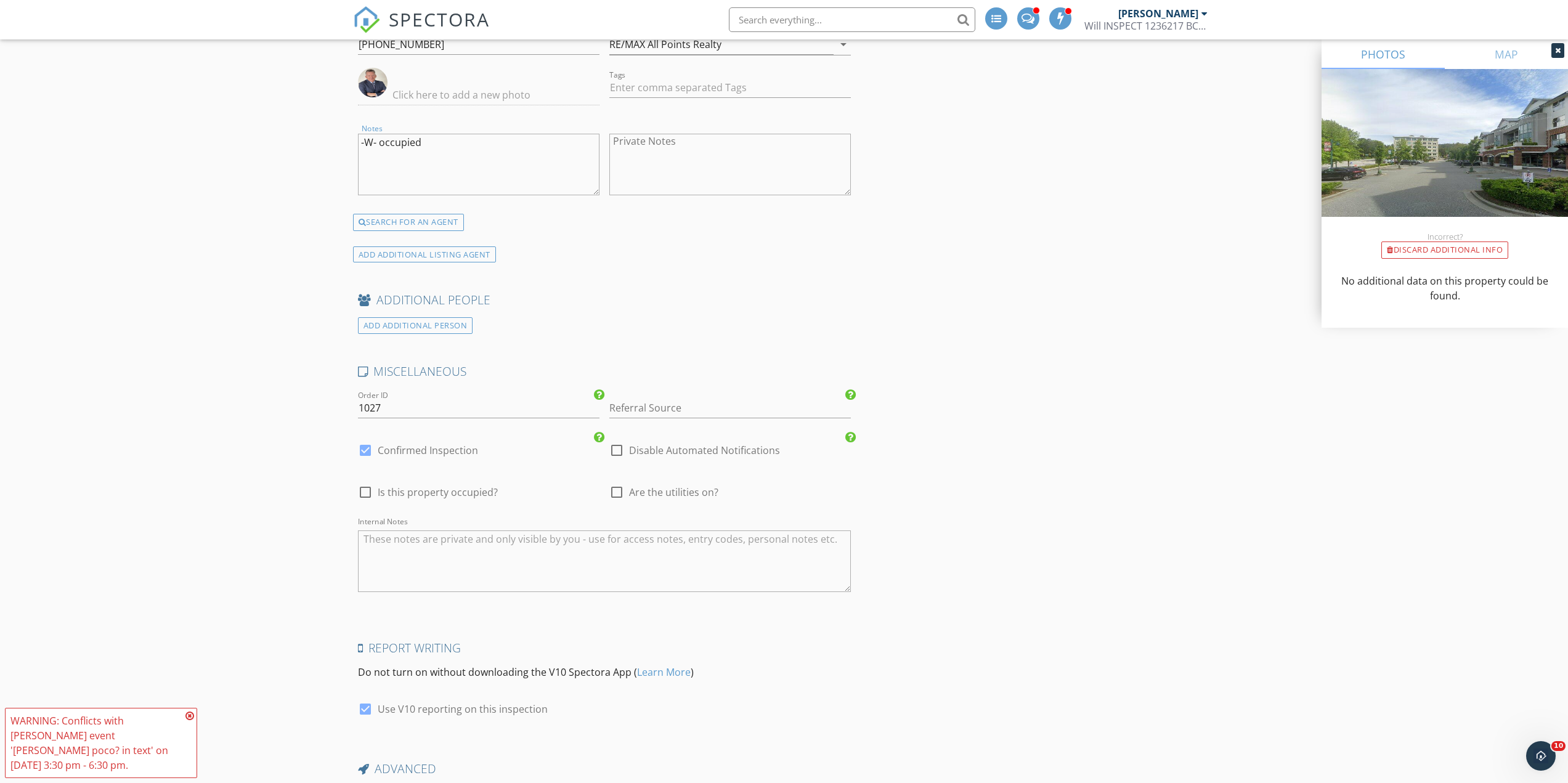
scroll to position [2137, 0]
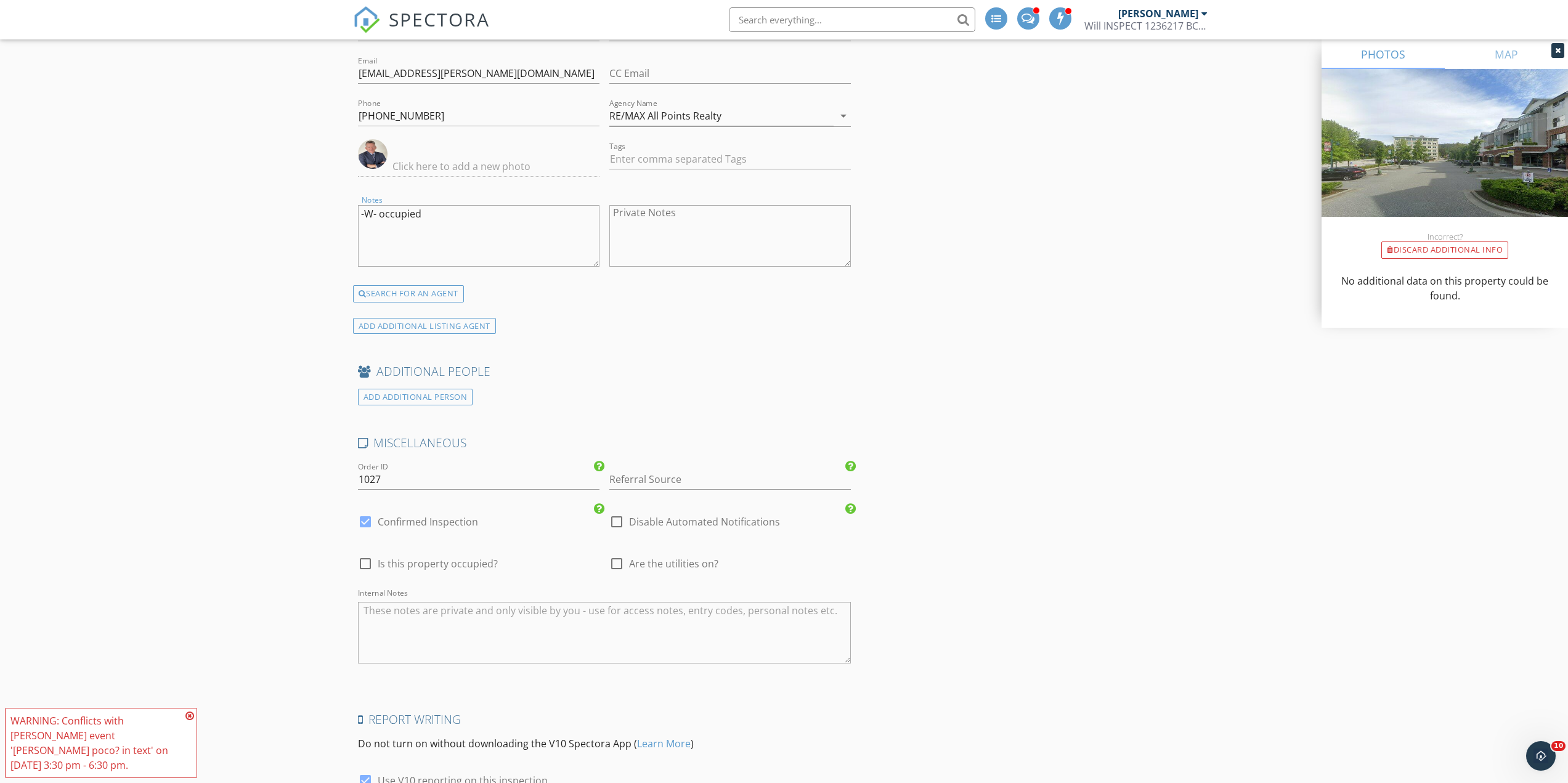
drag, startPoint x: 446, startPoint y: 216, endPoint x: 357, endPoint y: 201, distance: 90.3
click at [357, 201] on div "Notes -W- occupied" at bounding box center [478, 237] width 252 height 96
click at [403, 607] on textarea "Internal Notes" at bounding box center [604, 632] width 493 height 61
paste textarea "-W- occupied"
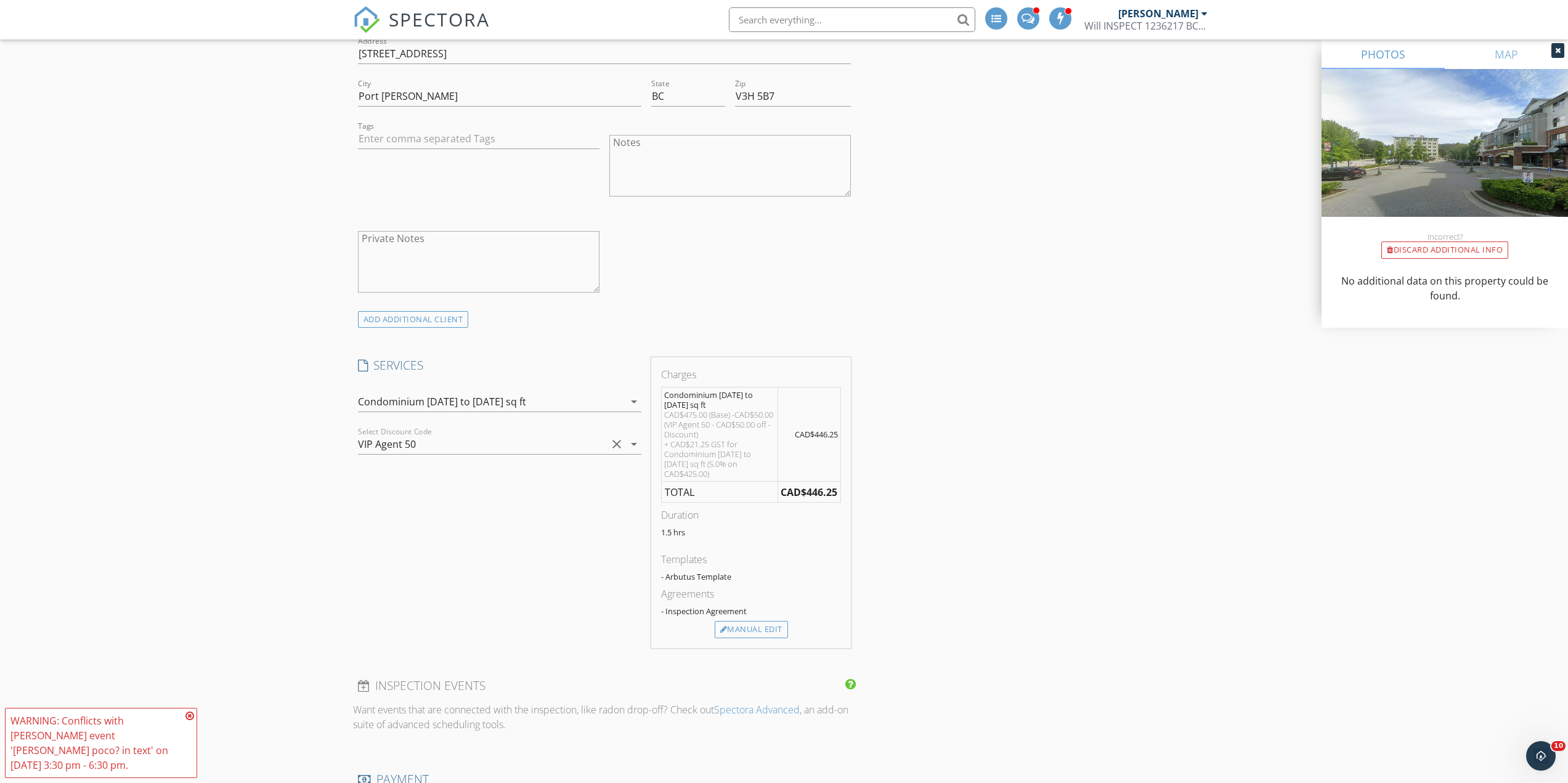
scroll to position [986, 0]
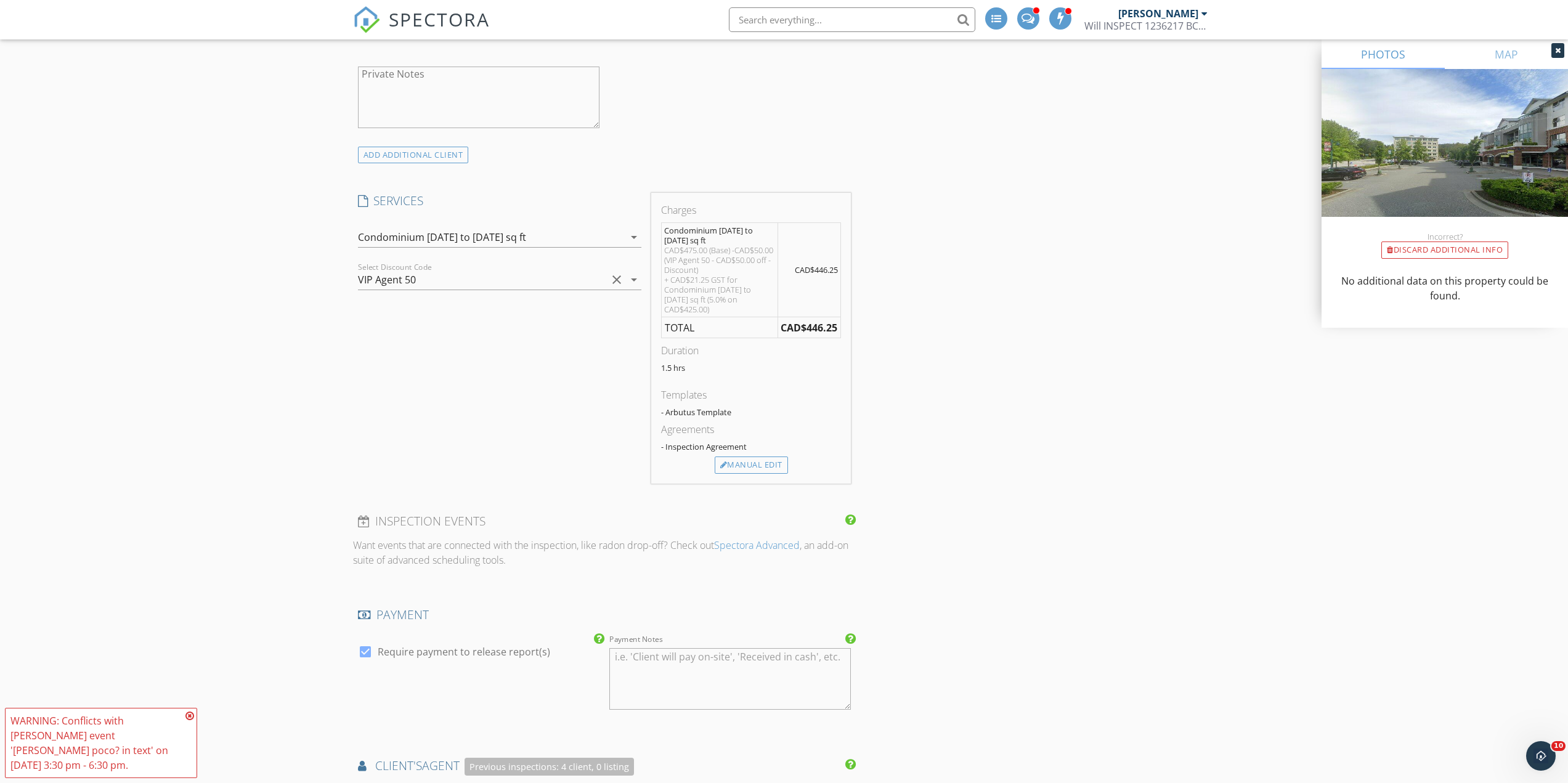
type textarea "-W- occupied"
click at [978, 656] on div "INSPECTOR(S) check_box William Soldat PRIMARY check_box_outline_blank Jack Kao …" at bounding box center [784, 644] width 862 height 2975
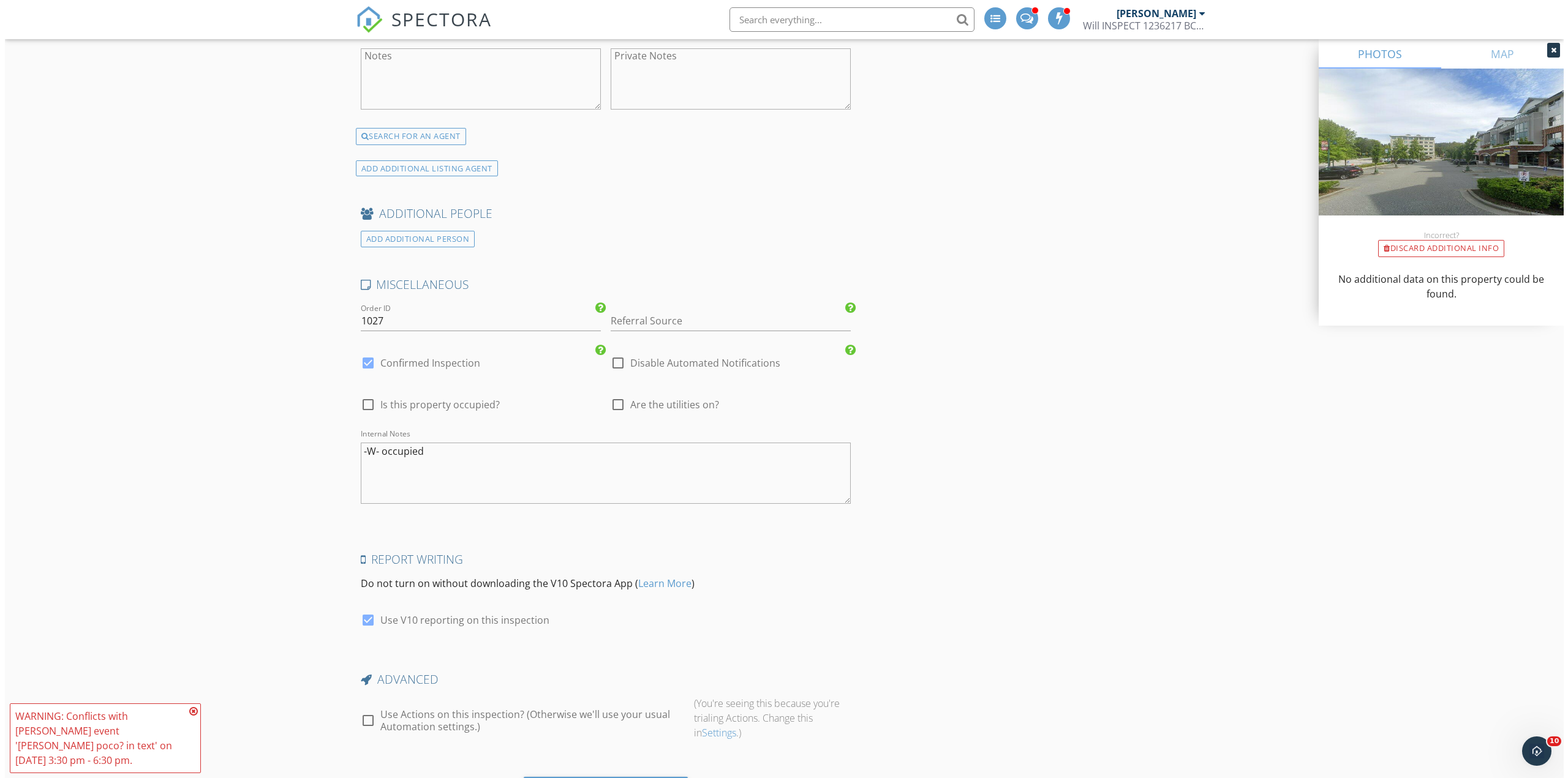
scroll to position [2339, 0]
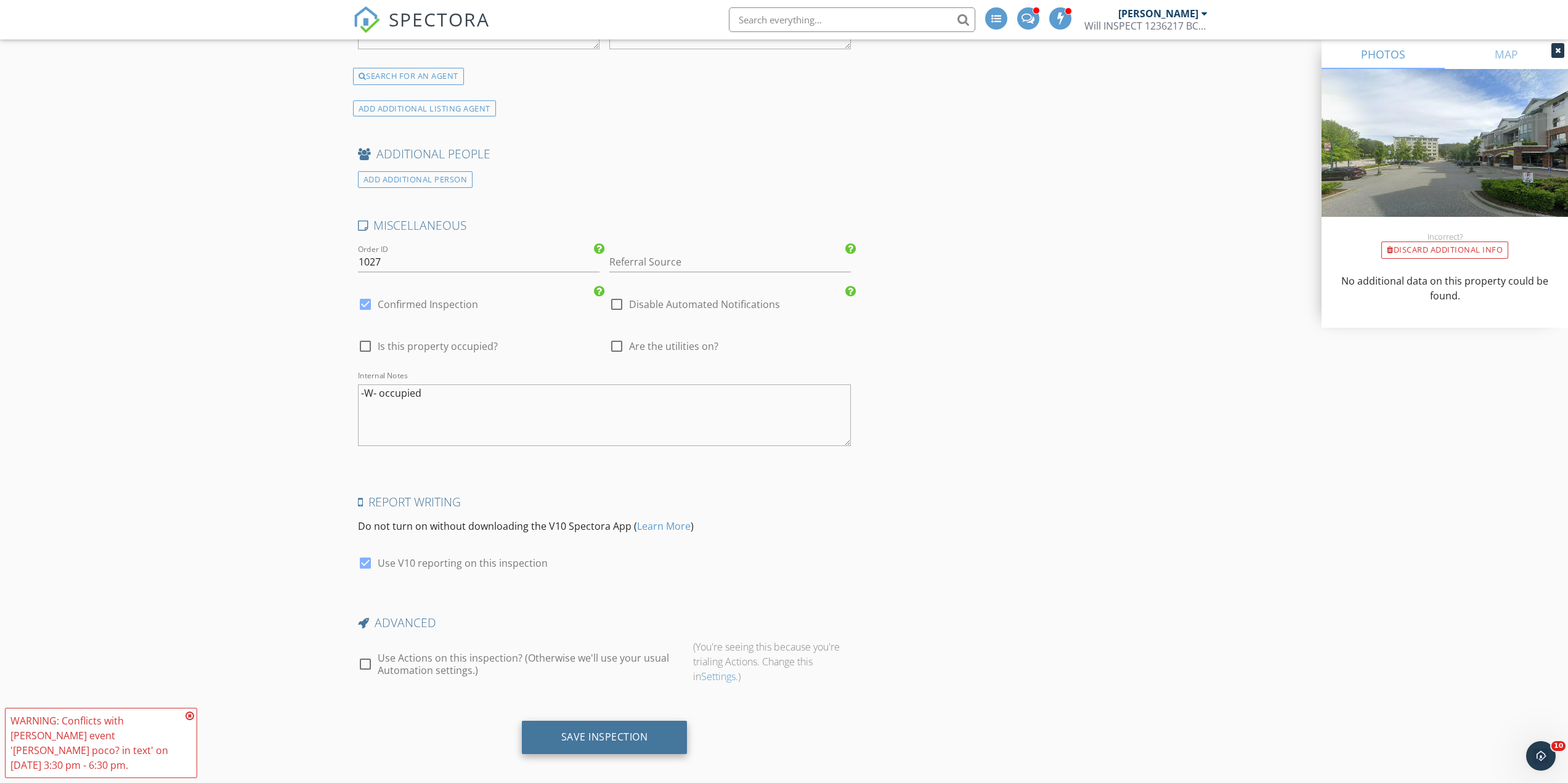
click at [580, 738] on div "Save Inspection" at bounding box center [605, 737] width 166 height 33
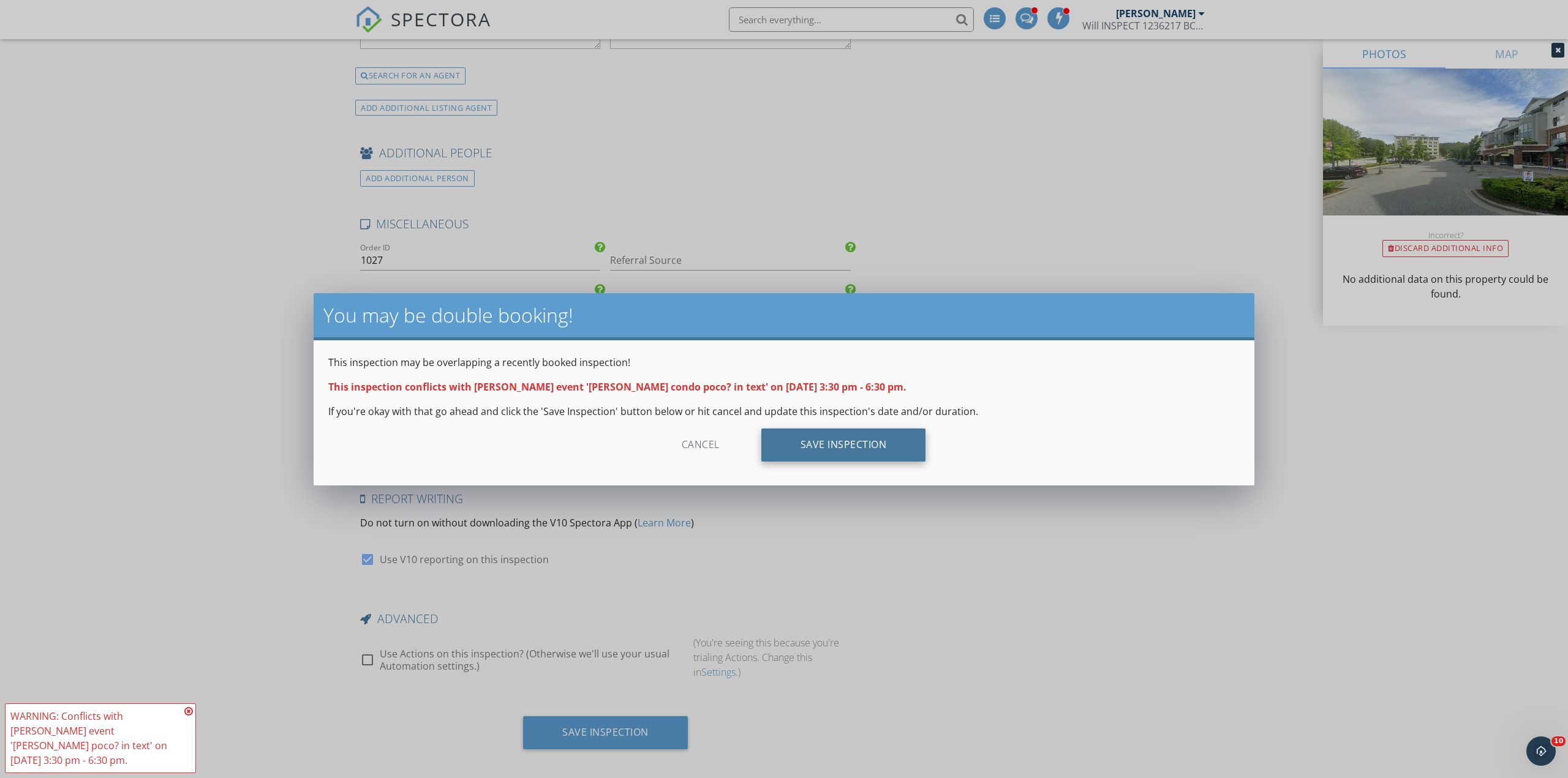
click at [855, 454] on div "Save Inspection" at bounding box center [844, 445] width 165 height 33
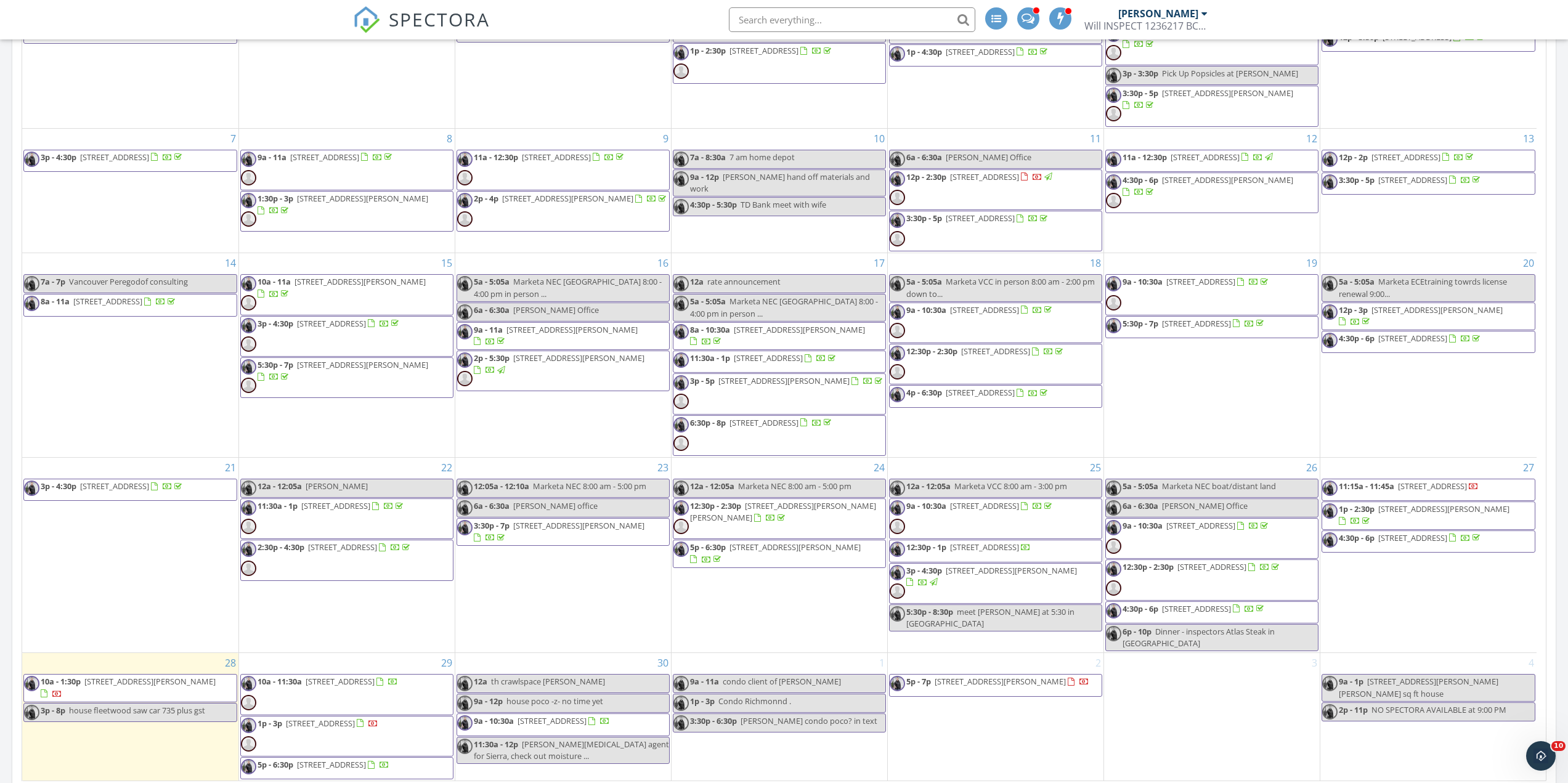
scroll to position [24, 0]
click at [1438, 543] on span "[STREET_ADDRESS]" at bounding box center [1413, 538] width 69 height 11
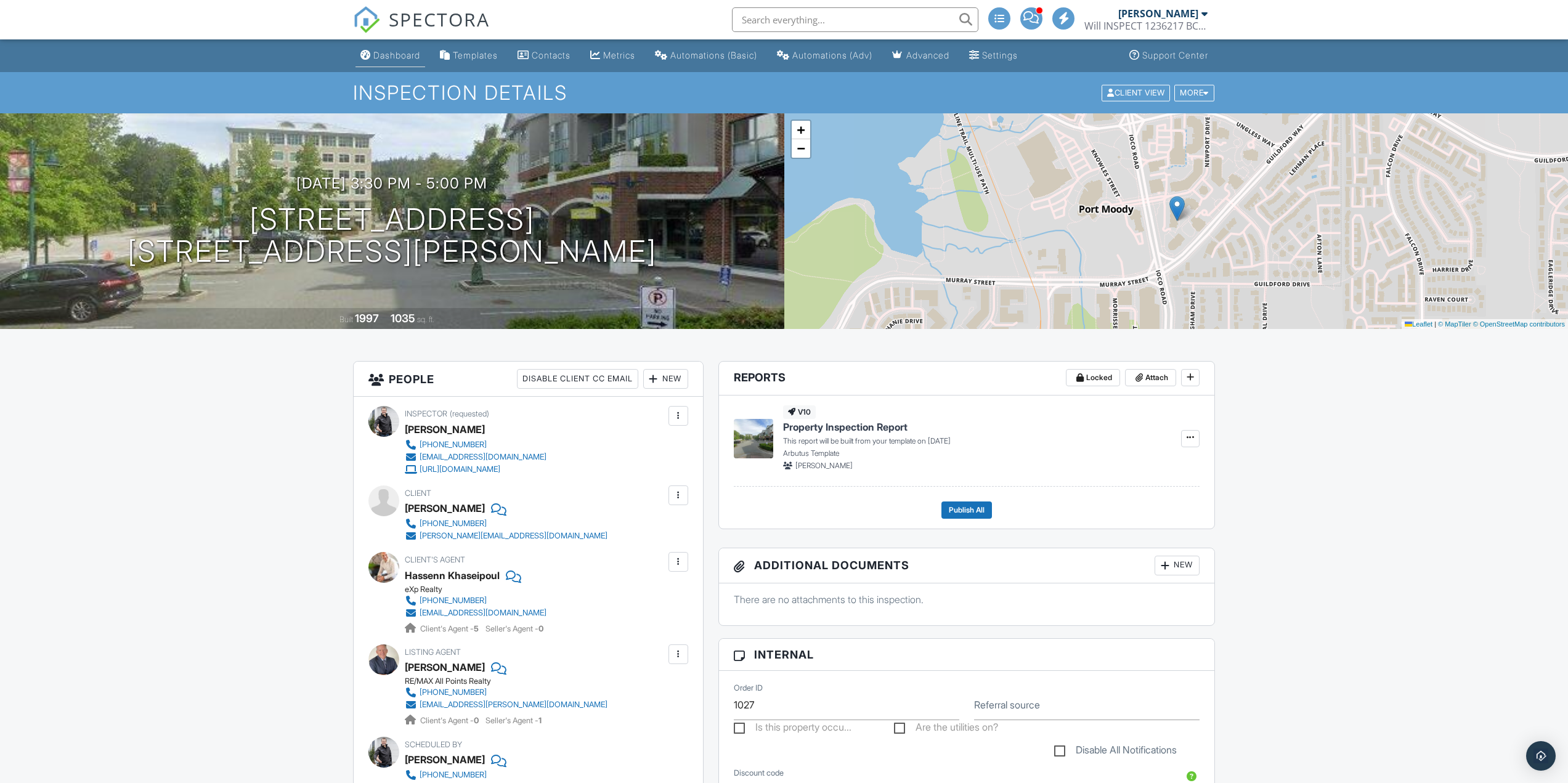
click at [381, 57] on div "Dashboard" at bounding box center [396, 55] width 47 height 11
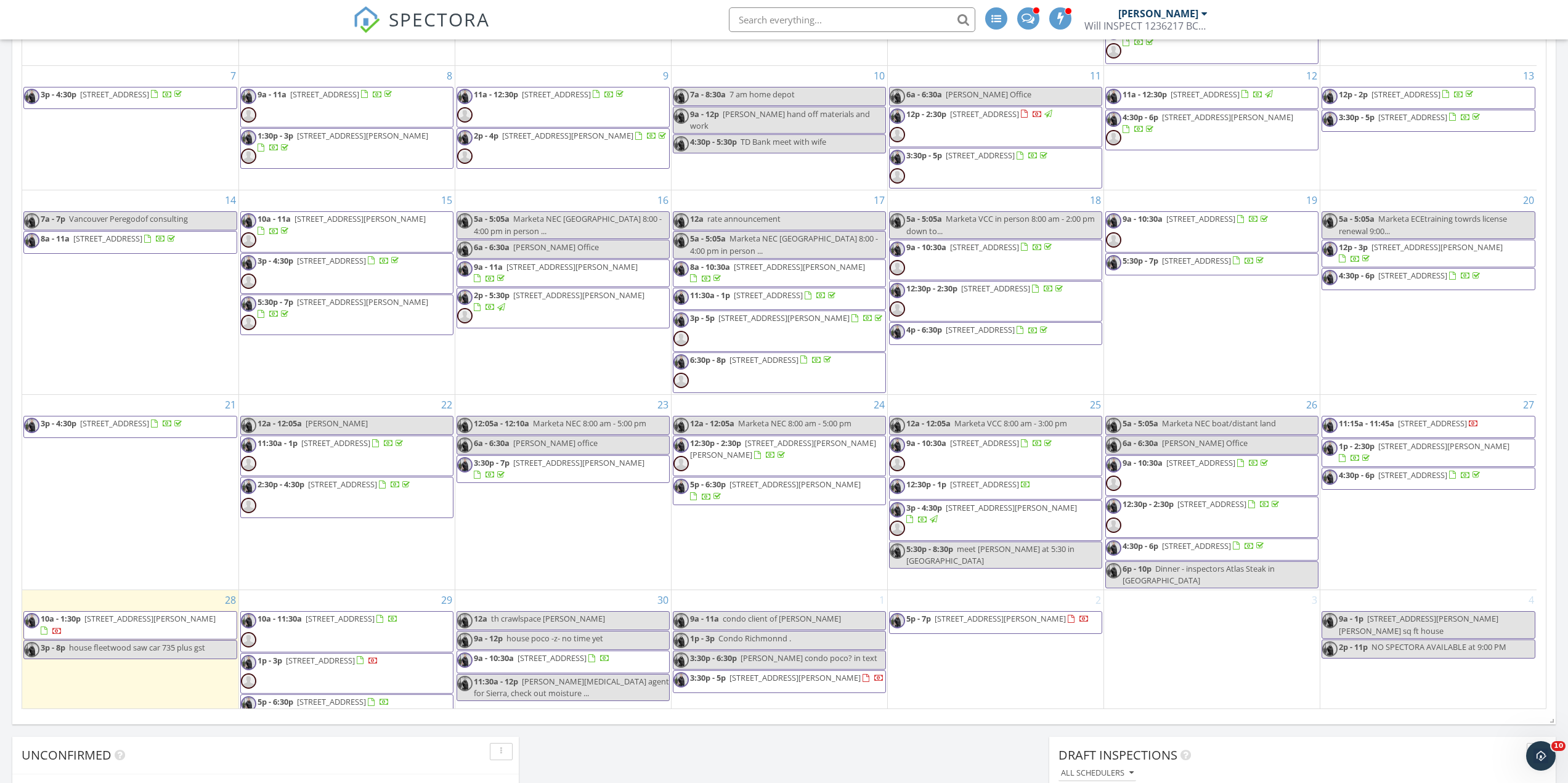
scroll to position [24, 0]
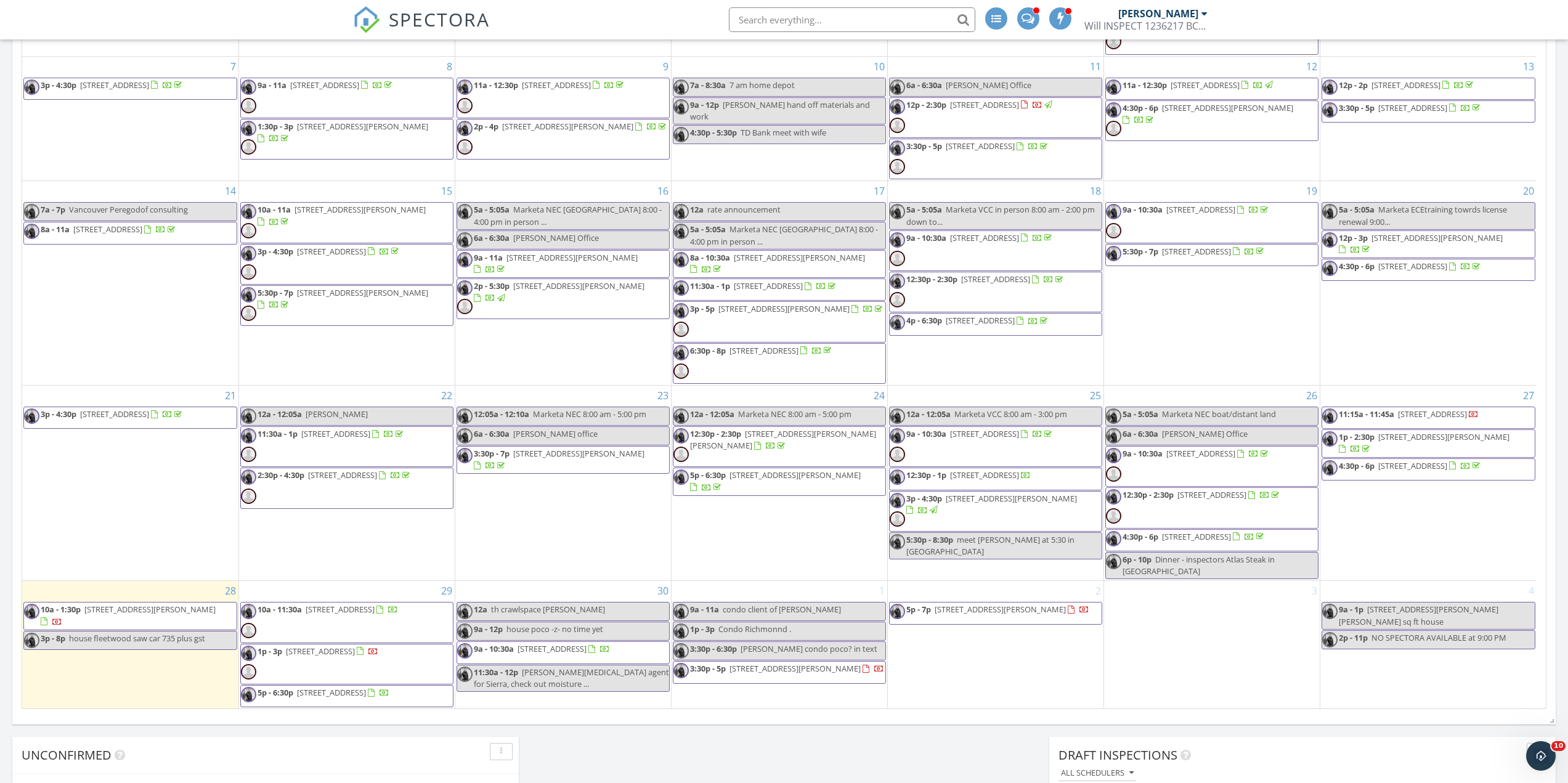
click at [784, 644] on span "[PERSON_NAME] condo poco? in text" at bounding box center [808, 649] width 137 height 11
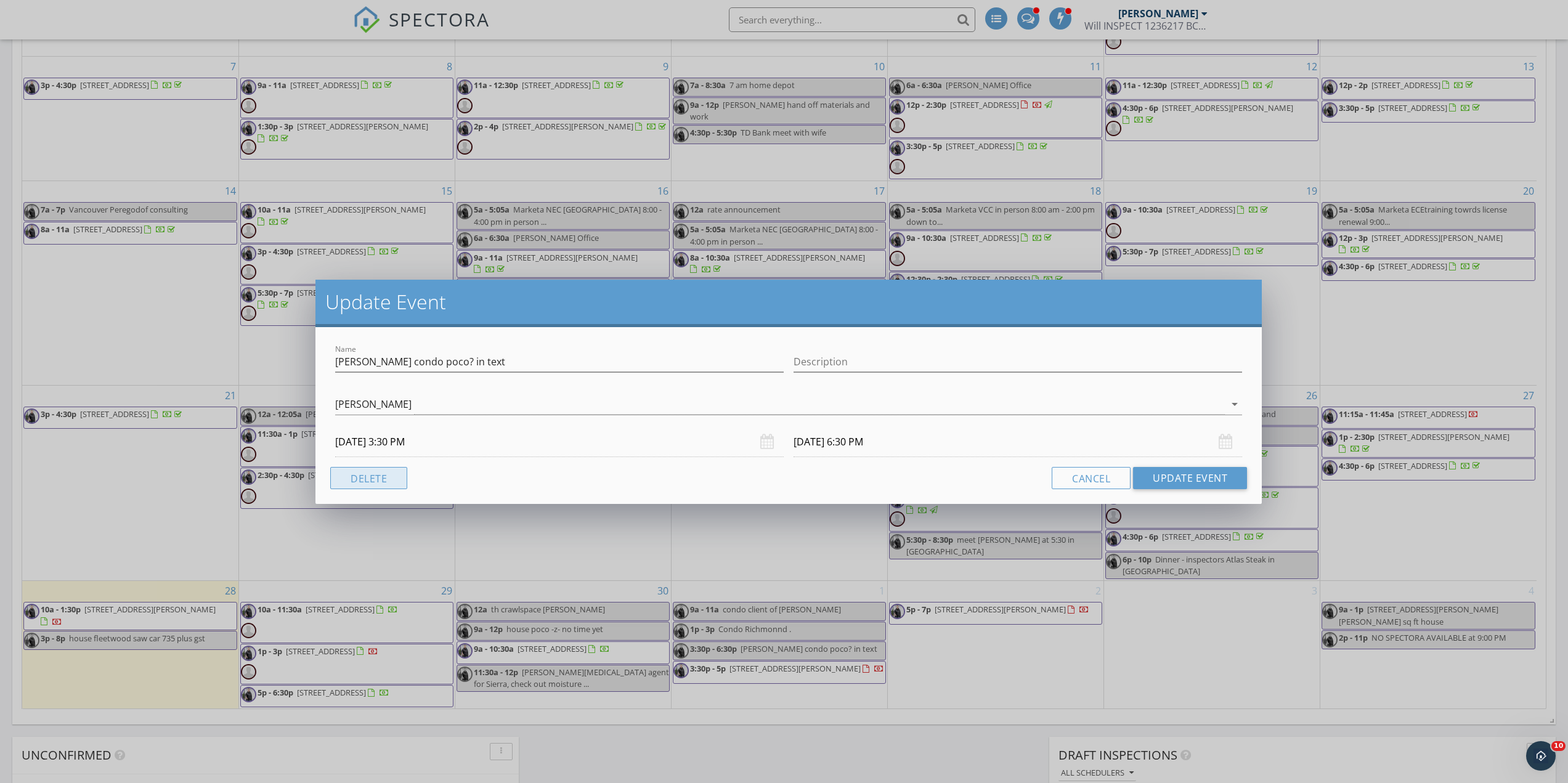
click at [379, 479] on button "Delete" at bounding box center [368, 478] width 77 height 22
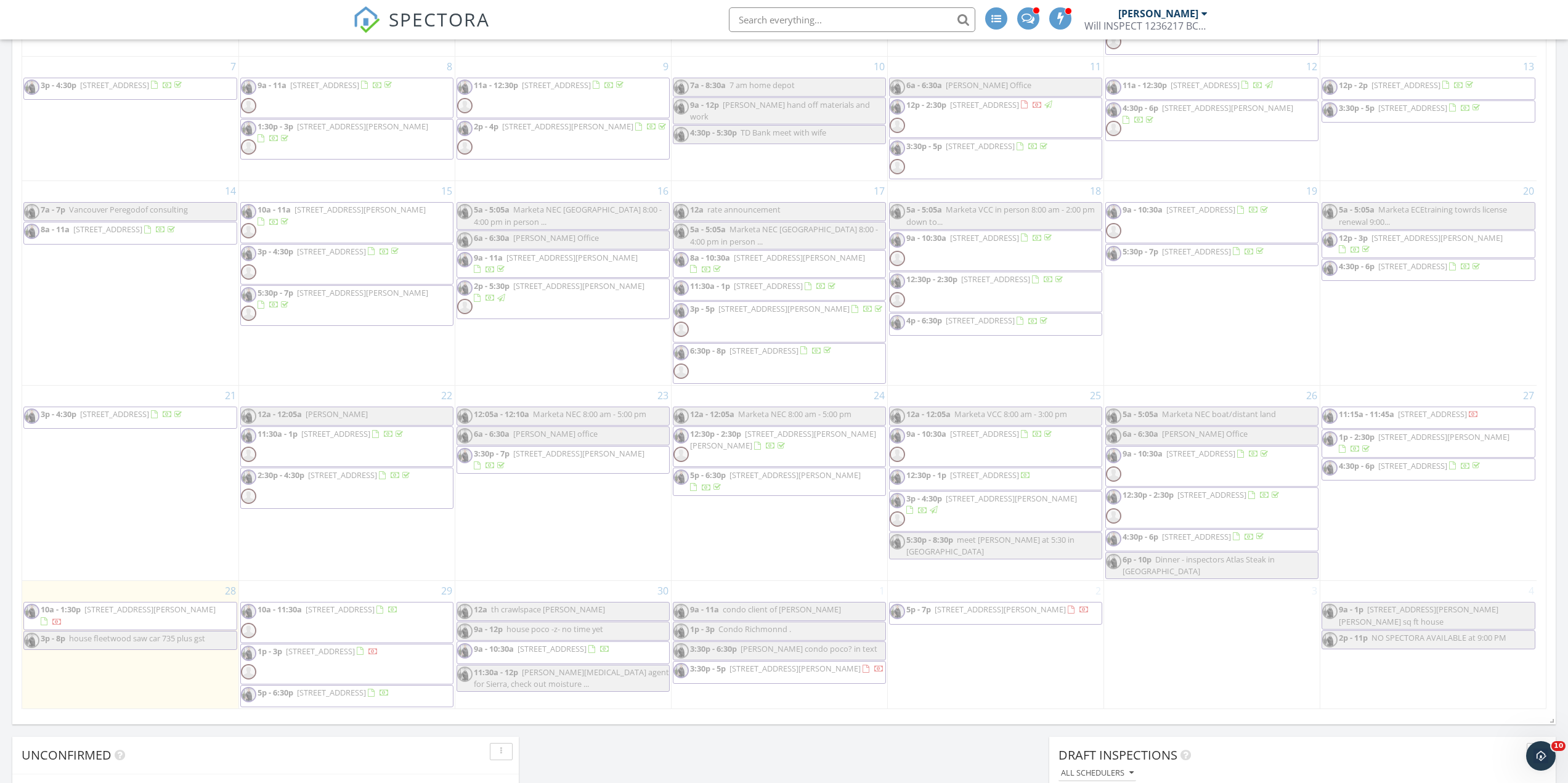
scroll to position [753, 0]
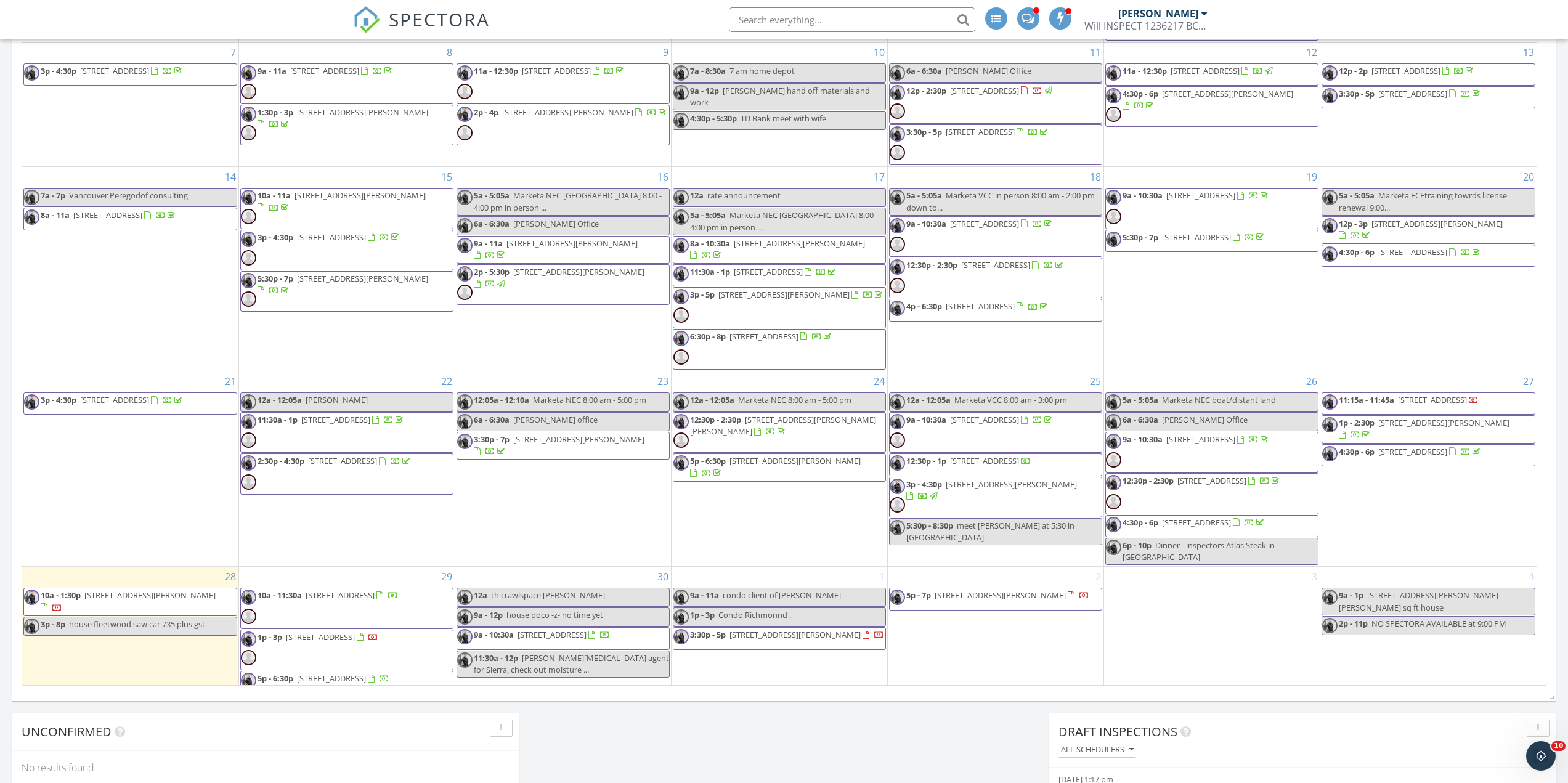
click at [1407, 413] on span "11:15a - 11:45a 3836 W 8th Ave 1, Vancouver V6R 1Z4" at bounding box center [1400, 403] width 157 height 18
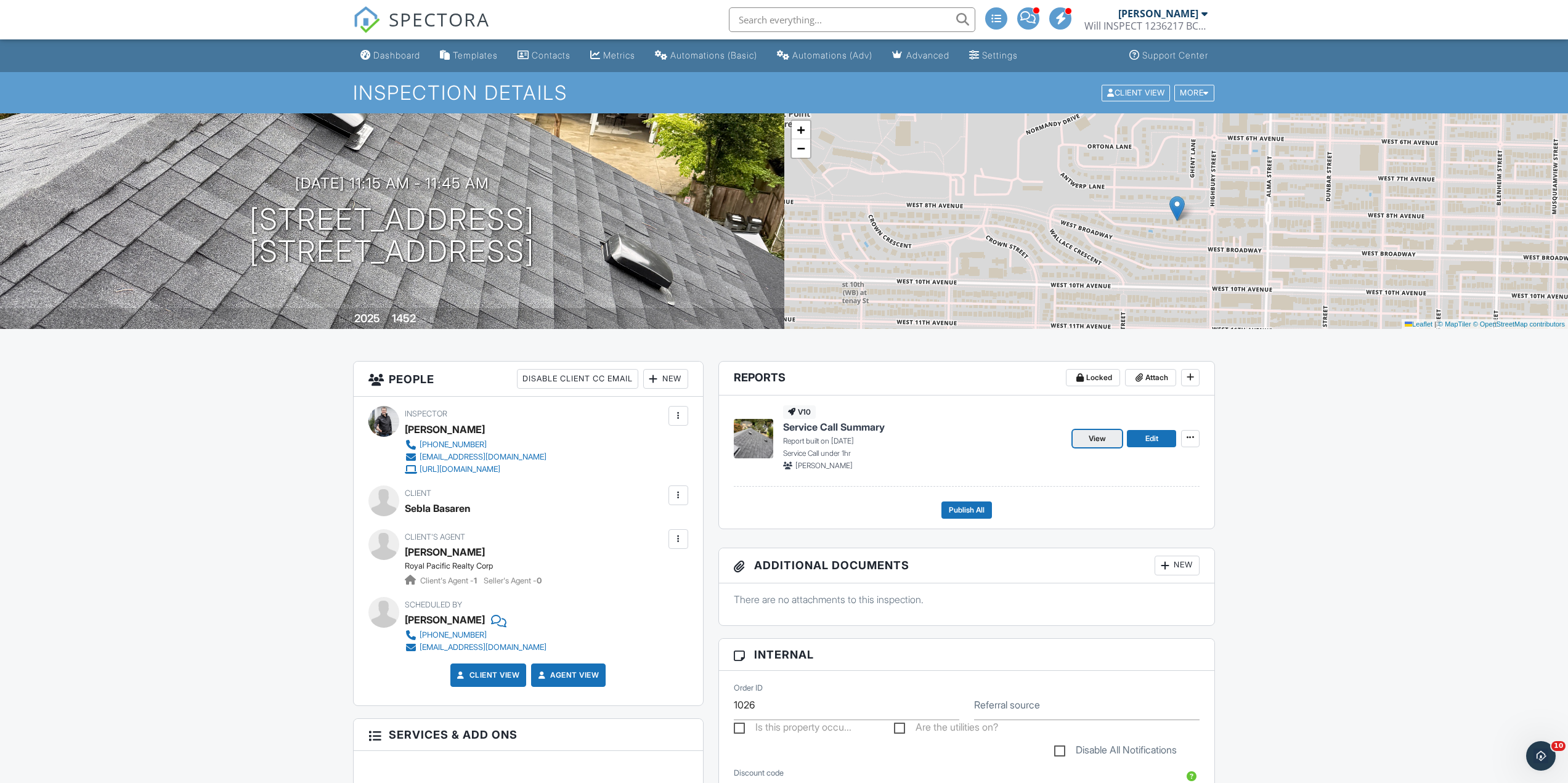
click at [1087, 438] on link "View" at bounding box center [1097, 439] width 49 height 18
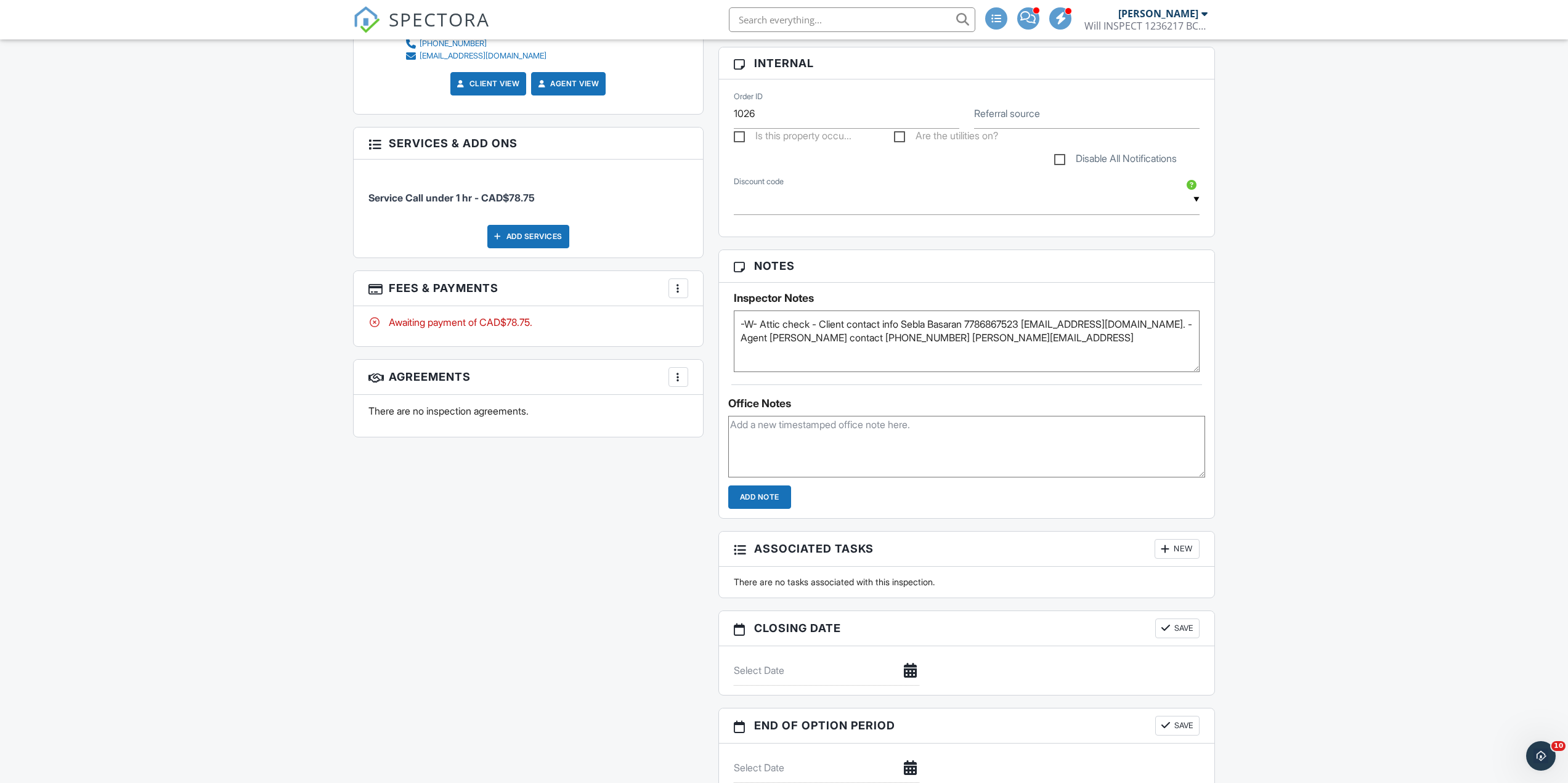
click at [679, 288] on div at bounding box center [678, 288] width 12 height 12
click at [700, 386] on li "View Invoice" at bounding box center [740, 387] width 129 height 31
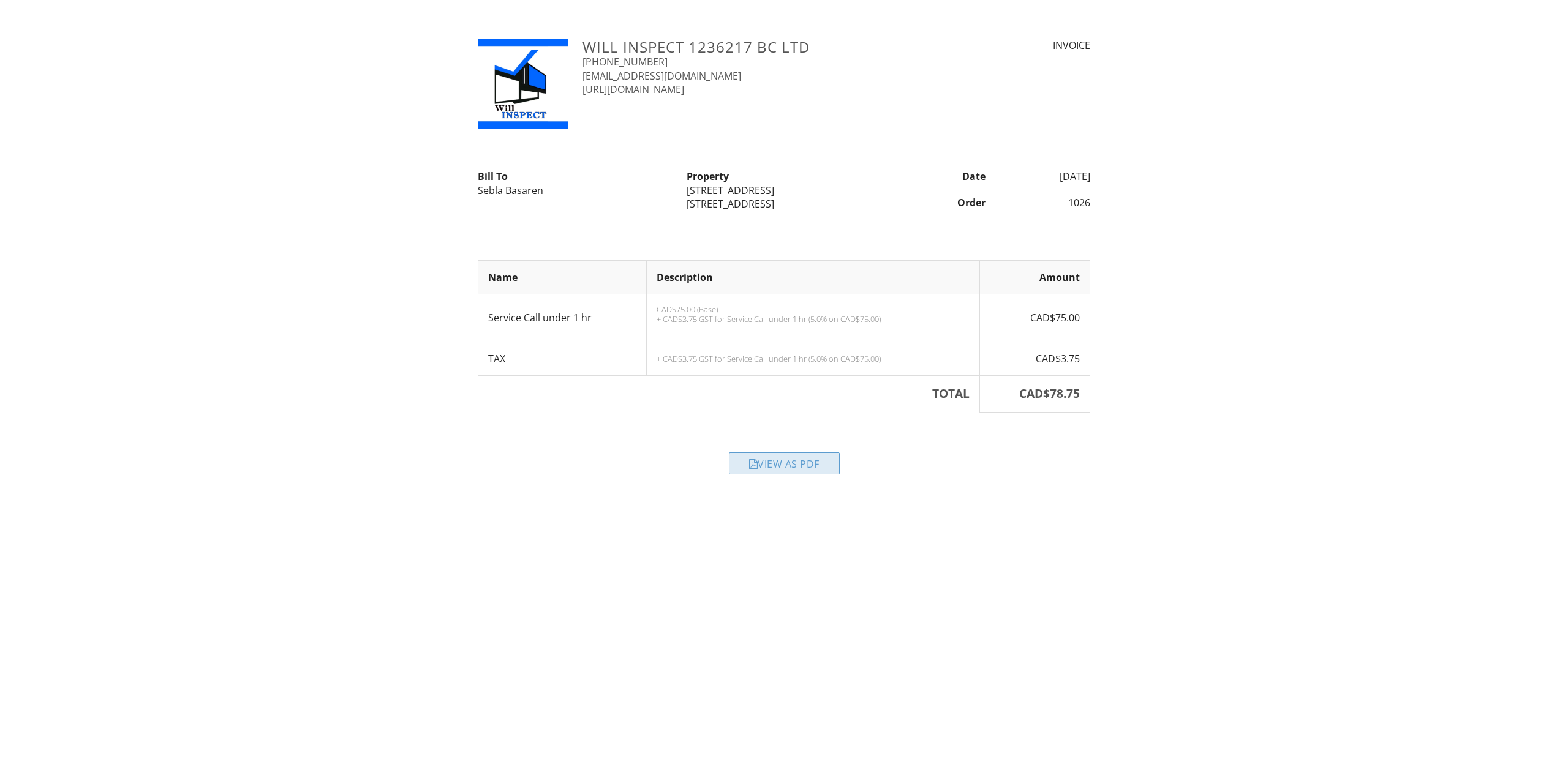
click at [800, 461] on div "View as PDF" at bounding box center [784, 463] width 111 height 22
